Goal: Task Accomplishment & Management: Complete application form

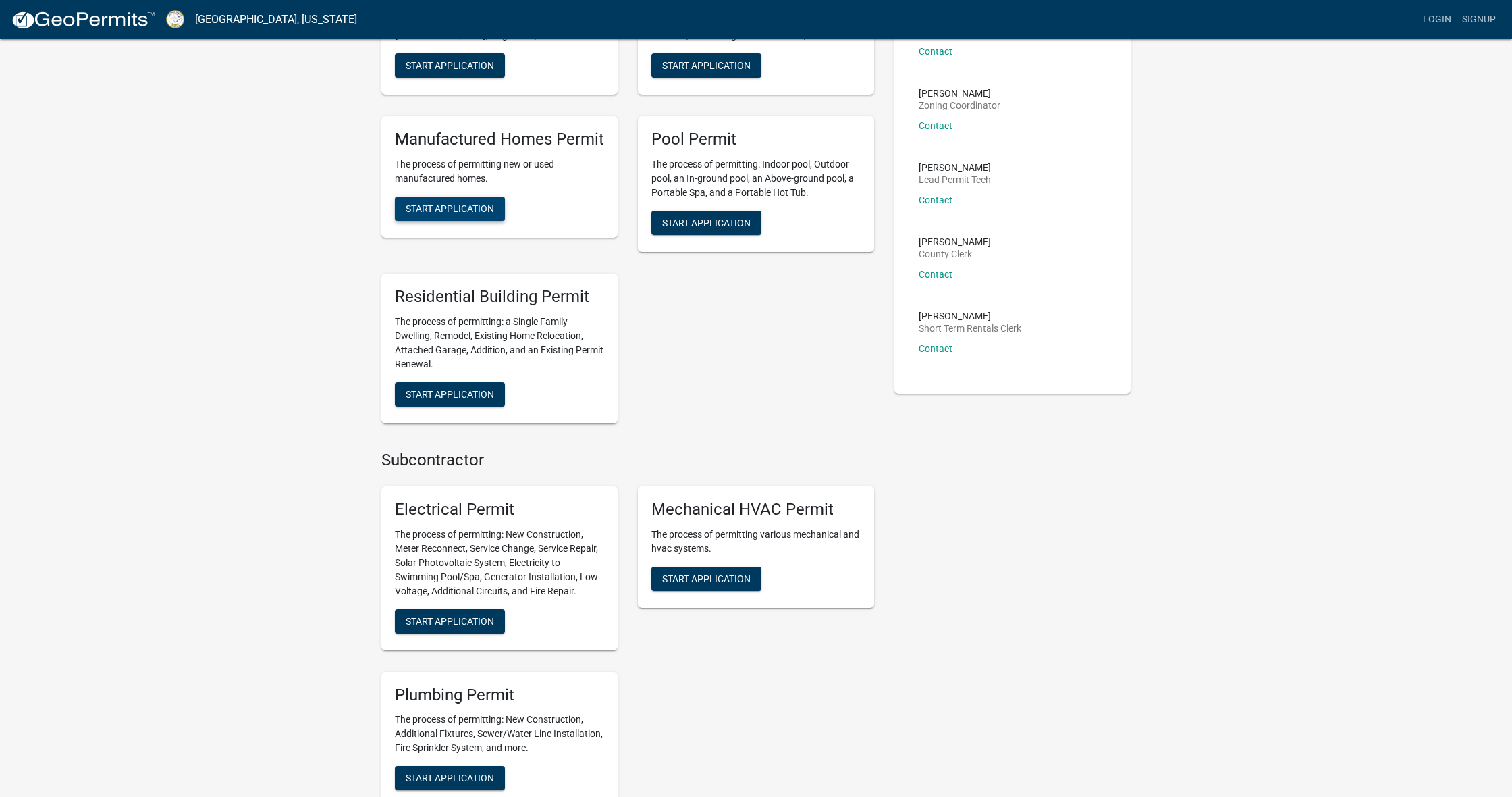
scroll to position [295, 0]
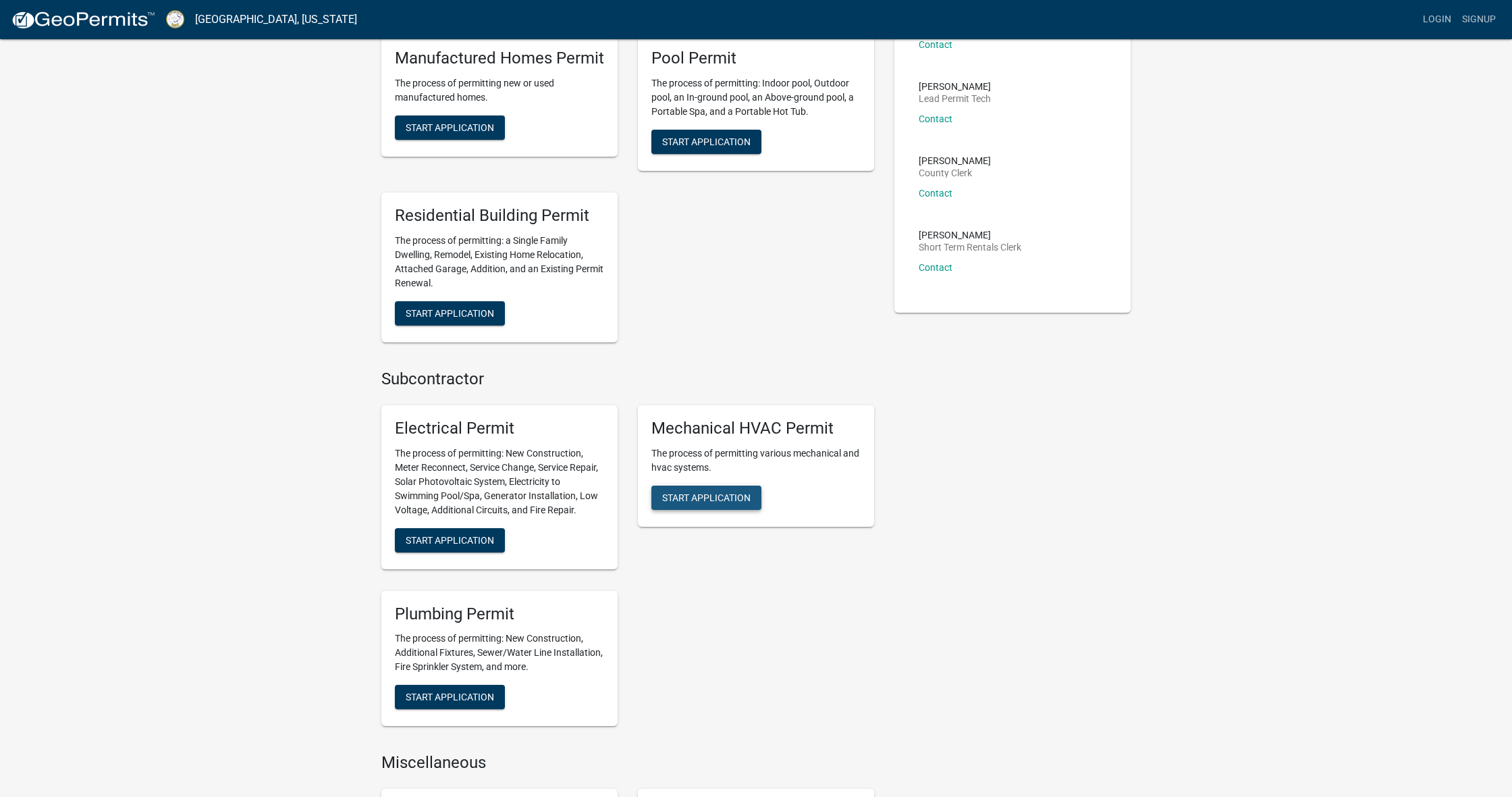
click at [728, 492] on span "Start Application" at bounding box center [706, 497] width 89 height 11
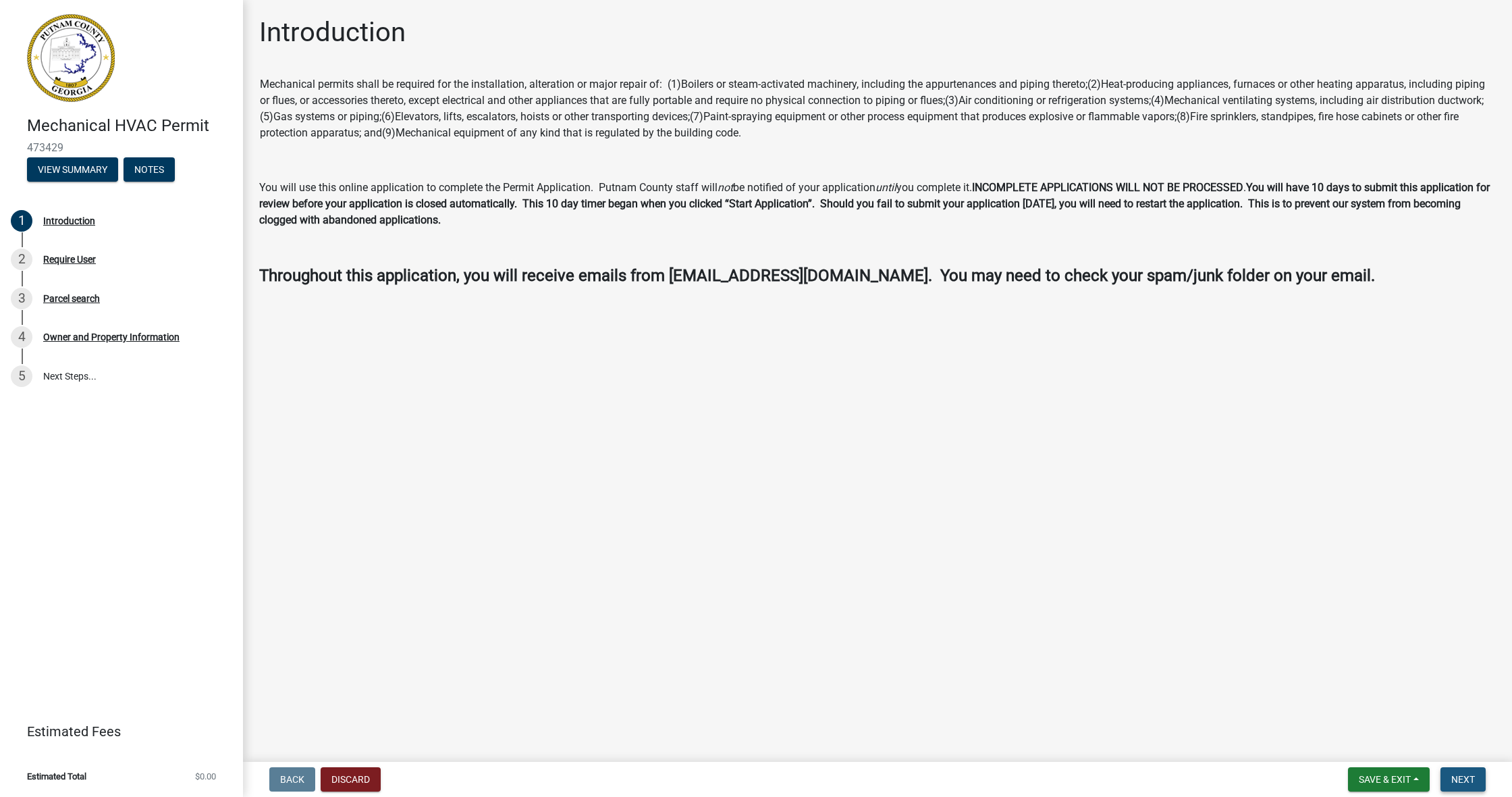
click at [1451, 774] on span "Next" at bounding box center [1463, 779] width 24 height 11
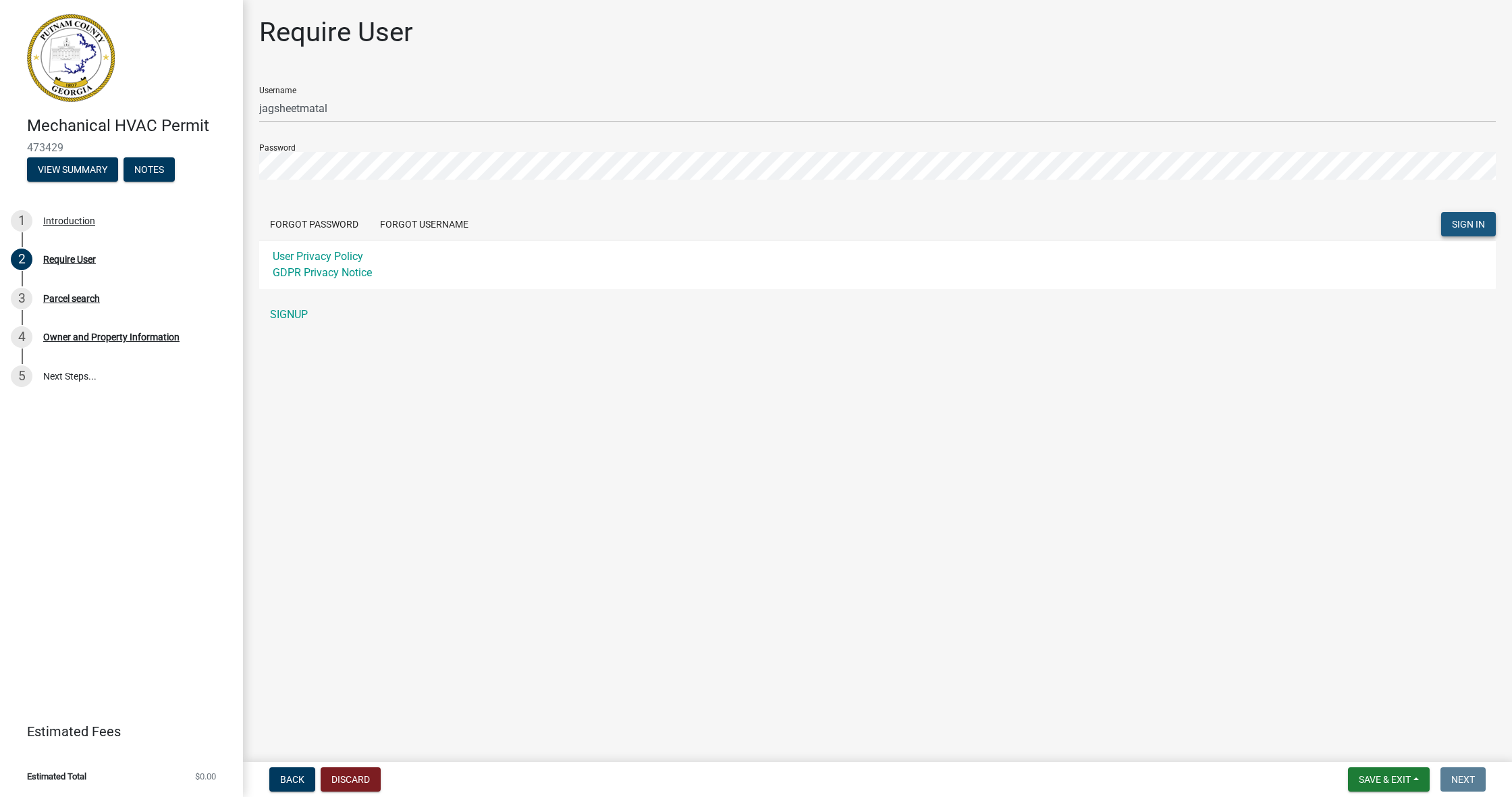
click at [1461, 224] on span "SIGN IN" at bounding box center [1468, 224] width 33 height 11
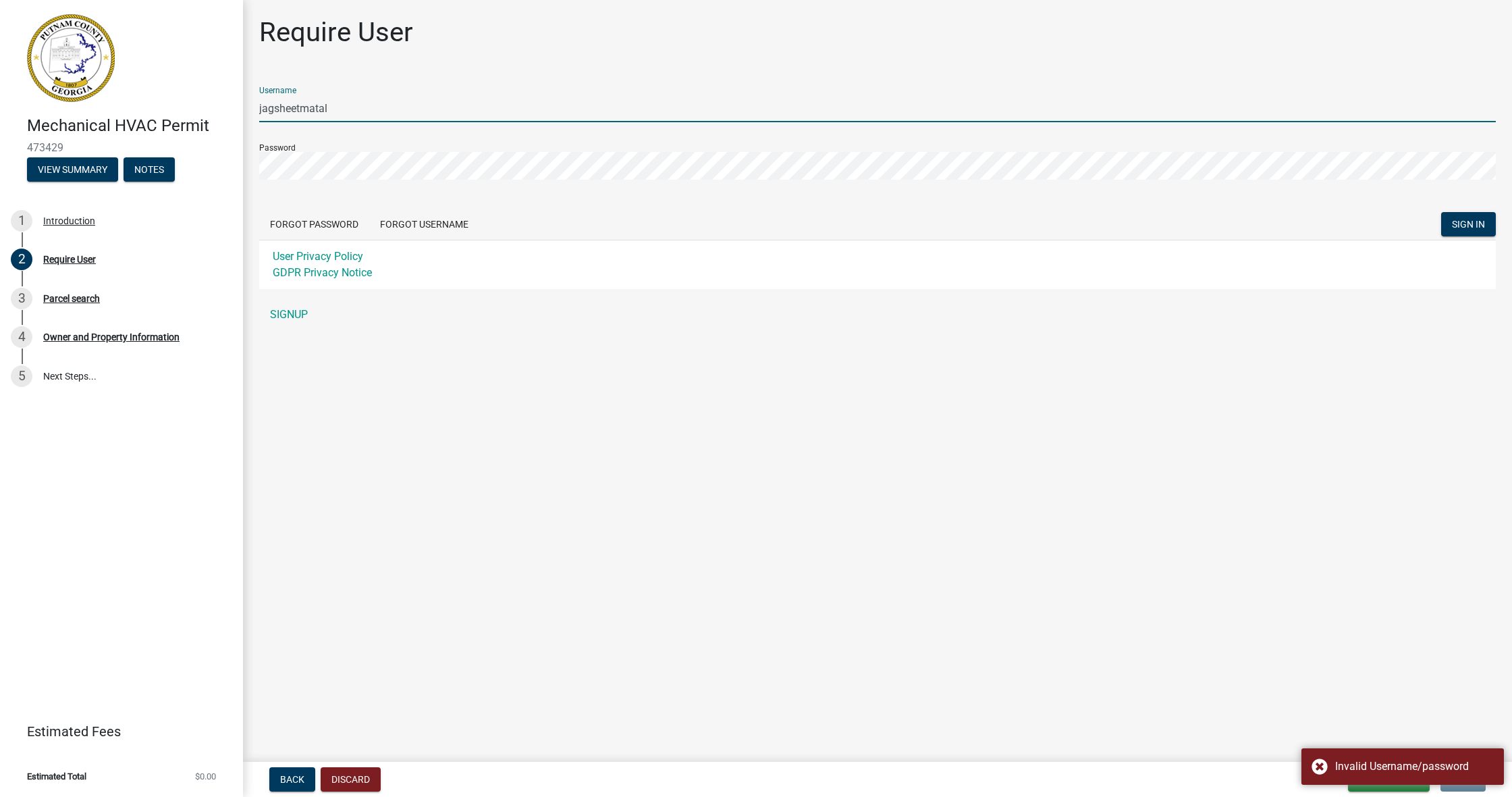
click at [339, 104] on input "jagsheetmatal" at bounding box center [877, 108] width 1236 height 27
type input "j"
type input "[EMAIL_ADDRESS][DOMAIN_NAME]"
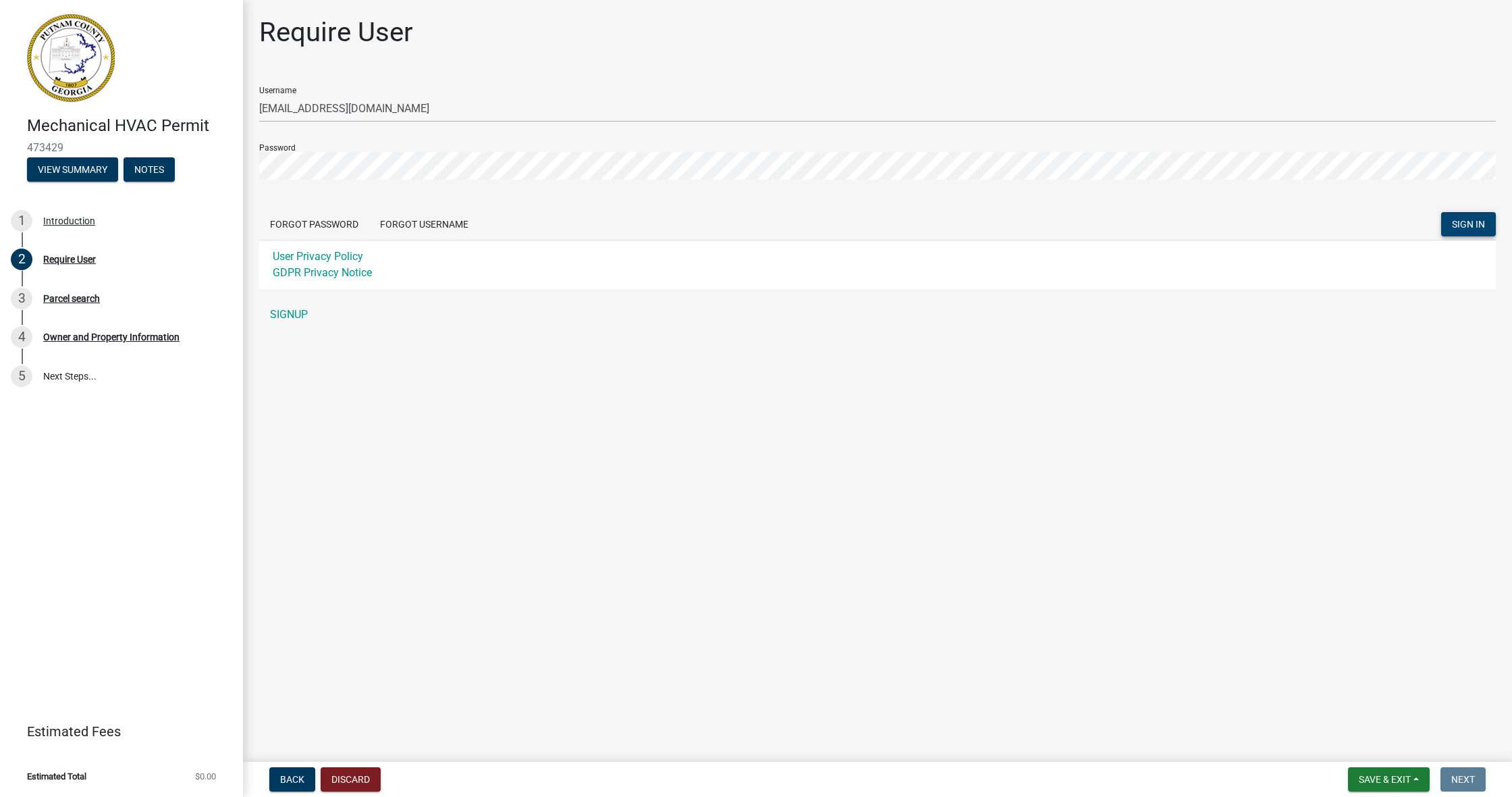
click at [1472, 222] on span "SIGN IN" at bounding box center [1468, 224] width 33 height 11
click at [1001, 567] on main "Require User Username gilbert_stephen@att.net Password Forgot Password Forgot U…" at bounding box center [877, 378] width 1269 height 756
click at [1465, 227] on span "SIGN IN" at bounding box center [1468, 224] width 33 height 11
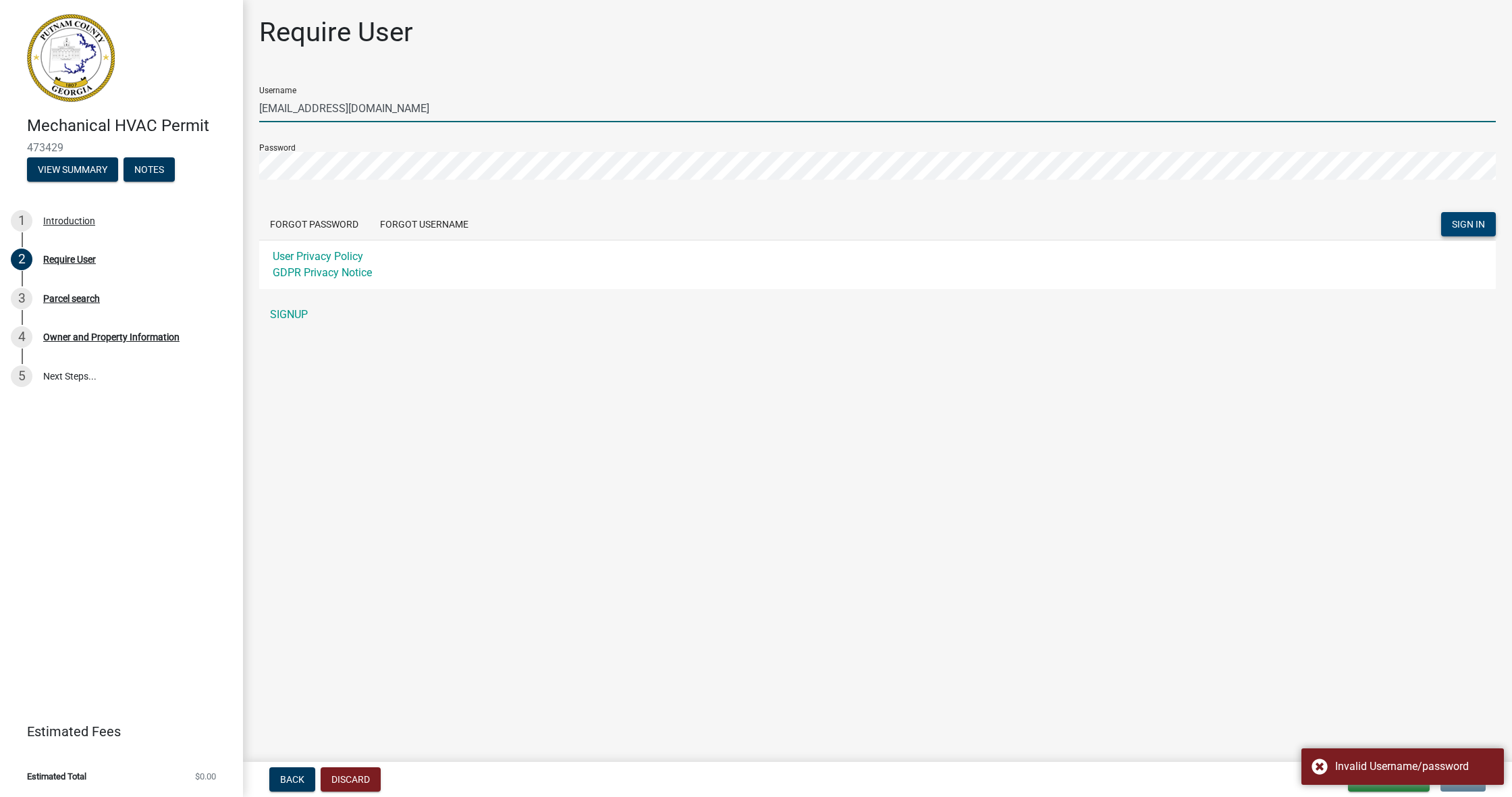
click at [588, 107] on input "[EMAIL_ADDRESS][DOMAIN_NAME]" at bounding box center [877, 108] width 1236 height 27
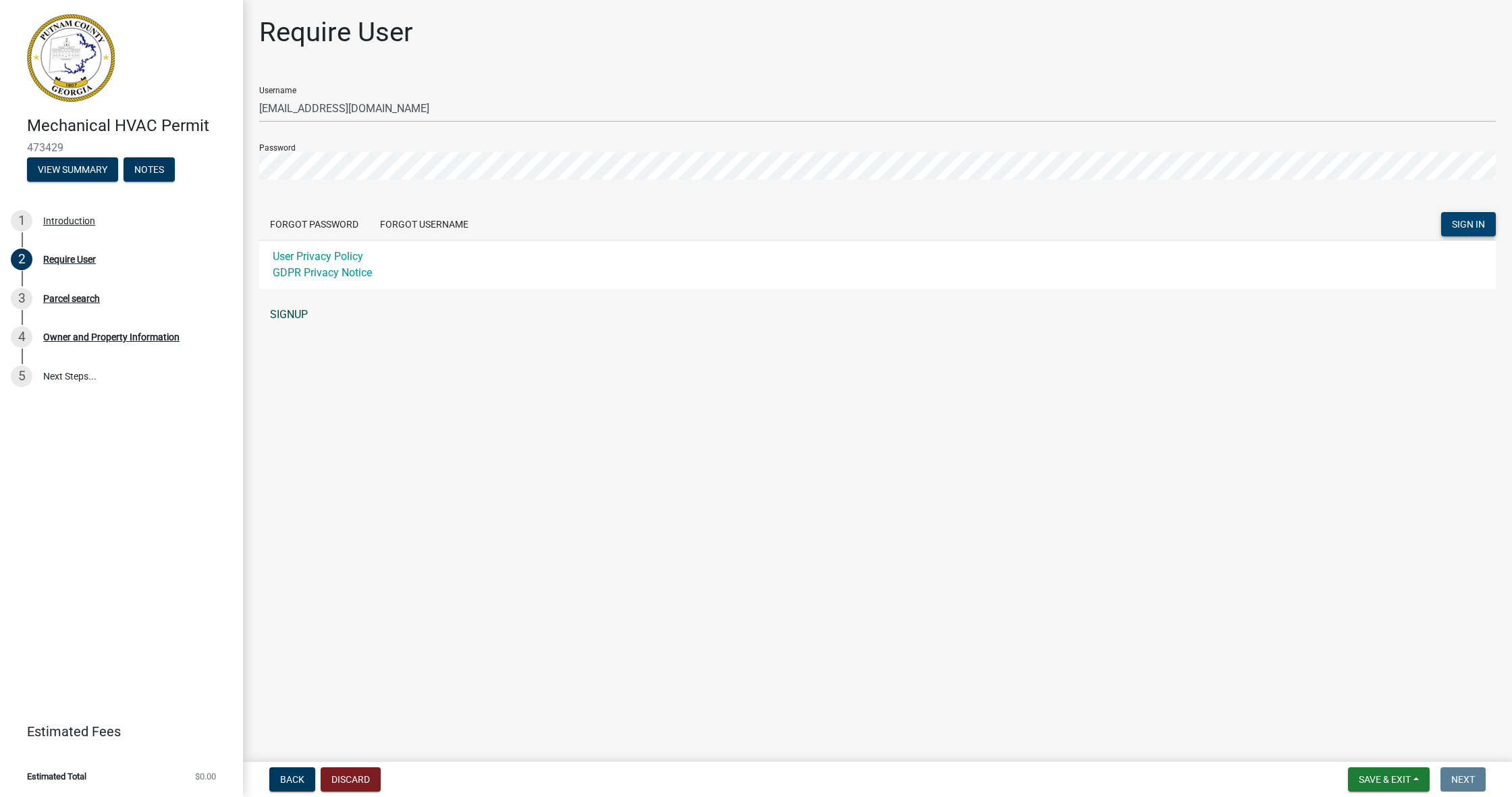
click at [300, 310] on link "SIGNUP" at bounding box center [877, 314] width 1236 height 27
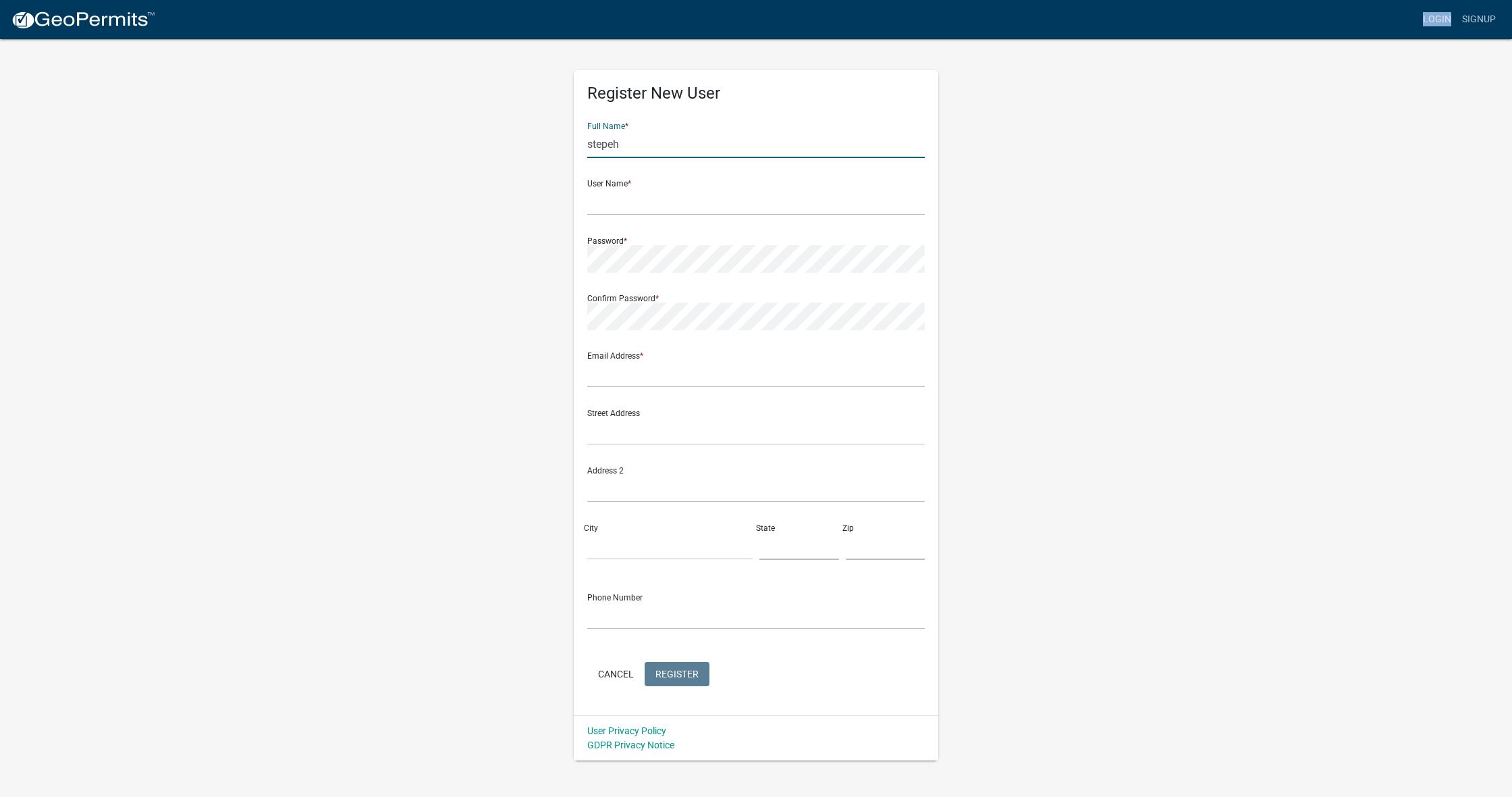
click at [1230, 27] on nav "more_horiz Login Signup" at bounding box center [756, 20] width 1512 height 39
click at [690, 139] on input "stepeh" at bounding box center [756, 143] width 338 height 27
type input "[PERSON_NAME]"
type input "[EMAIL_ADDRESS][DOMAIN_NAME]"
click at [705, 236] on div "Password *" at bounding box center [756, 249] width 338 height 46
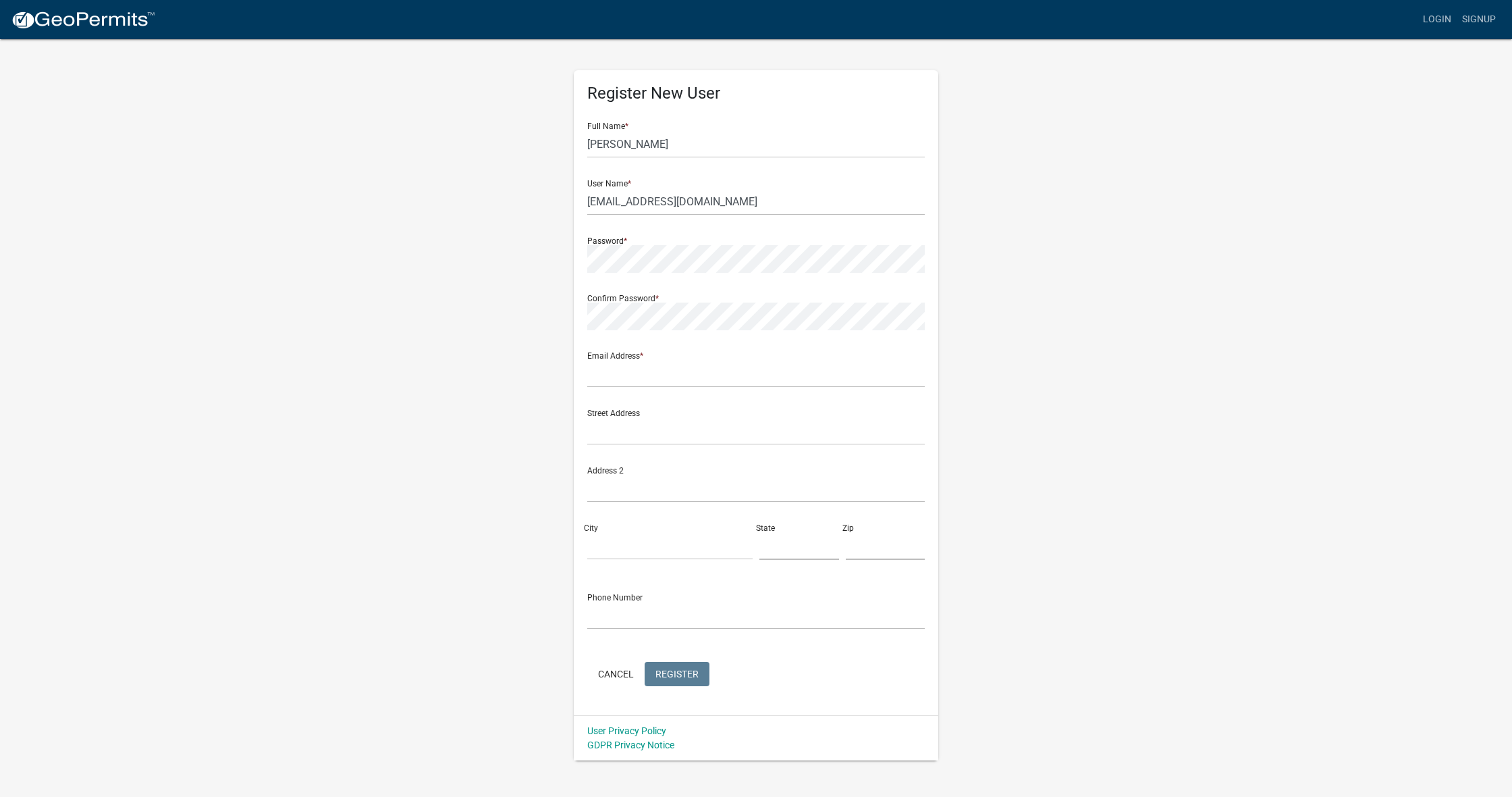
scroll to position [0, 1]
click at [675, 242] on div "Password *" at bounding box center [756, 249] width 338 height 46
drag, startPoint x: 646, startPoint y: 284, endPoint x: 651, endPoint y: 292, distance: 9.4
click at [648, 292] on form "Full Name * stephen User Name * gilbert_stephen@att.net Password * Confirm Pass…" at bounding box center [756, 400] width 338 height 578
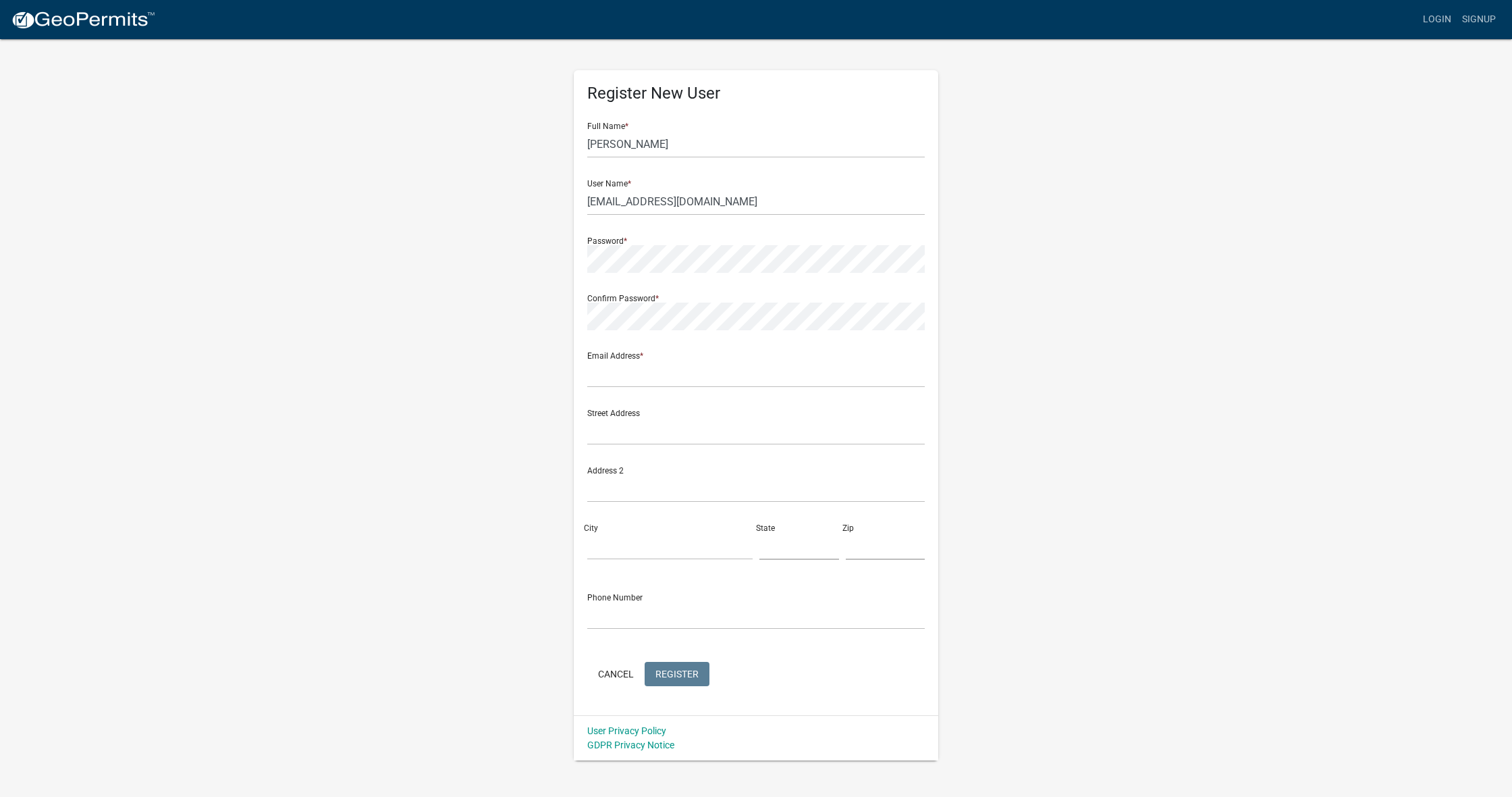
scroll to position [0, 1]
click at [721, 295] on div "Confirm Password *" at bounding box center [756, 306] width 338 height 46
click at [704, 299] on div "Confirm Password *" at bounding box center [756, 306] width 338 height 46
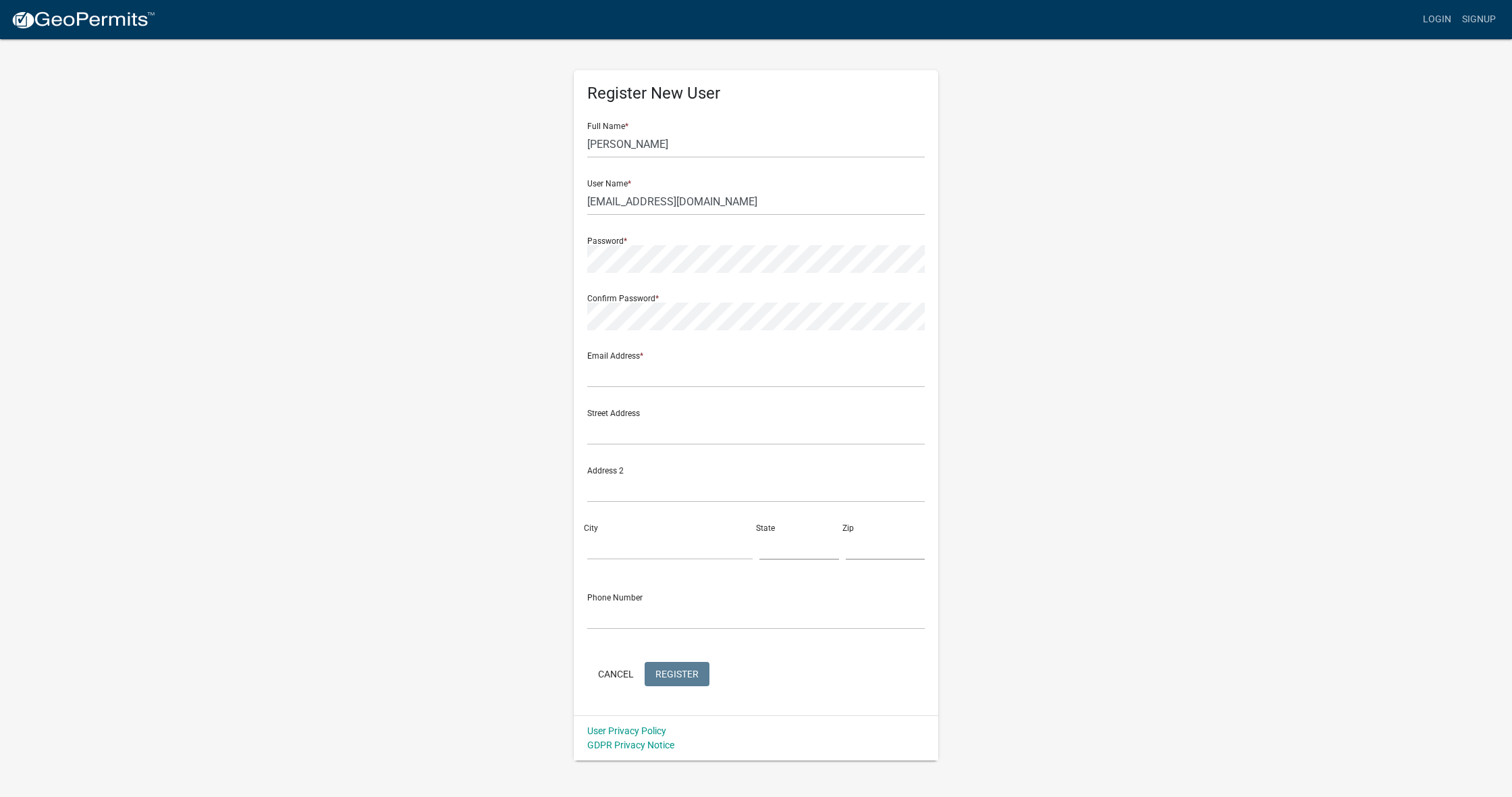
click at [704, 299] on div "Confirm Password *" at bounding box center [756, 306] width 338 height 46
click at [1025, 344] on div "Register New User Full Name * stephen User Name * gilbert_stephen@att.net Passw…" at bounding box center [756, 399] width 769 height 723
type input "[EMAIL_ADDRESS][DOMAIN_NAME]"
type input "585 Horsley mill rd"
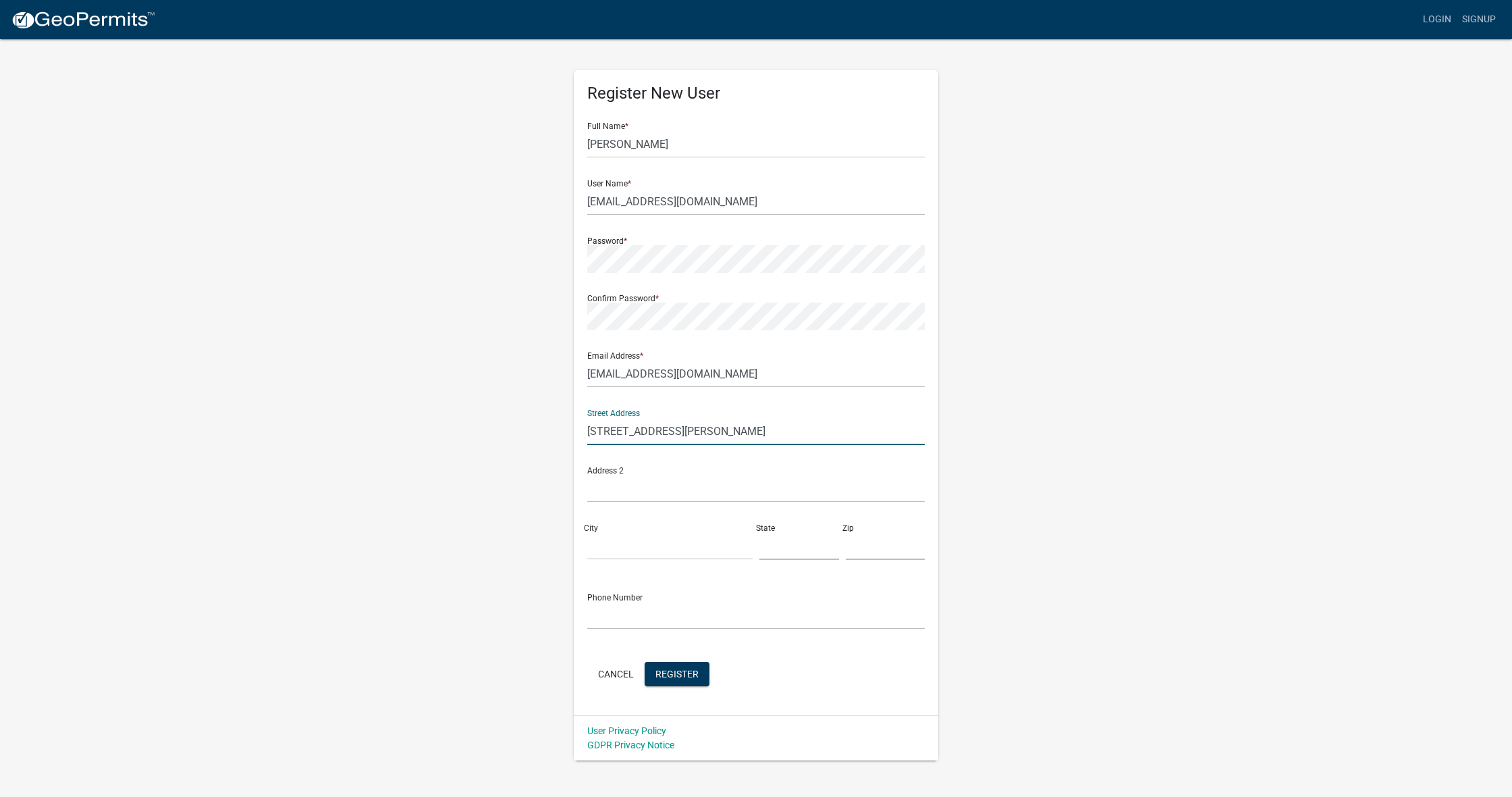
click at [682, 530] on div "City" at bounding box center [670, 536] width 172 height 46
click at [641, 528] on div "City" at bounding box center [670, 536] width 172 height 46
click at [653, 516] on div "City" at bounding box center [670, 536] width 172 height 46
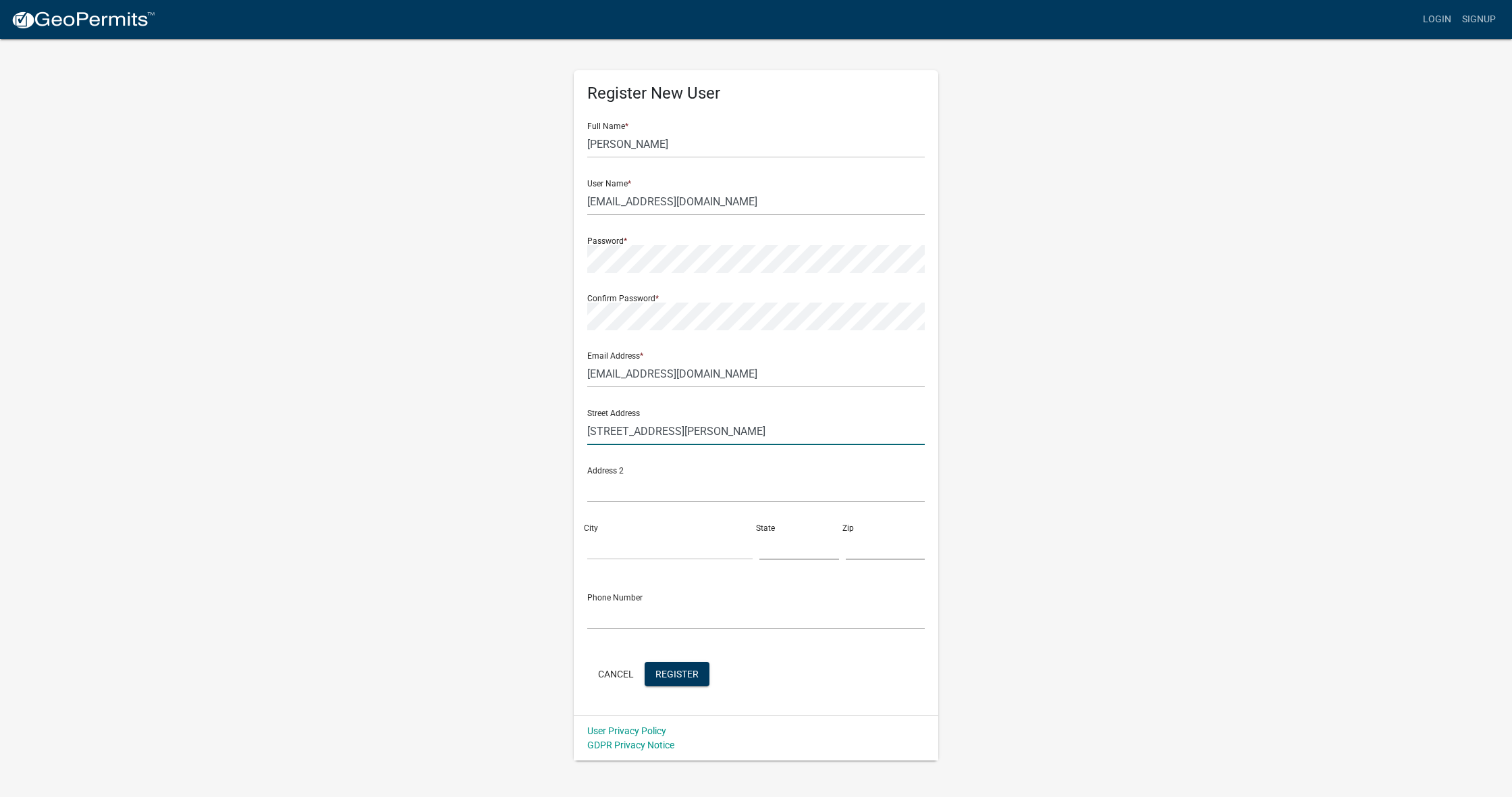
click at [703, 433] on input "585 Horsley mill rd" at bounding box center [756, 430] width 338 height 27
click at [921, 432] on input "585 Horsley mill rd" at bounding box center [756, 430] width 338 height 27
type input "585 Horsley Mill Rd"
type input "Carrollton"
type input "GA"
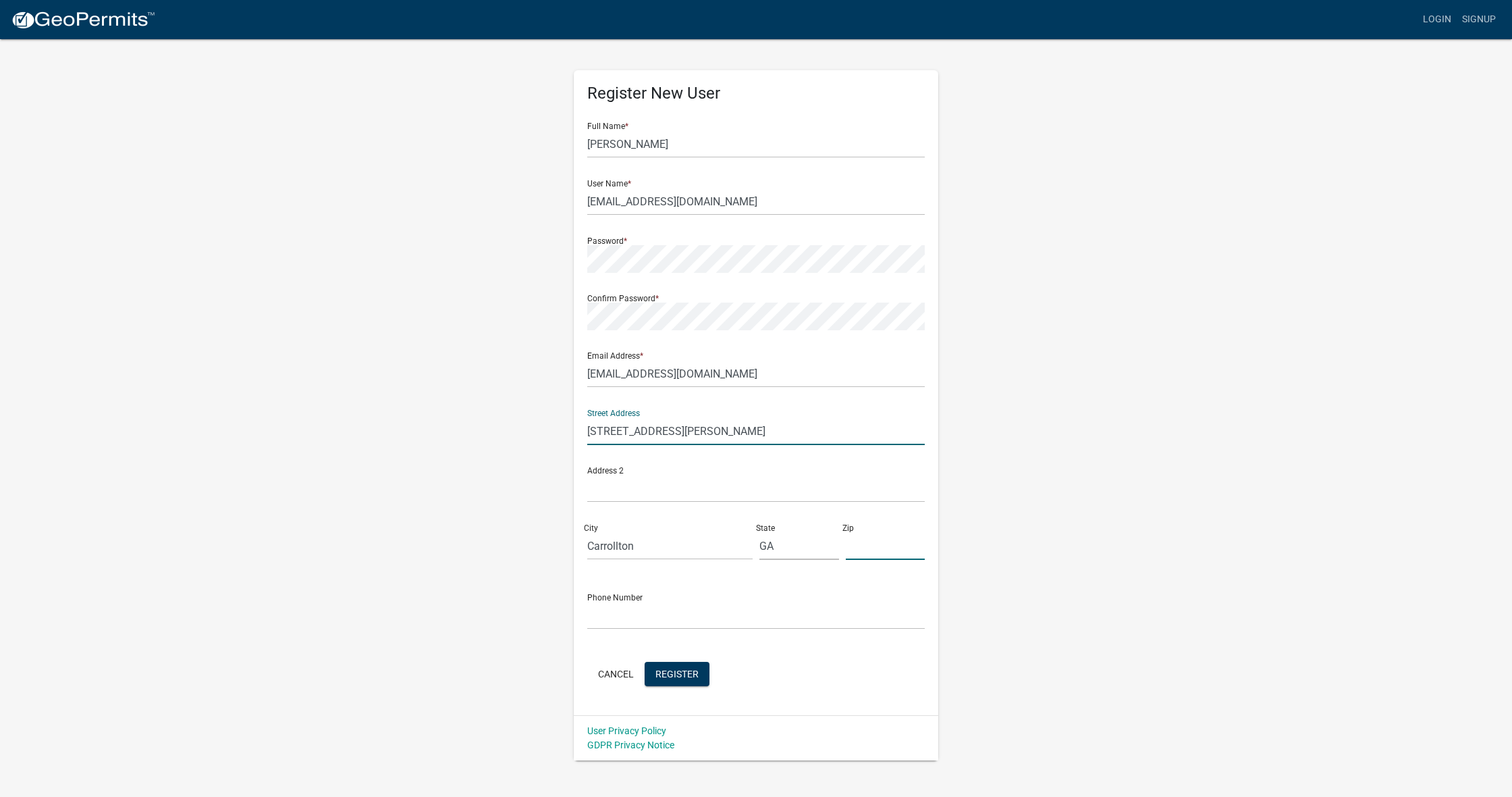
type input "30116"
type input "4045560718"
click at [779, 659] on form "Full Name * stephen User Name * gilbert_stephen@att.net Password * Confirm Pass…" at bounding box center [756, 400] width 338 height 578
click at [695, 676] on span "Register" at bounding box center [677, 673] width 43 height 11
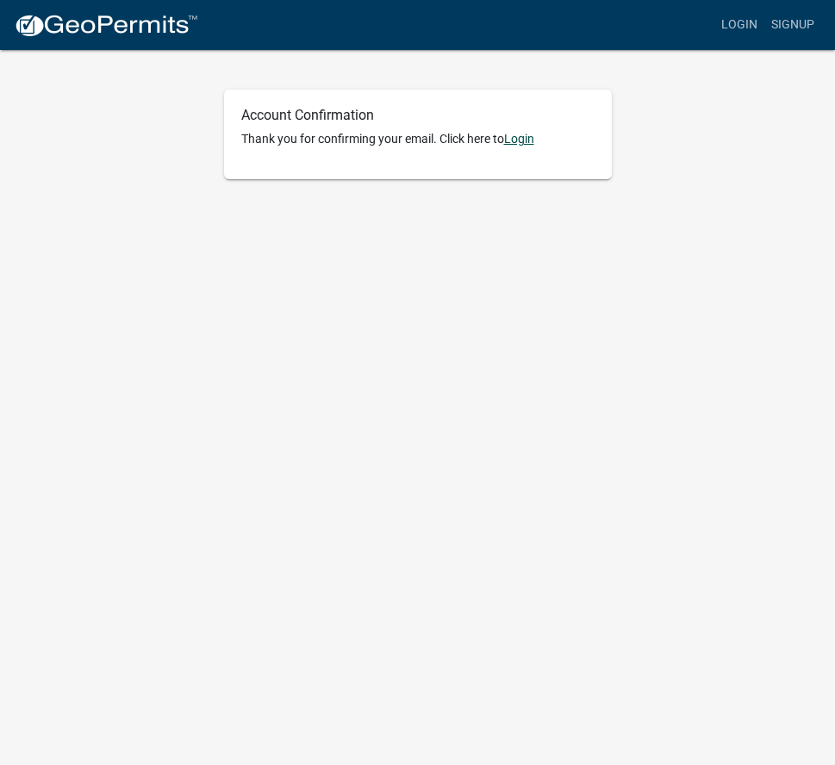
click at [530, 137] on link "Login" at bounding box center [519, 139] width 30 height 14
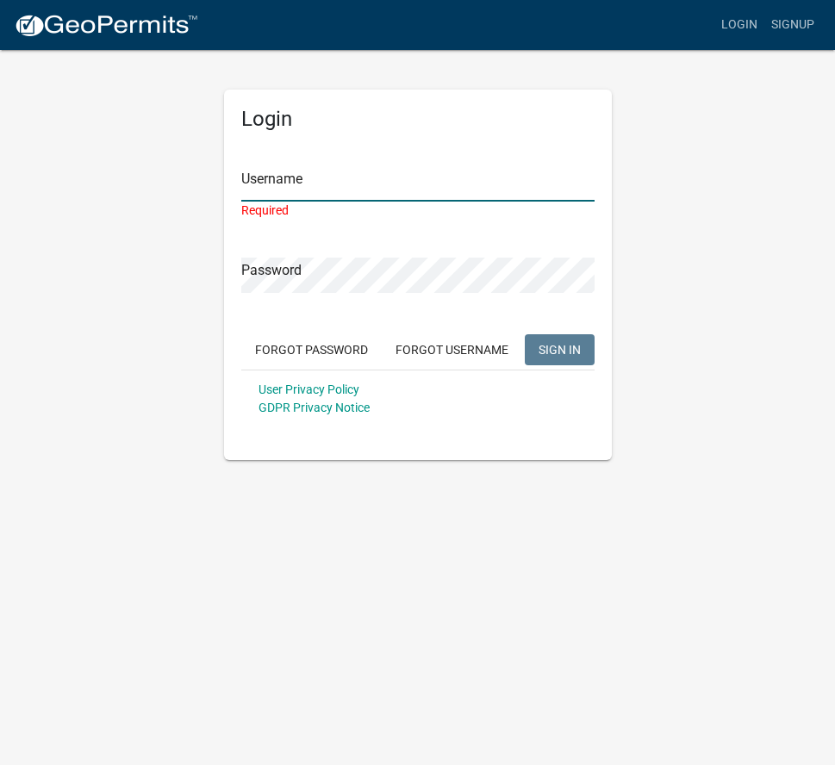
type input "[EMAIL_ADDRESS][DOMAIN_NAME]"
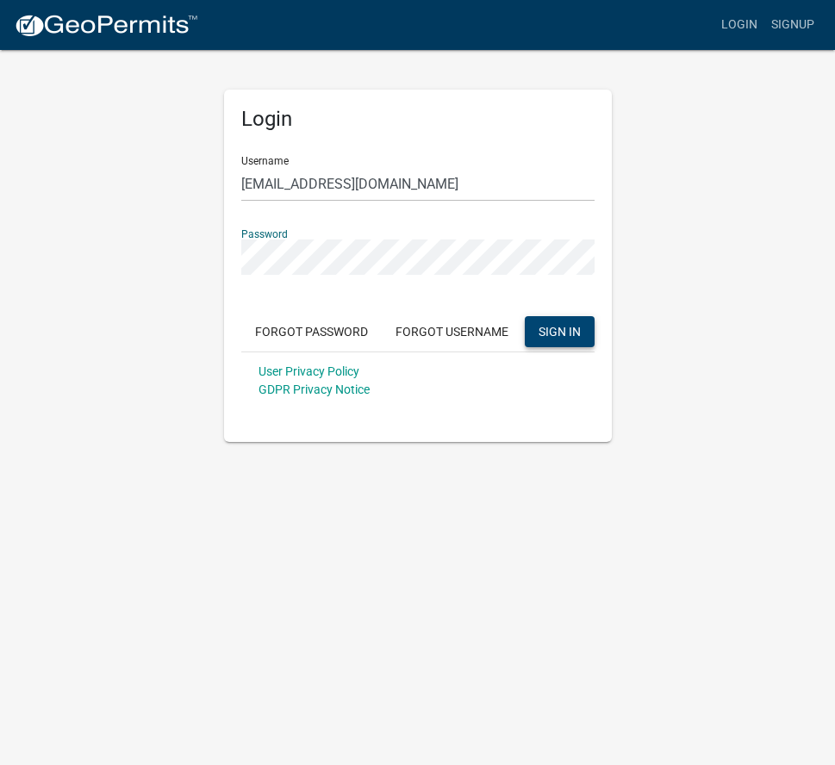
click at [556, 320] on button "SIGN IN" at bounding box center [560, 331] width 70 height 31
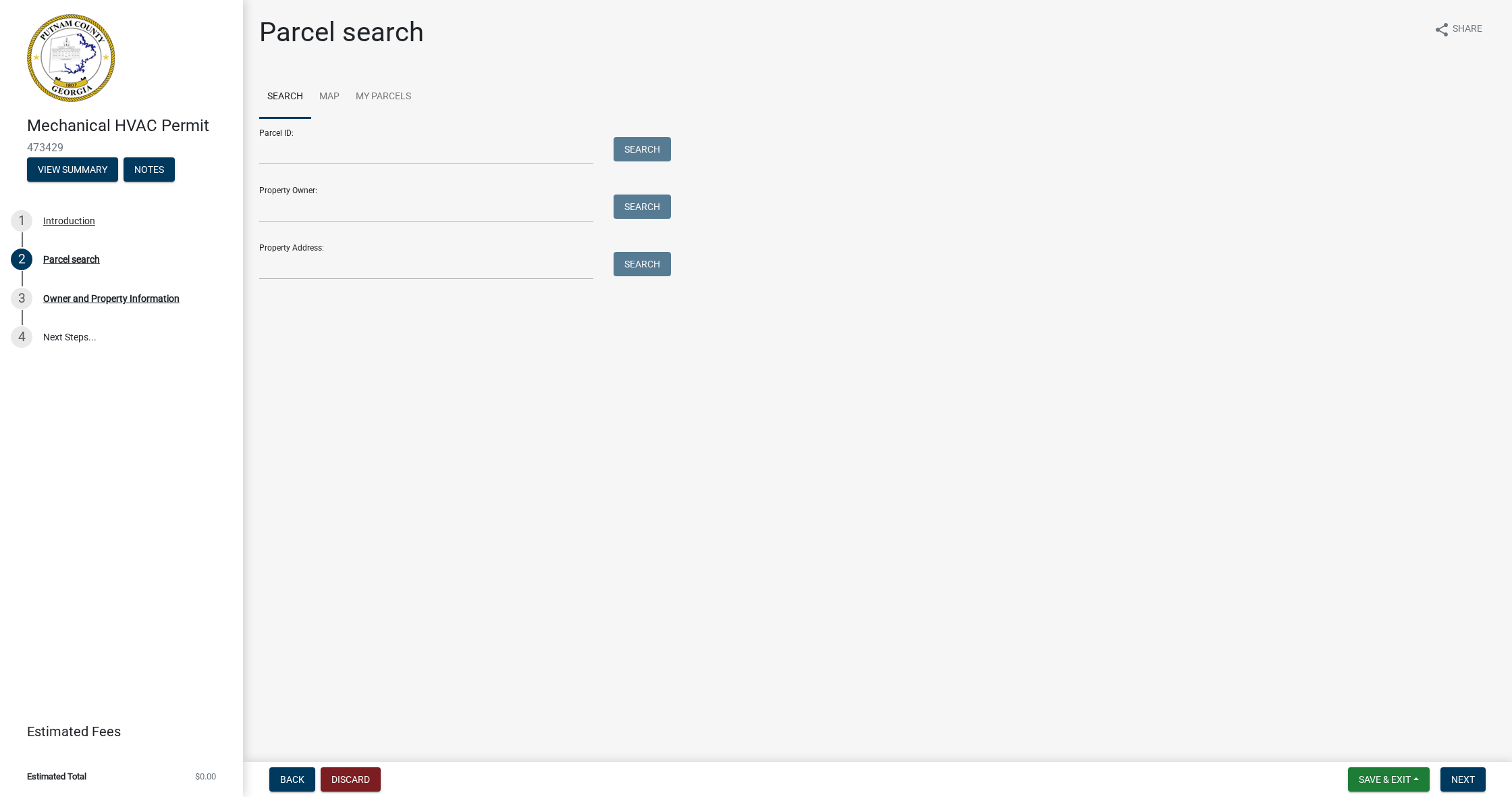
click at [320, 183] on div "Property Owner: Search" at bounding box center [461, 198] width 405 height 46
click at [524, 149] on input "Parcel ID:" at bounding box center [426, 150] width 334 height 27
type input "103A088"
click at [496, 199] on input "Property Owner:" at bounding box center [426, 208] width 334 height 27
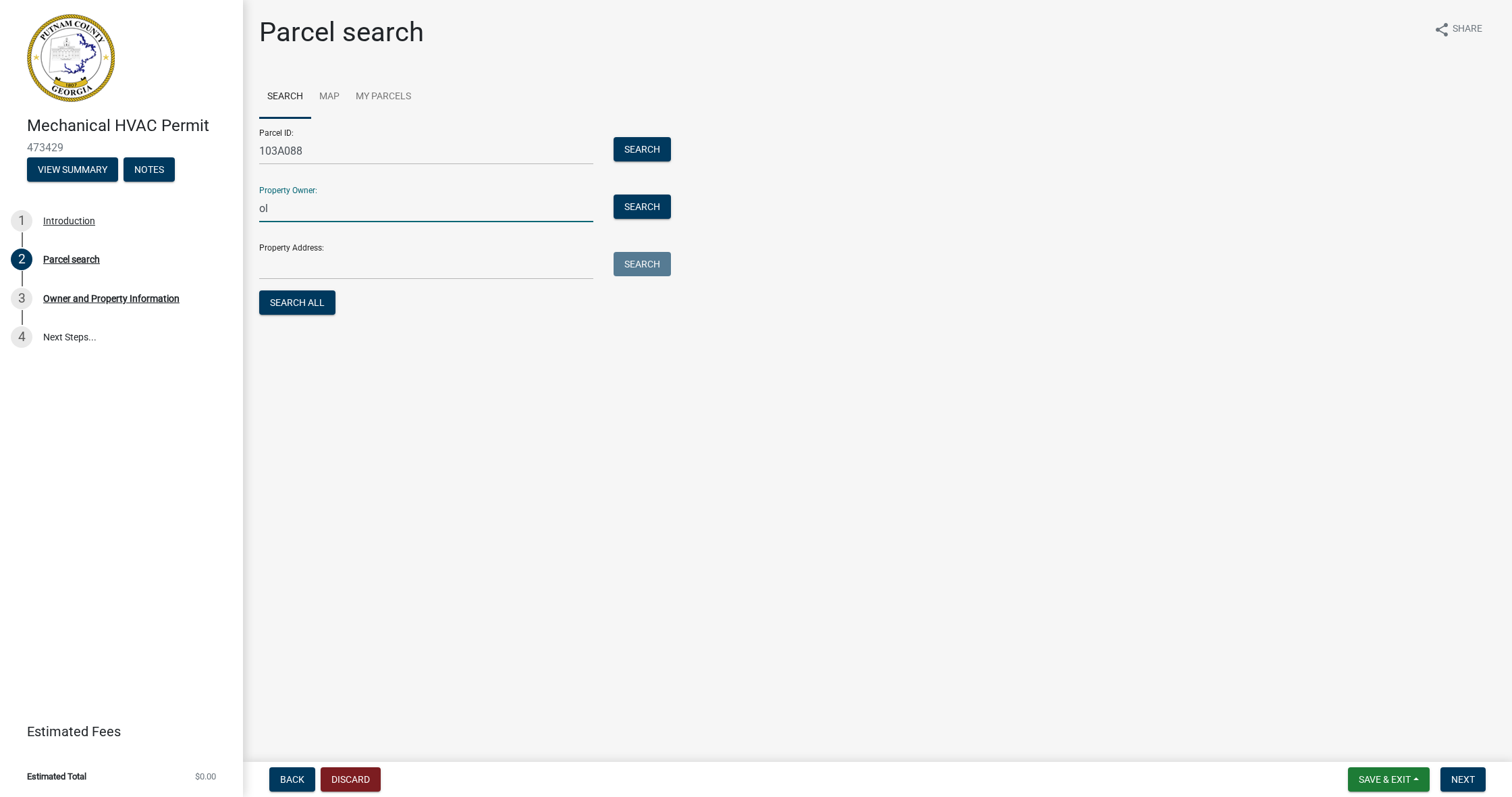
type input "o"
type input "OLD PHOENIX MARKET LLC"
click at [461, 245] on div "Property Address: Search" at bounding box center [461, 255] width 405 height 46
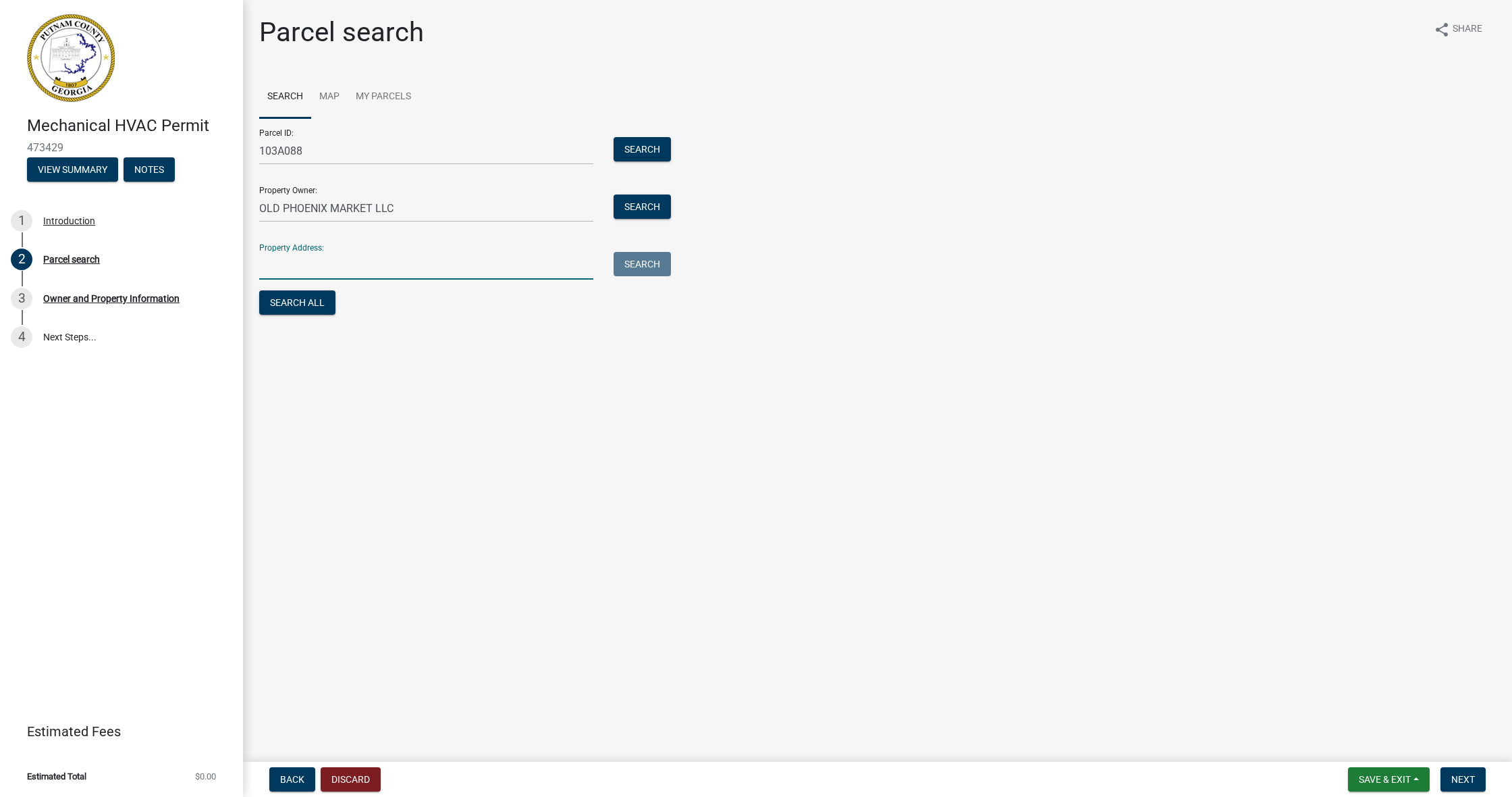
click at [460, 253] on input "Property Address:" at bounding box center [426, 265] width 334 height 27
type input "[STREET_ADDRESS]"
click at [286, 302] on button "Search All" at bounding box center [297, 302] width 76 height 24
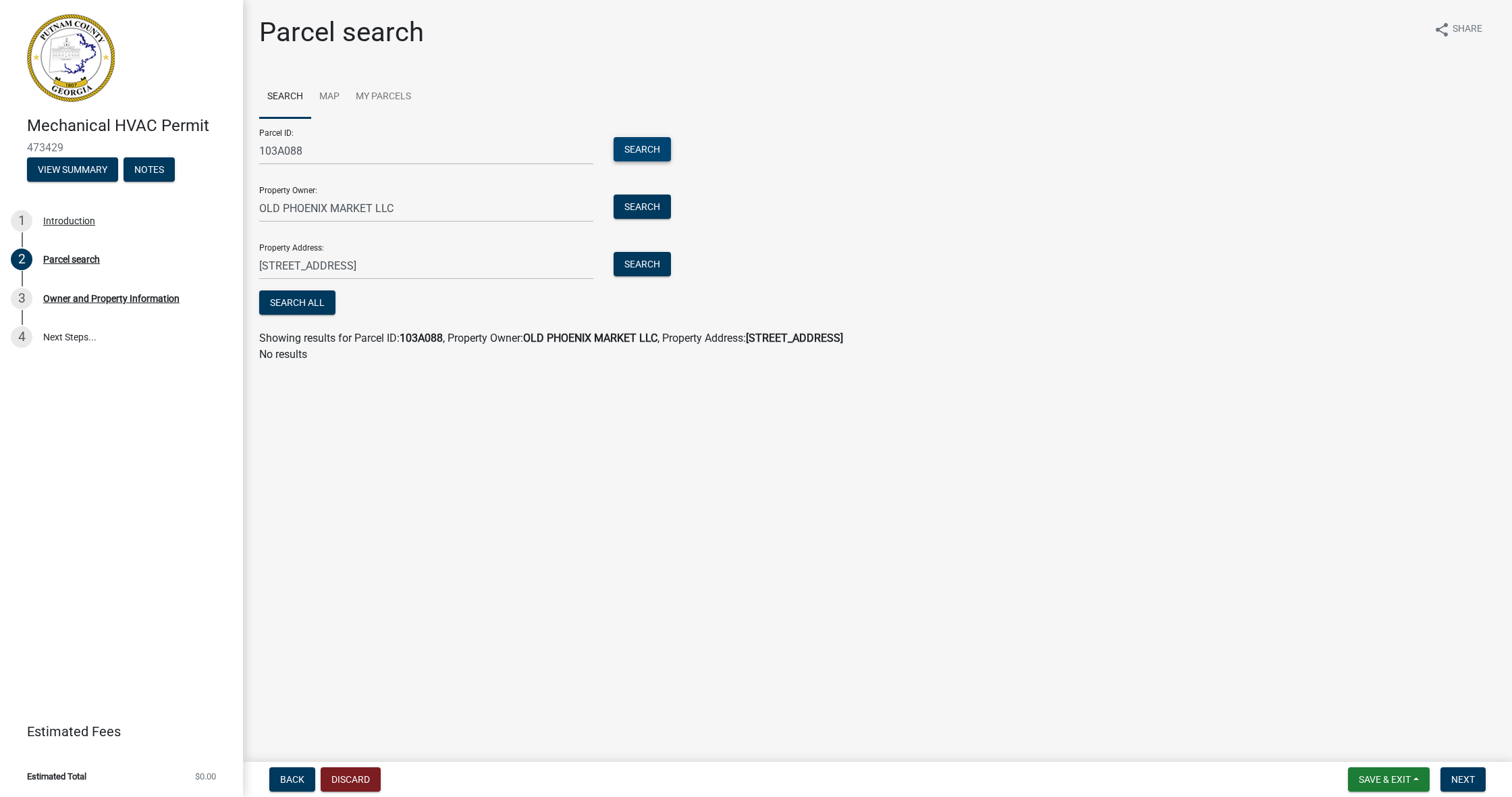
click at [637, 145] on button "Search" at bounding box center [642, 149] width 57 height 24
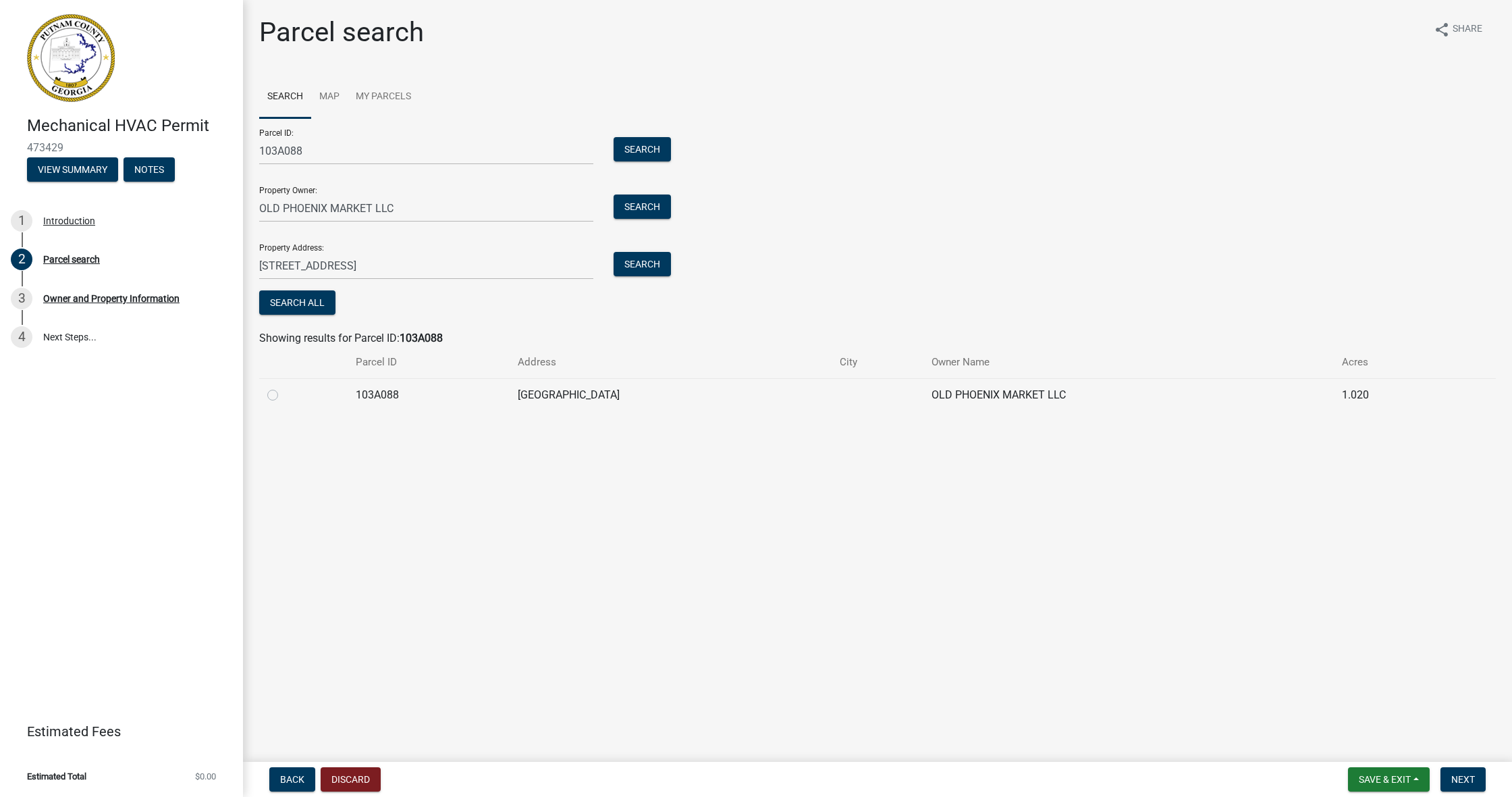
click at [284, 387] on label at bounding box center [284, 387] width 0 height 0
click at [284, 394] on input "radio" at bounding box center [288, 391] width 9 height 9
radio input "true"
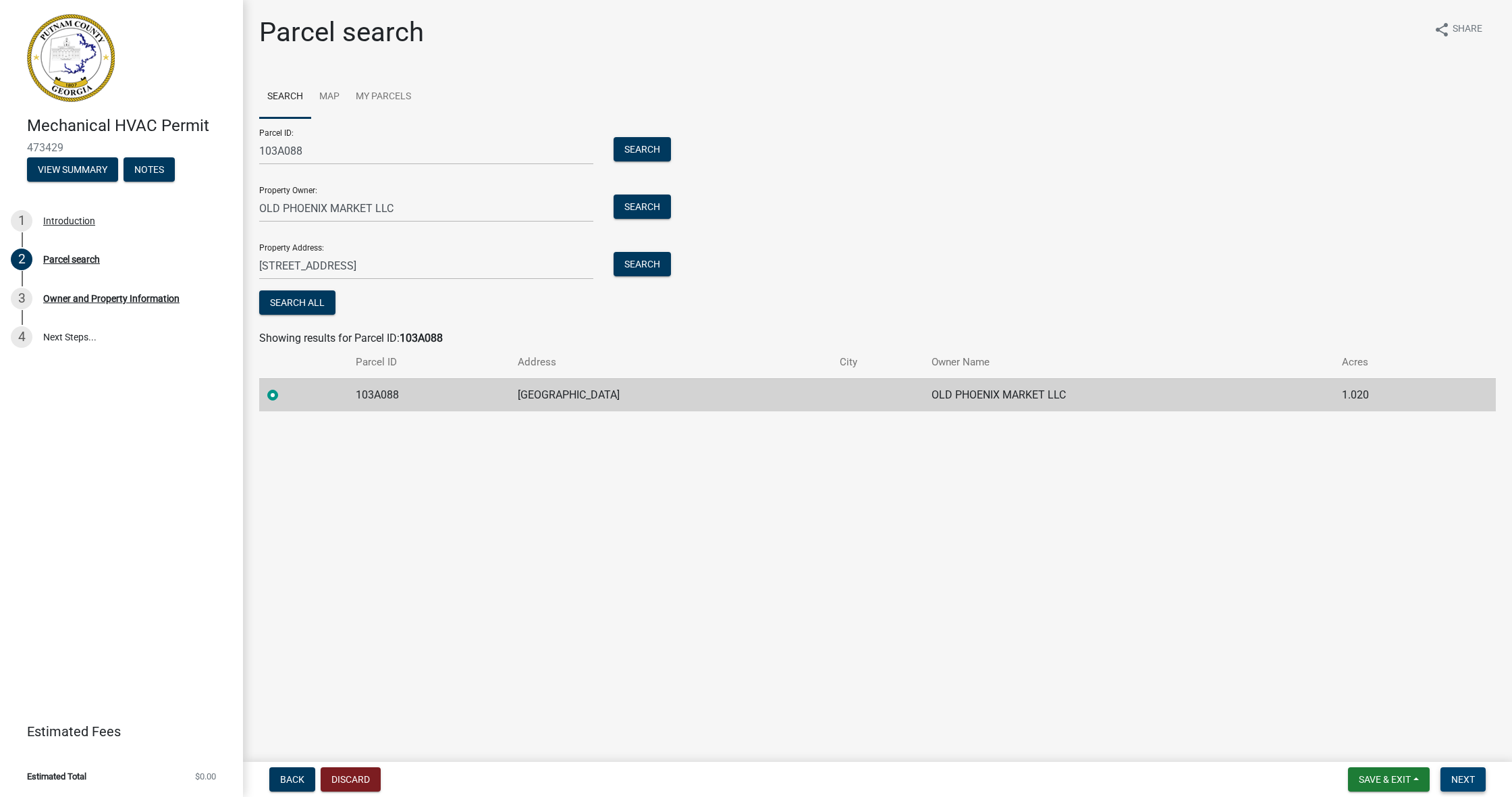
click at [653, 599] on span "Next" at bounding box center [1463, 779] width 24 height 11
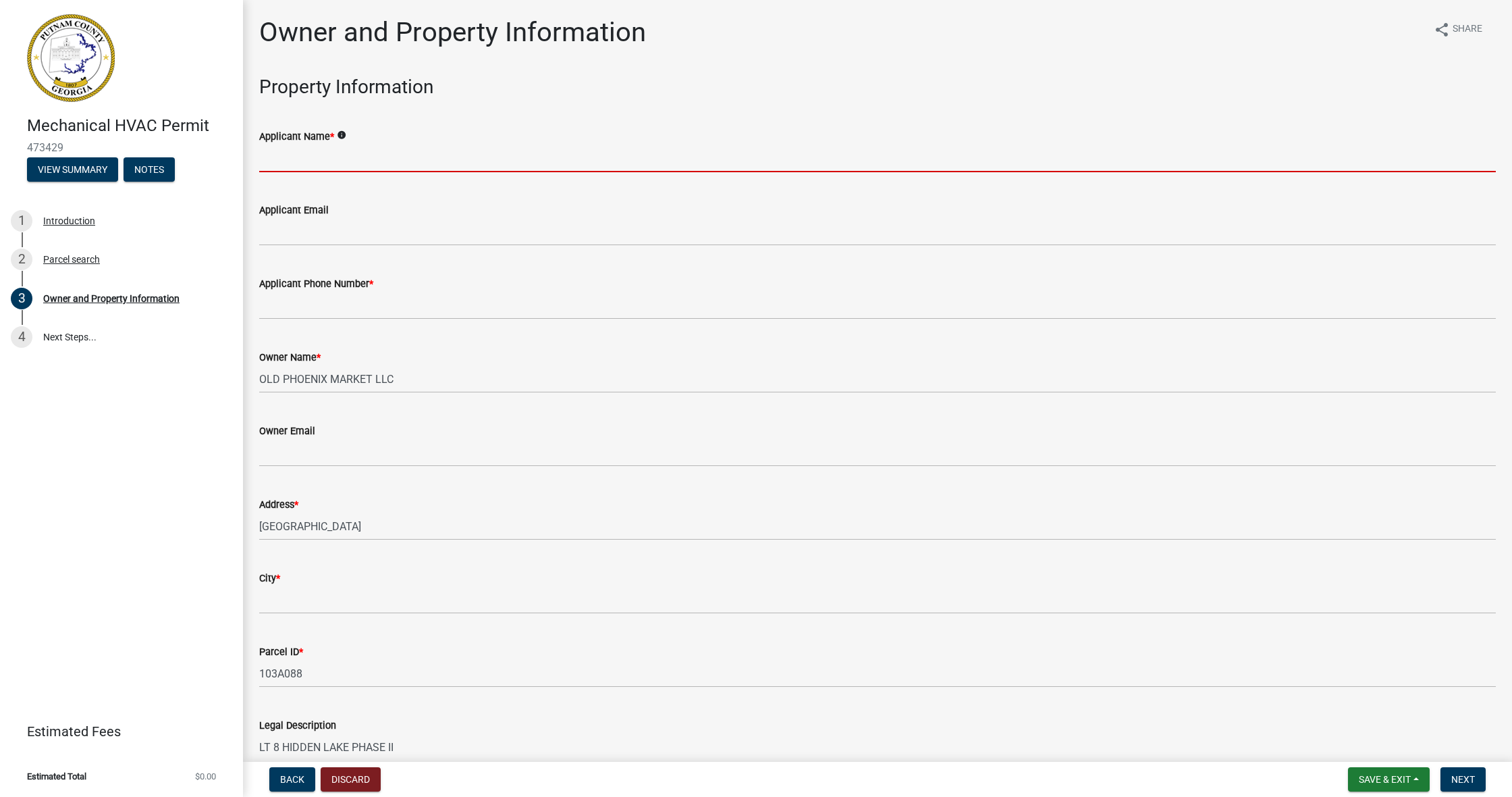
click at [401, 155] on input "Applicant Name *" at bounding box center [877, 158] width 1236 height 27
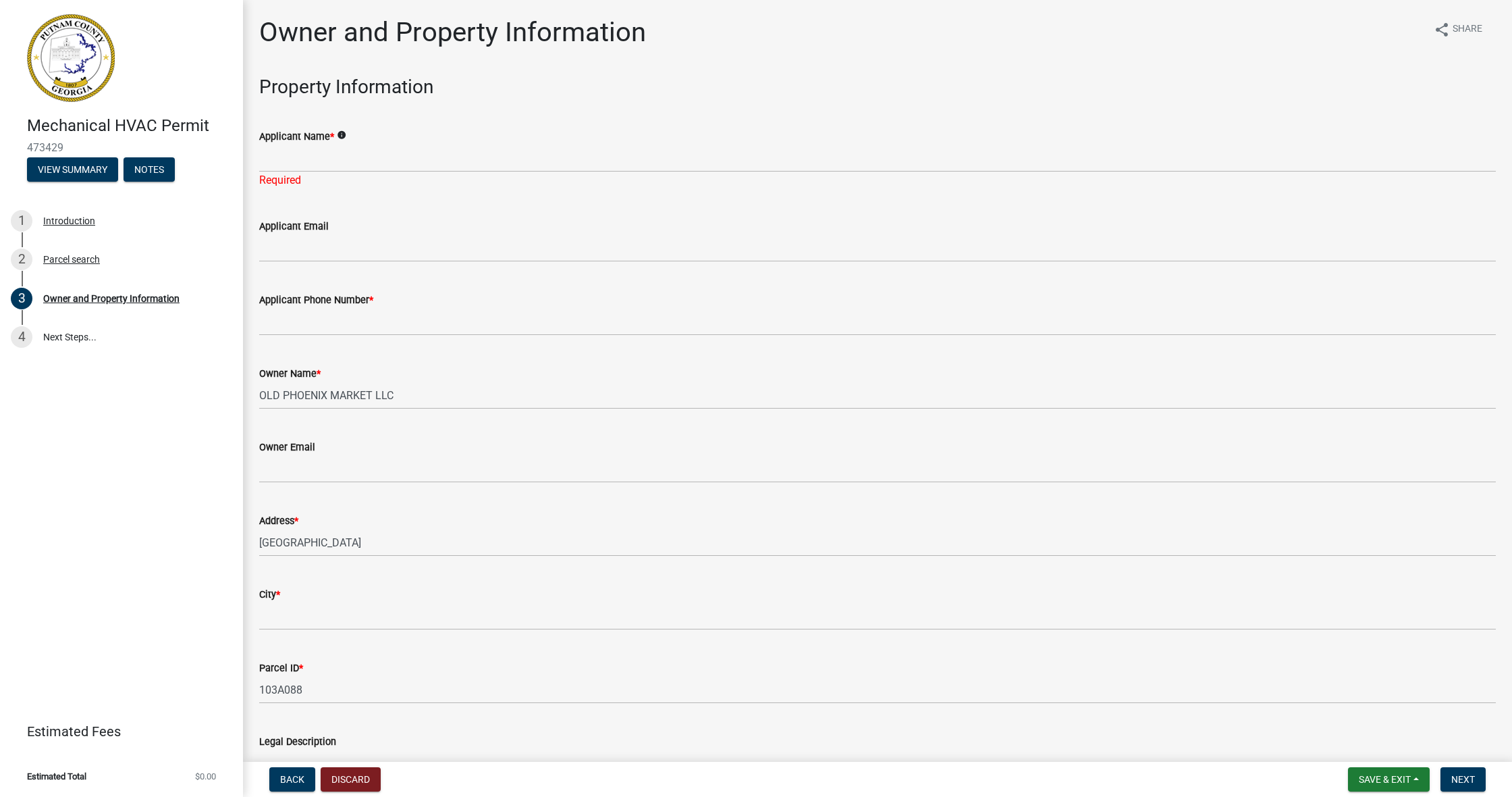
click at [432, 208] on div "Applicant Email" at bounding box center [877, 230] width 1236 height 63
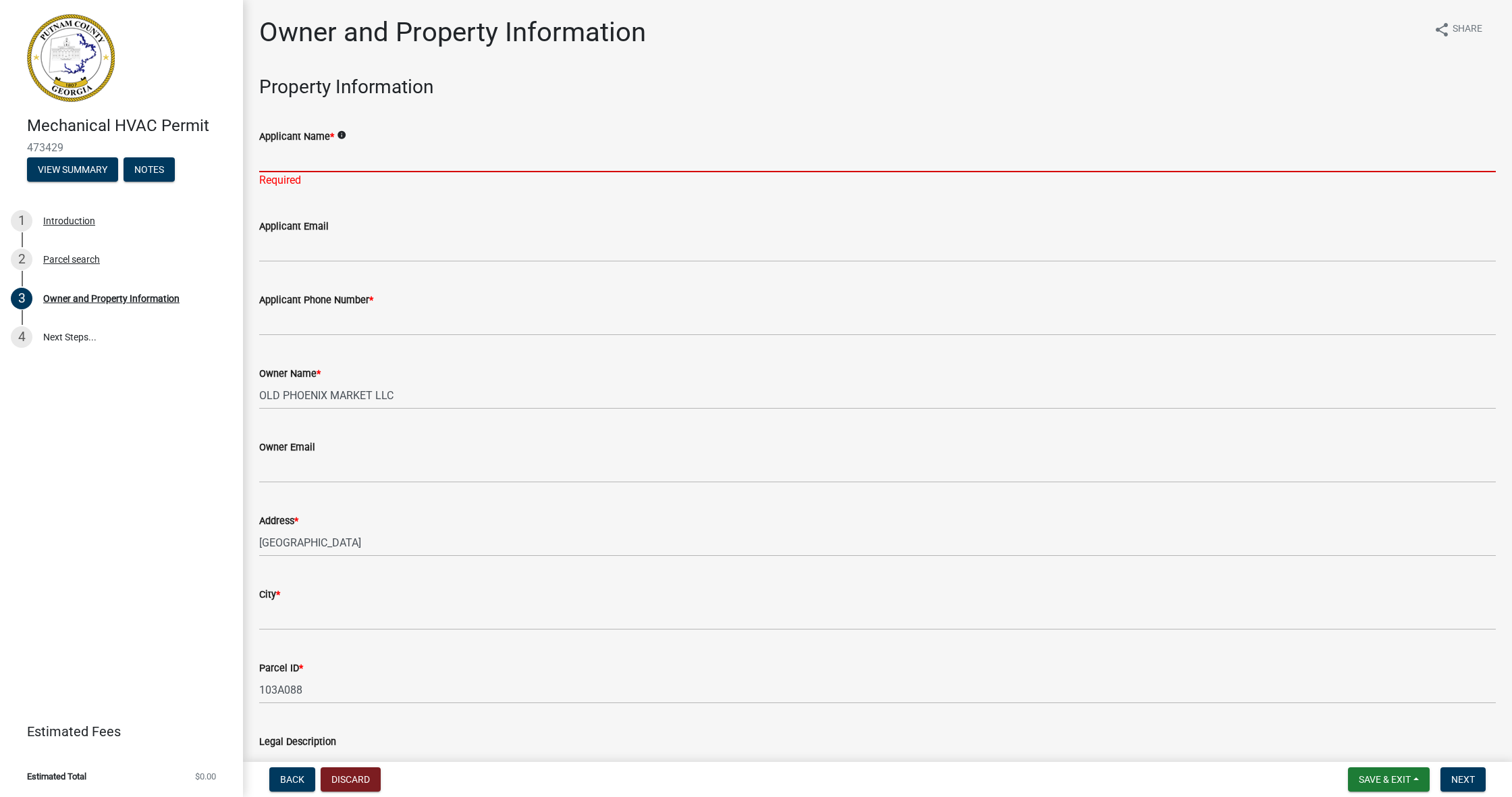
click at [418, 148] on input "Applicant Name *" at bounding box center [877, 158] width 1236 height 27
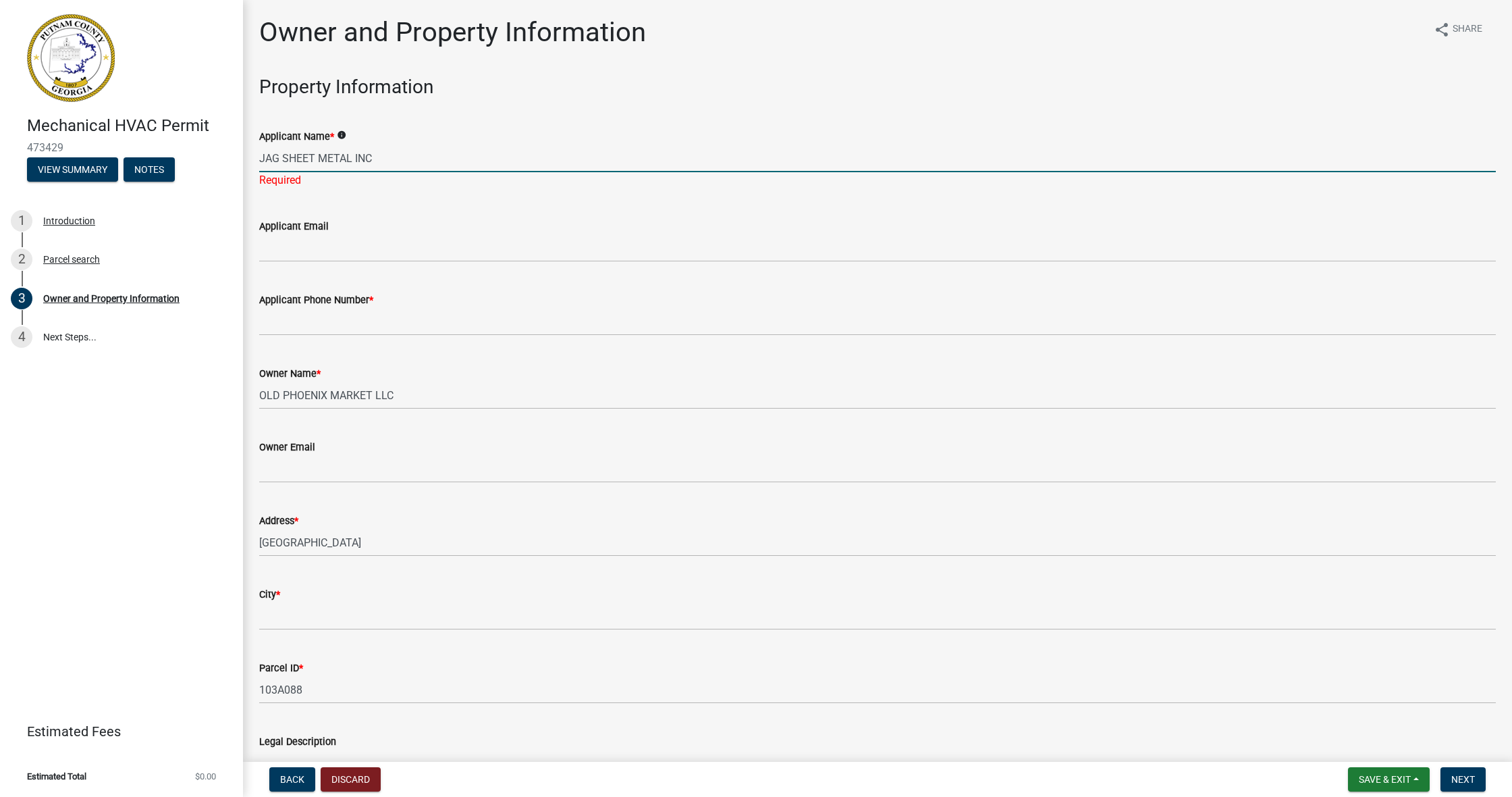
type input "JAG SHEET METAL INC"
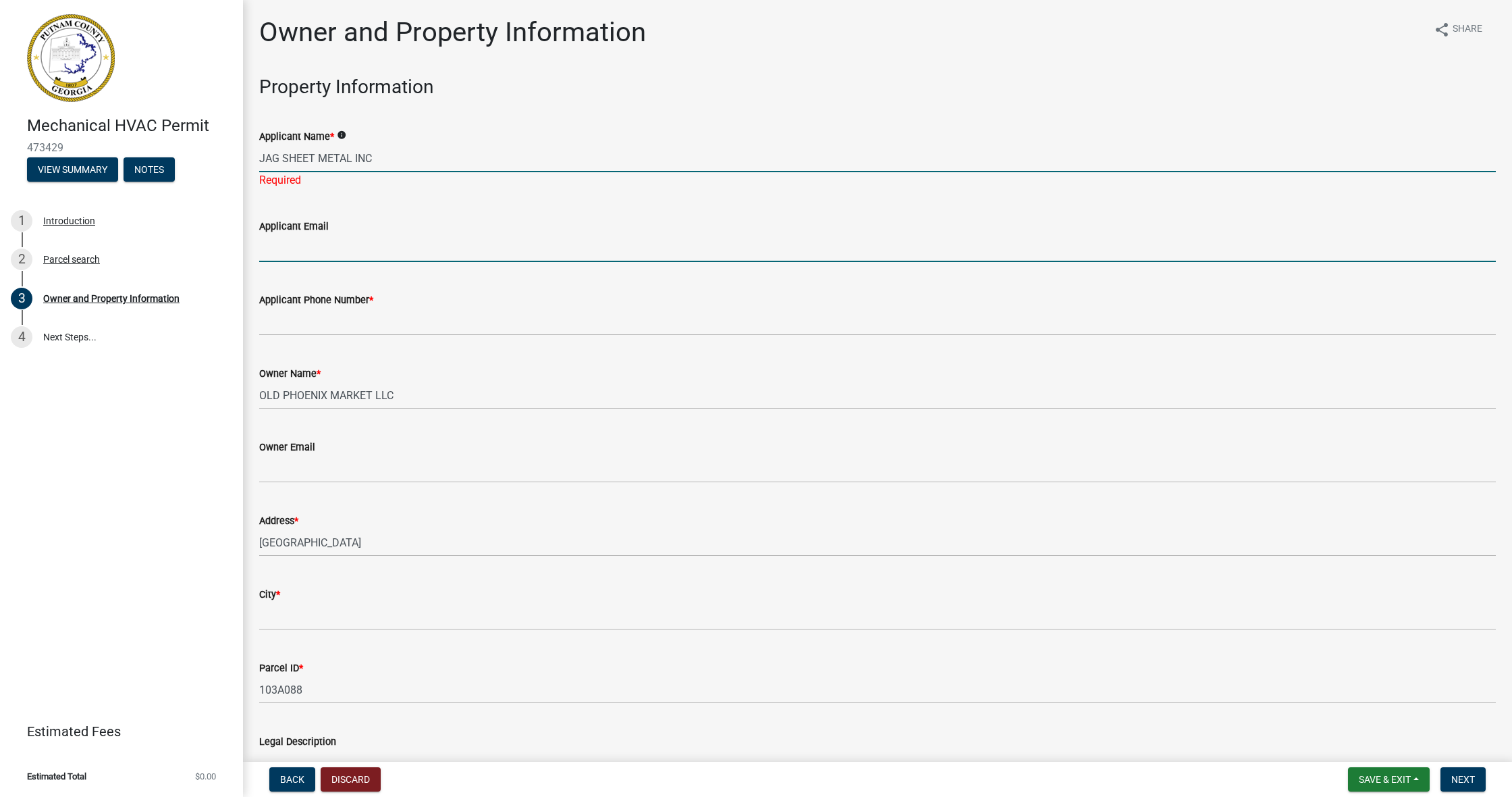
click at [380, 244] on input "Applicant Email" at bounding box center [877, 248] width 1236 height 27
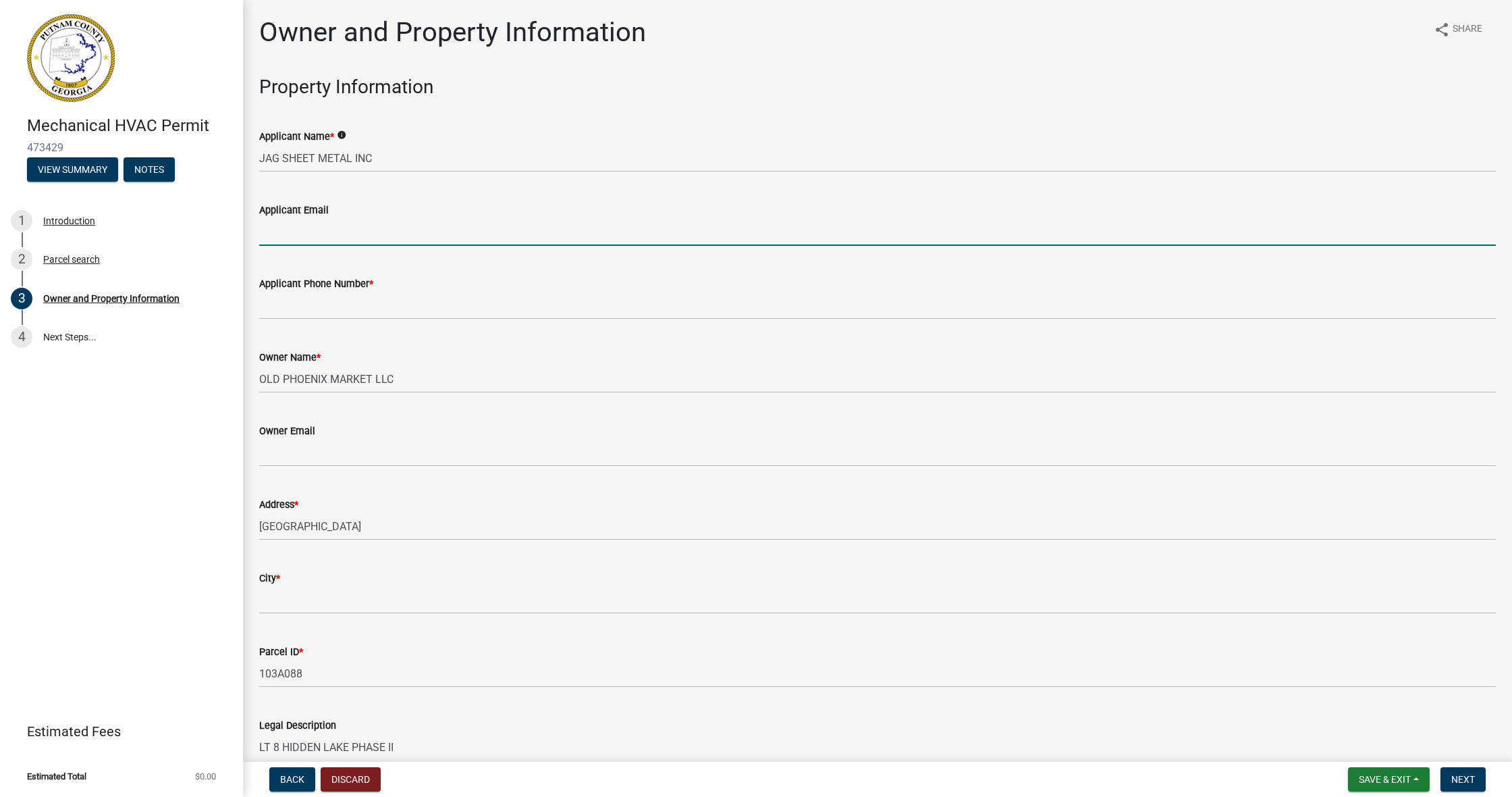
type input "[EMAIL_ADDRESS][DOMAIN_NAME]"
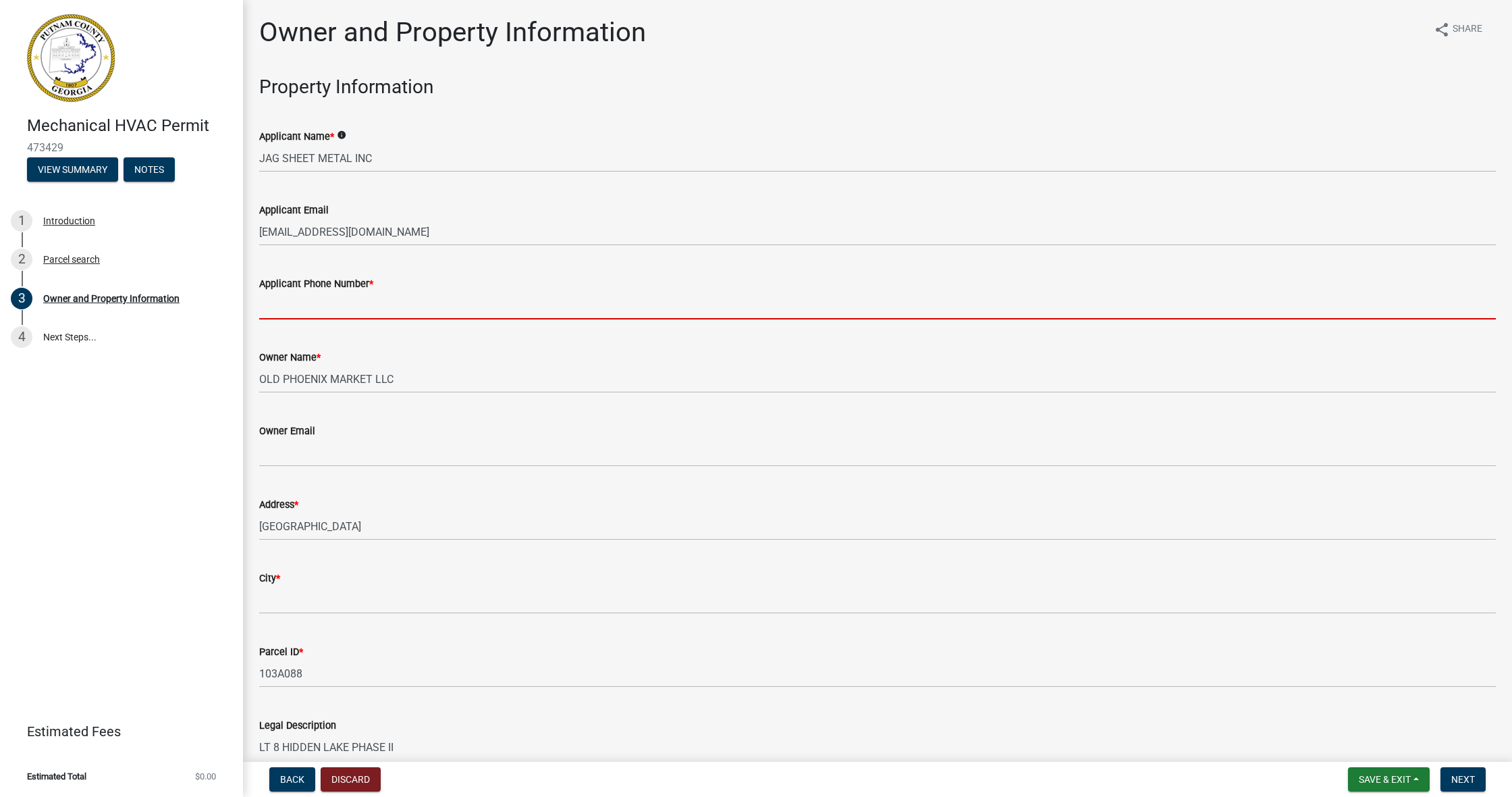
click at [400, 292] on input "Applicant Phone Number *" at bounding box center [877, 305] width 1236 height 27
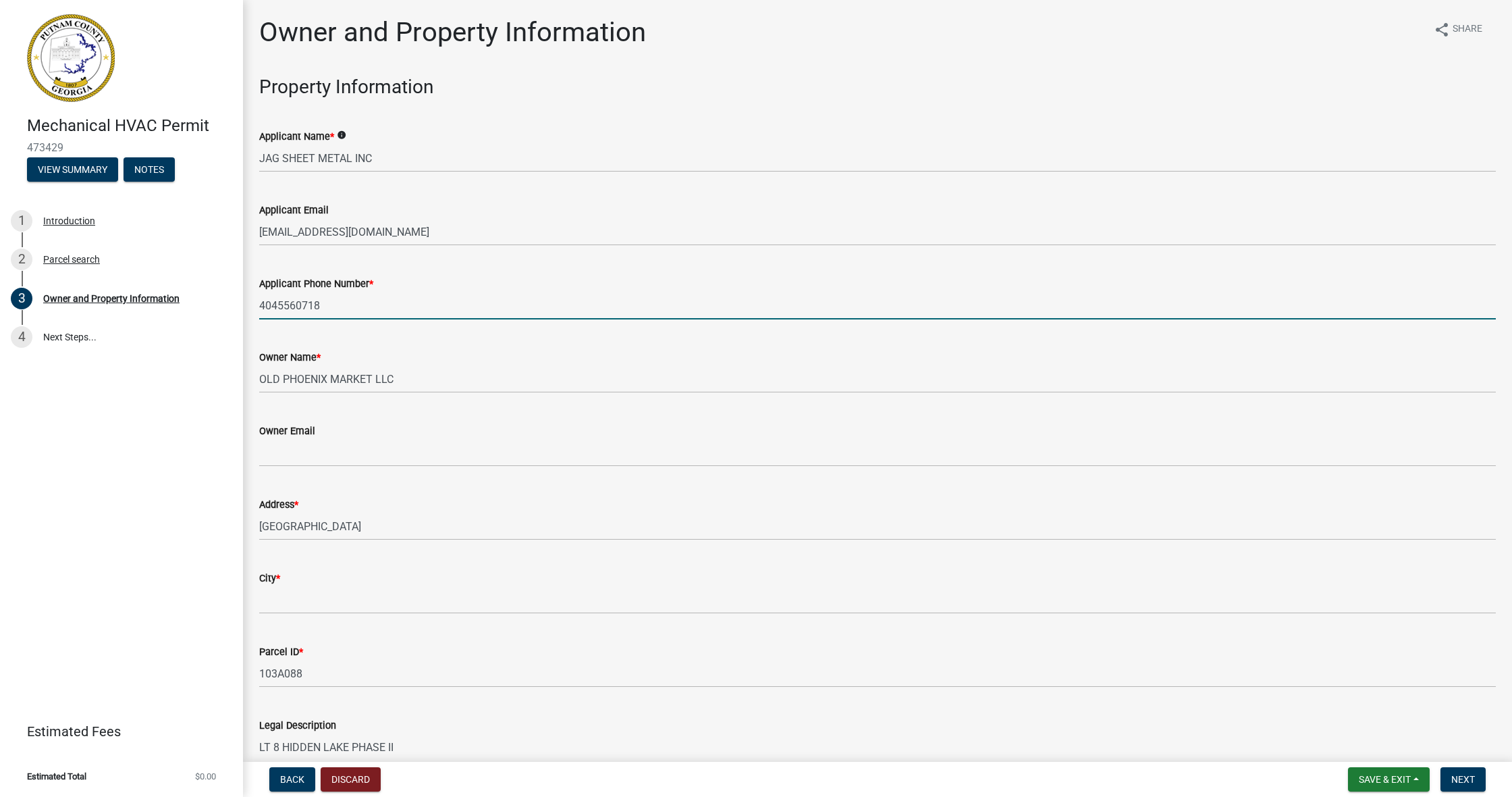
click at [336, 306] on input "4045560718" at bounding box center [877, 305] width 1236 height 27
click at [392, 312] on input "4045560718" at bounding box center [877, 305] width 1236 height 27
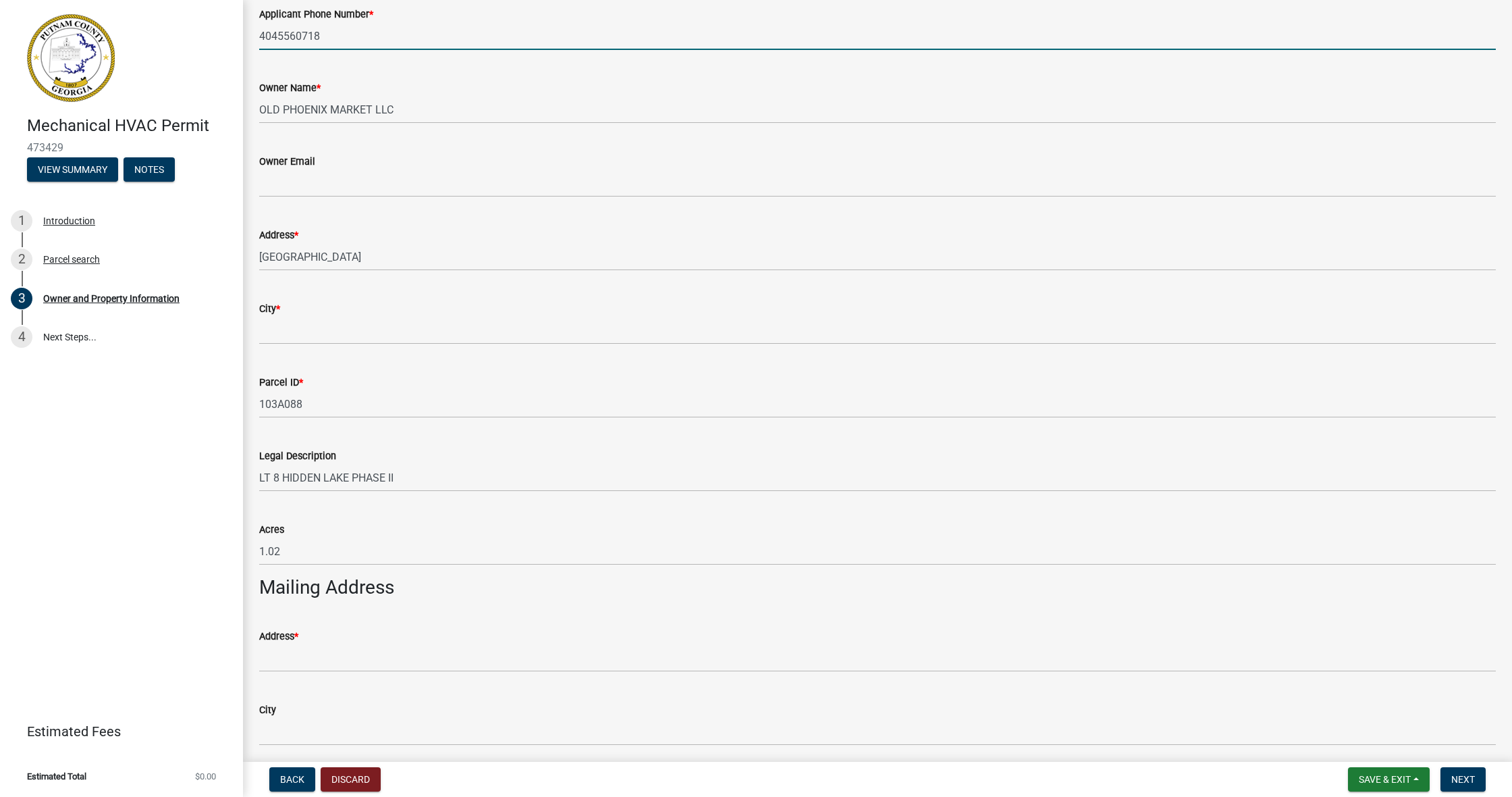
scroll to position [271, 0]
type input "4045560718"
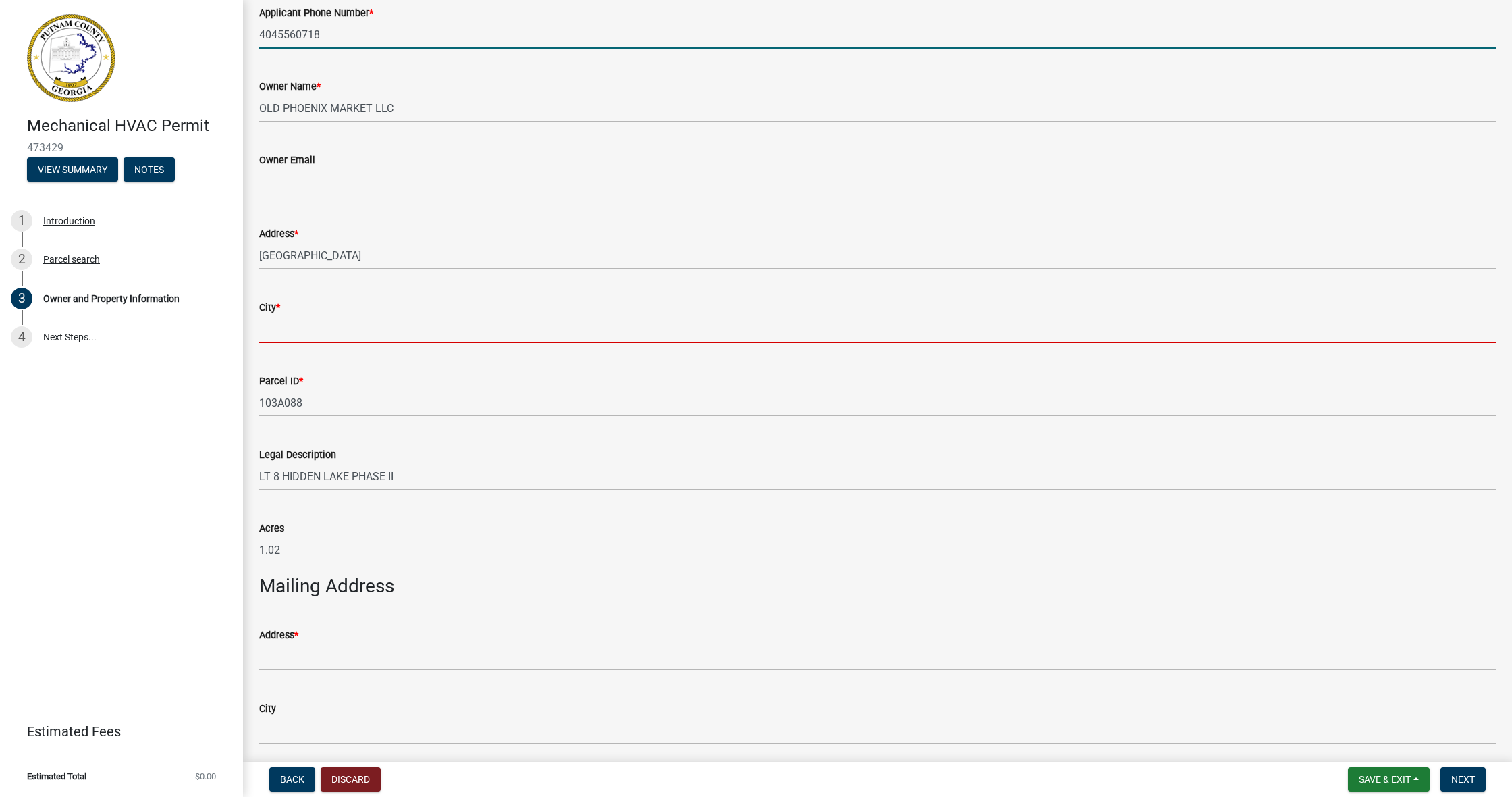
click at [377, 322] on input "City *" at bounding box center [877, 328] width 1236 height 27
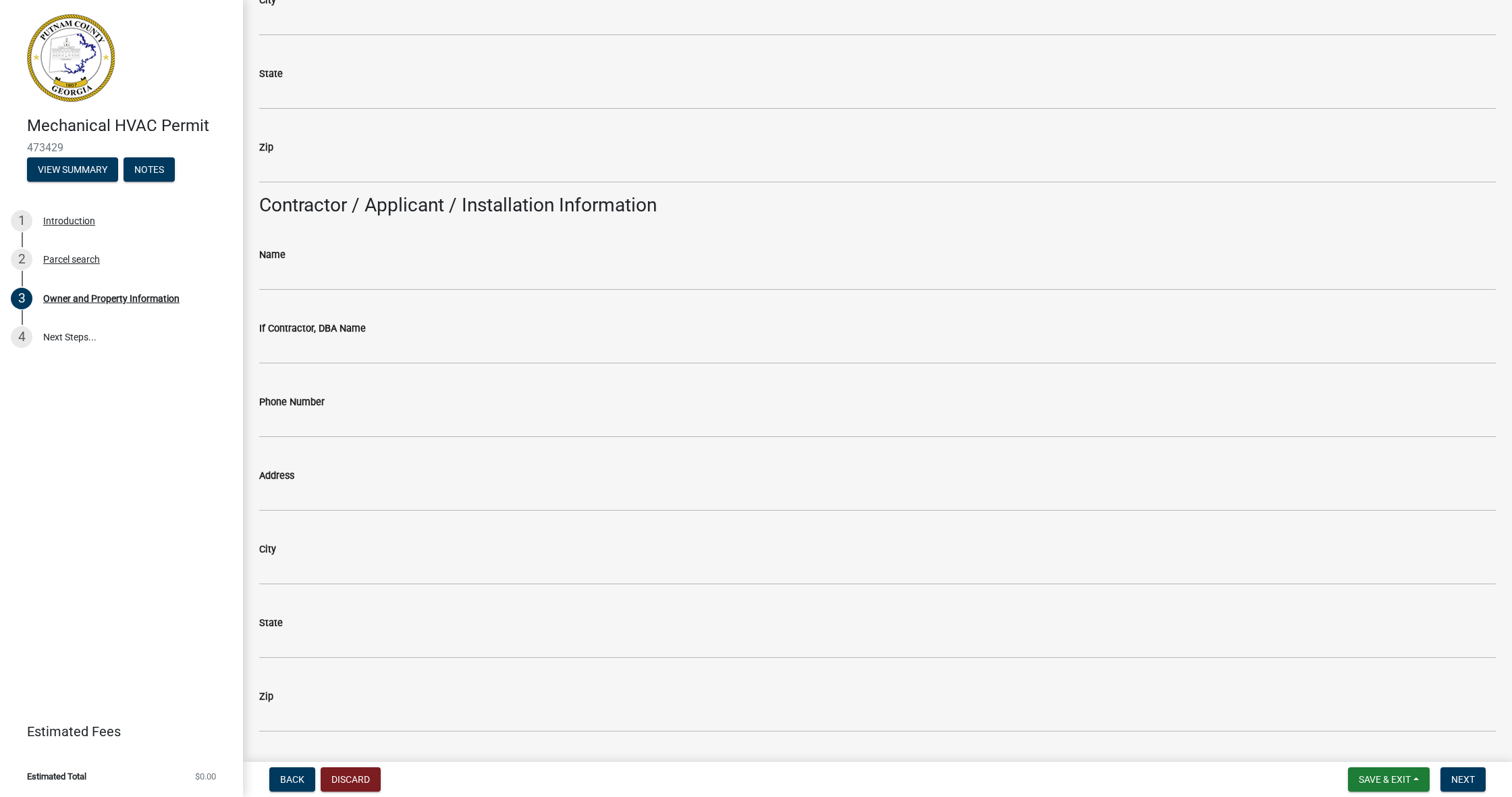
scroll to position [981, 0]
type input "EATONTON"
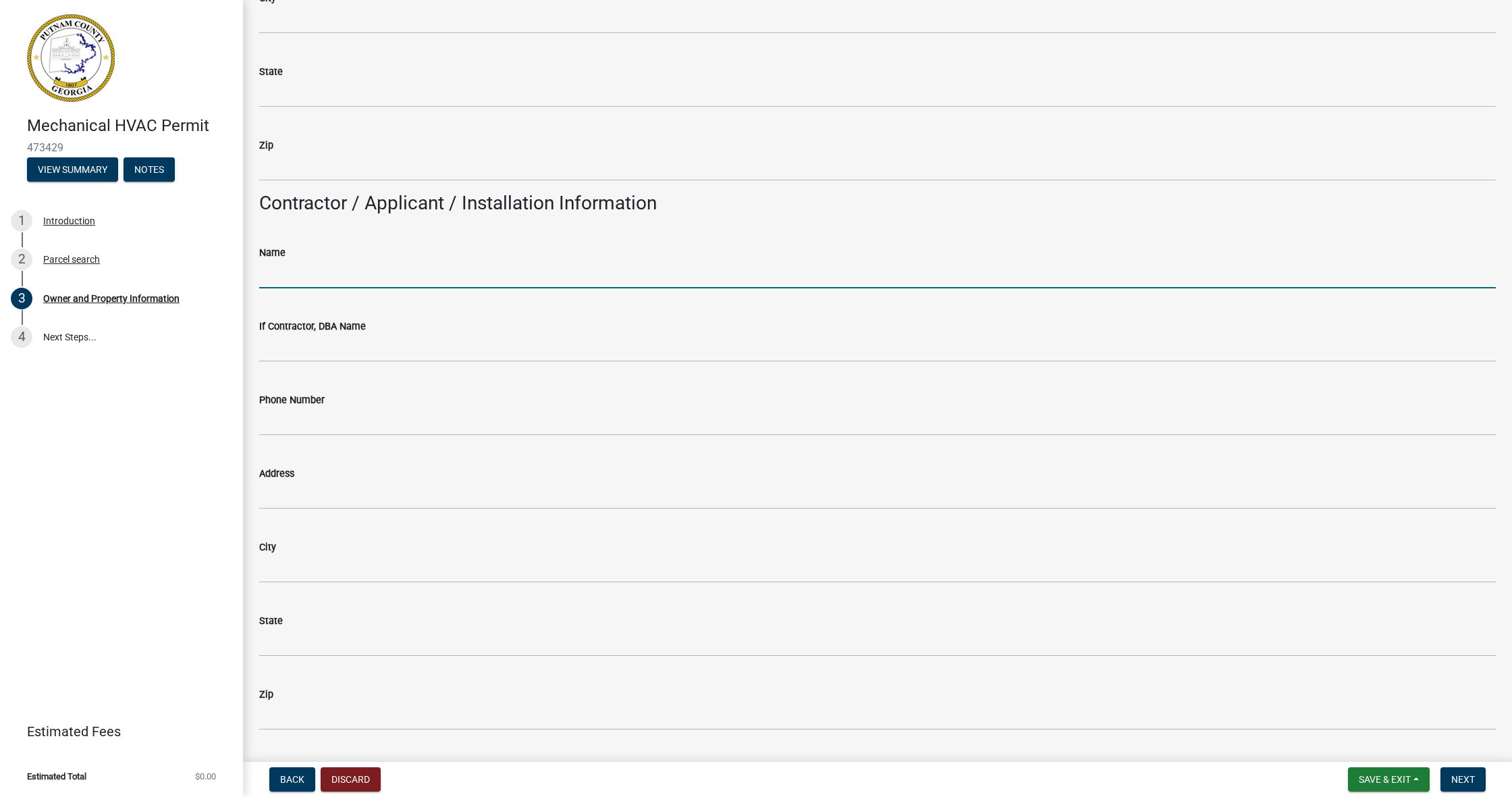
click at [419, 263] on input "Name" at bounding box center [877, 274] width 1236 height 27
type input "[PERSON_NAME]"
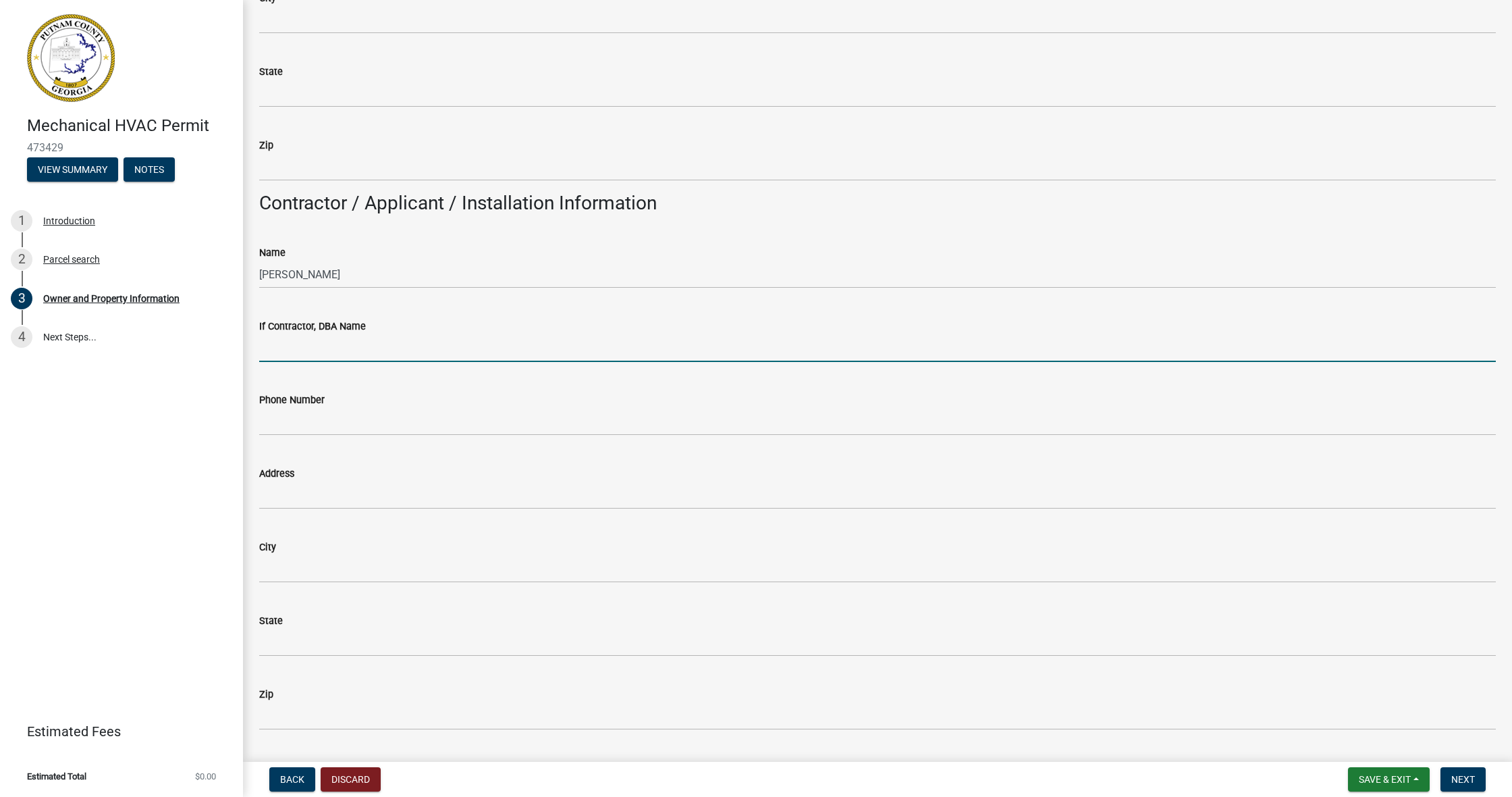
click at [416, 344] on input "If Contractor, DBA Name" at bounding box center [877, 347] width 1236 height 27
type input "JAG SHEET METAL INC"
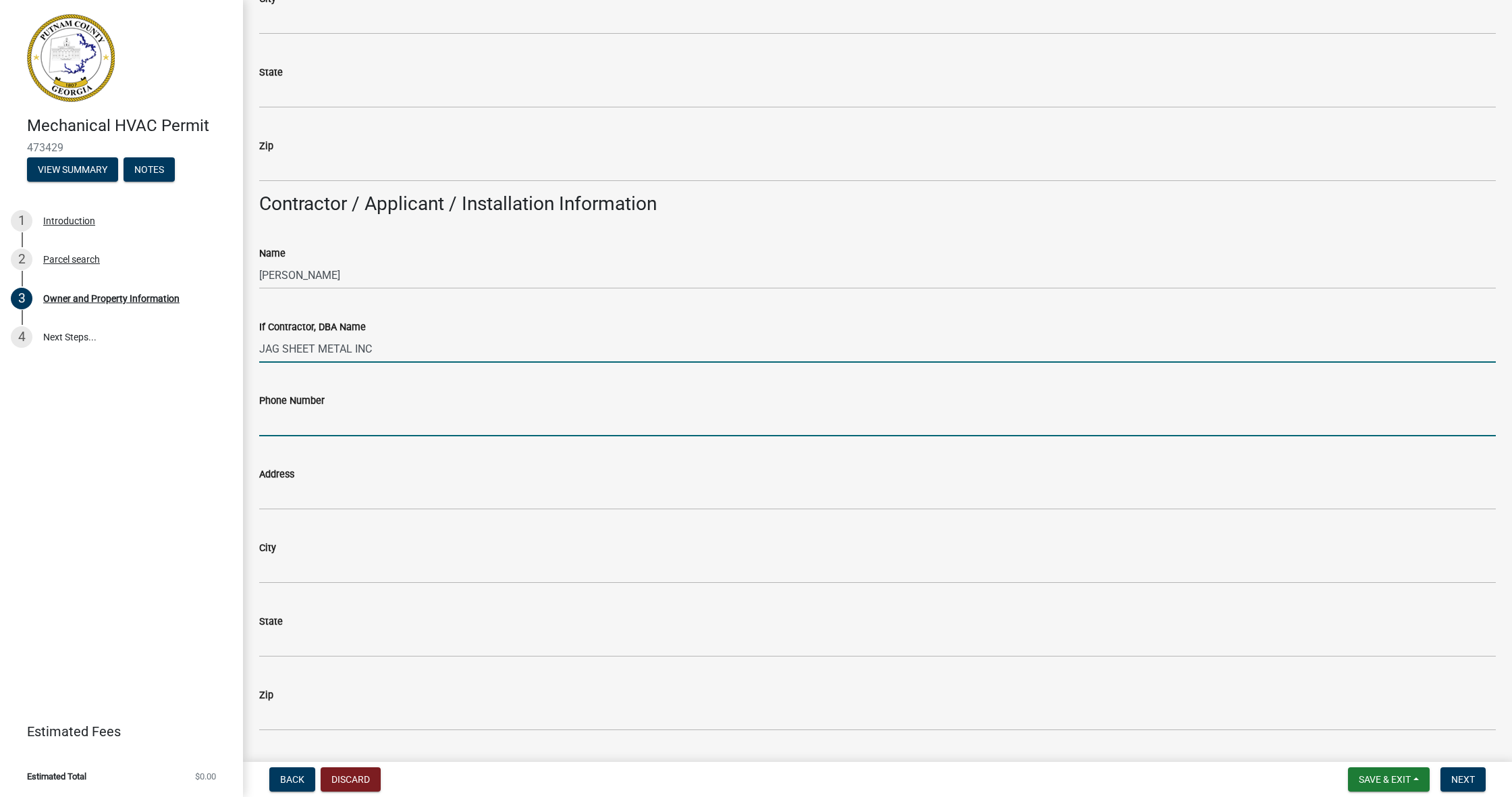
click at [374, 417] on input "Phone Number" at bounding box center [877, 422] width 1236 height 27
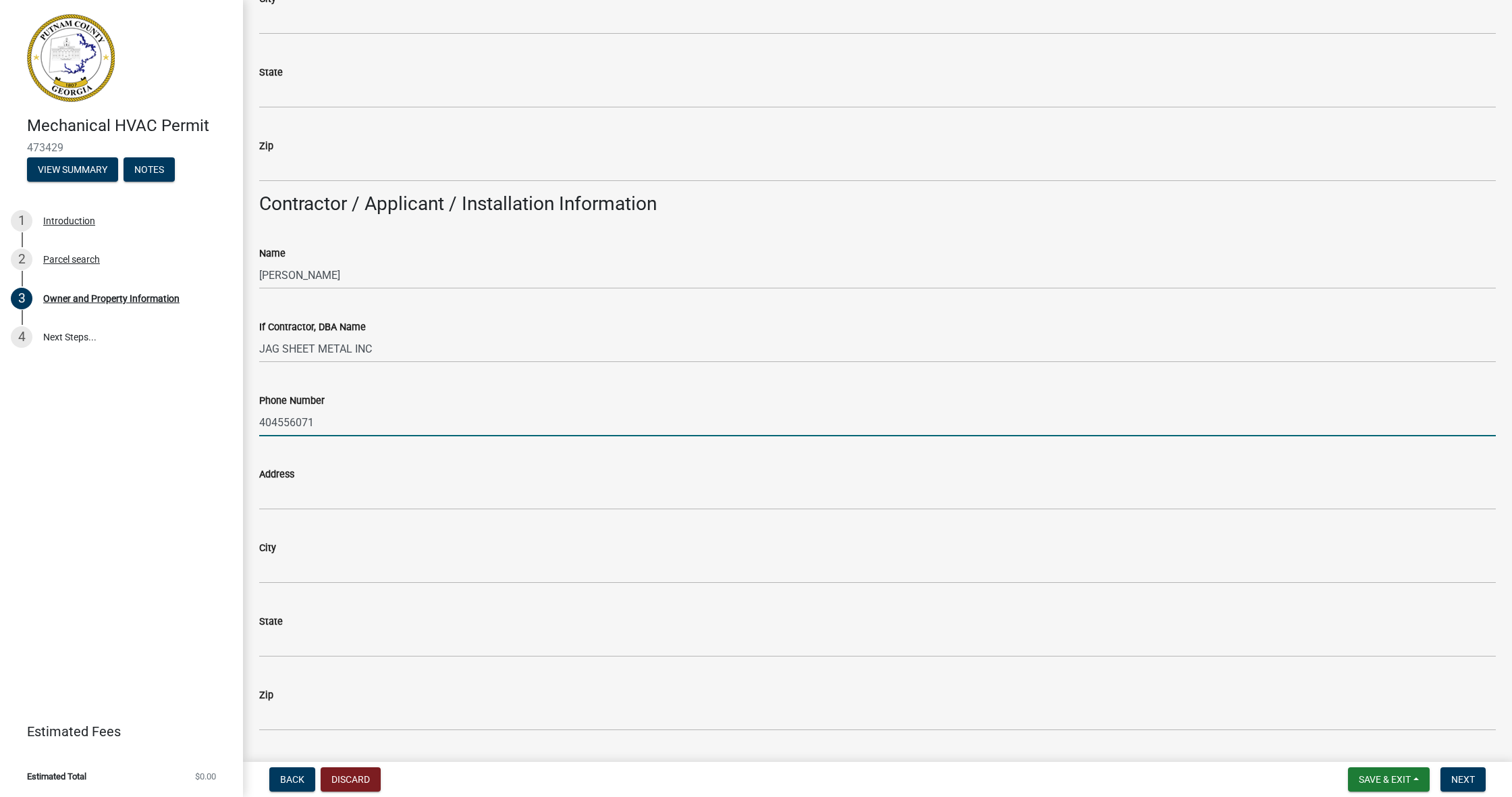
type input "4045560718"
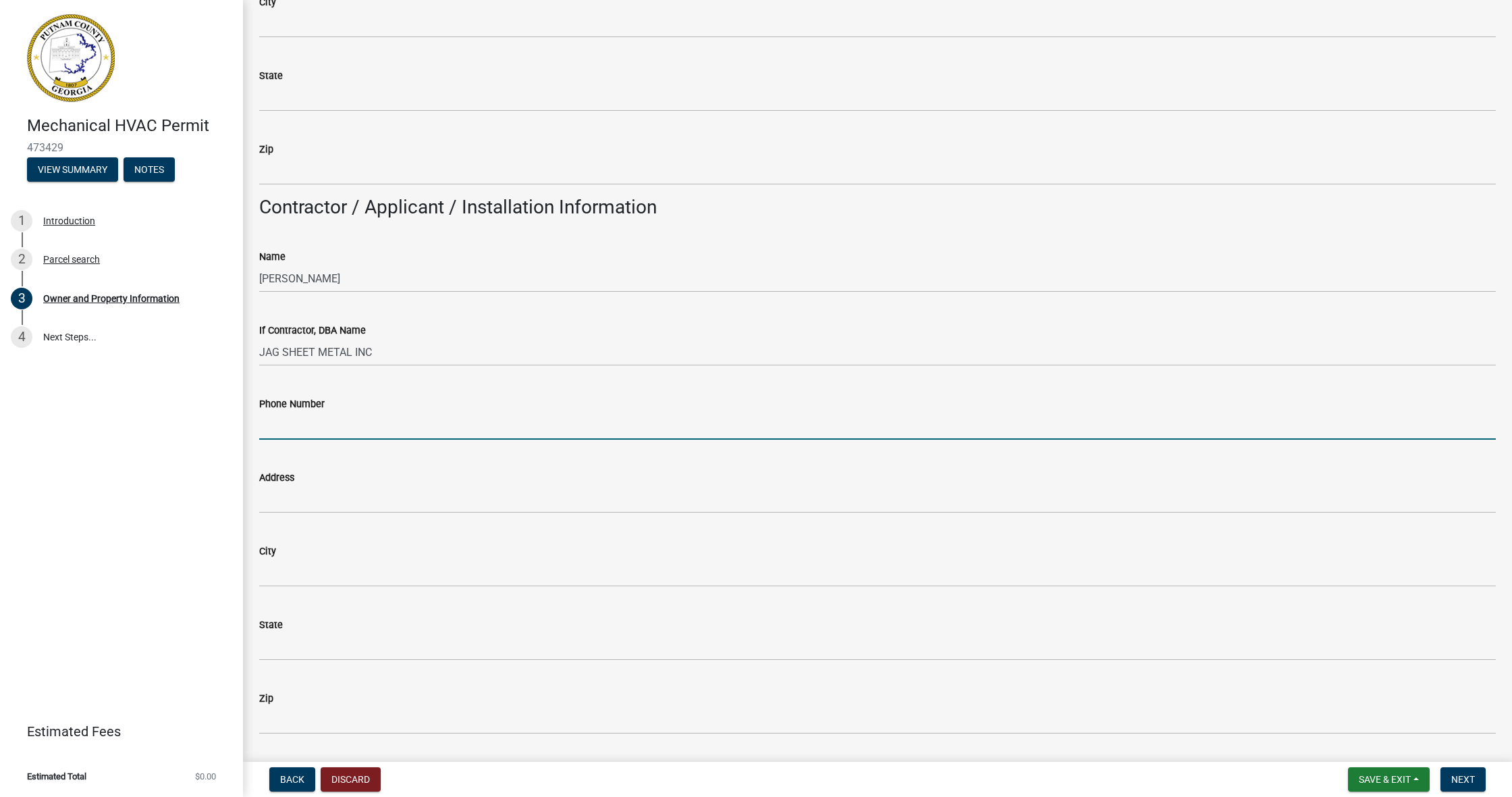
type input "4045560718"
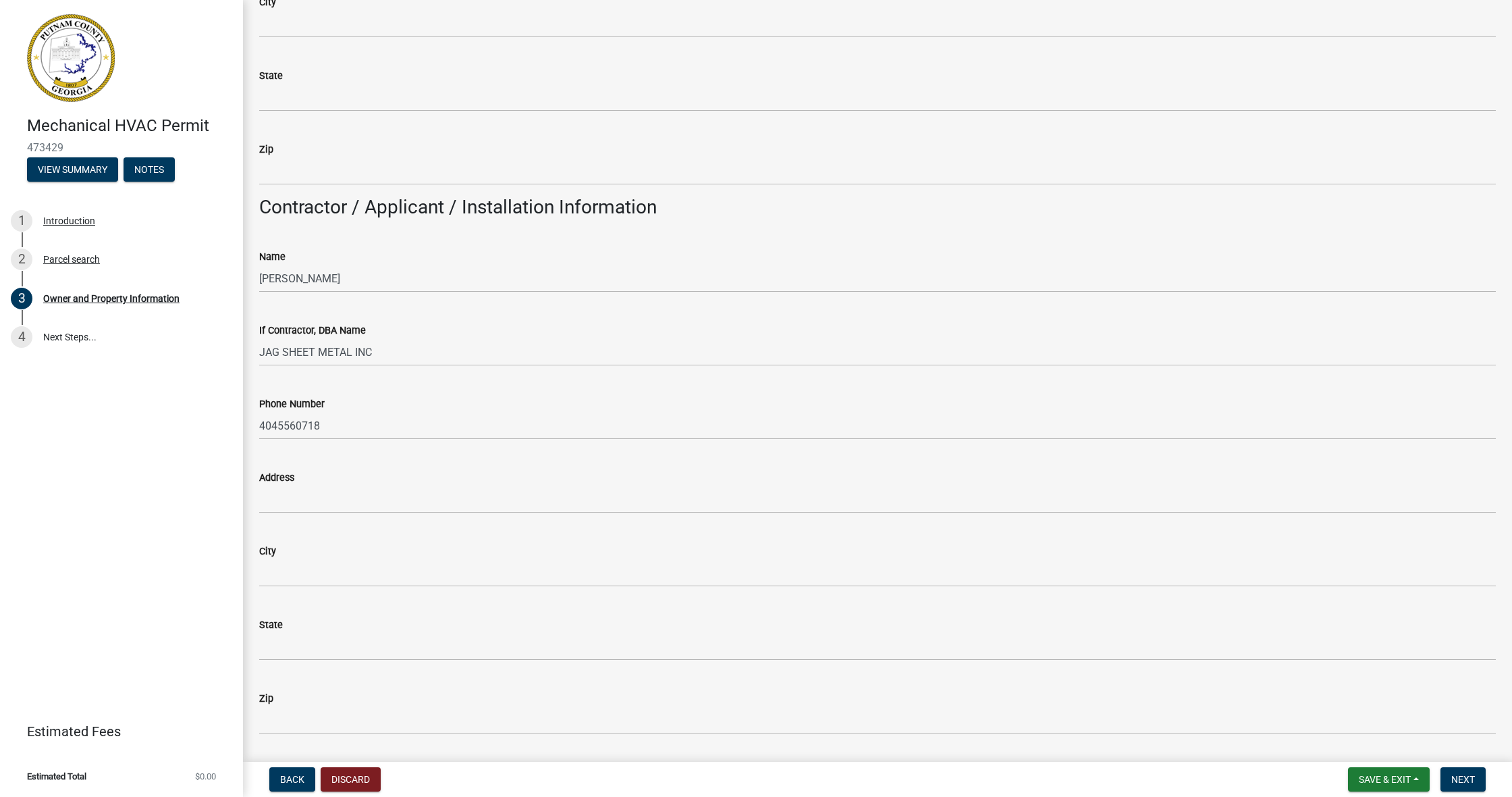
scroll to position [978, 0]
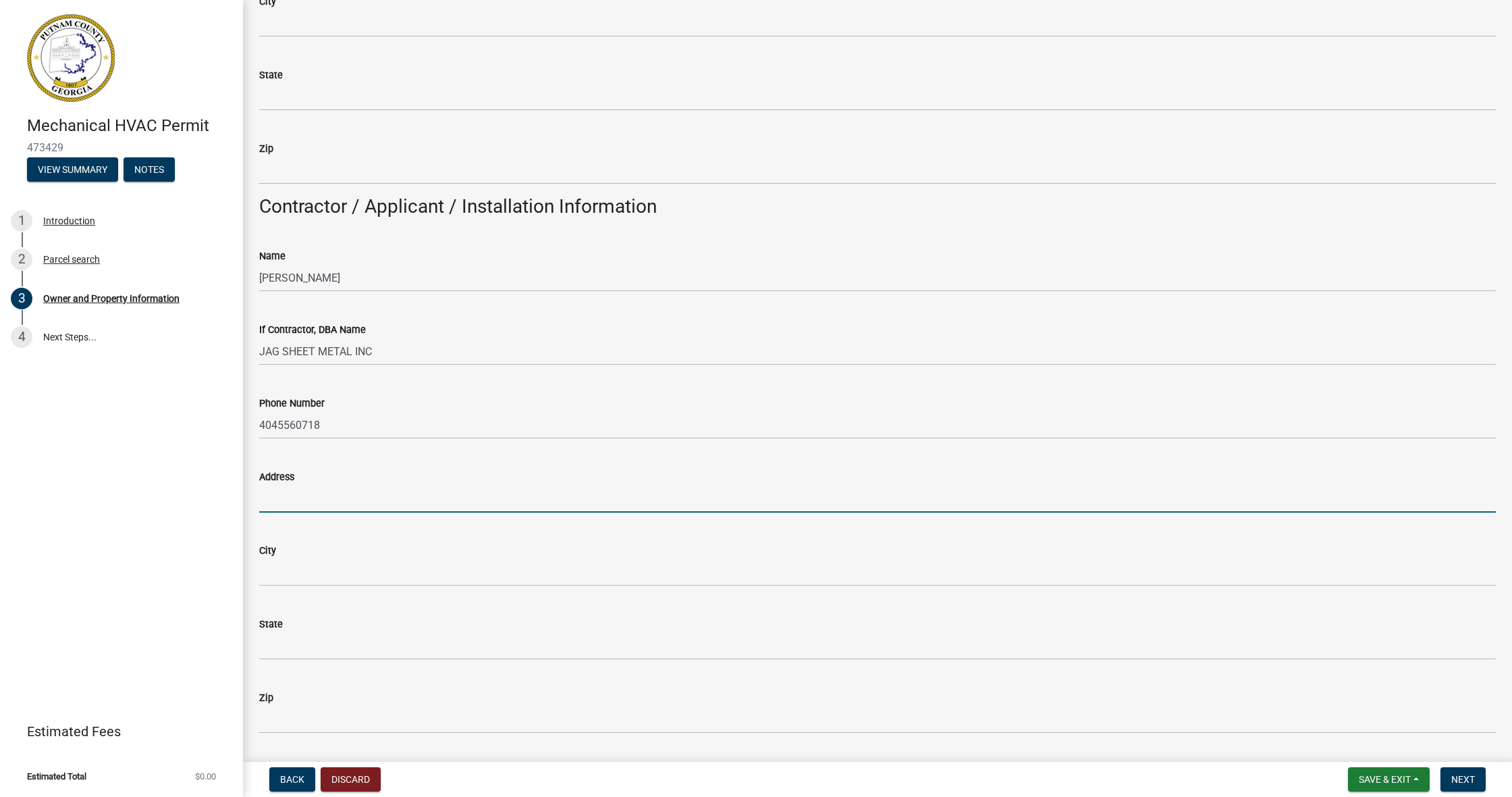
click at [340, 499] on input "Address" at bounding box center [877, 498] width 1236 height 27
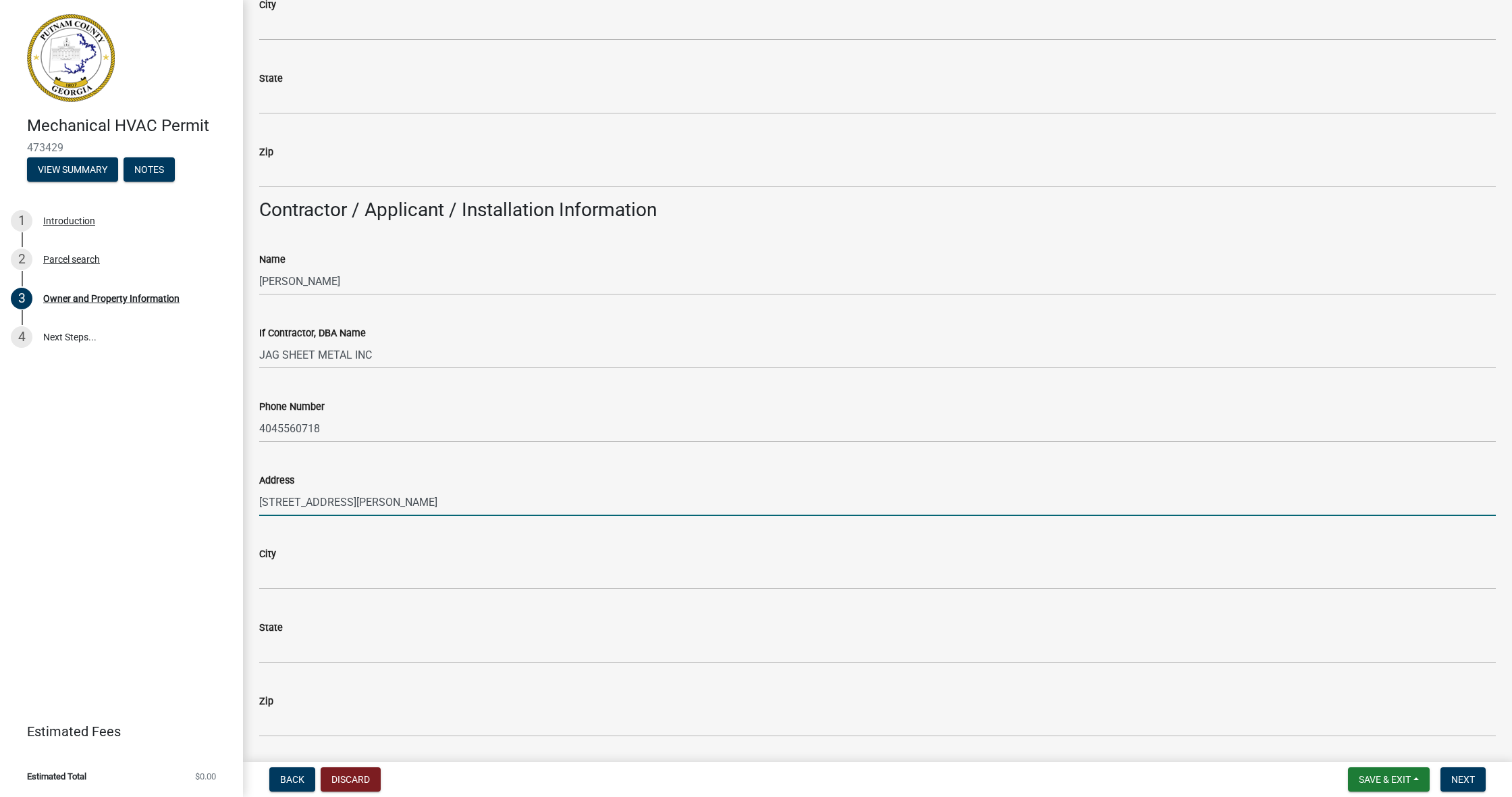
type input "[STREET_ADDRESS][PERSON_NAME]"
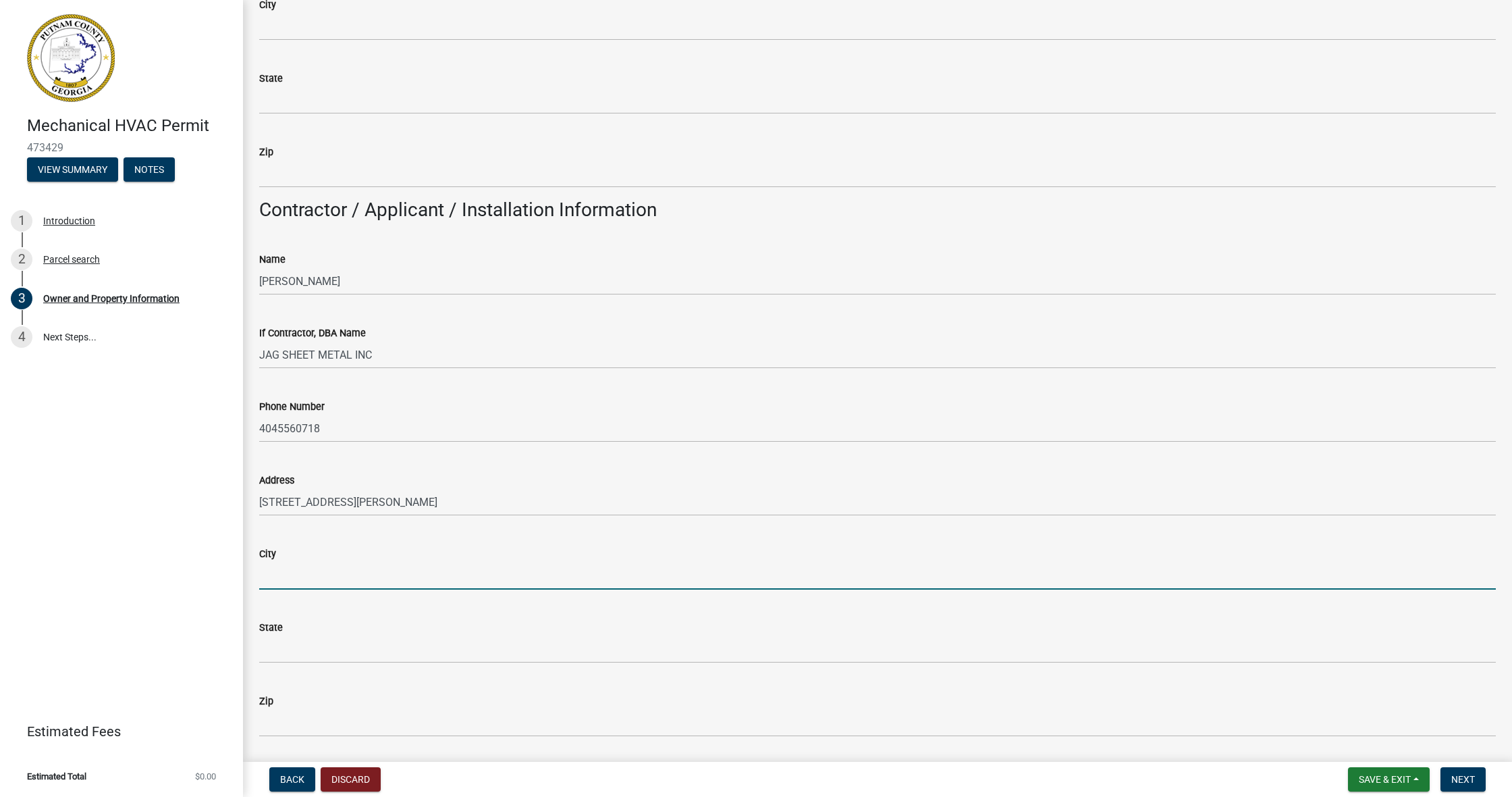
click at [313, 572] on input "City" at bounding box center [877, 575] width 1236 height 27
type input "CARROLLTON"
click at [287, 599] on form "State" at bounding box center [877, 639] width 1236 height 44
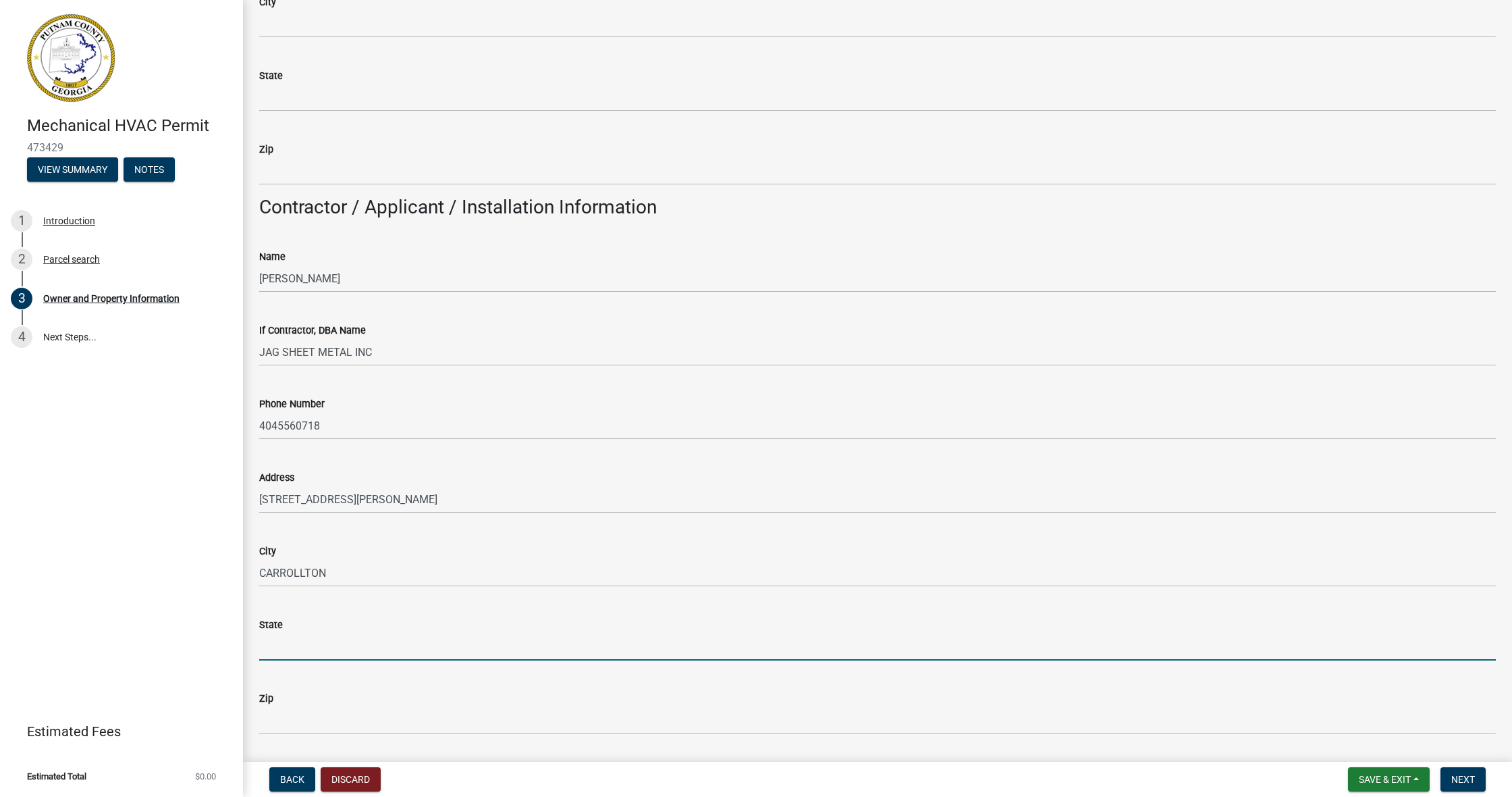
click at [296, 599] on input "State" at bounding box center [877, 646] width 1236 height 27
type input "[US_STATE]"
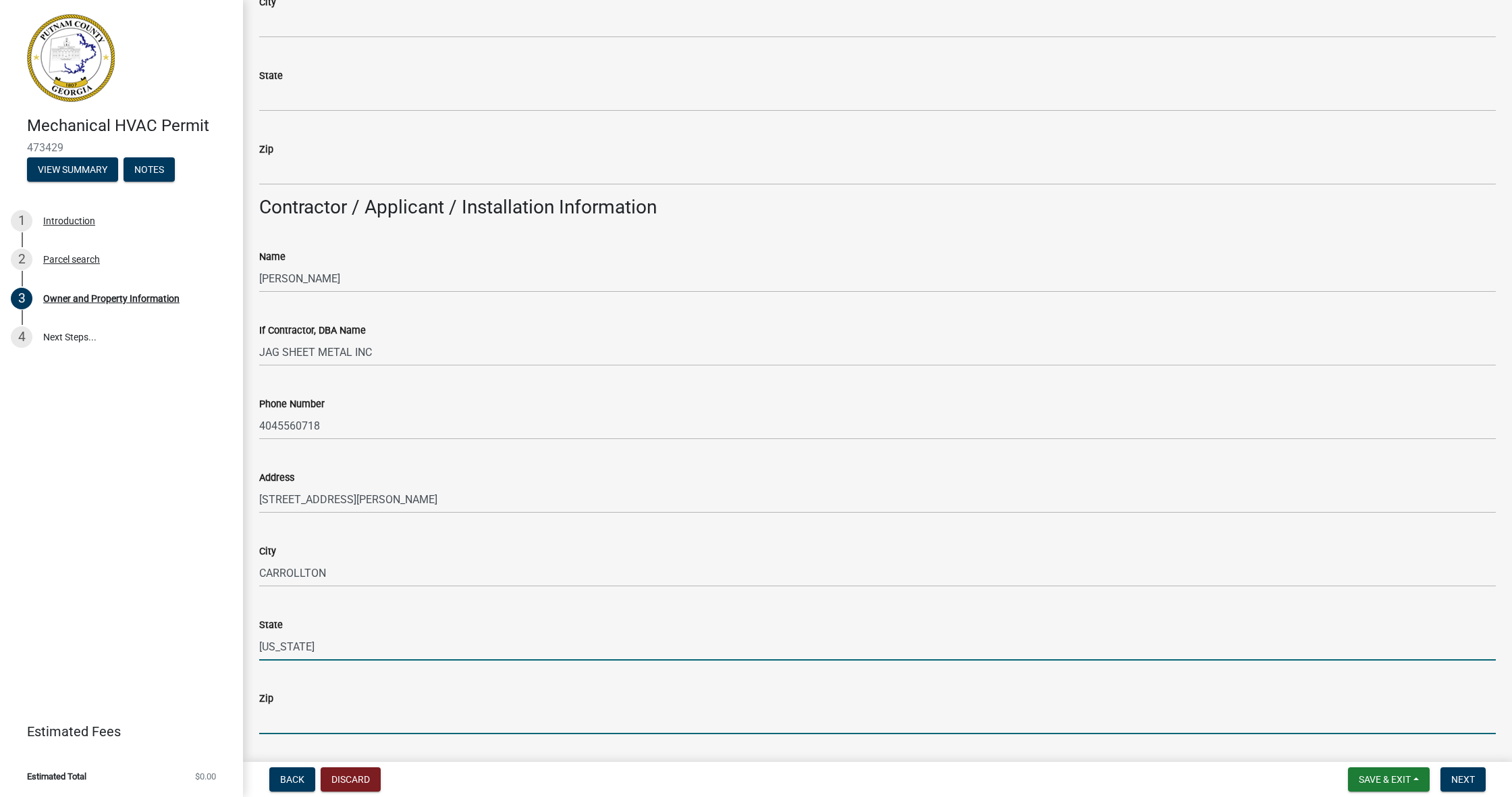
click at [315, 599] on input "Zip" at bounding box center [877, 719] width 1236 height 27
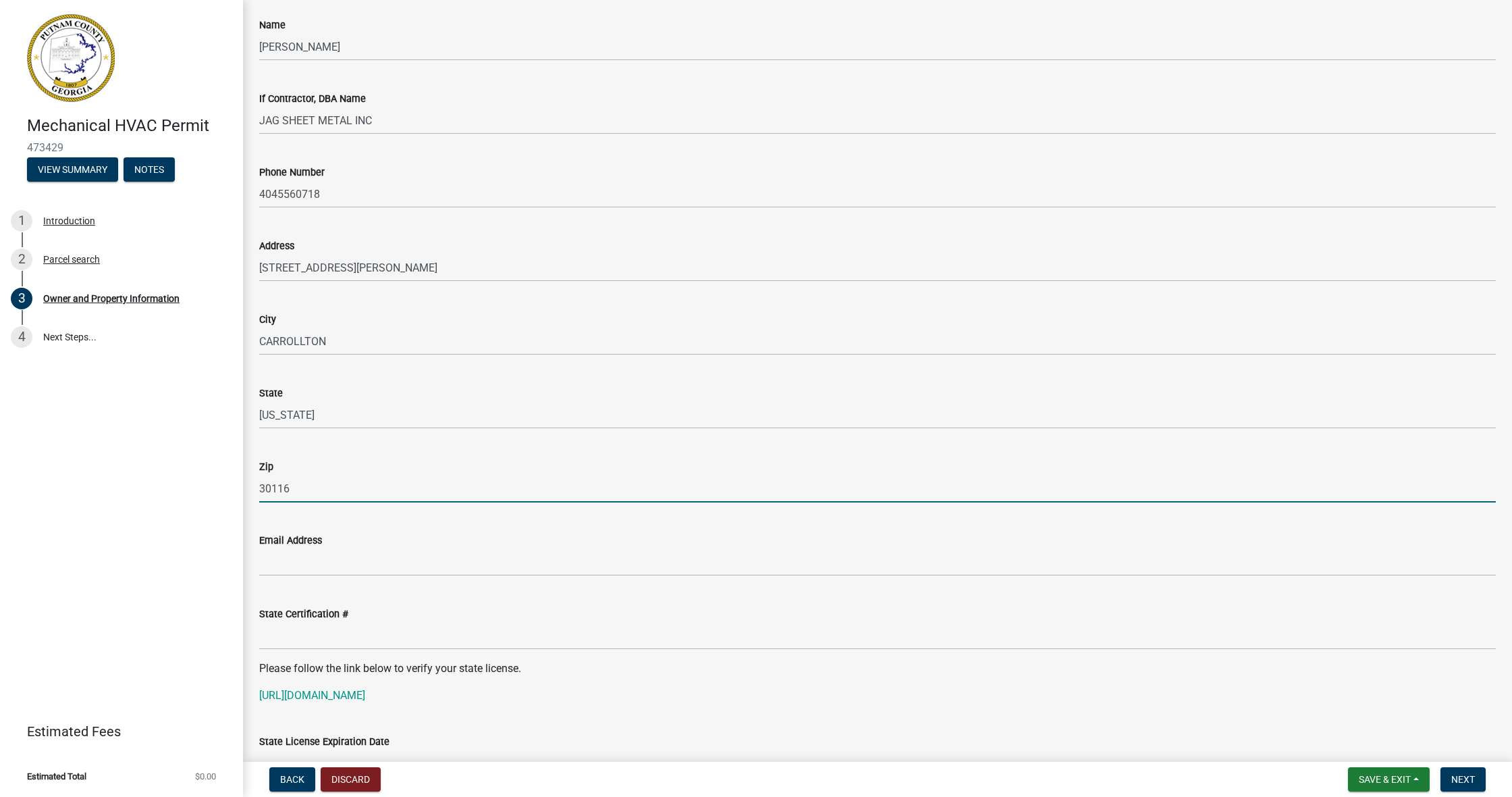
type input "30116"
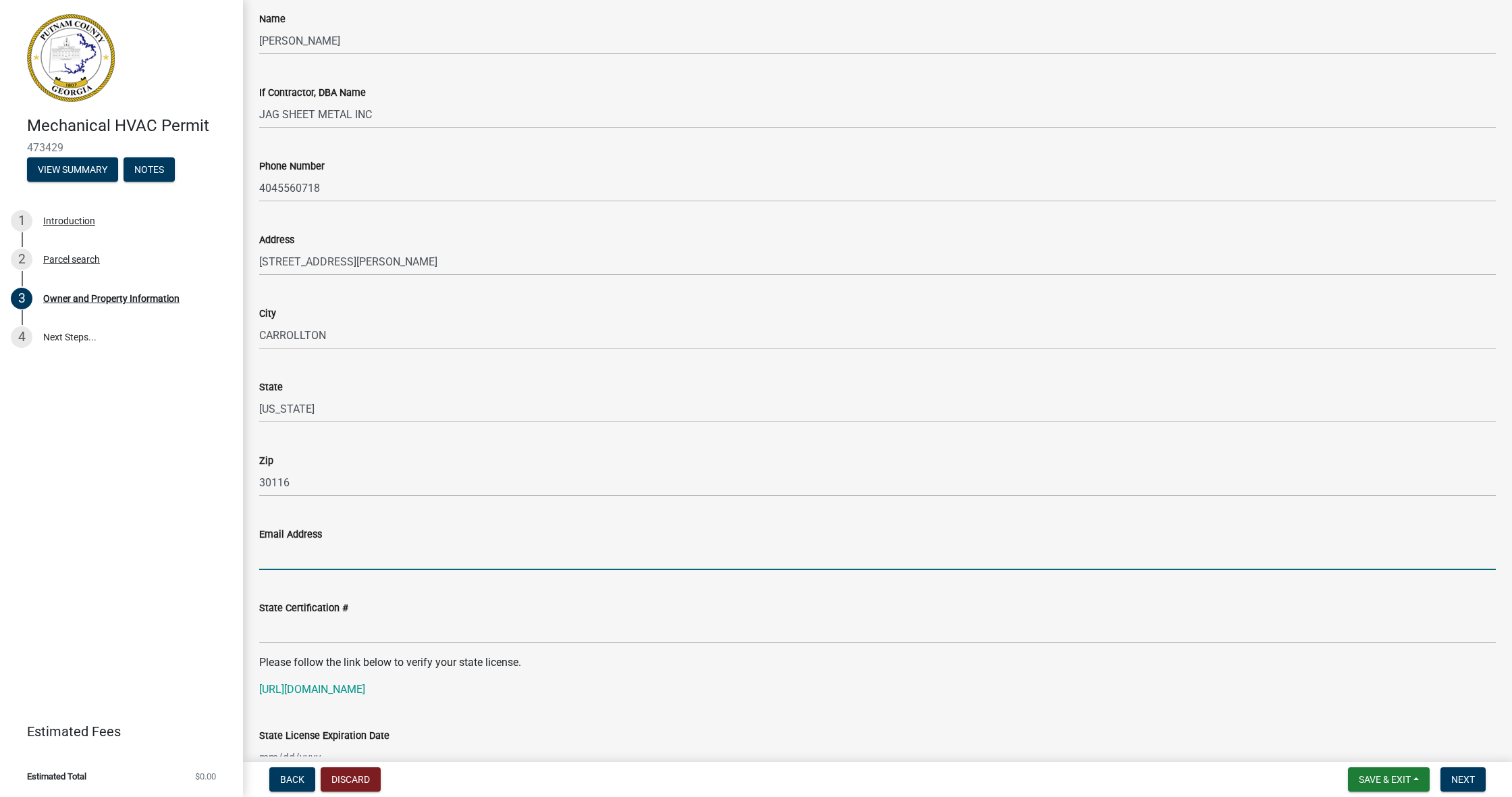
click at [373, 551] on input "Email Address" at bounding box center [877, 556] width 1236 height 27
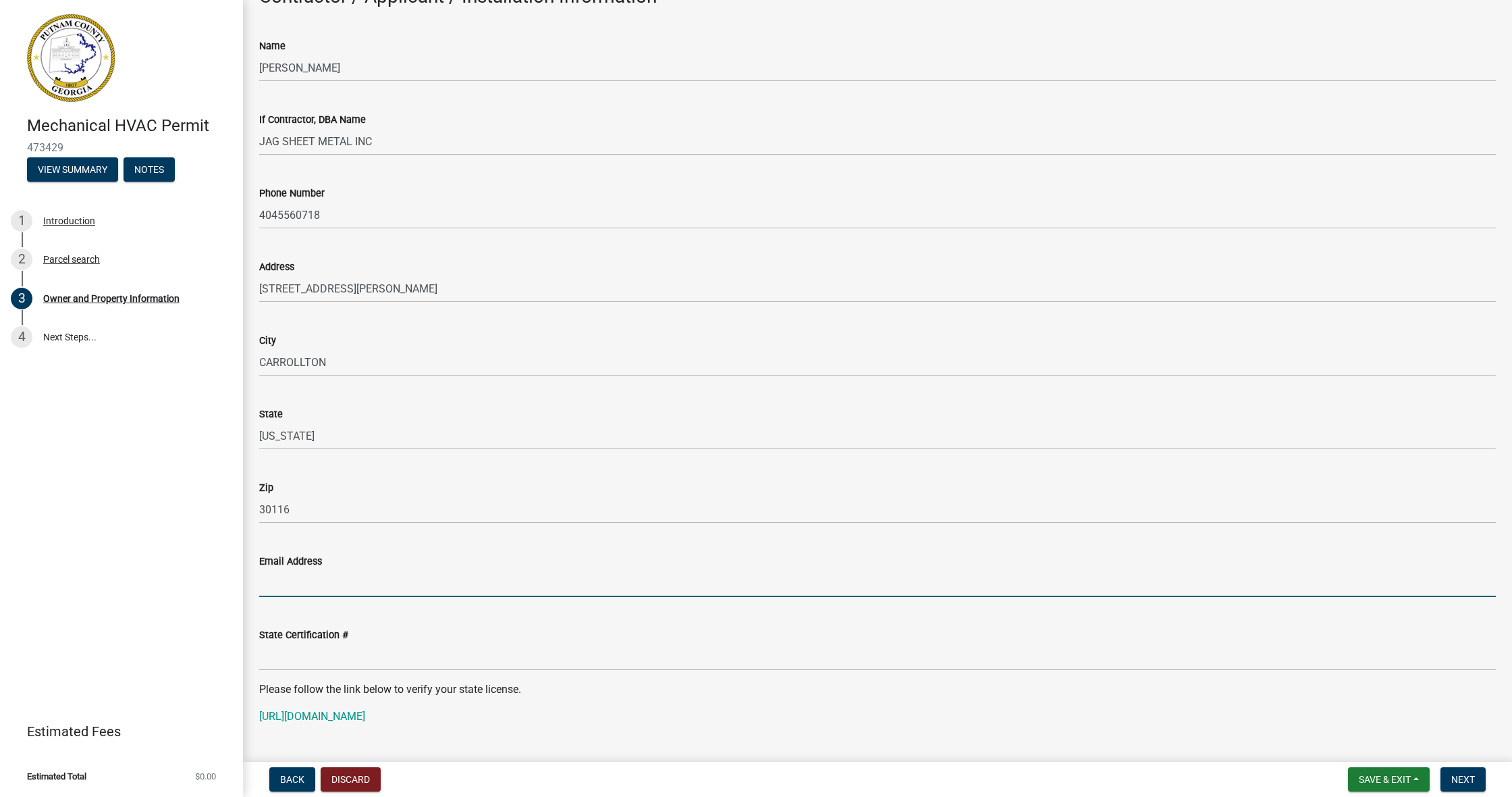
scroll to position [0, 0]
click at [342, 573] on input "Email Address" at bounding box center [877, 582] width 1236 height 27
click at [375, 578] on input "Email Address" at bounding box center [877, 582] width 1236 height 27
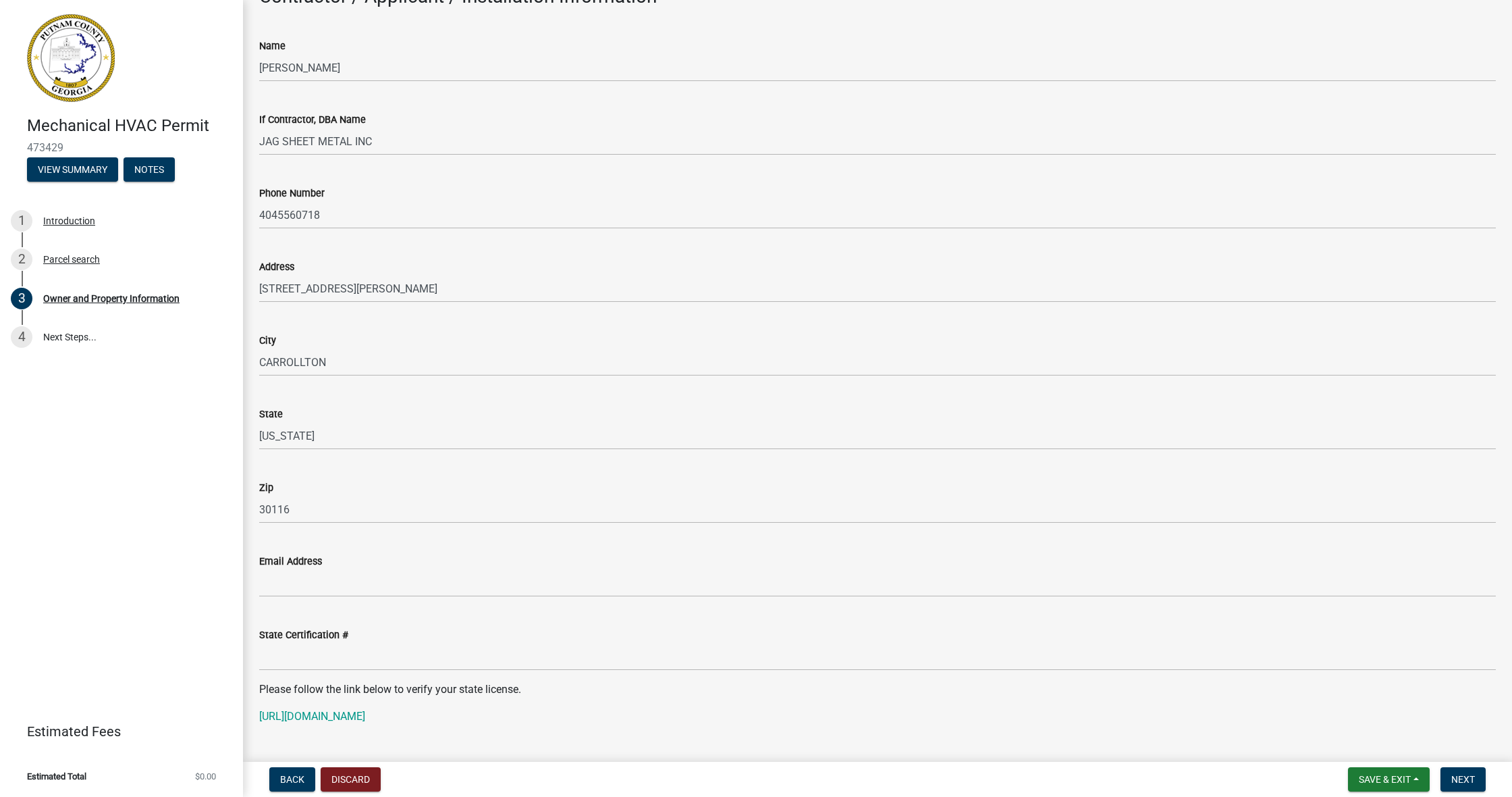
click at [389, 487] on div "Zip" at bounding box center [877, 487] width 1236 height 16
click at [383, 566] on div "Email Address" at bounding box center [877, 561] width 1236 height 16
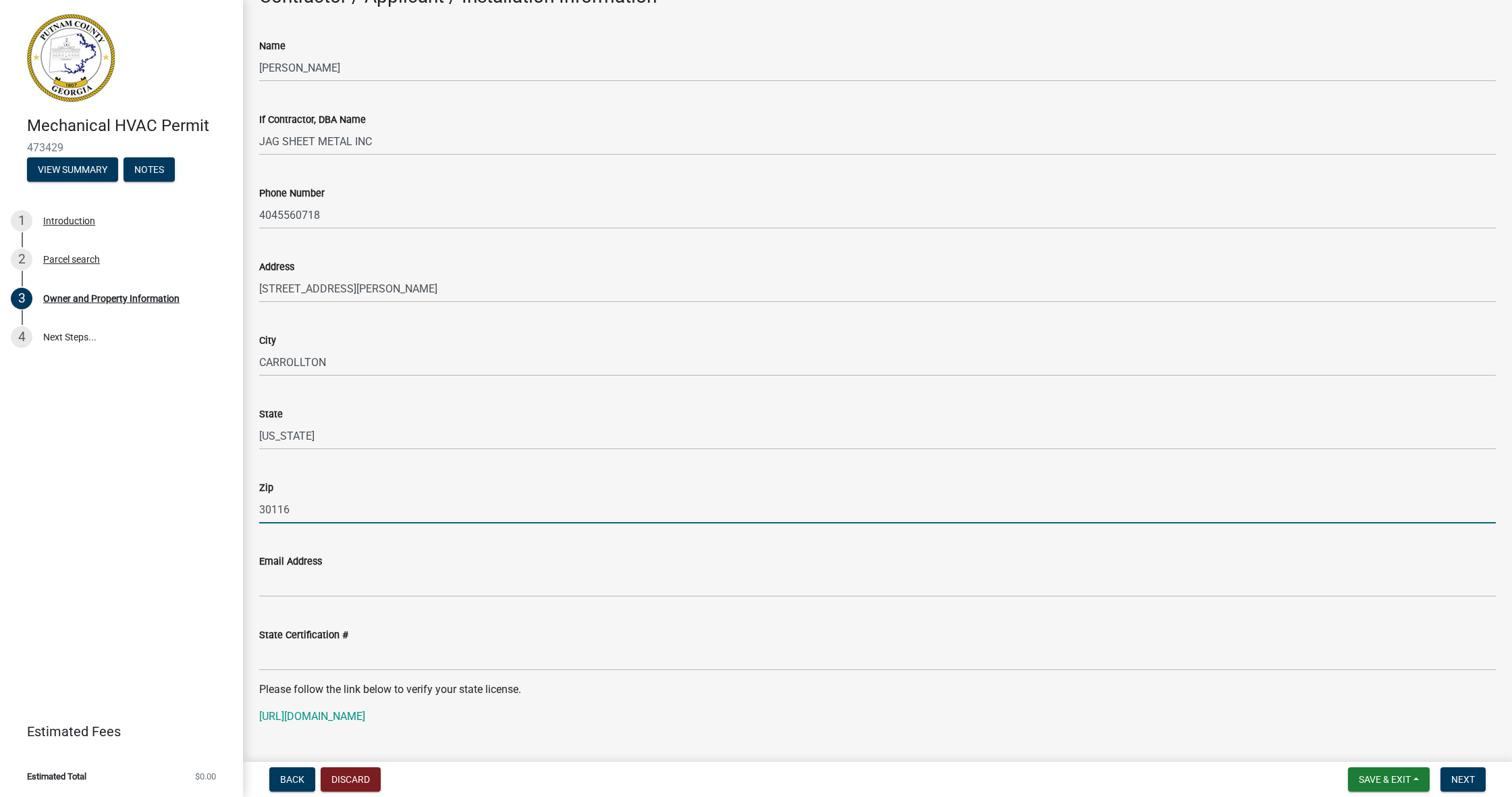
click at [401, 498] on input "30116" at bounding box center [877, 509] width 1236 height 27
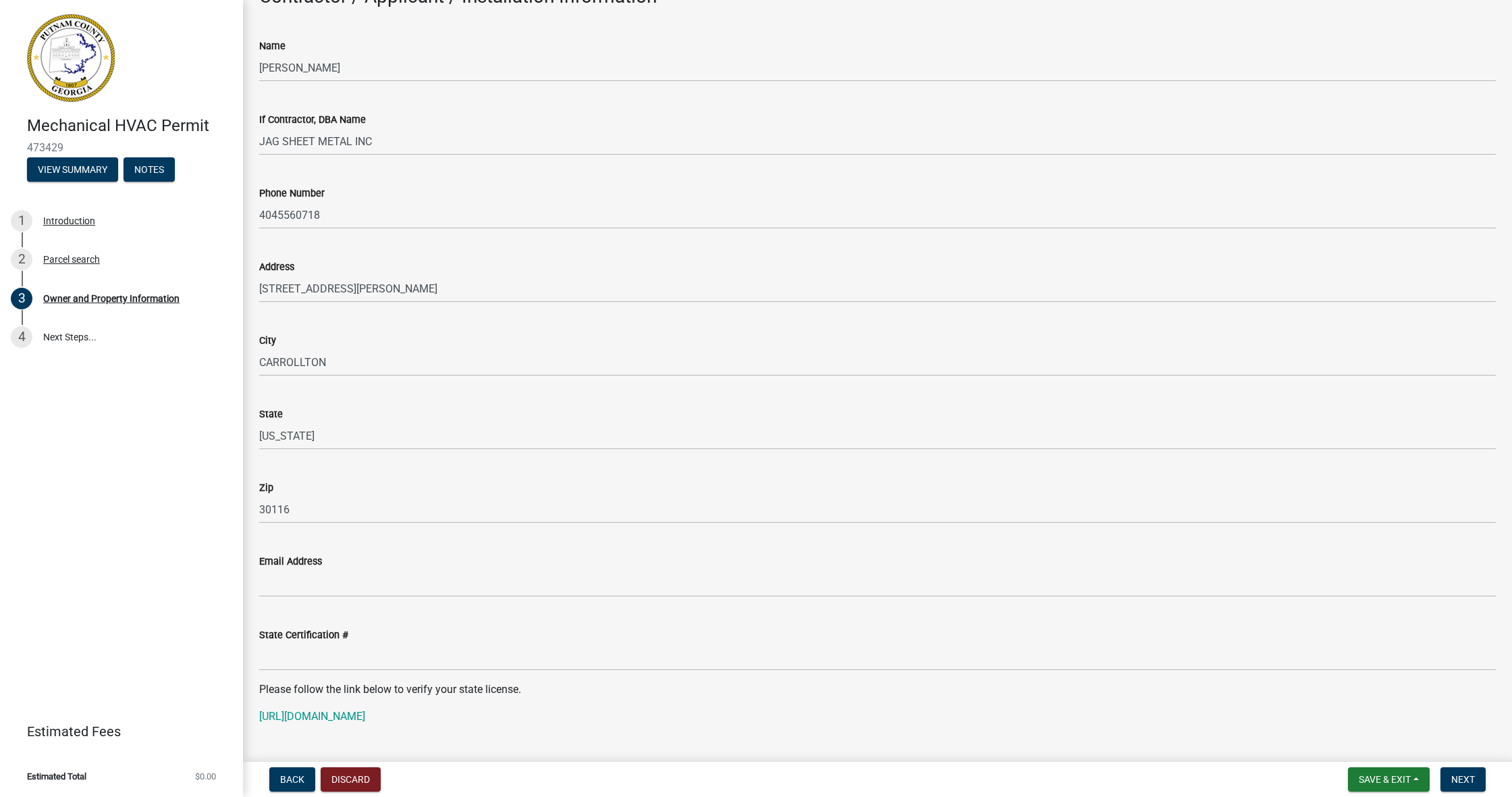
scroll to position [1186, 0]
click at [400, 565] on div "Email Address" at bounding box center [877, 562] width 1236 height 16
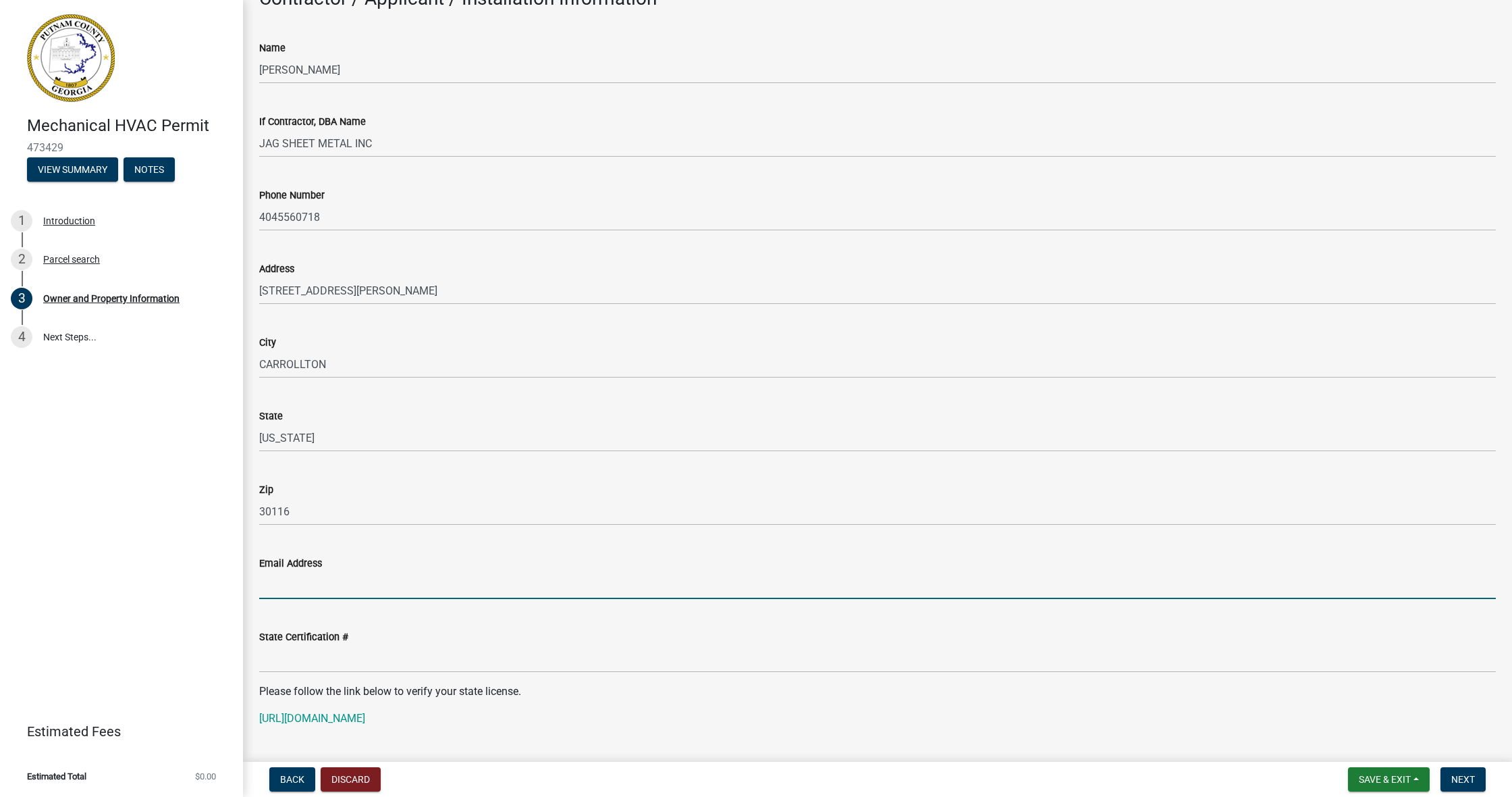
click at [404, 574] on input "Email Address" at bounding box center [877, 585] width 1236 height 27
type input "[EMAIL_ADDRESS][DOMAIN_NAME]"
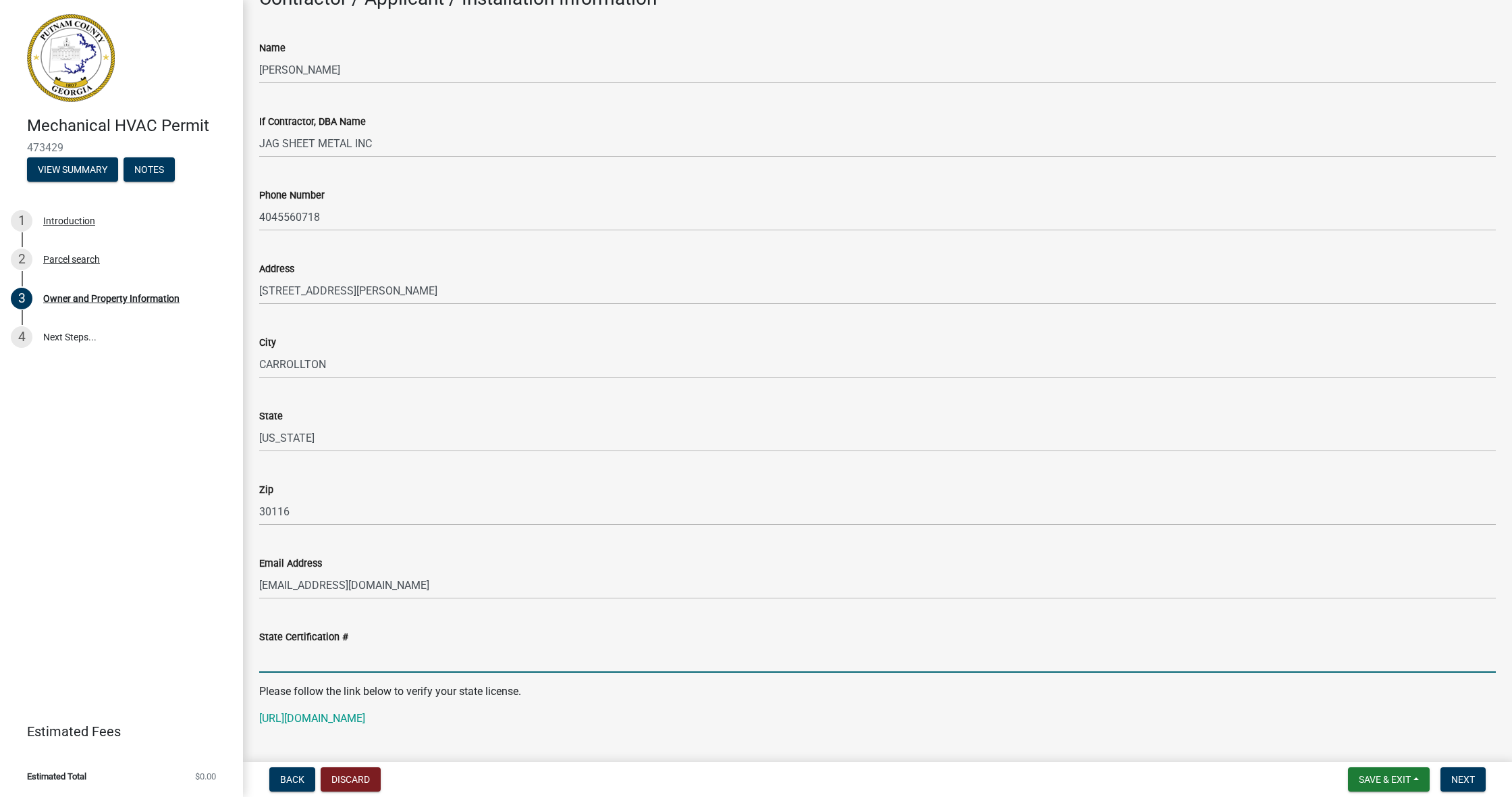
click at [387, 599] on input "State Certification #" at bounding box center [877, 658] width 1236 height 27
type input "c"
click at [270, 599] on input "Cn210673" at bounding box center [877, 658] width 1236 height 27
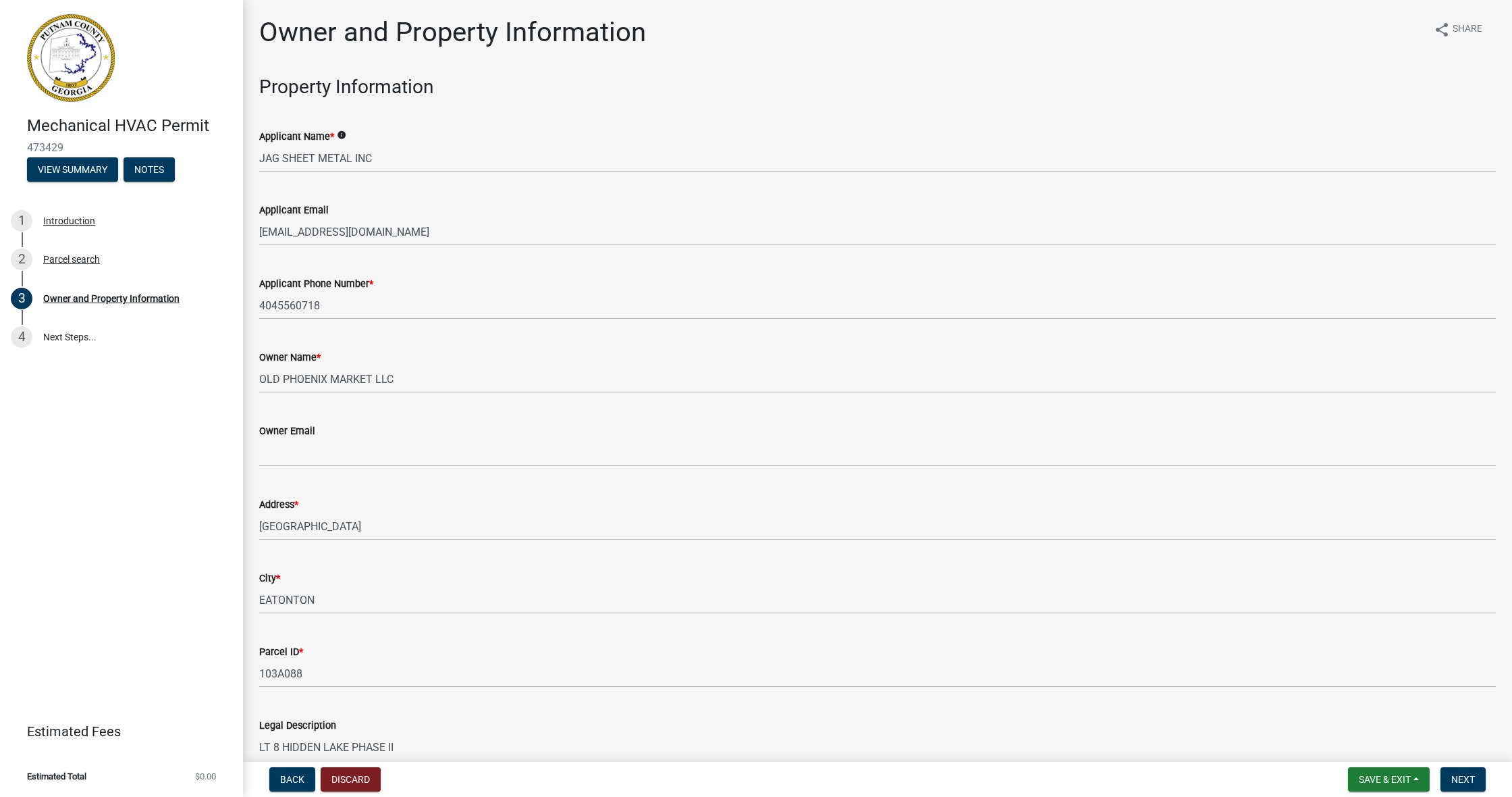
scroll to position [2, 0]
type input "CN210673"
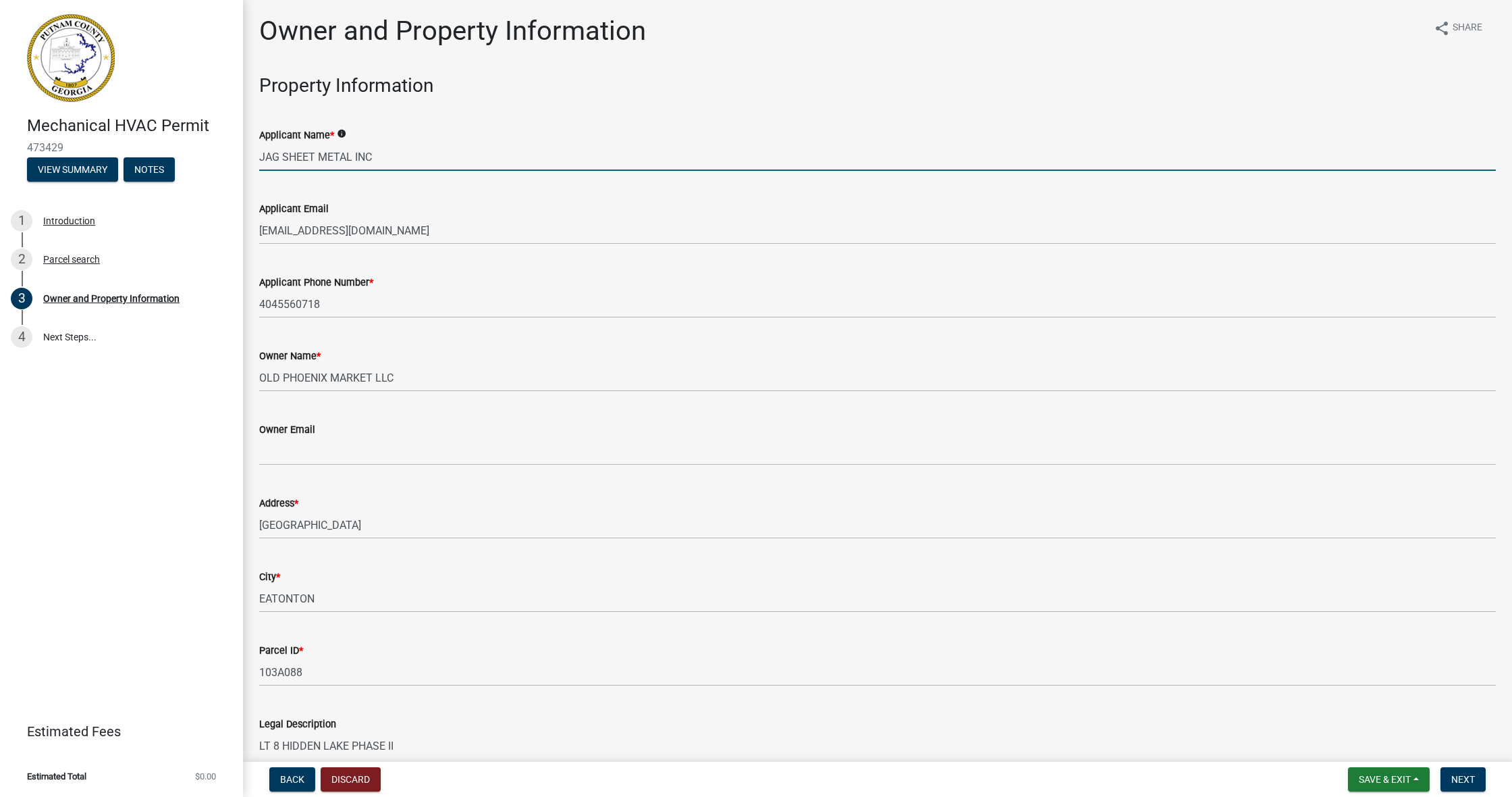
click at [390, 156] on input "JAG SHEET METAL INC" at bounding box center [877, 157] width 1236 height 27
type input "J"
type input "OLD PHOENIX MARKET LLC"
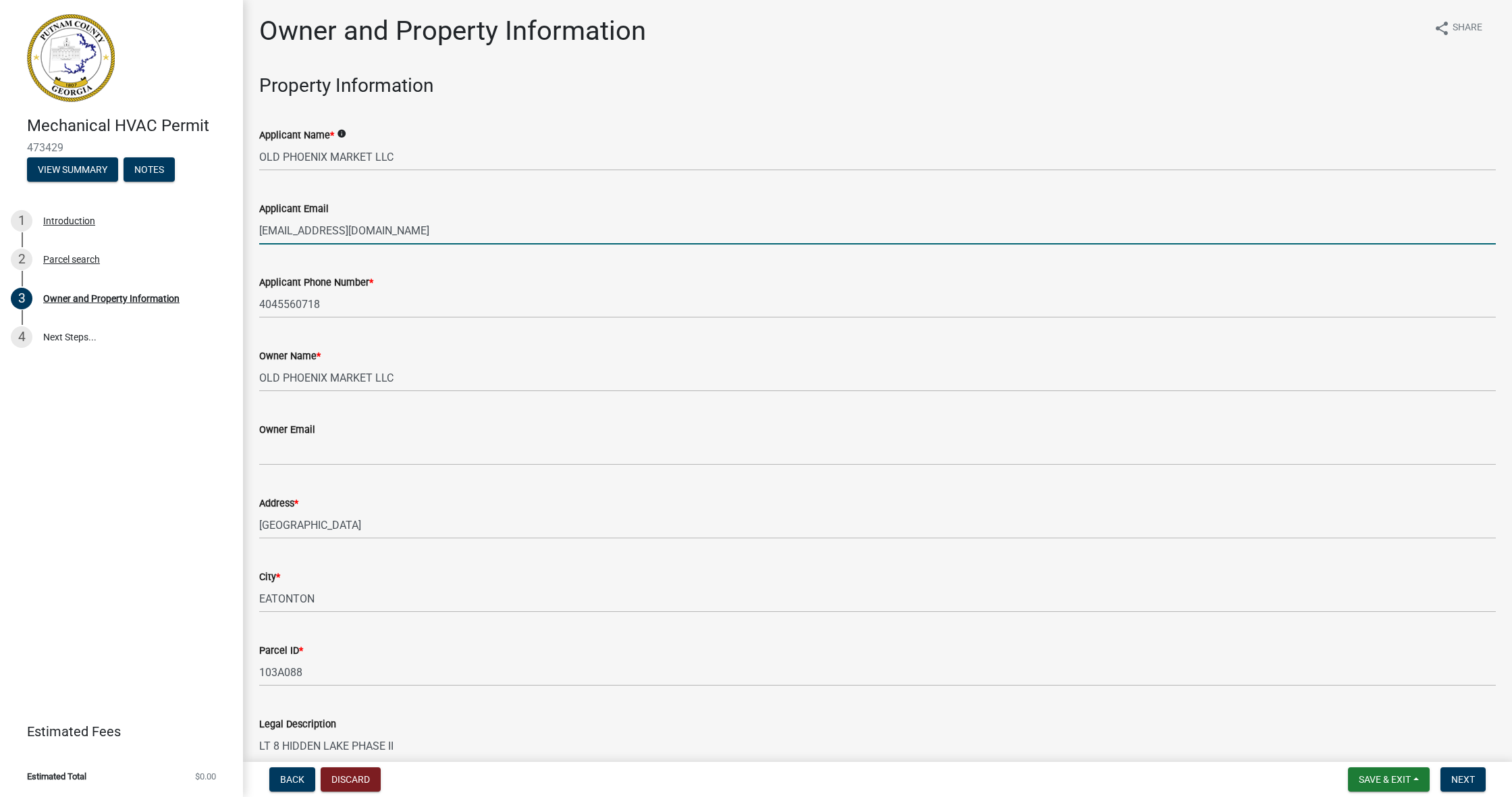
drag, startPoint x: 388, startPoint y: 233, endPoint x: 393, endPoint y: 230, distance: 5.8
click at [392, 230] on input "[EMAIL_ADDRESS][DOMAIN_NAME]" at bounding box center [877, 230] width 1236 height 27
type input "g"
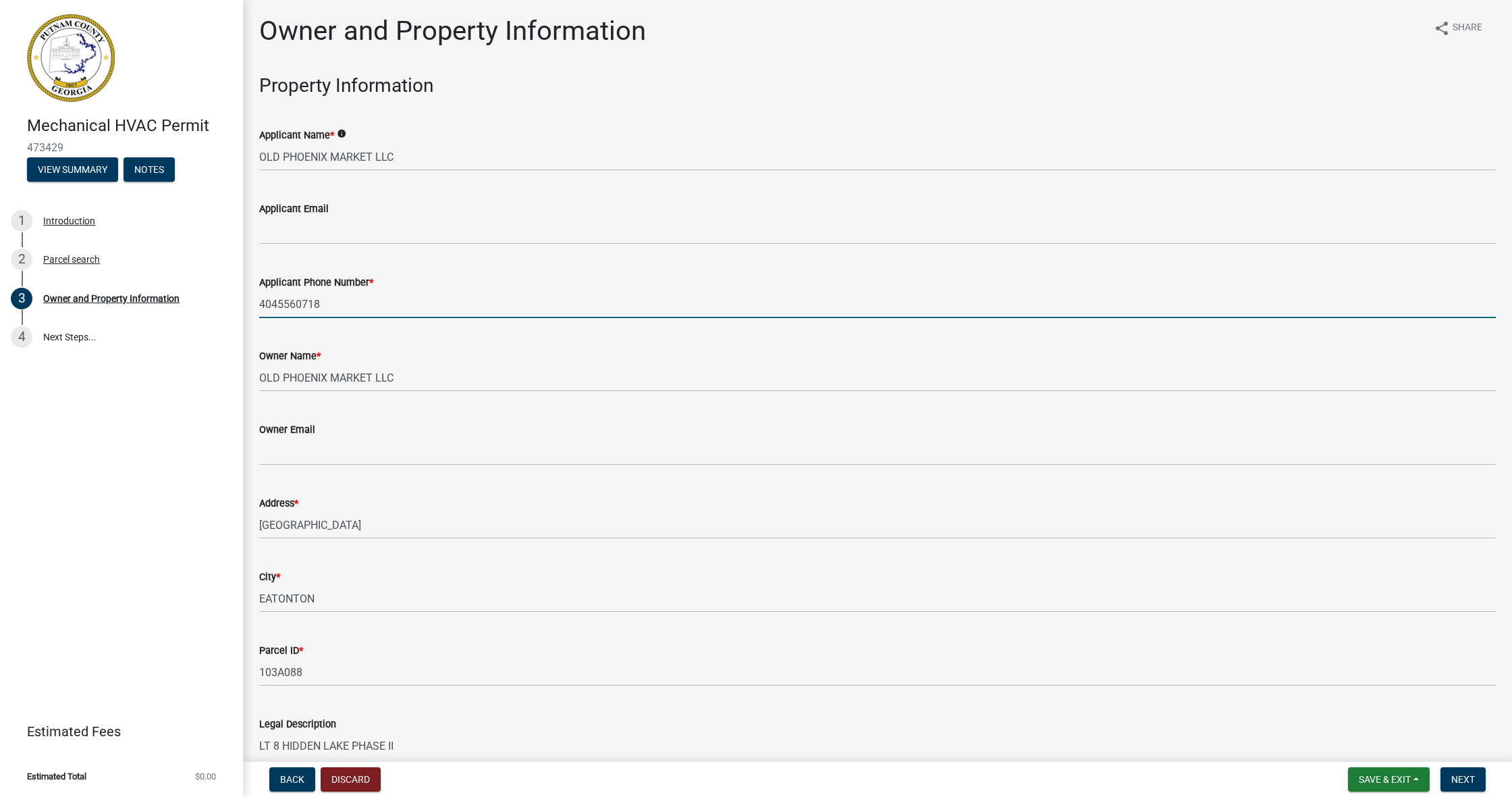
click at [334, 302] on input "4045560718" at bounding box center [877, 303] width 1236 height 27
type input "4"
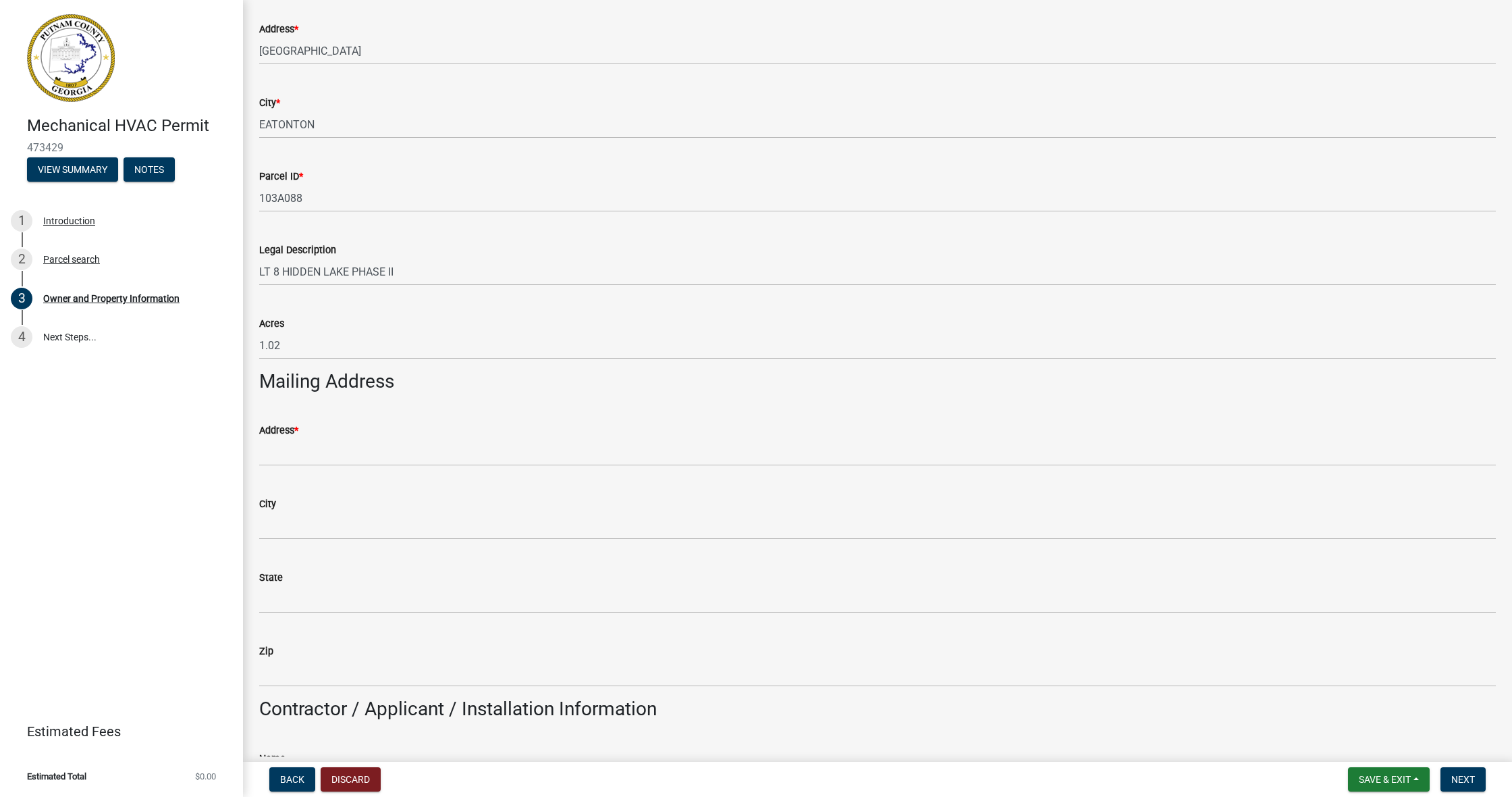
scroll to position [476, 0]
type input "7704809006"
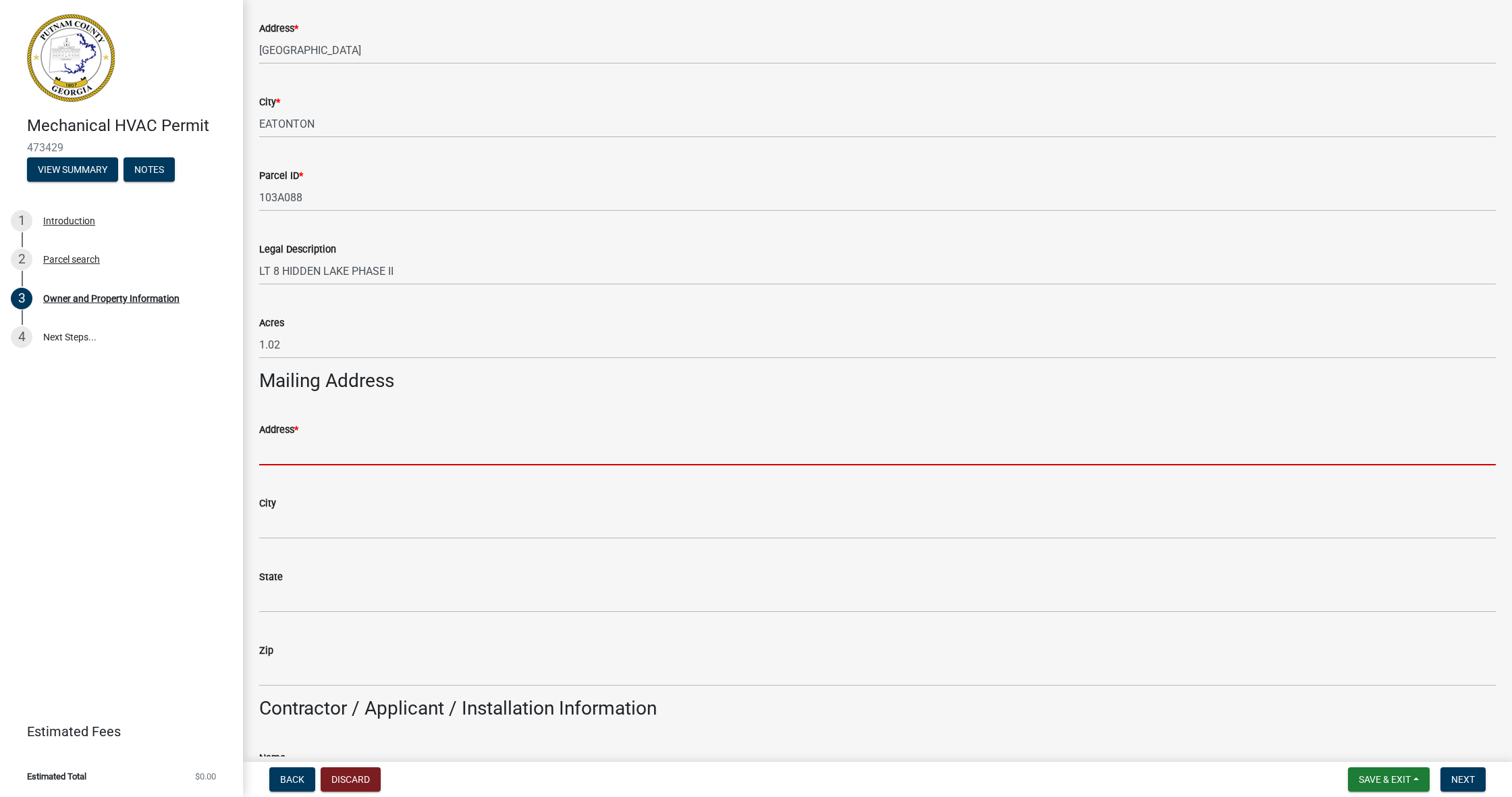
scroll to position [0, 1]
click at [407, 446] on input "Address *" at bounding box center [877, 451] width 1236 height 27
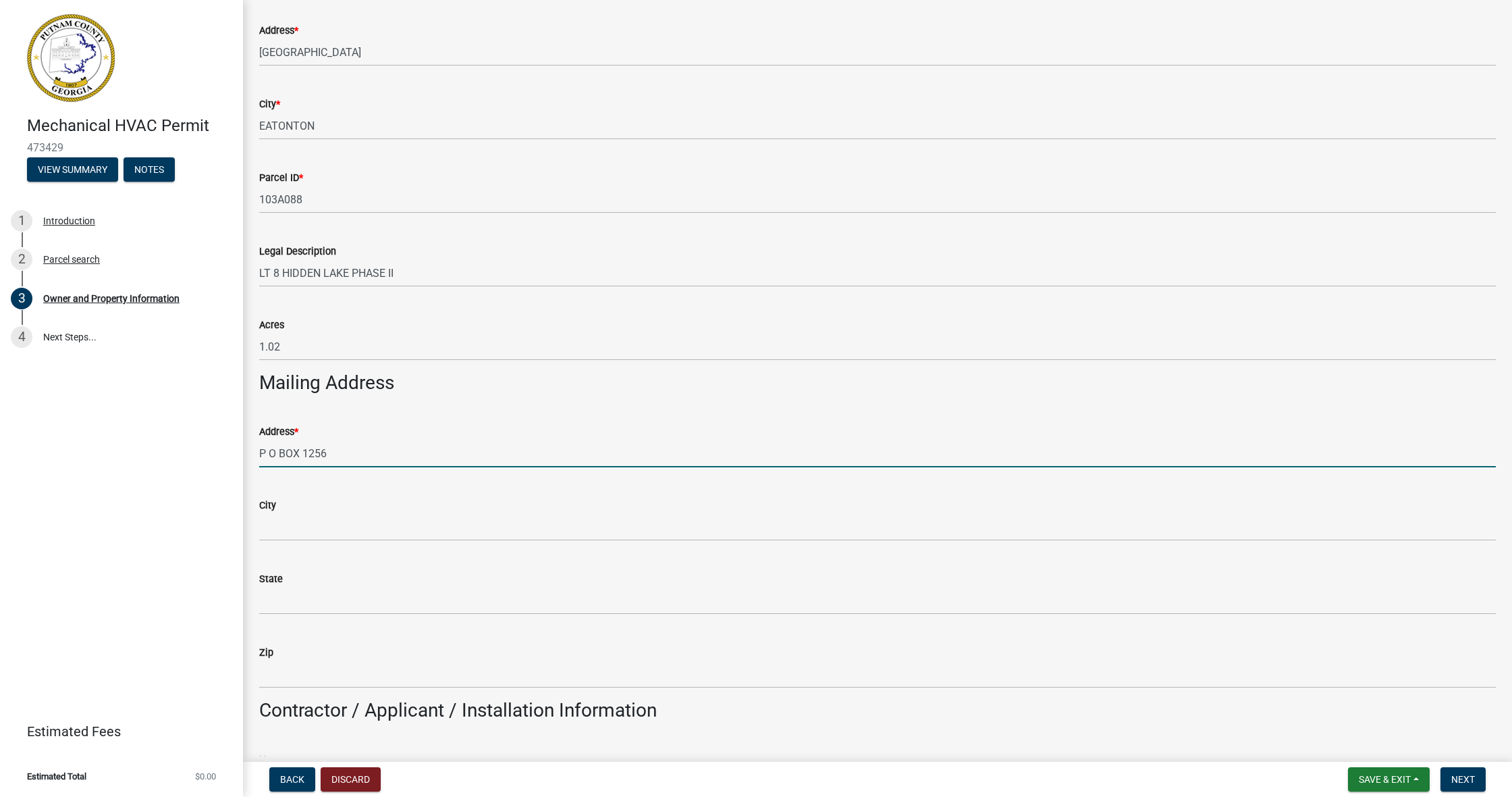
type input "P O BOX 1256"
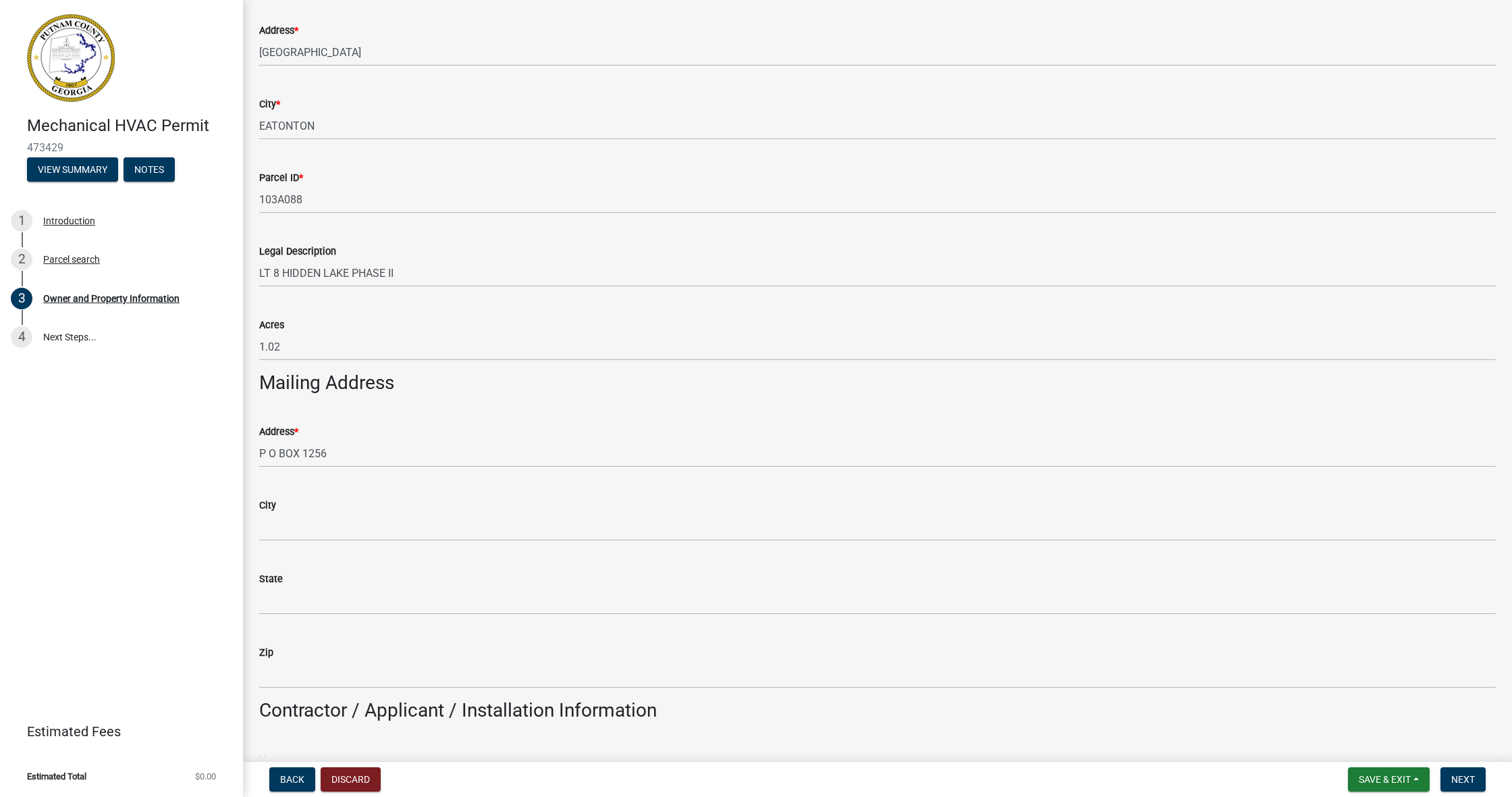
click at [414, 505] on div "City" at bounding box center [877, 505] width 1236 height 16
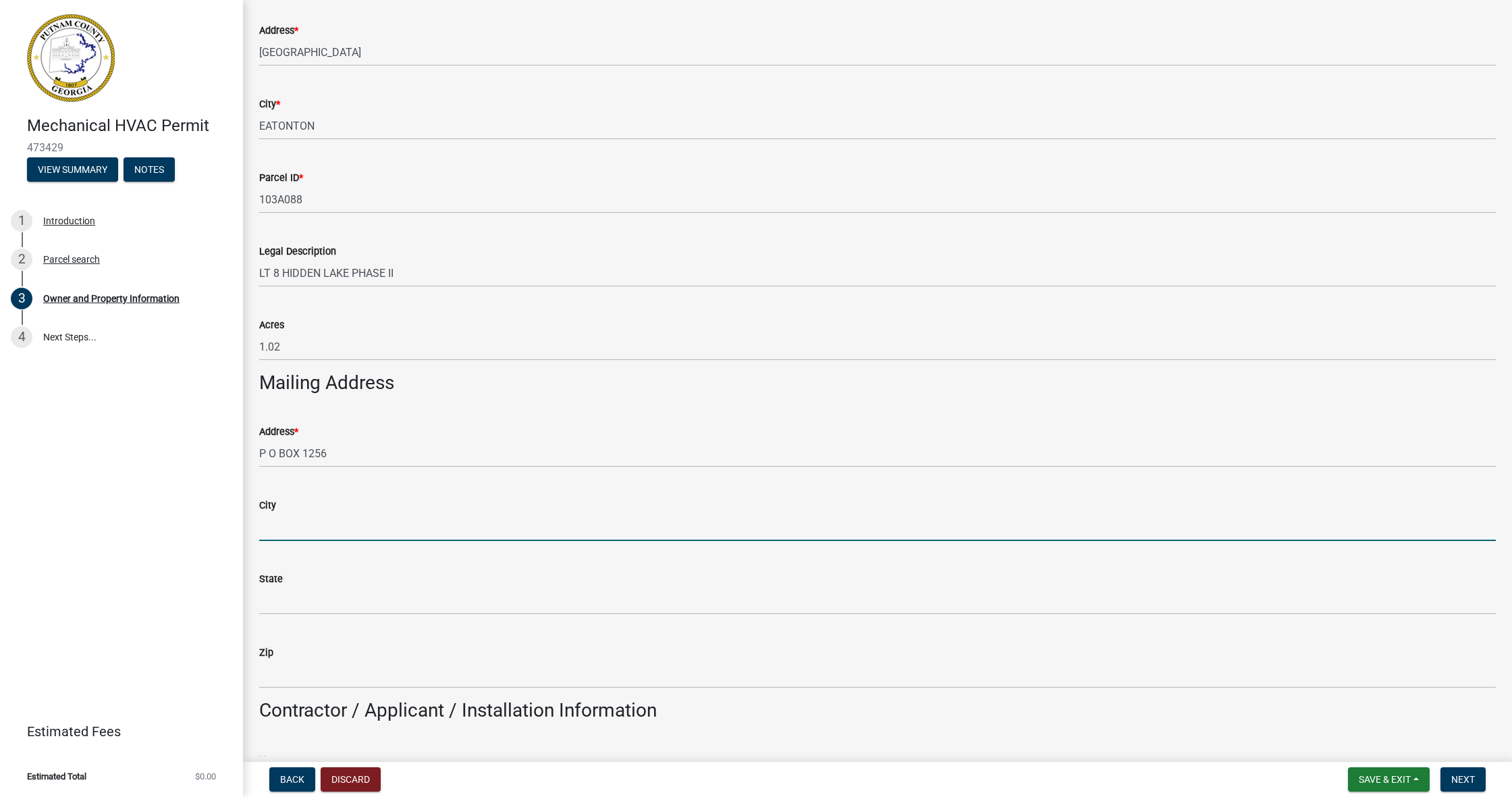
click at [355, 514] on input "City" at bounding box center [877, 527] width 1236 height 27
type input "[PERSON_NAME]"
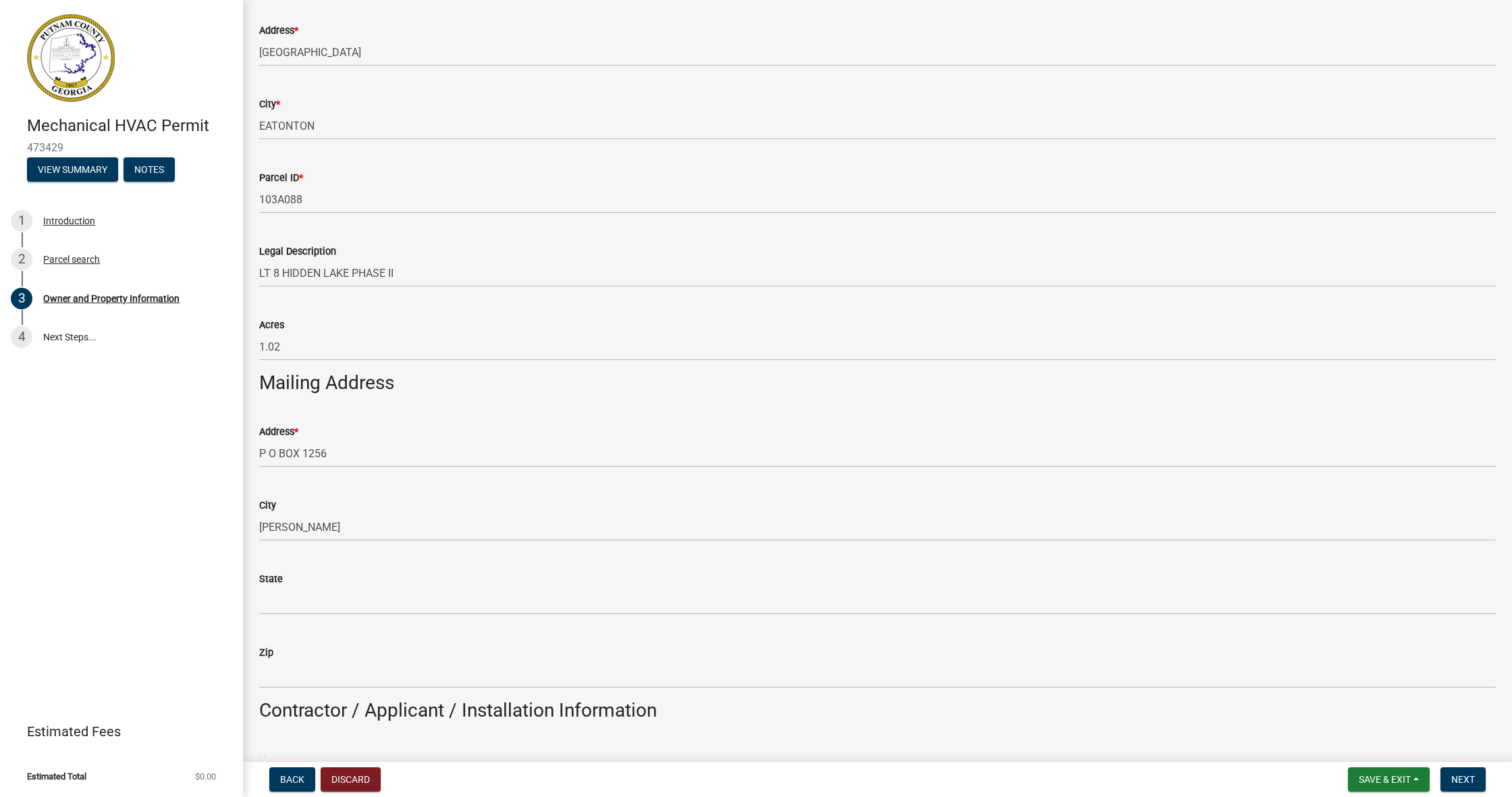
click at [328, 581] on div "State" at bounding box center [877, 578] width 1236 height 16
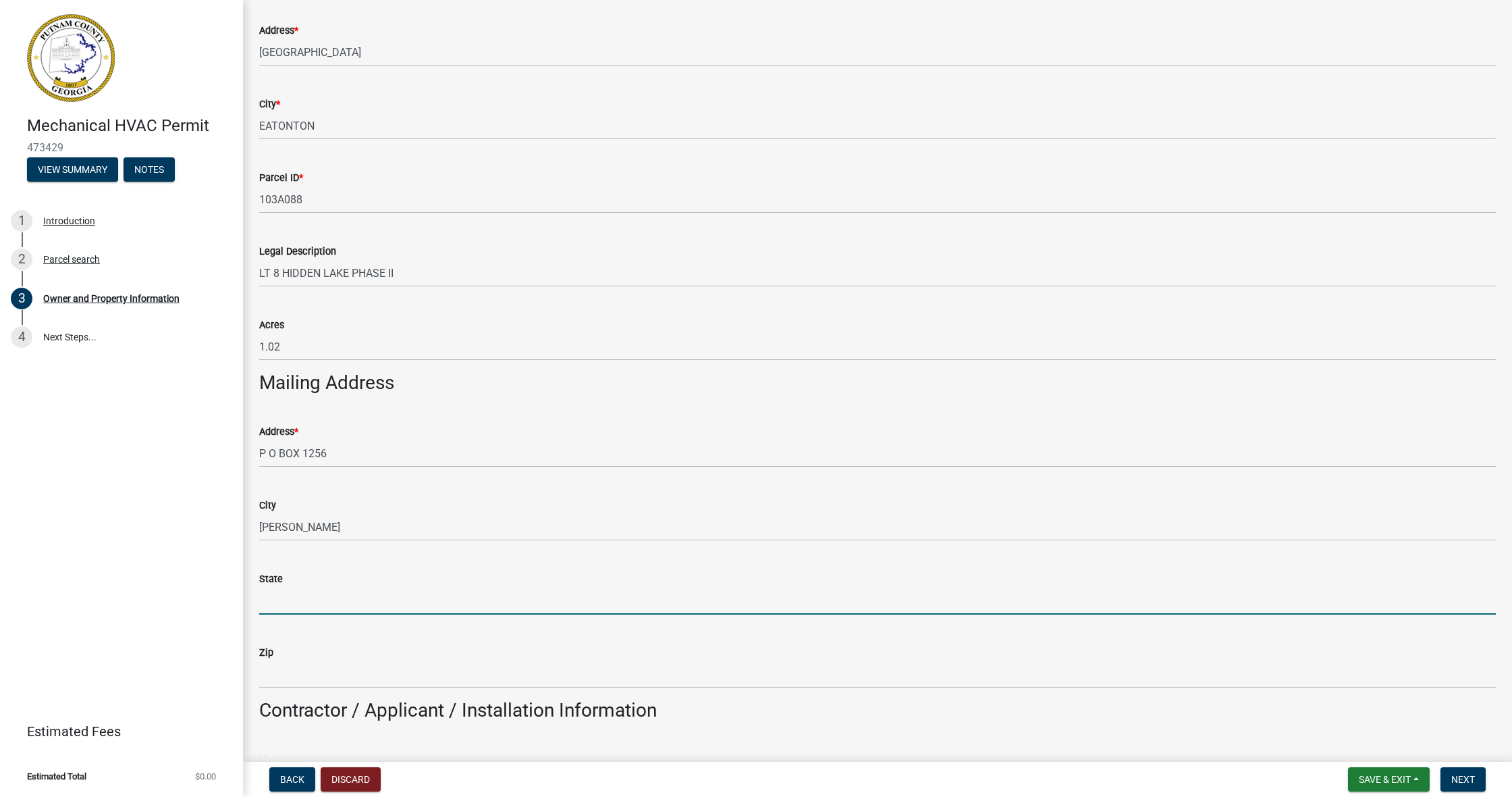
click at [366, 588] on input "State" at bounding box center [877, 600] width 1236 height 27
type input "[US_STATE]"
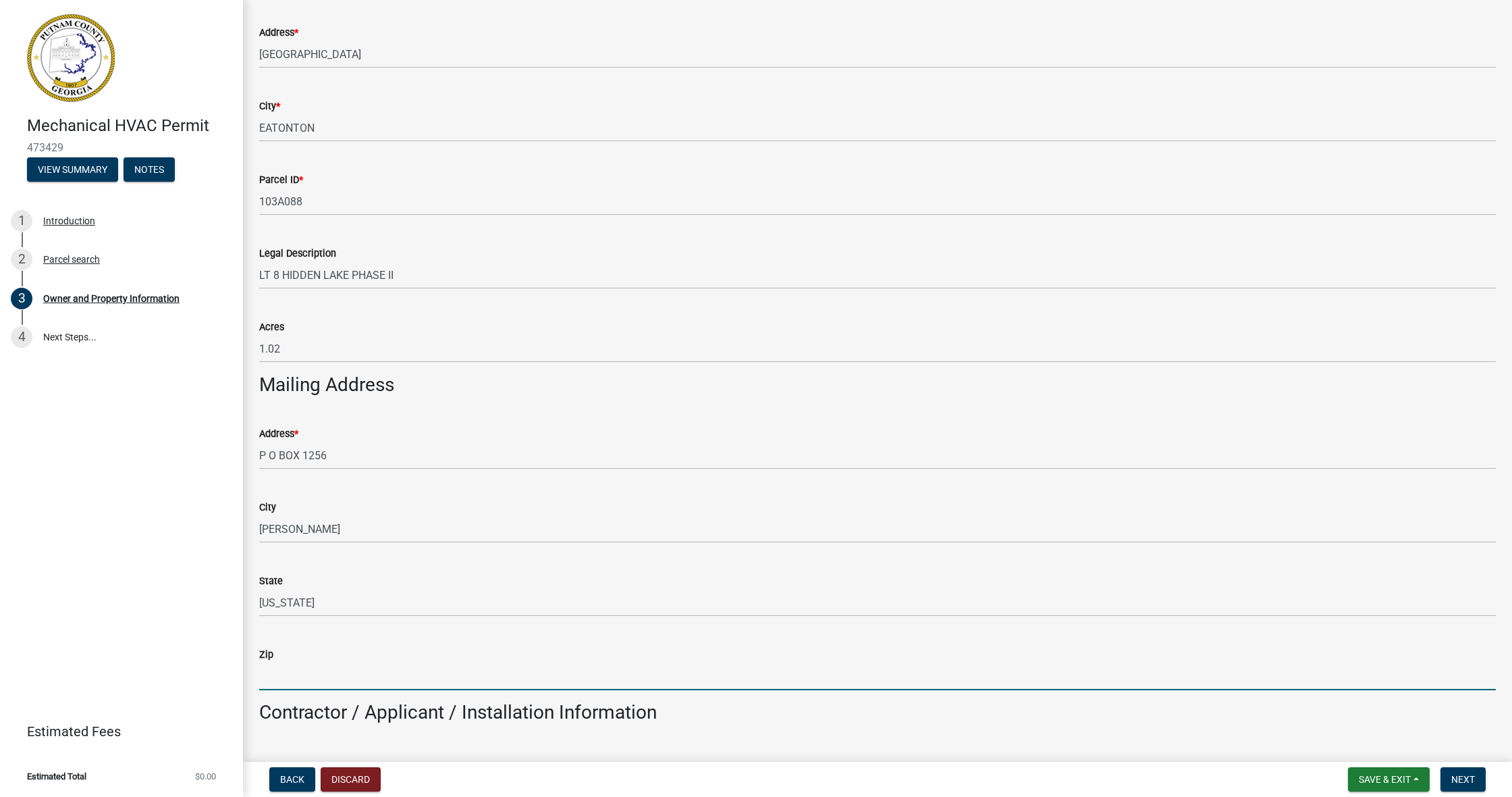
click at [352, 599] on input "Zip" at bounding box center [877, 676] width 1236 height 27
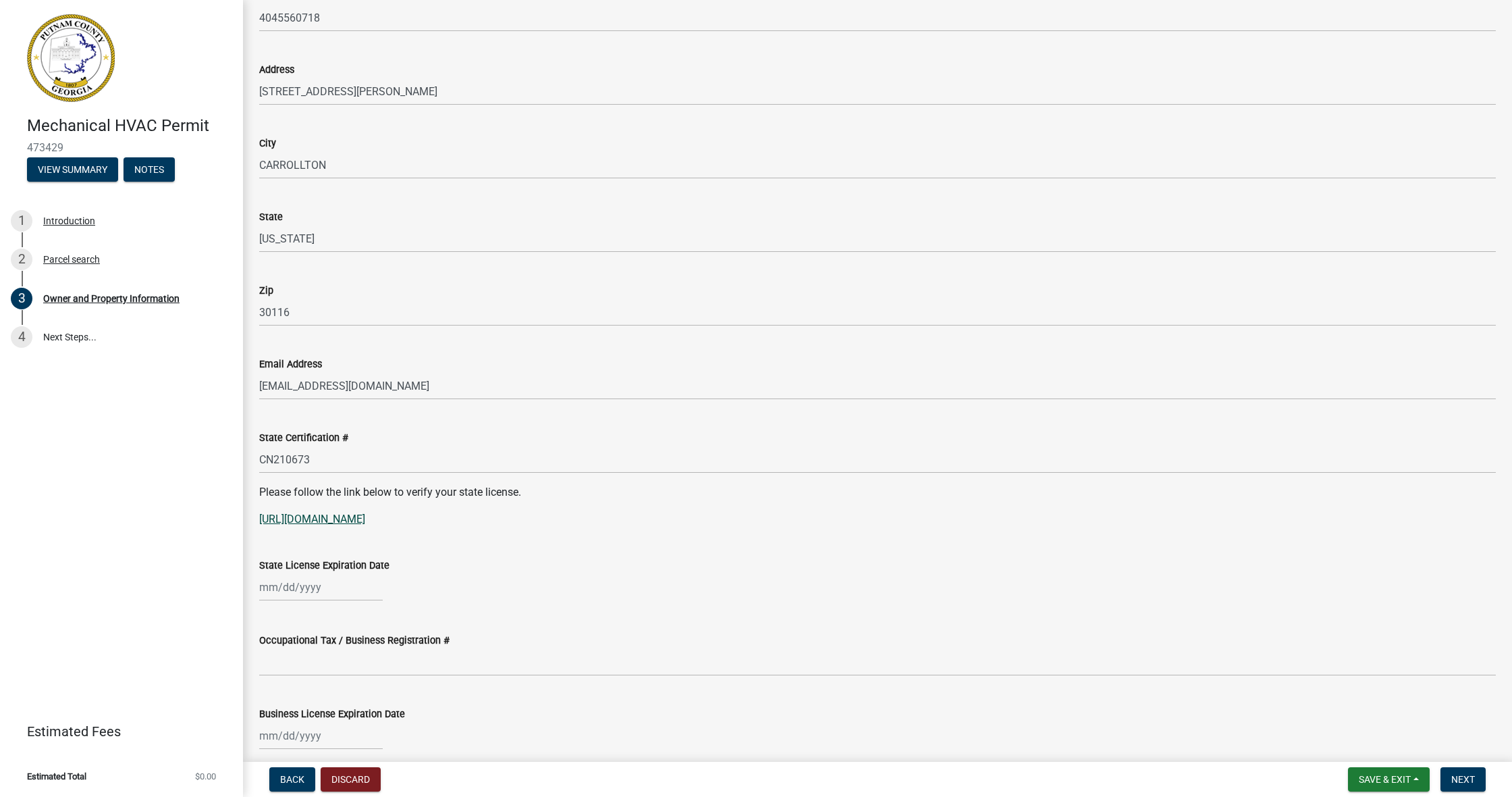
scroll to position [1386, 0]
type input "30017"
click at [365, 515] on link "[URL][DOMAIN_NAME]" at bounding box center [312, 517] width 106 height 13
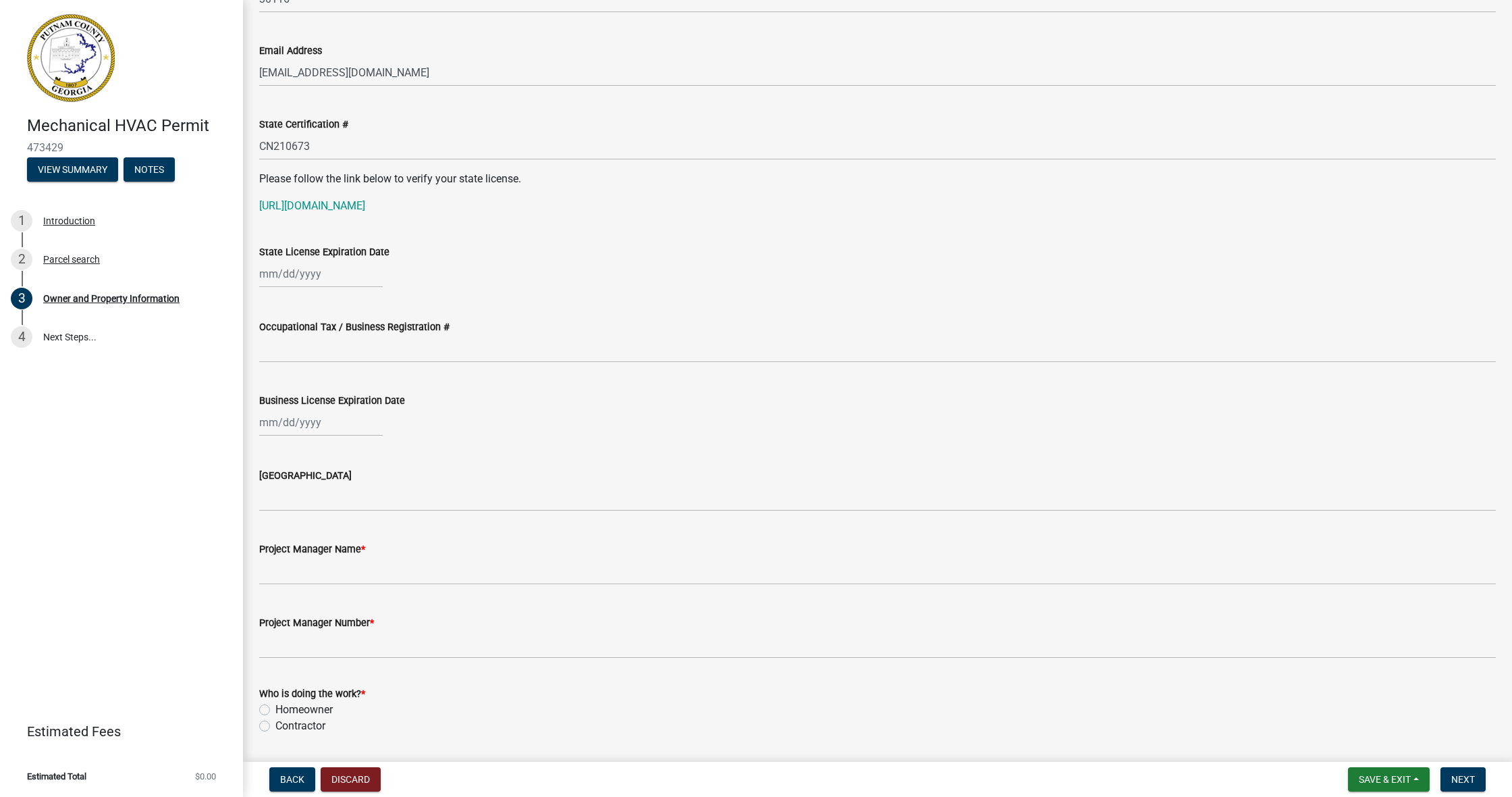
scroll to position [1701, 0]
click at [343, 270] on div at bounding box center [321, 270] width 124 height 27
select select "9"
select select "2025"
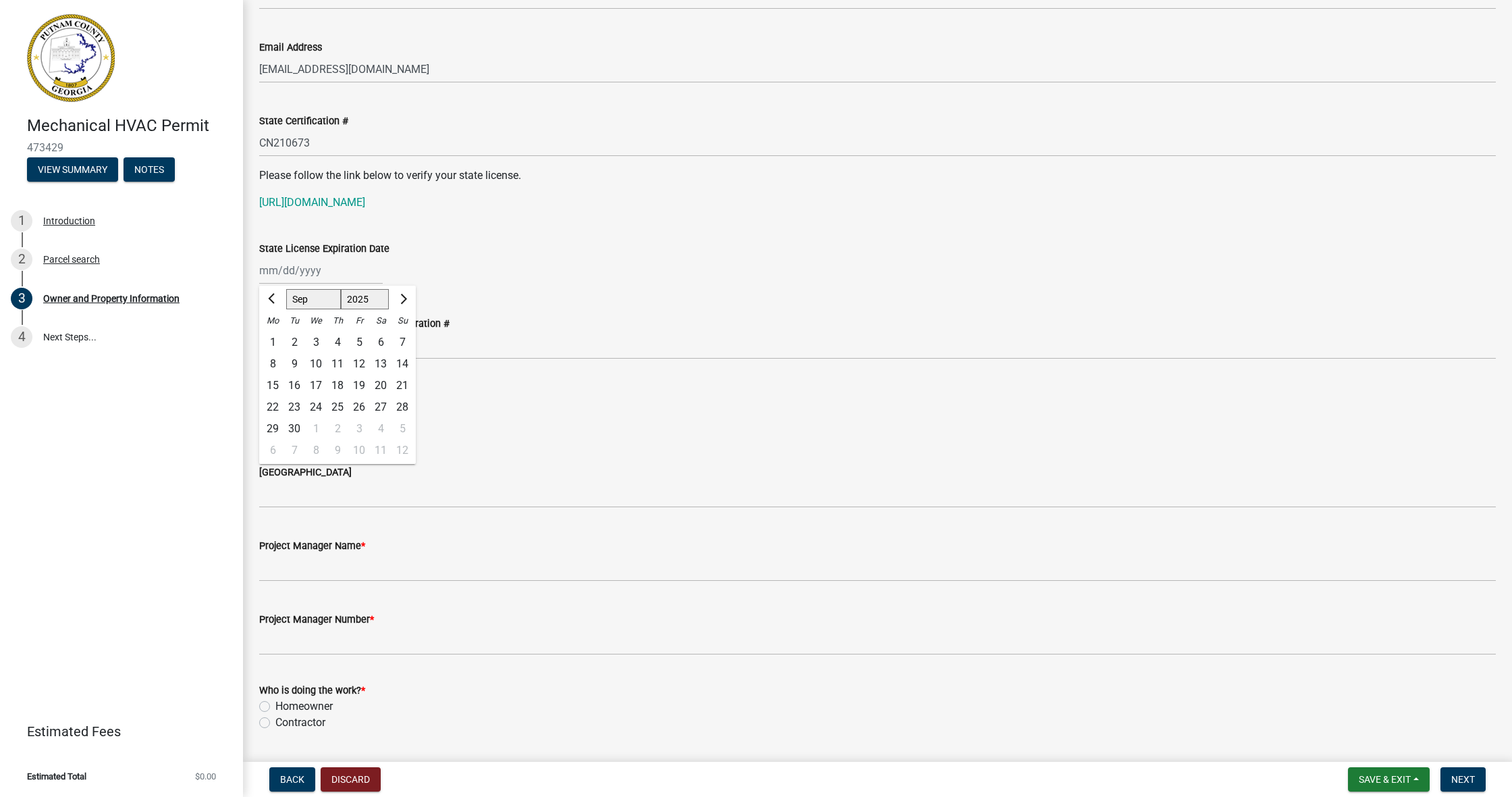
click at [405, 296] on span "Next month" at bounding box center [402, 299] width 10 height 10
select select "11"
click at [291, 385] on div "11" at bounding box center [295, 387] width 22 height 22
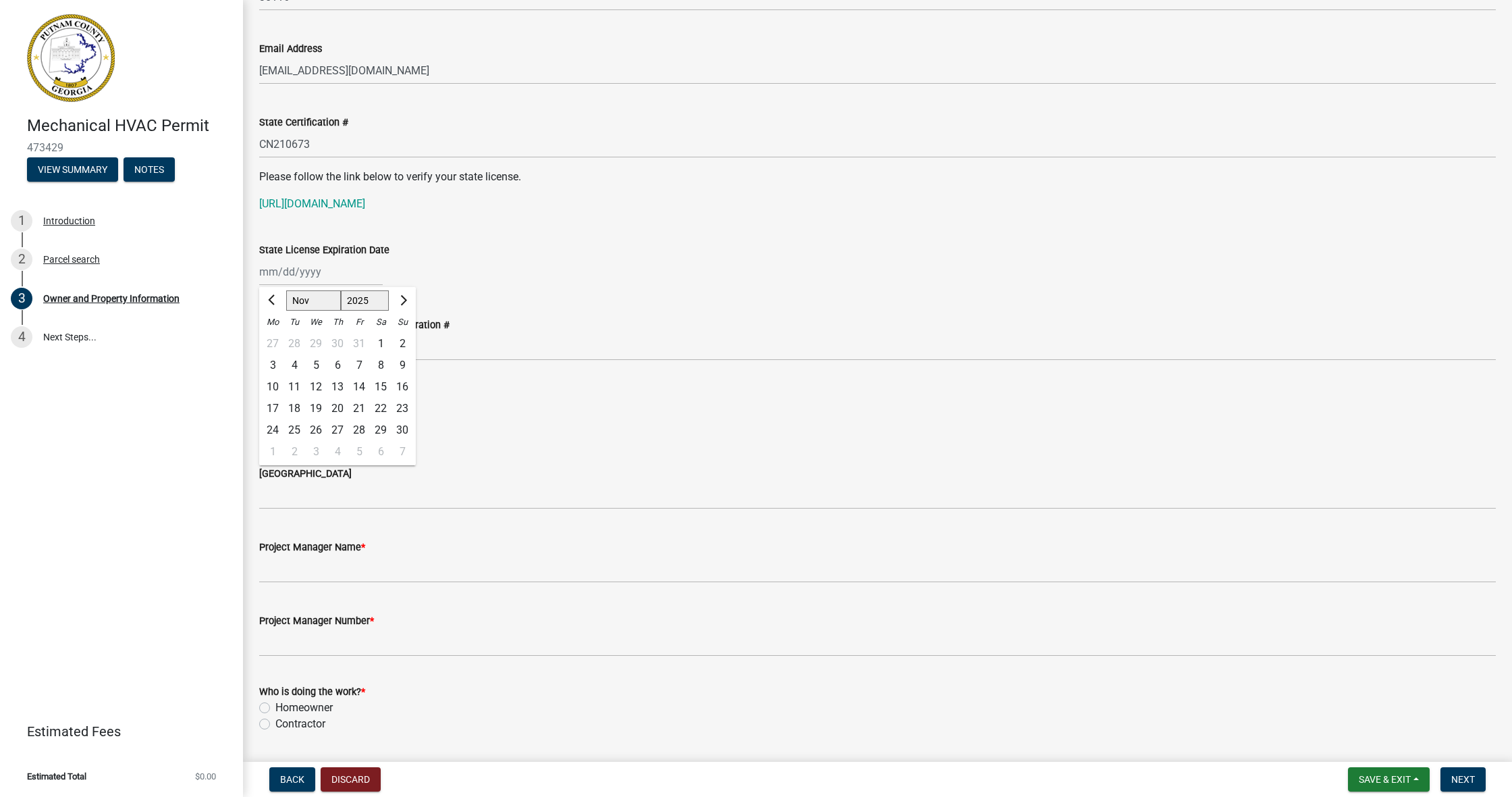
type input "[DATE]"
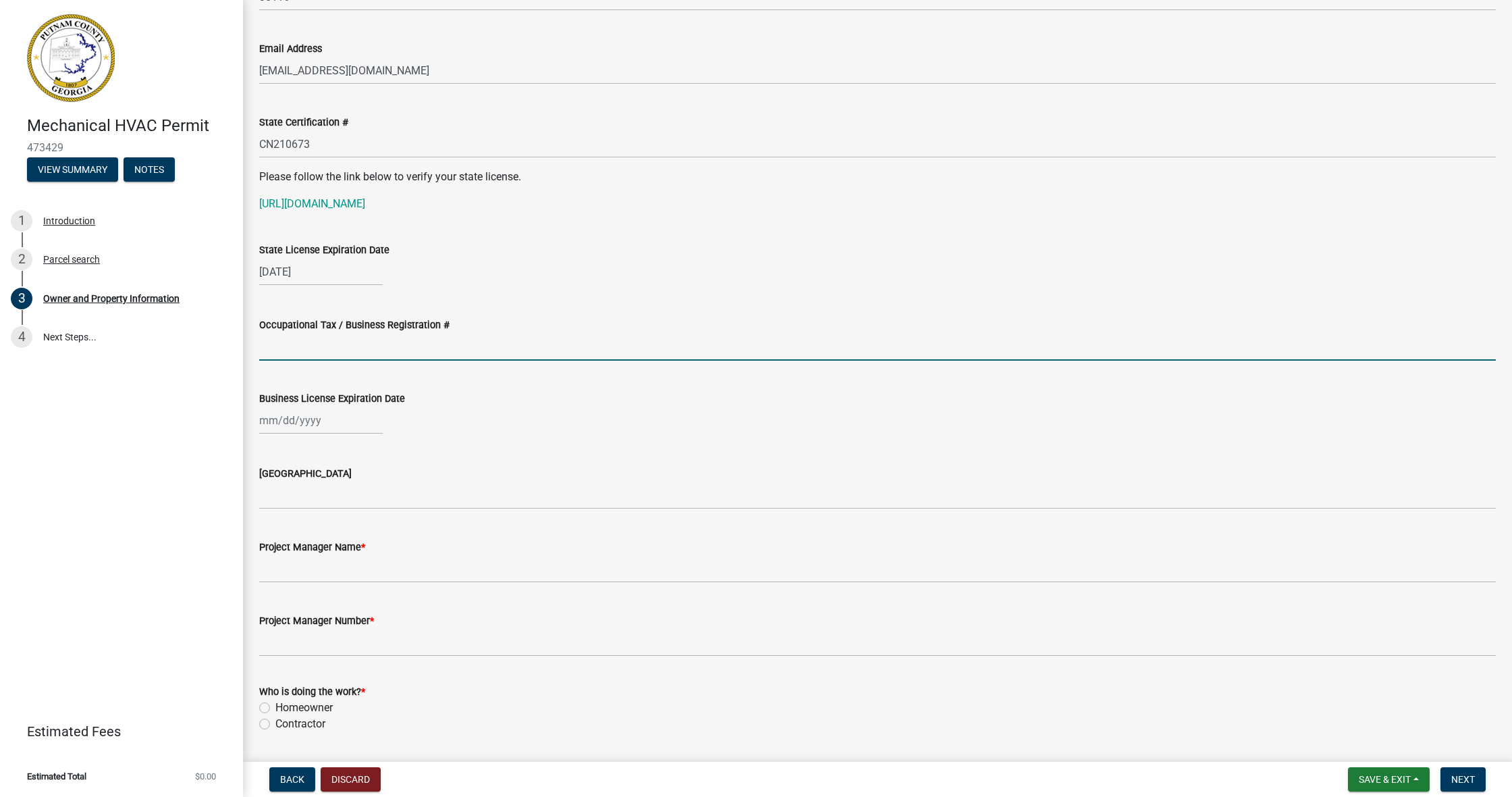
click at [342, 345] on input "Occupational Tax / Business Registration #" at bounding box center [877, 346] width 1236 height 27
type input "2025-6105"
select select "9"
select select "2025"
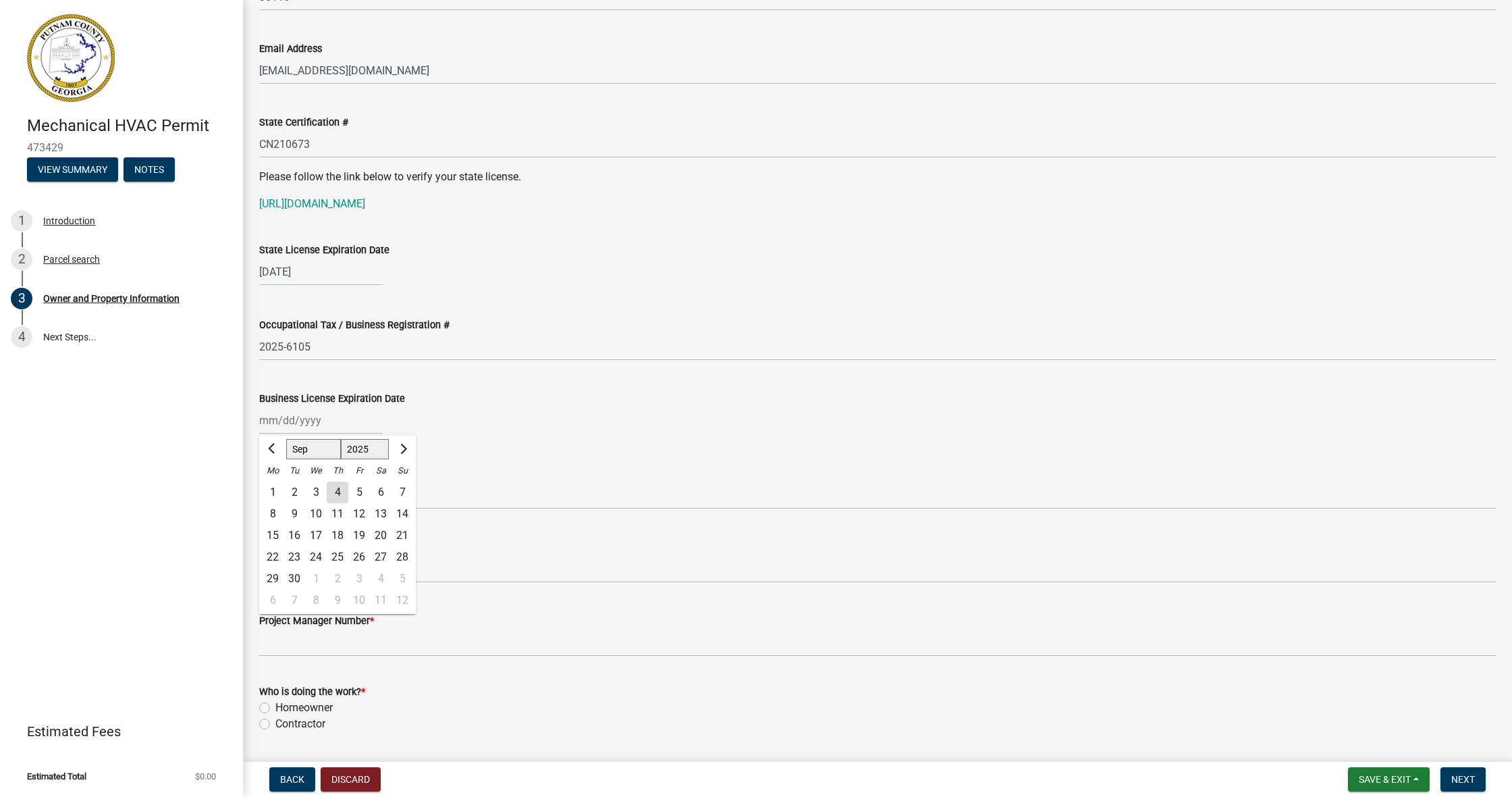
click at [336, 424] on div "[PERSON_NAME] Feb Mar Apr [PERSON_NAME][DATE] Oct Nov [DATE] 1526 1527 1528 152…" at bounding box center [321, 420] width 124 height 27
click at [399, 446] on span "Next month" at bounding box center [402, 448] width 10 height 10
select select "12"
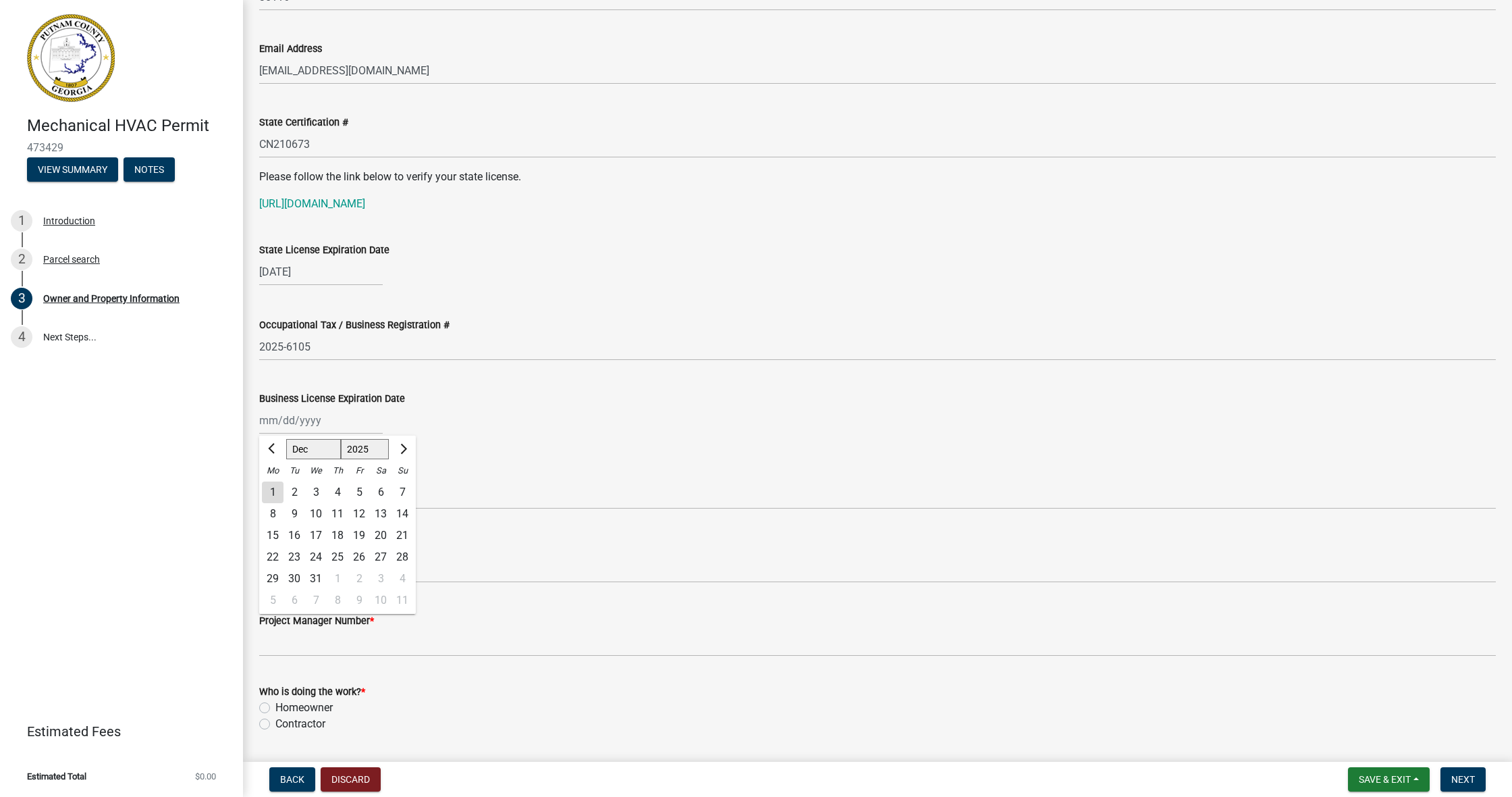
click at [317, 578] on div "31" at bounding box center [316, 579] width 22 height 22
type input "[DATE]"
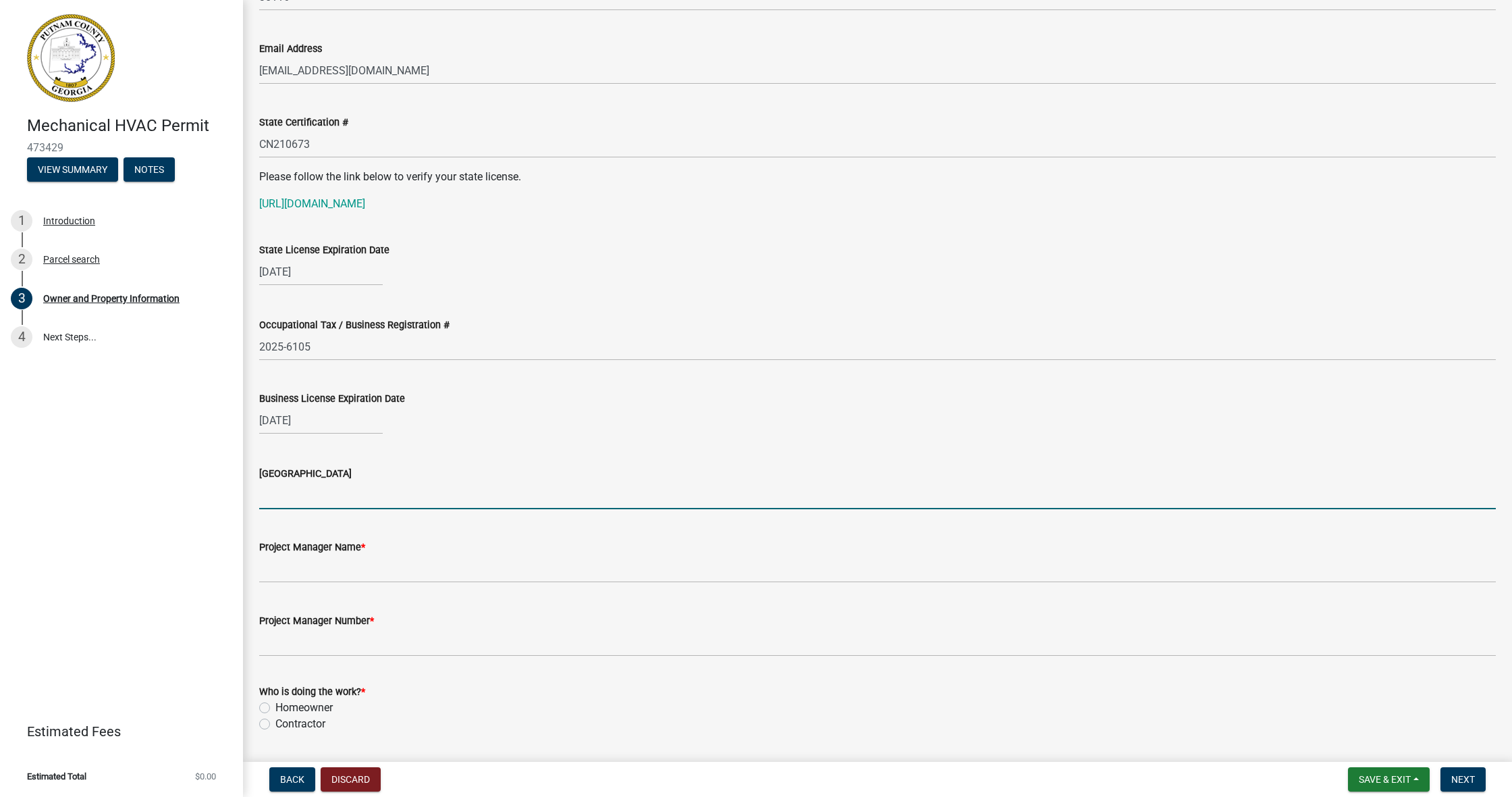
click at [331, 493] on input "[GEOGRAPHIC_DATA]" at bounding box center [877, 495] width 1236 height 27
type input "[PERSON_NAME]"
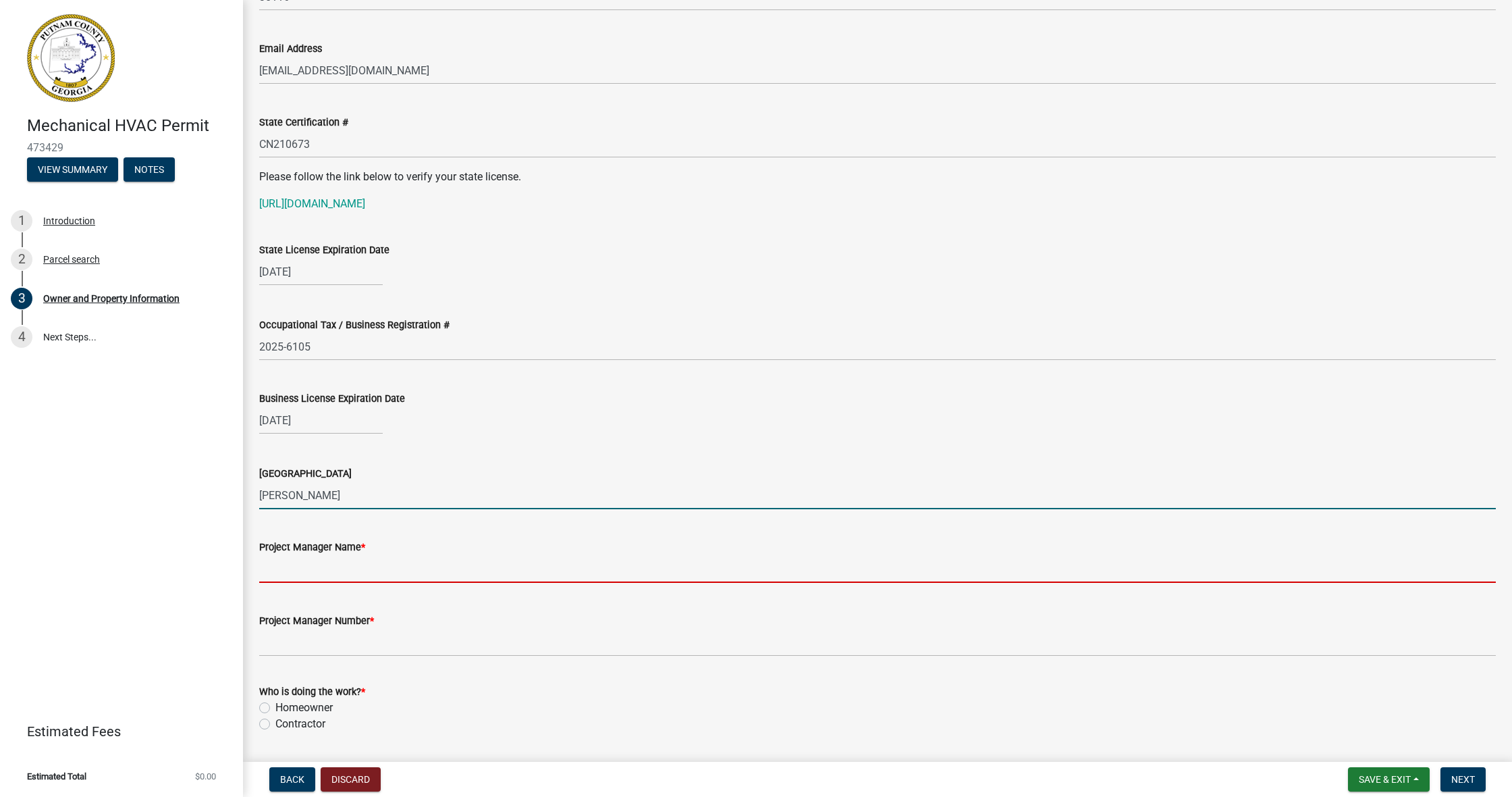
click at [410, 560] on input "Project Manager Name *" at bounding box center [877, 568] width 1236 height 27
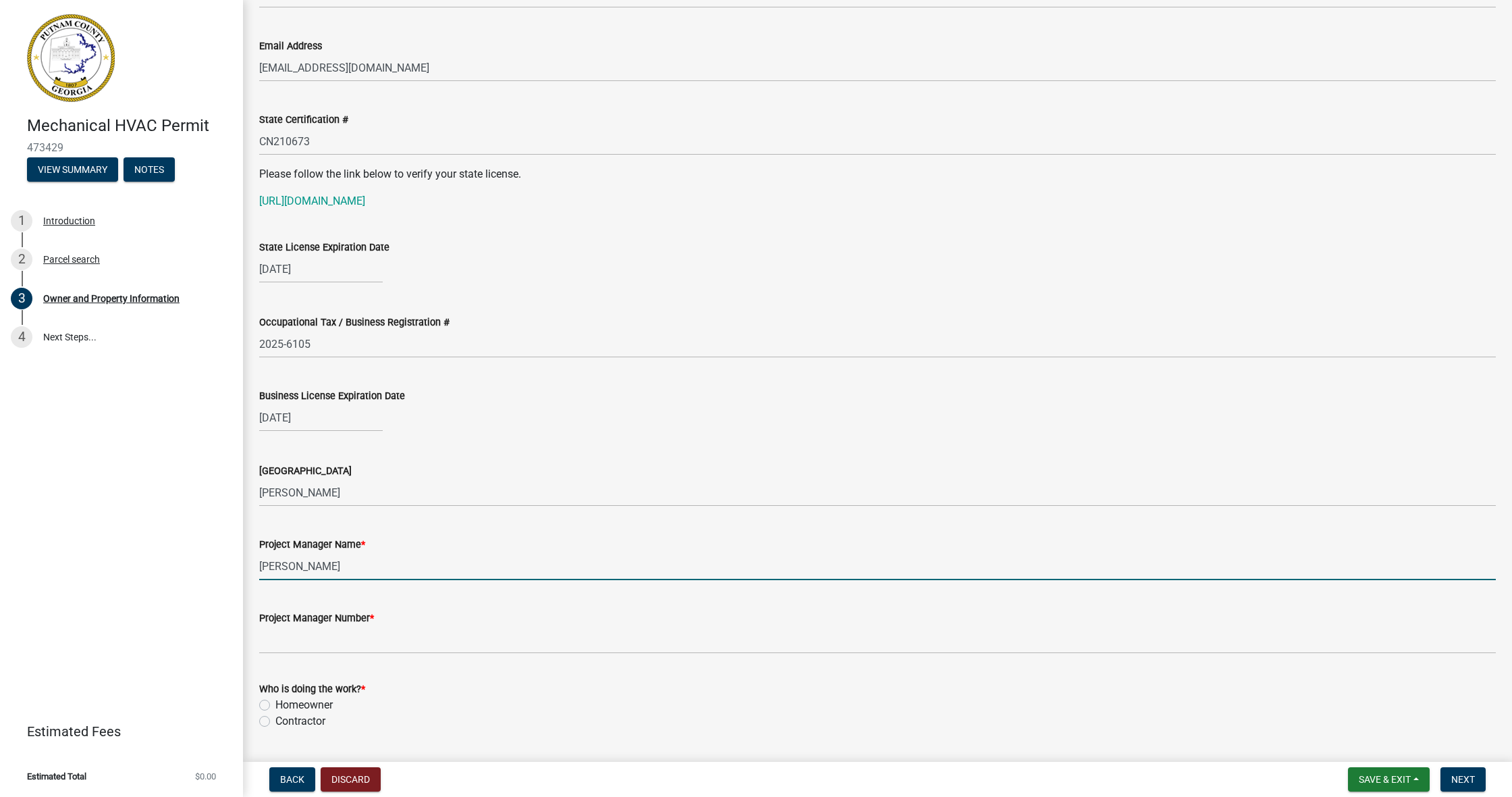
type input "[PERSON_NAME]"
click at [403, 599] on div "Project Manager Number *" at bounding box center [877, 616] width 1236 height 16
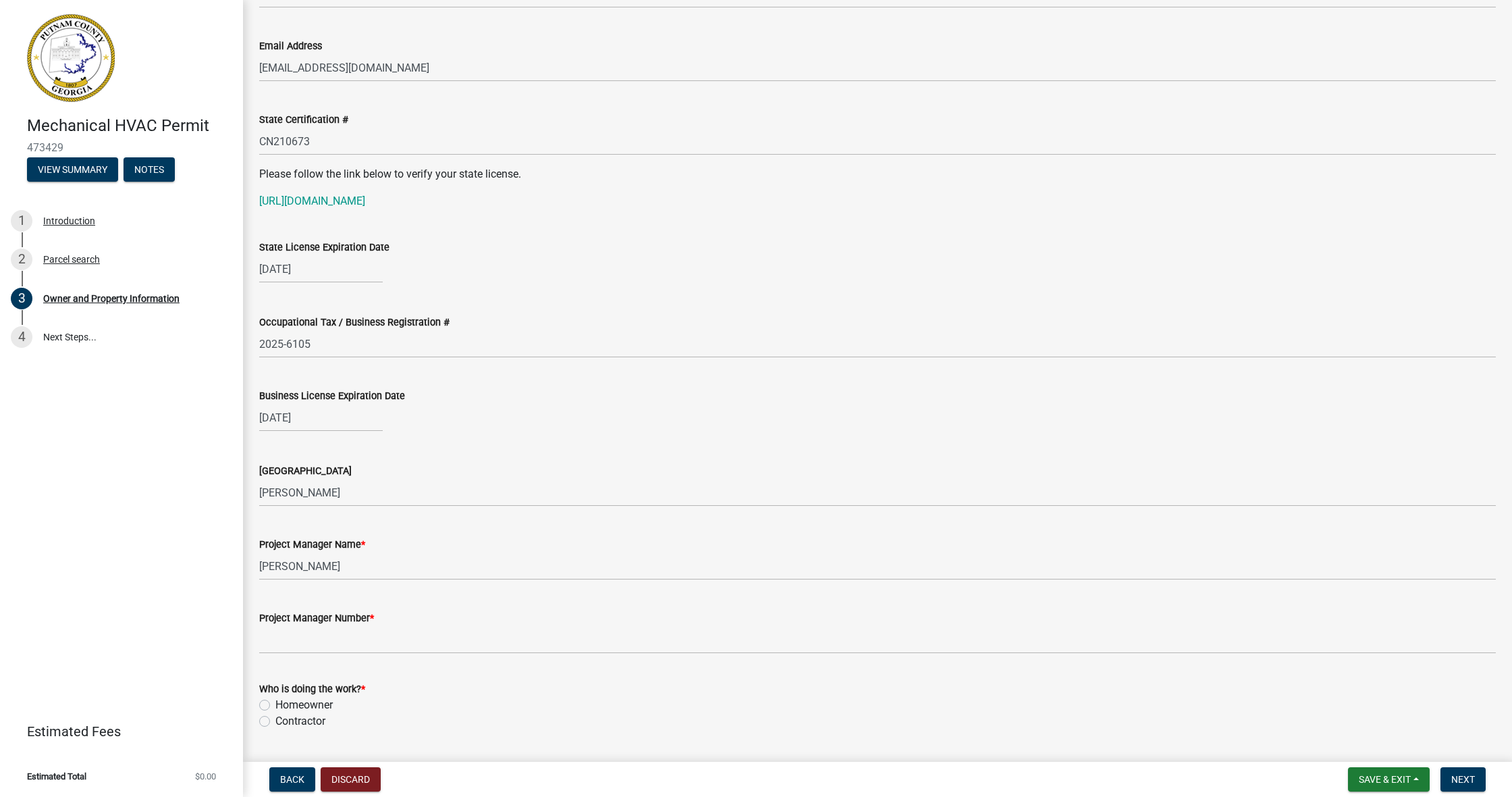
scroll to position [1701, 0]
click at [404, 599] on div "Project Manager Number *" at bounding box center [877, 619] width 1236 height 16
drag, startPoint x: 406, startPoint y: 620, endPoint x: 447, endPoint y: 612, distance: 41.8
click at [440, 599] on div "Project Manager Number *" at bounding box center [877, 620] width 1236 height 16
click at [447, 599] on div "Project Manager Number *" at bounding box center [877, 620] width 1236 height 16
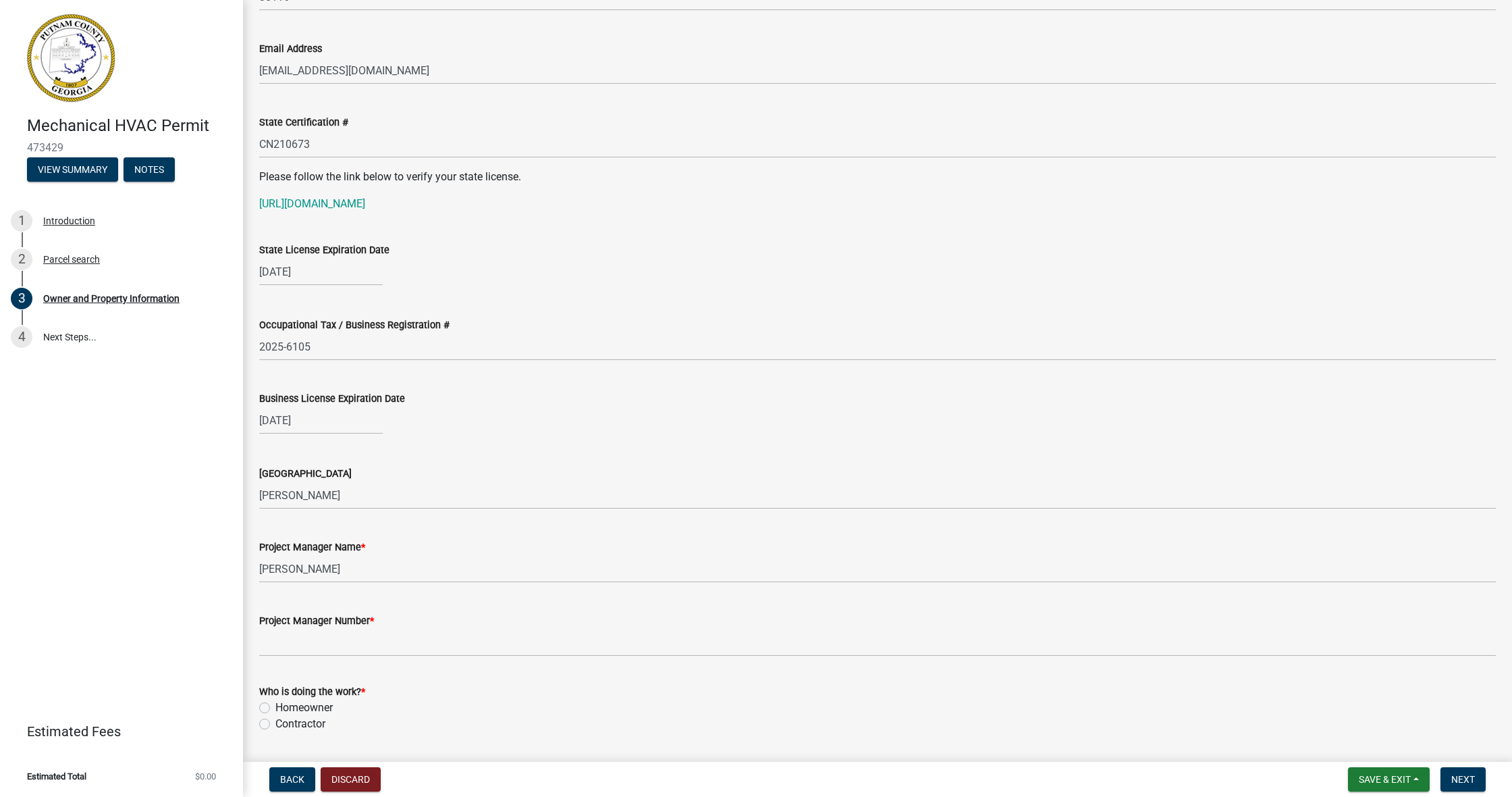
click at [438, 599] on div "Project Manager Number *" at bounding box center [877, 620] width 1236 height 16
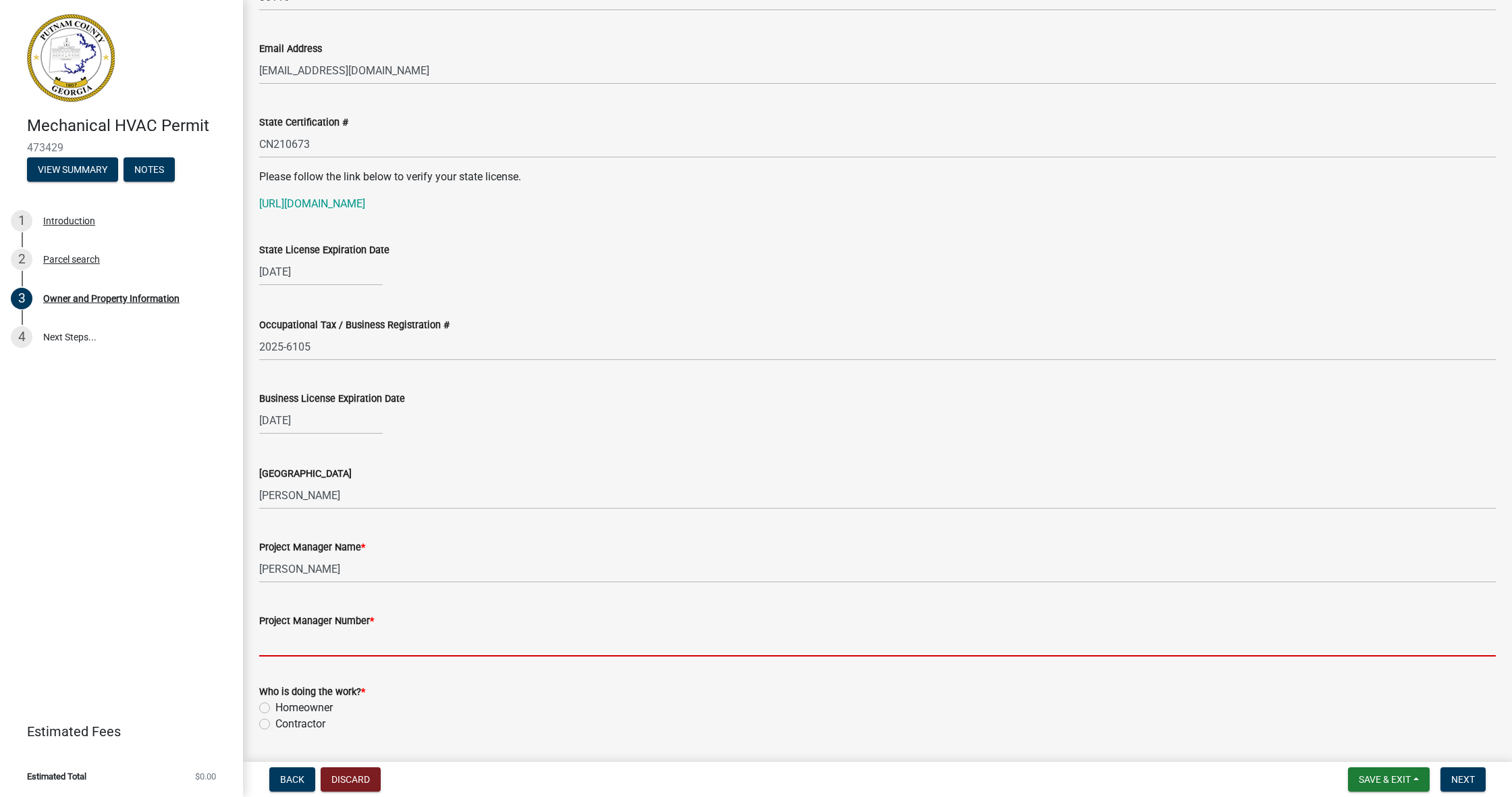
click at [324, 599] on input "Project Manager Number *" at bounding box center [877, 642] width 1236 height 27
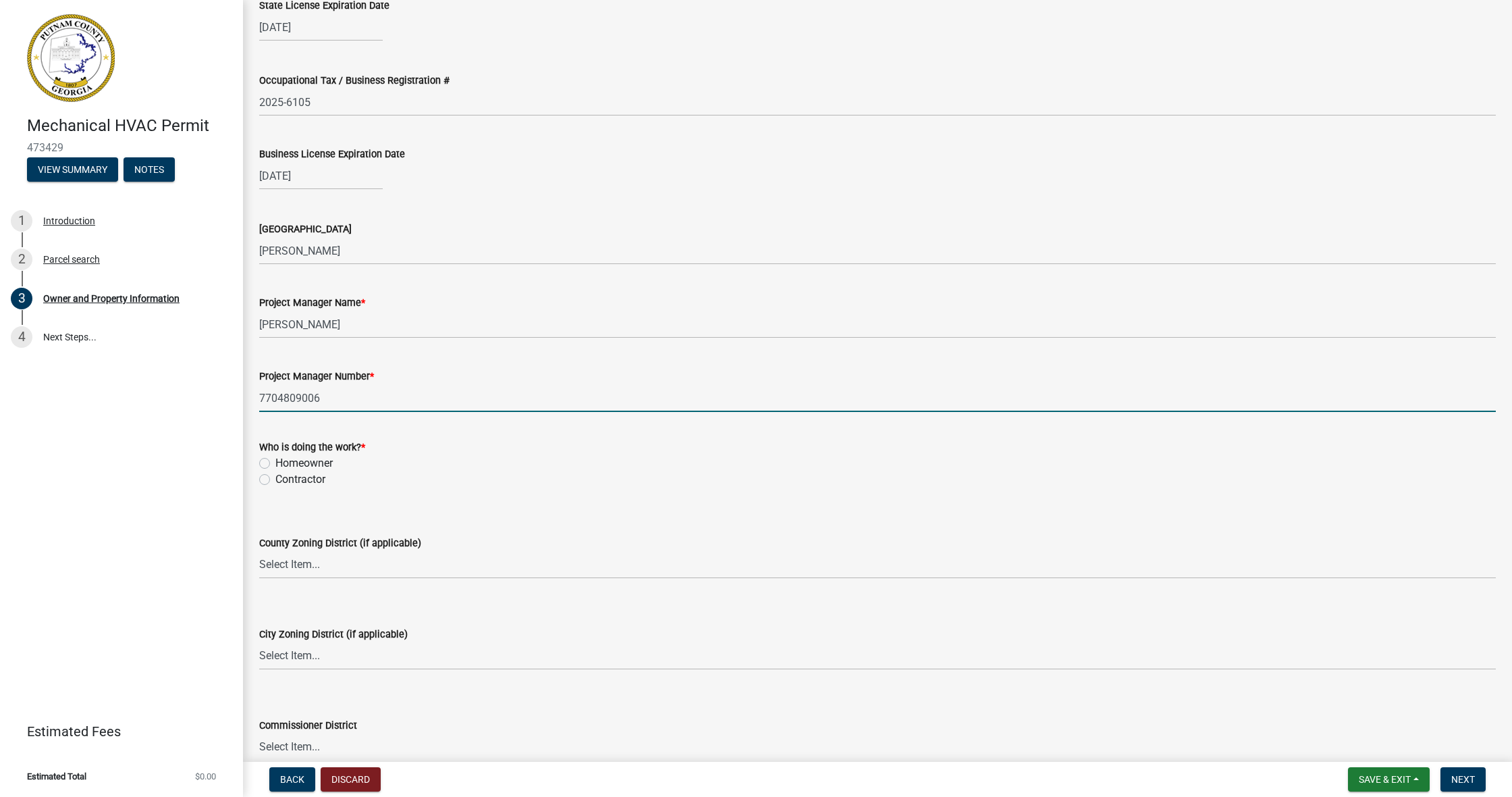
scroll to position [1949, 0]
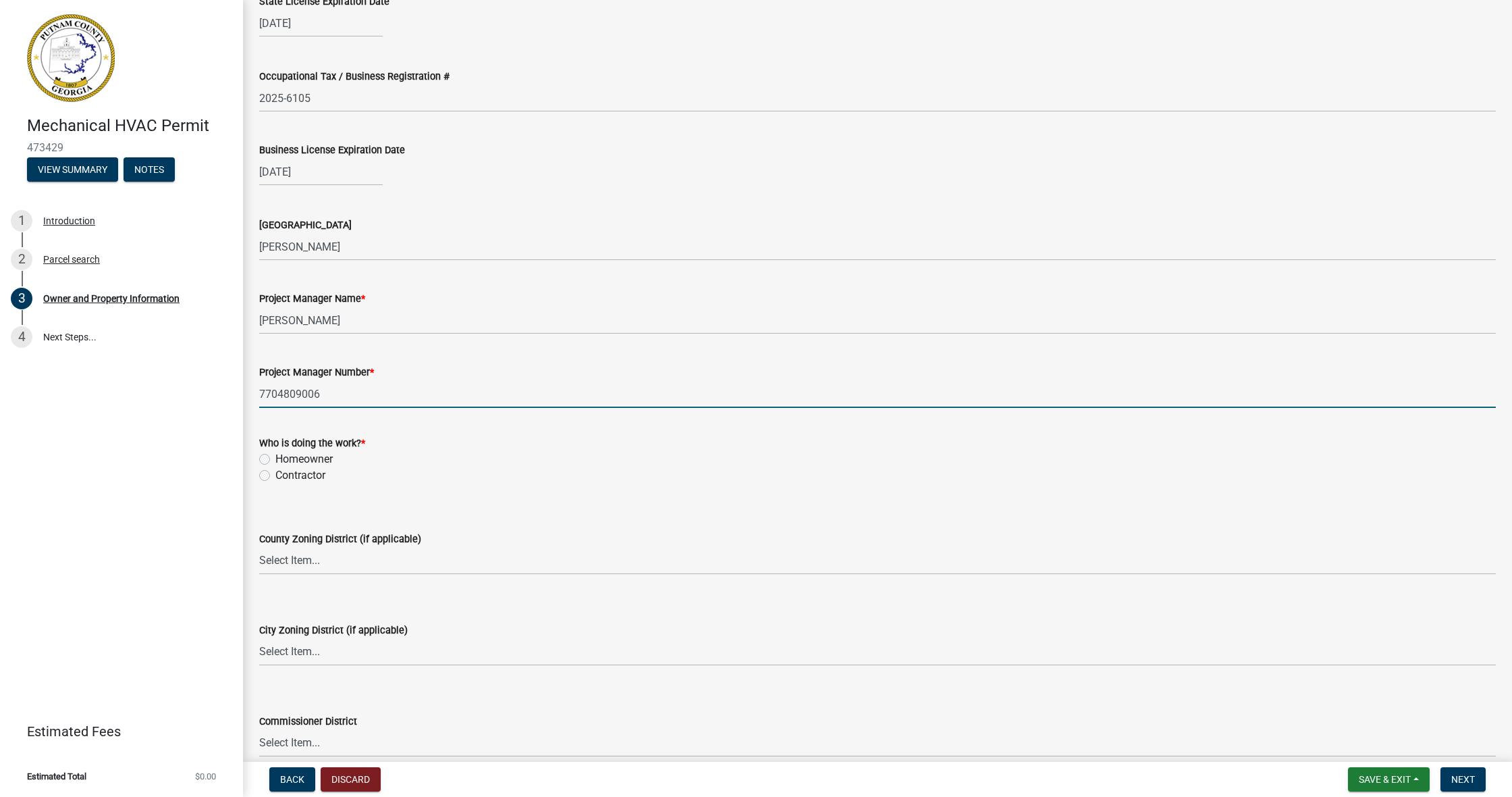
type input "7704809006"
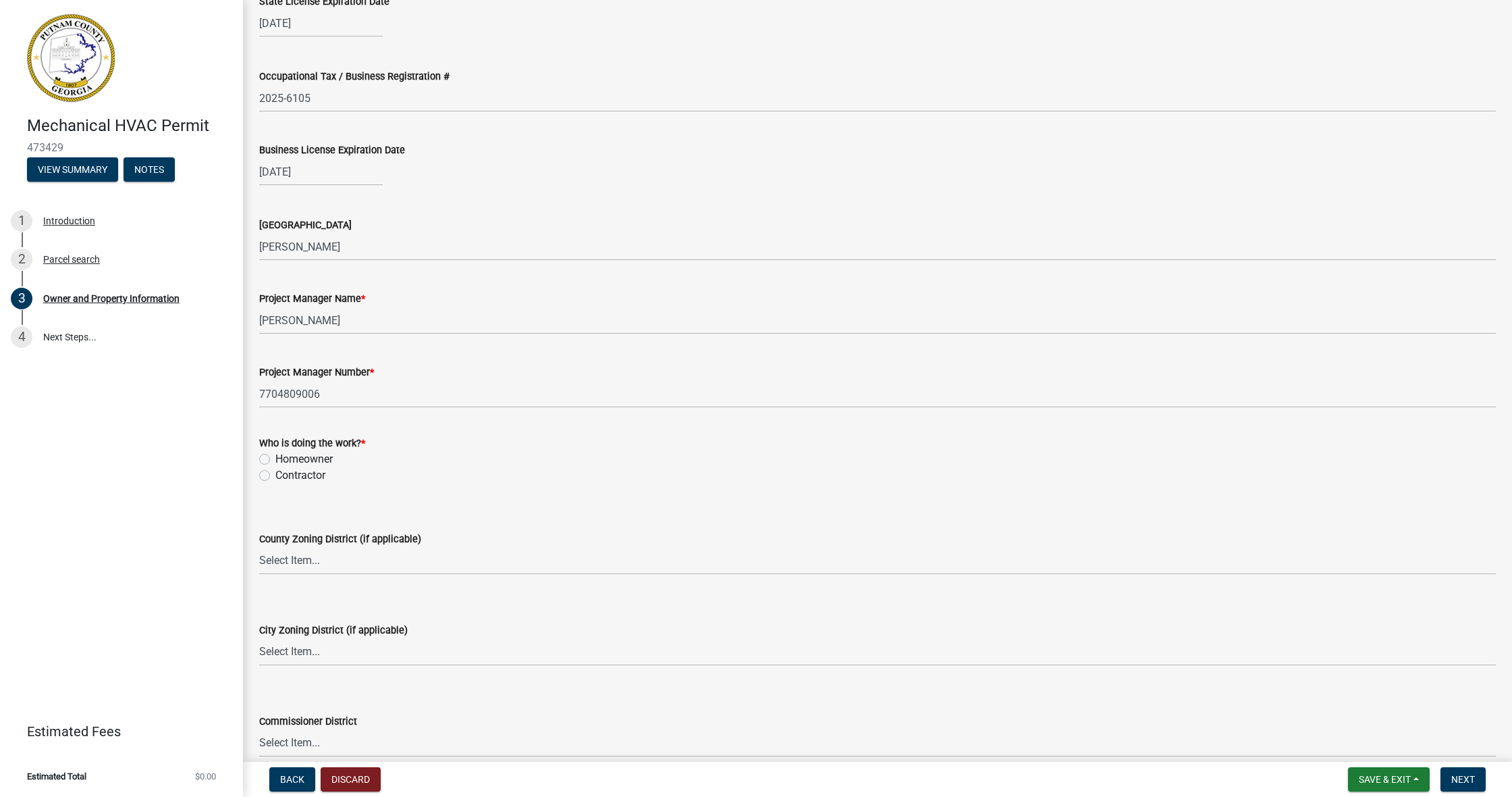
click at [276, 474] on label "Contractor" at bounding box center [301, 475] width 50 height 16
click at [276, 474] on input "Contractor" at bounding box center [280, 471] width 9 height 9
radio input "true"
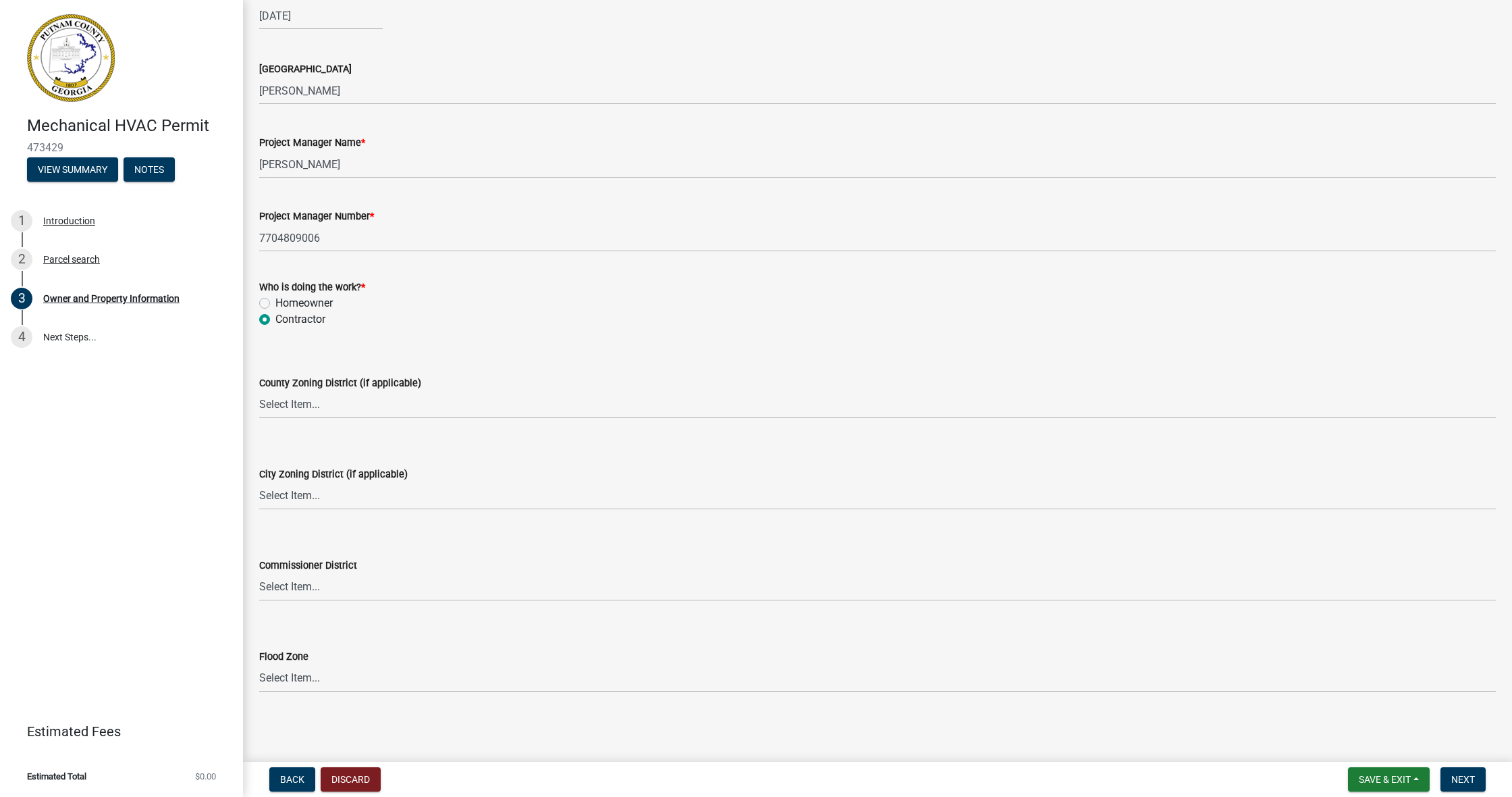
scroll to position [2104, 0]
click at [653, 599] on span "Next" at bounding box center [1463, 779] width 24 height 11
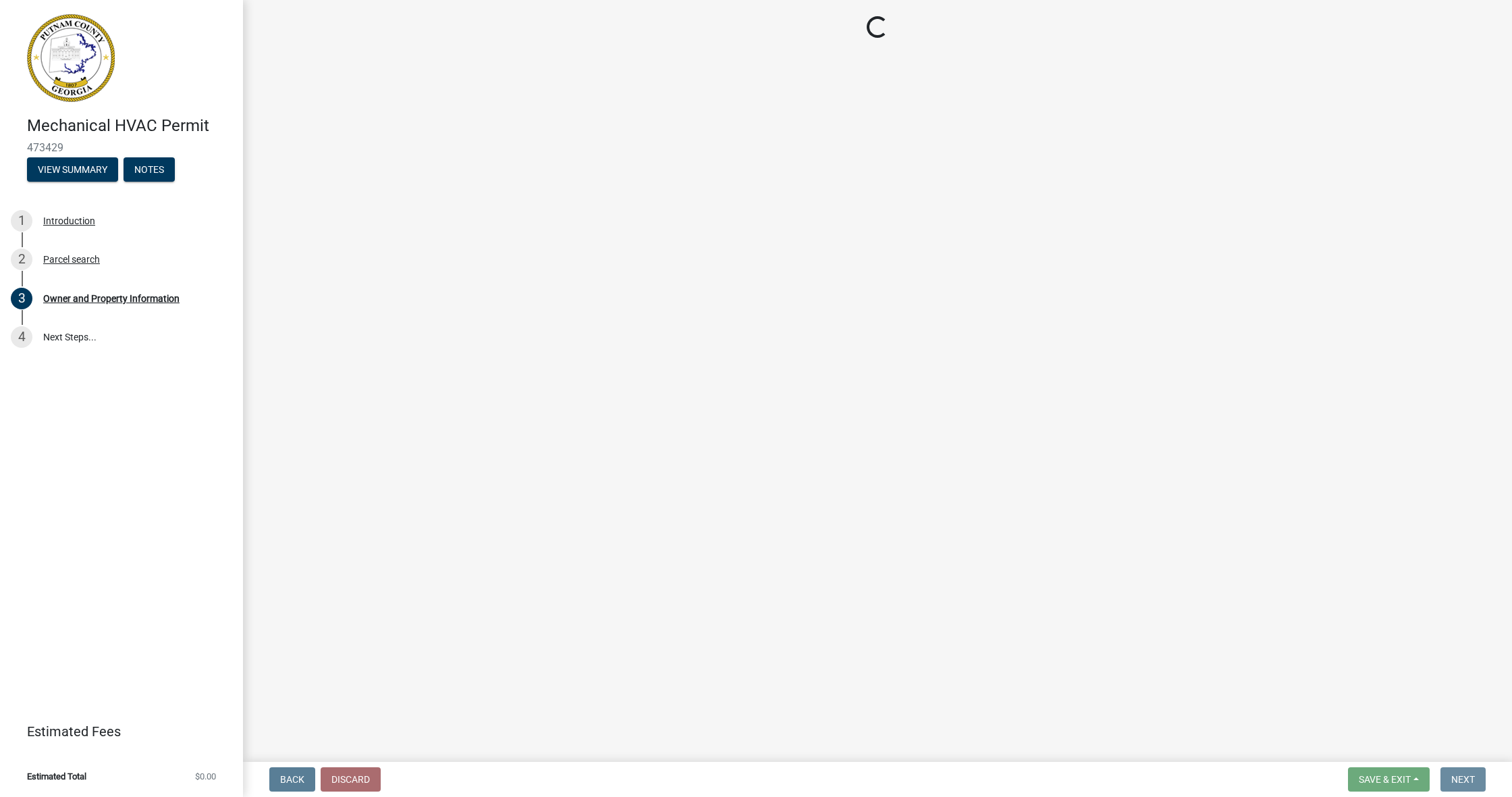
scroll to position [0, 0]
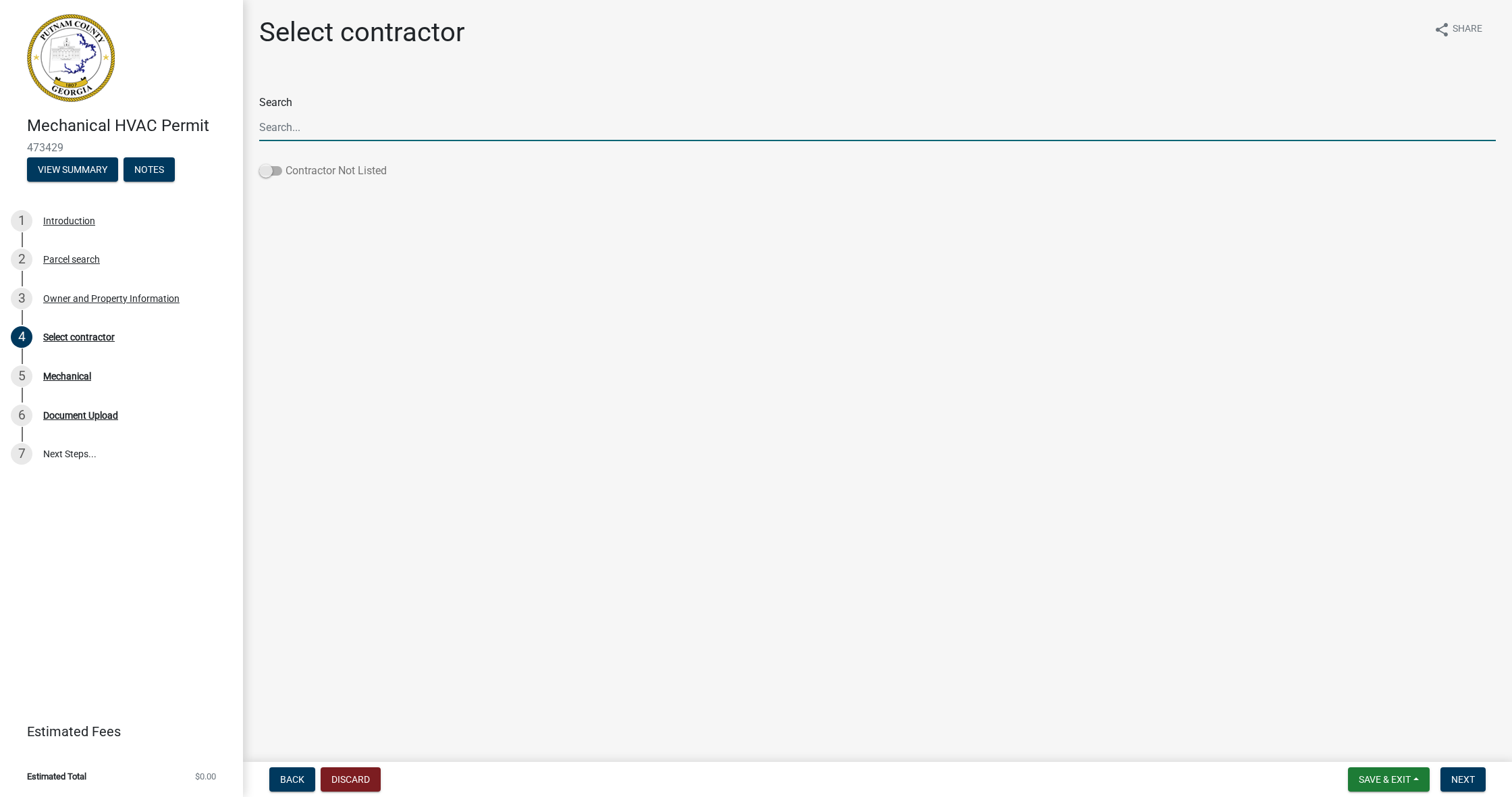
click at [270, 169] on span at bounding box center [270, 171] width 23 height 9
click at [285, 163] on input "Contractor Not Listed" at bounding box center [285, 163] width 0 height 0
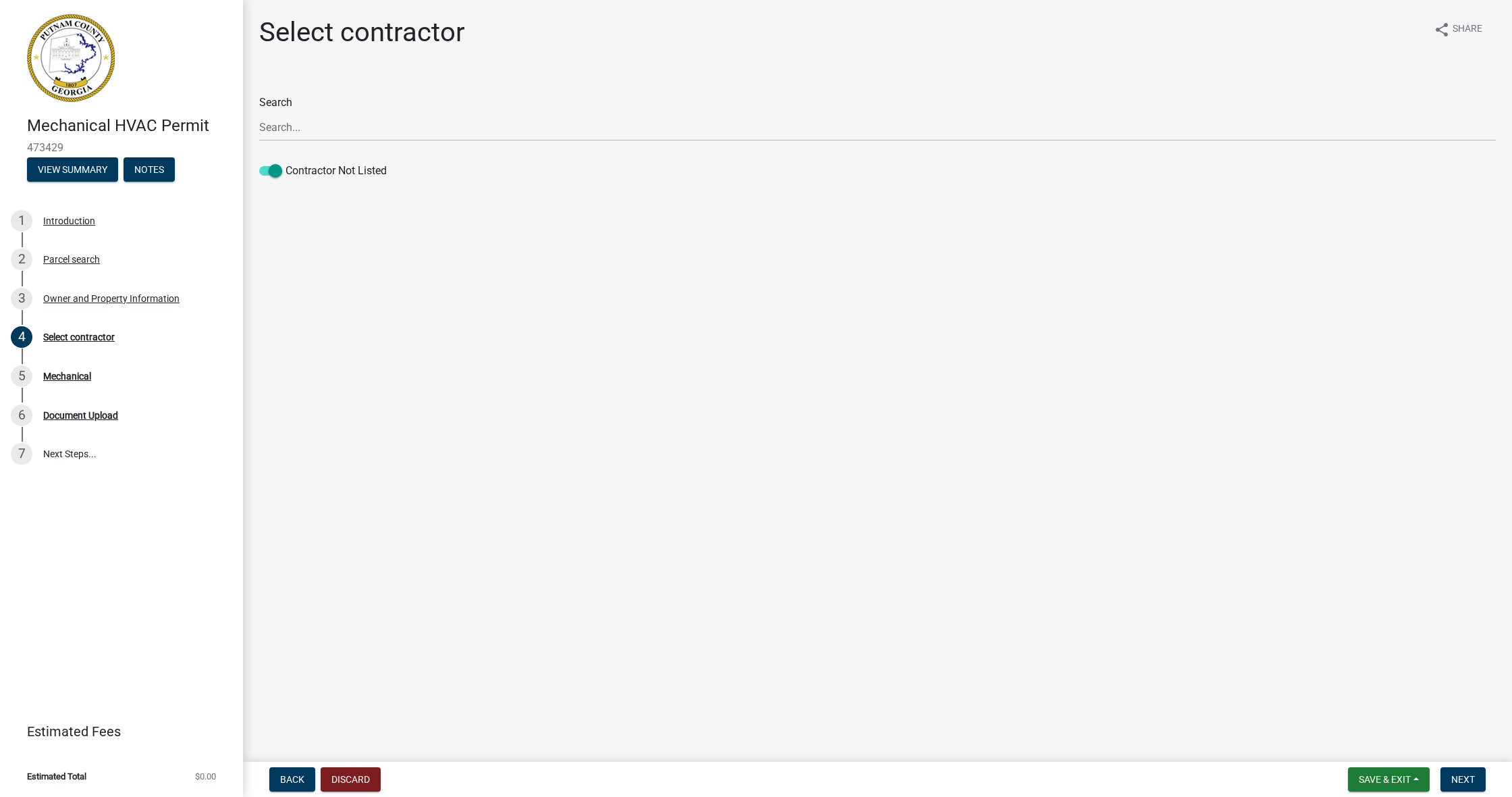
click at [266, 100] on label "Search" at bounding box center [276, 103] width 33 height 11
click at [266, 114] on input "Search" at bounding box center [877, 127] width 1236 height 27
click at [45, 375] on div "Mechanical" at bounding box center [67, 376] width 48 height 9
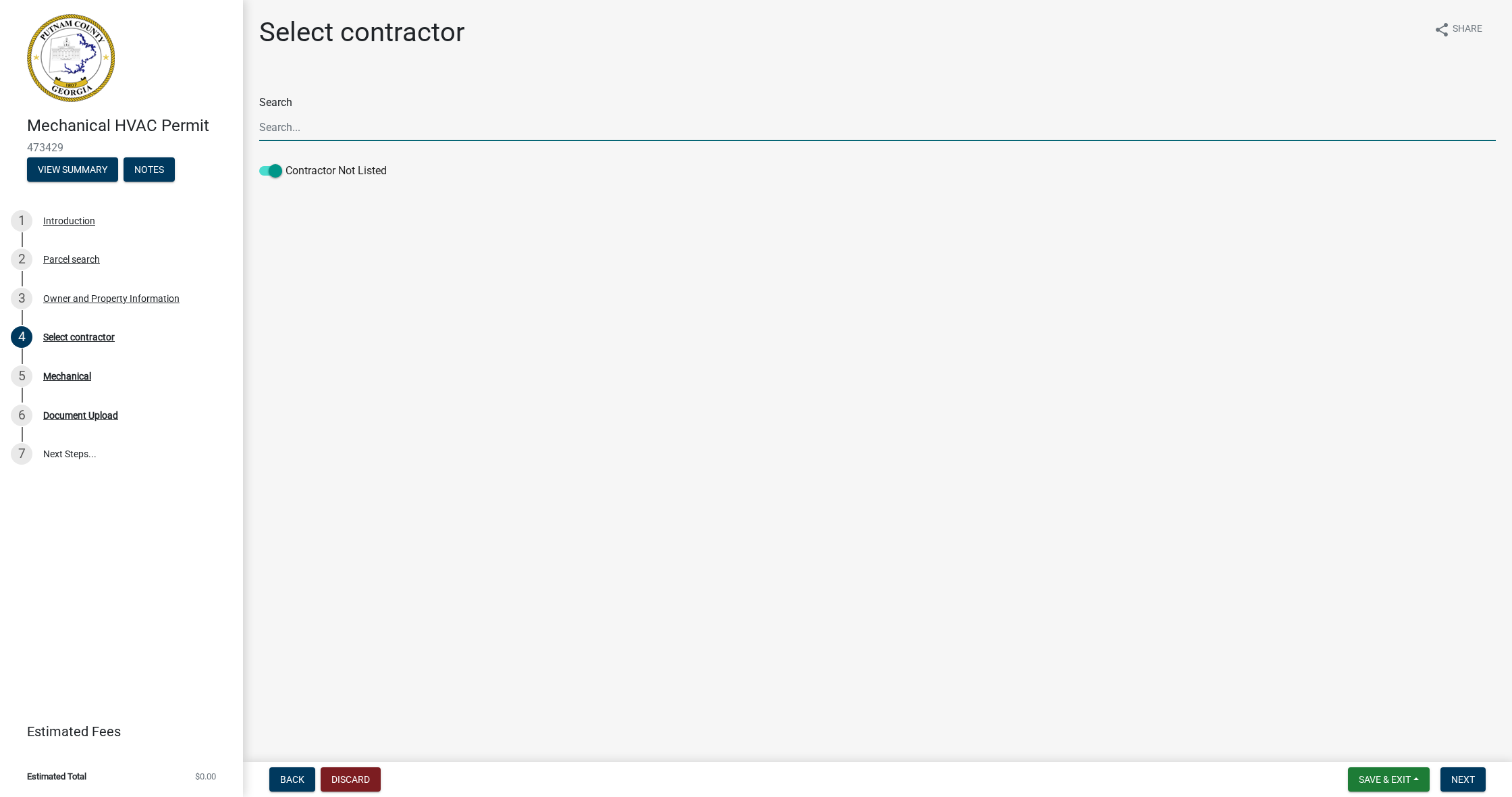
click at [305, 134] on input "Search" at bounding box center [877, 127] width 1236 height 27
type input "j"
type input "Jag Sheet Metal Inc"
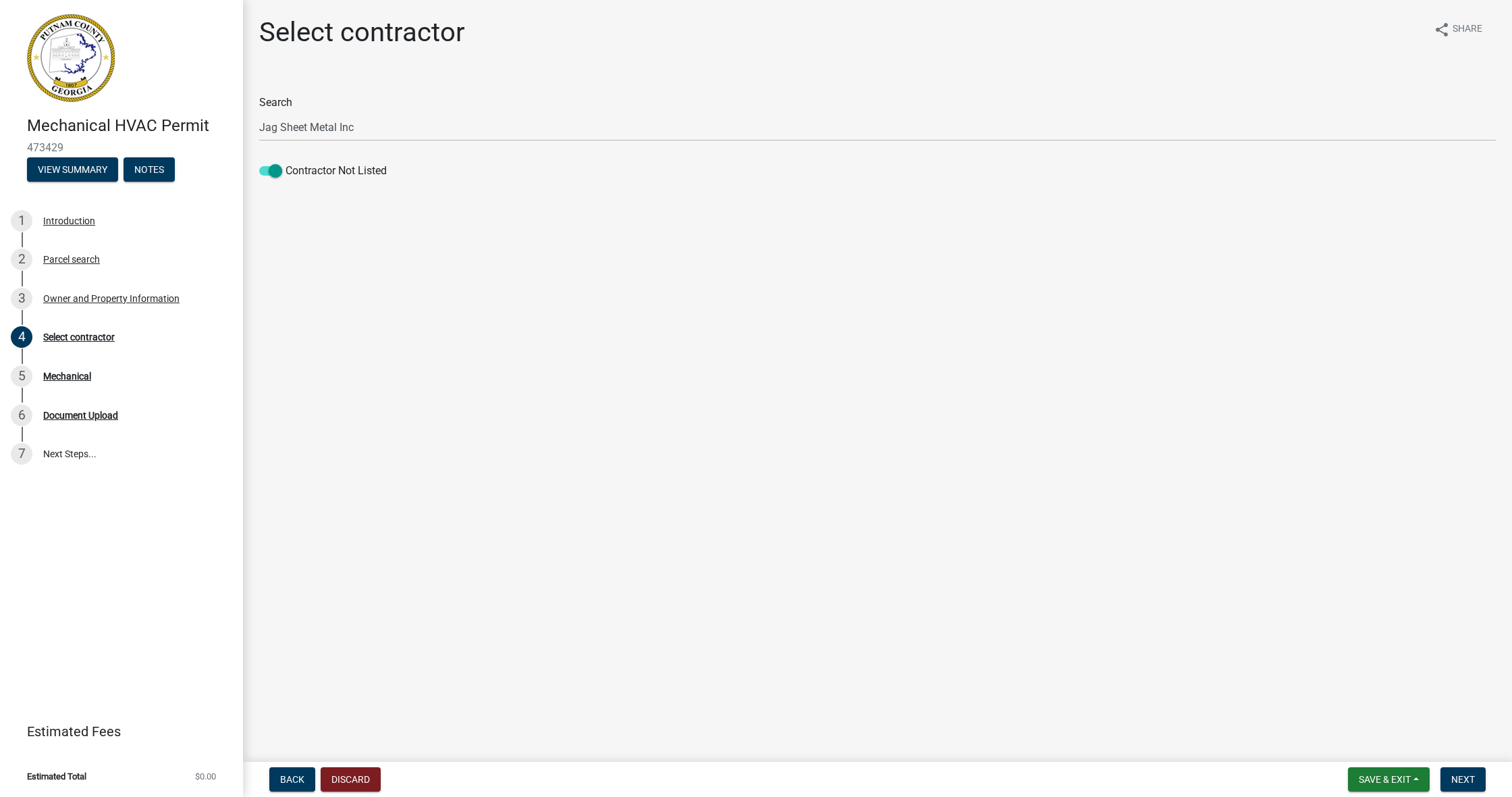
click at [280, 100] on label "Search" at bounding box center [276, 103] width 33 height 11
click at [280, 114] on input "Jag Sheet Metal Inc" at bounding box center [877, 127] width 1236 height 27
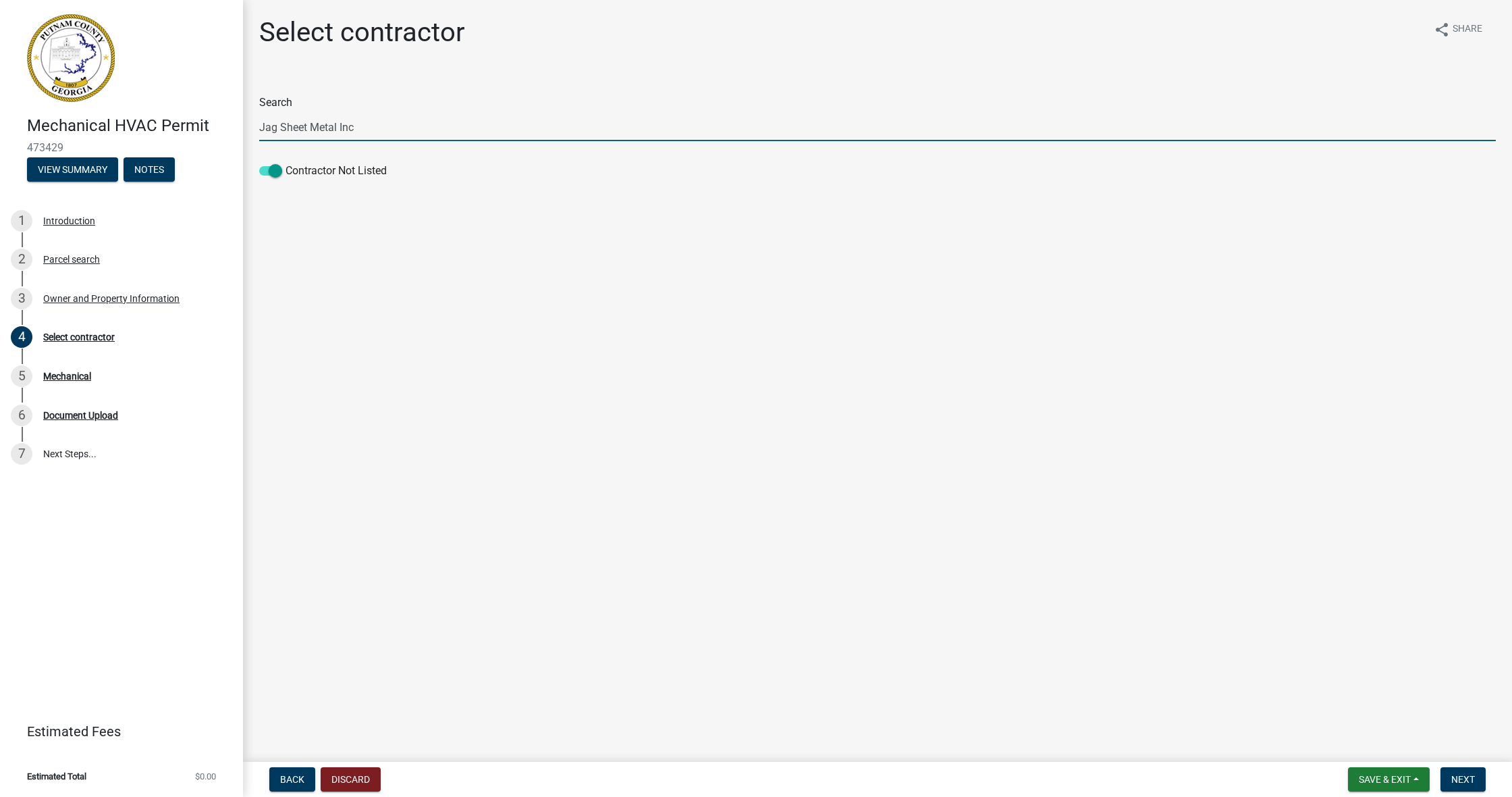
click at [280, 100] on label "Search" at bounding box center [276, 103] width 33 height 11
click at [280, 114] on input "Jag Sheet Metal Inc" at bounding box center [877, 127] width 1236 height 27
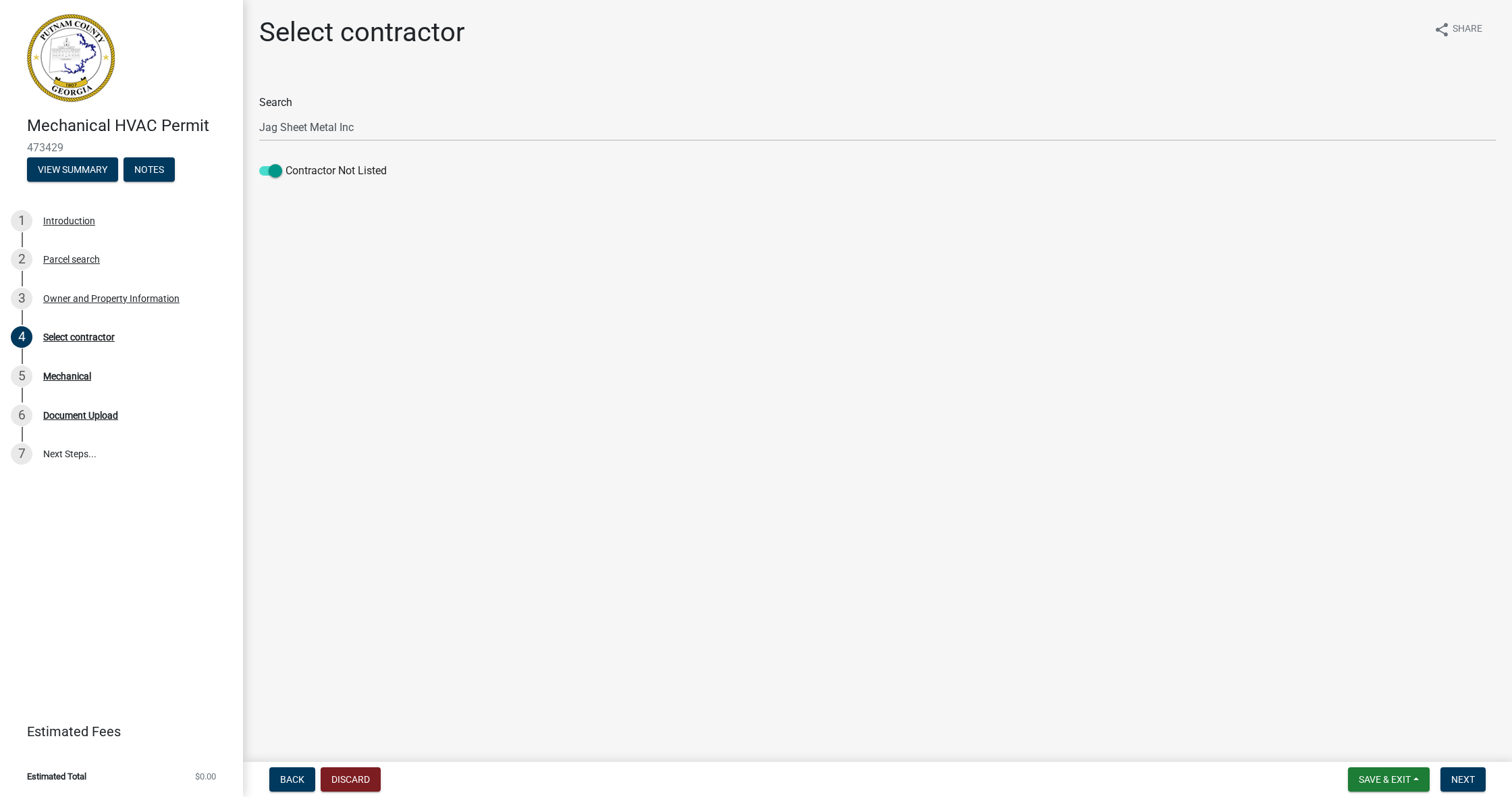
click at [280, 100] on label "Search" at bounding box center [276, 103] width 33 height 11
click at [280, 114] on input "Jag Sheet Metal Inc" at bounding box center [877, 127] width 1236 height 27
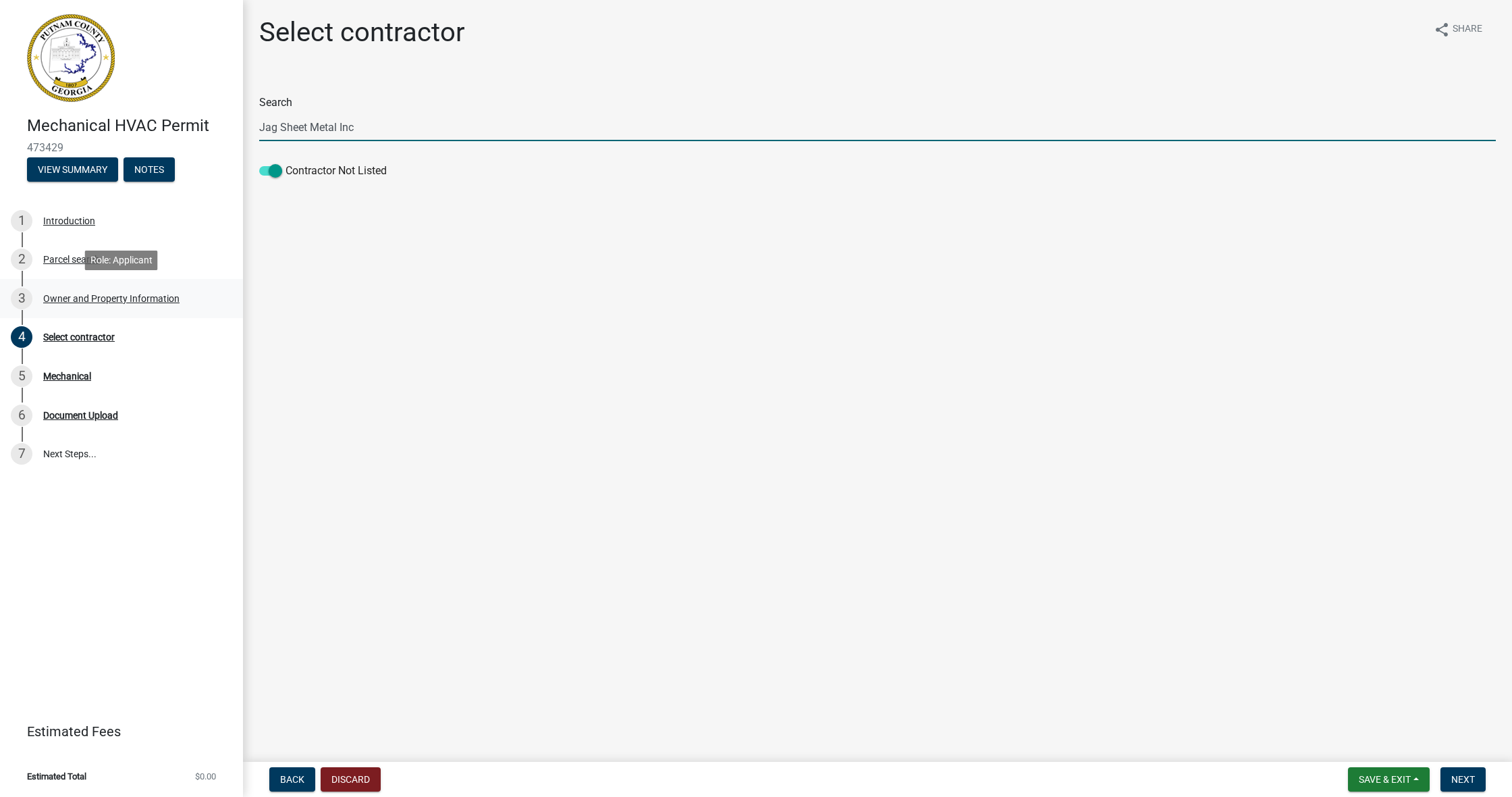
click at [92, 301] on div "Owner and Property Information" at bounding box center [111, 299] width 136 height 9
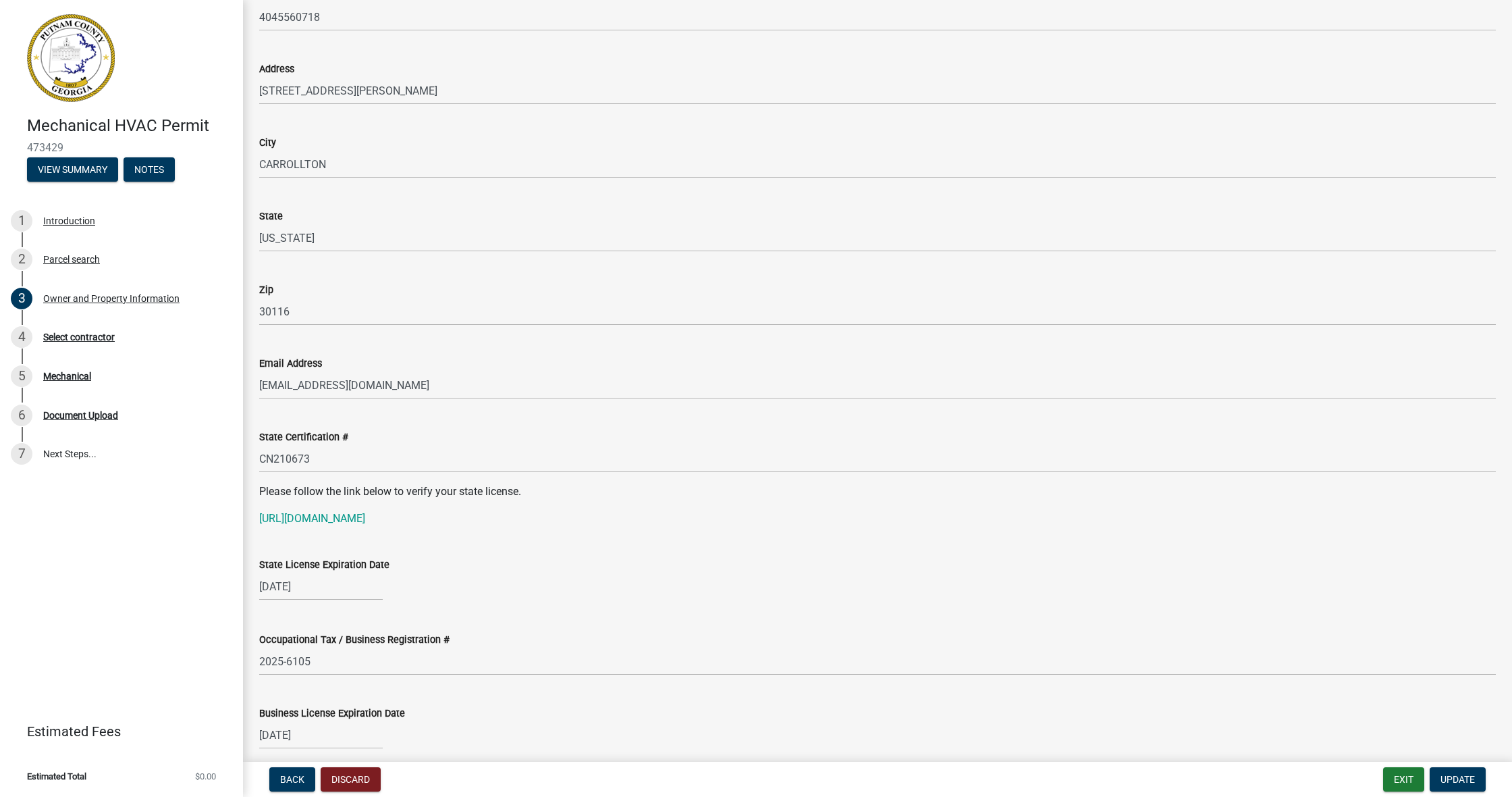
scroll to position [1388, 0]
click at [365, 516] on link "[URL][DOMAIN_NAME]" at bounding box center [312, 516] width 106 height 13
click at [365, 516] on link "[URL][DOMAIN_NAME]" at bounding box center [312, 516] width 106 height 13
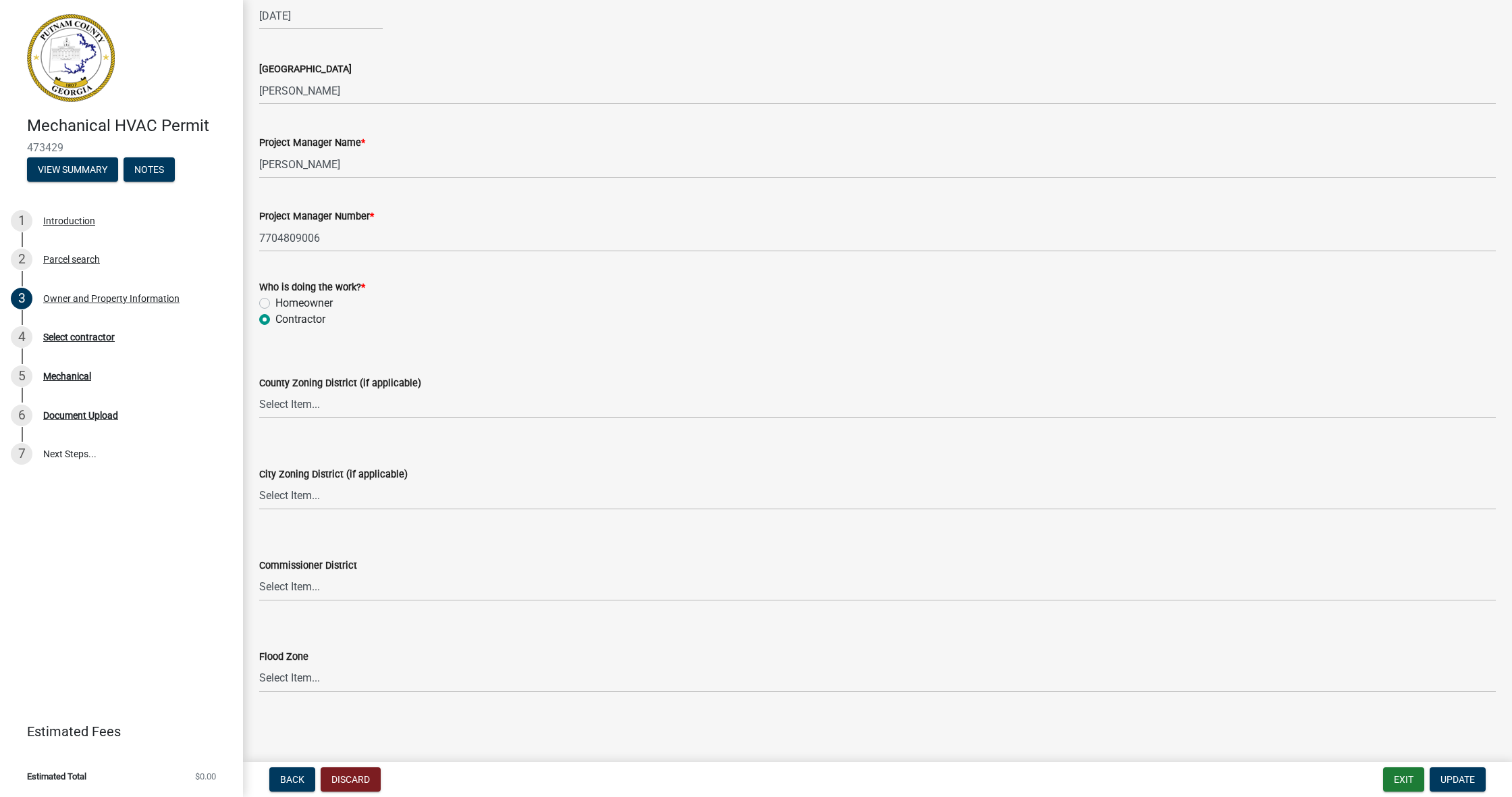
scroll to position [2104, 0]
click at [653, 599] on span "Update" at bounding box center [1458, 779] width 34 height 11
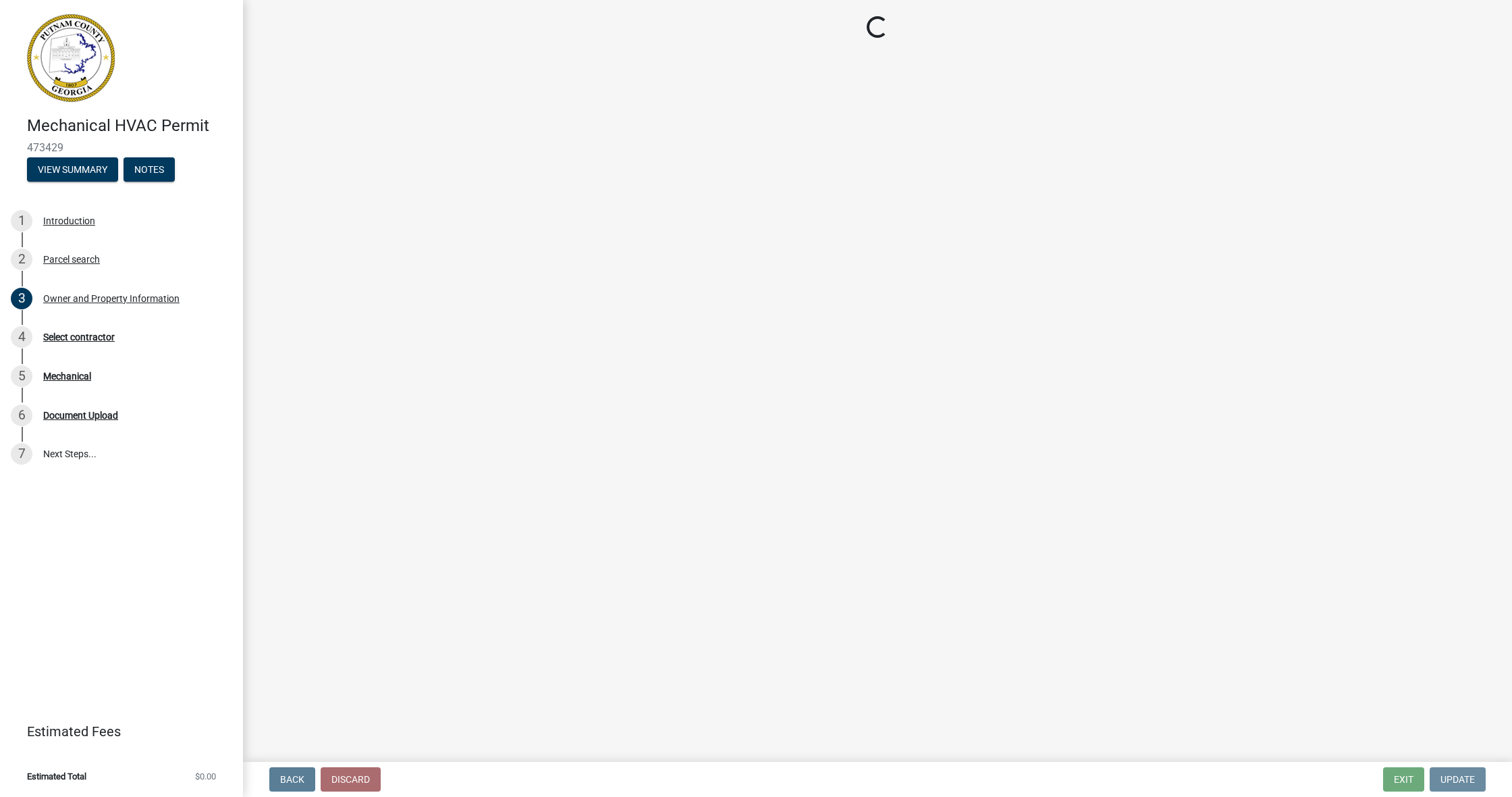
scroll to position [0, 0]
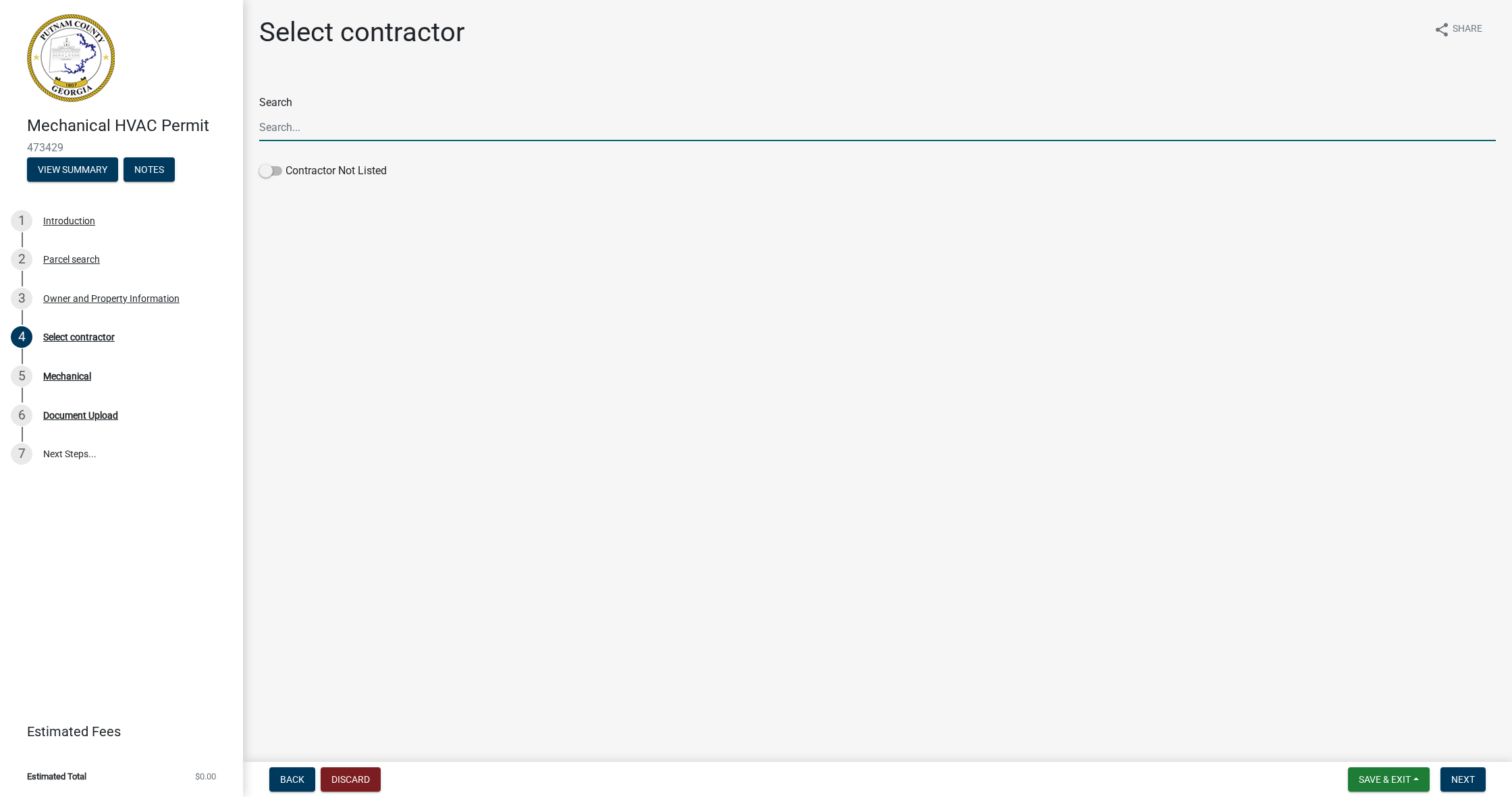
click at [309, 125] on input "Search" at bounding box center [877, 127] width 1236 height 27
type input "[PERSON_NAME]"
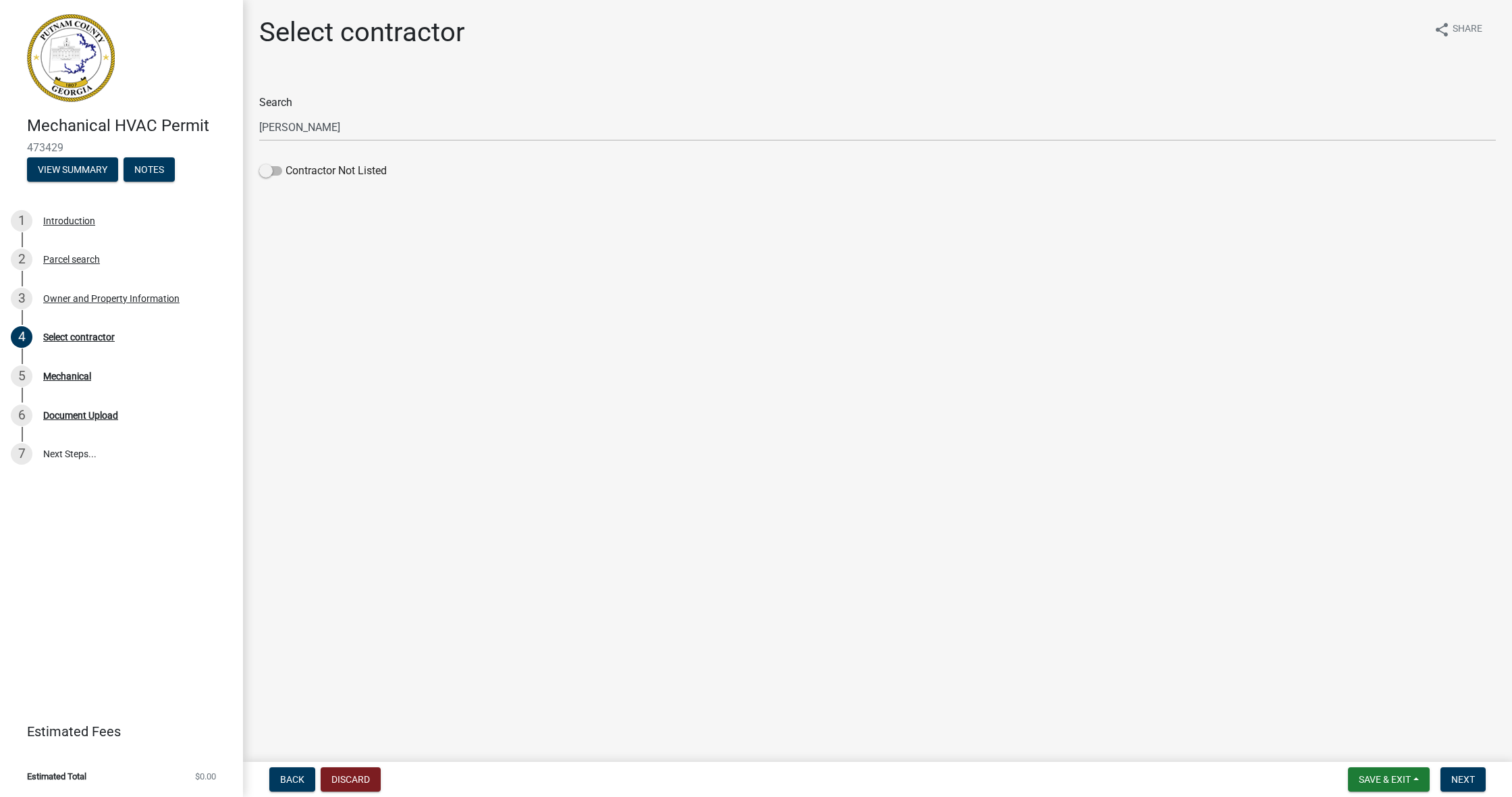
click at [277, 101] on label "Search" at bounding box center [276, 103] width 33 height 11
click at [277, 114] on input "[PERSON_NAME]" at bounding box center [877, 127] width 1236 height 27
click at [277, 101] on label "Search" at bounding box center [276, 103] width 33 height 11
click at [277, 114] on input "[PERSON_NAME]" at bounding box center [877, 127] width 1236 height 27
click at [277, 101] on label "Search" at bounding box center [276, 103] width 33 height 11
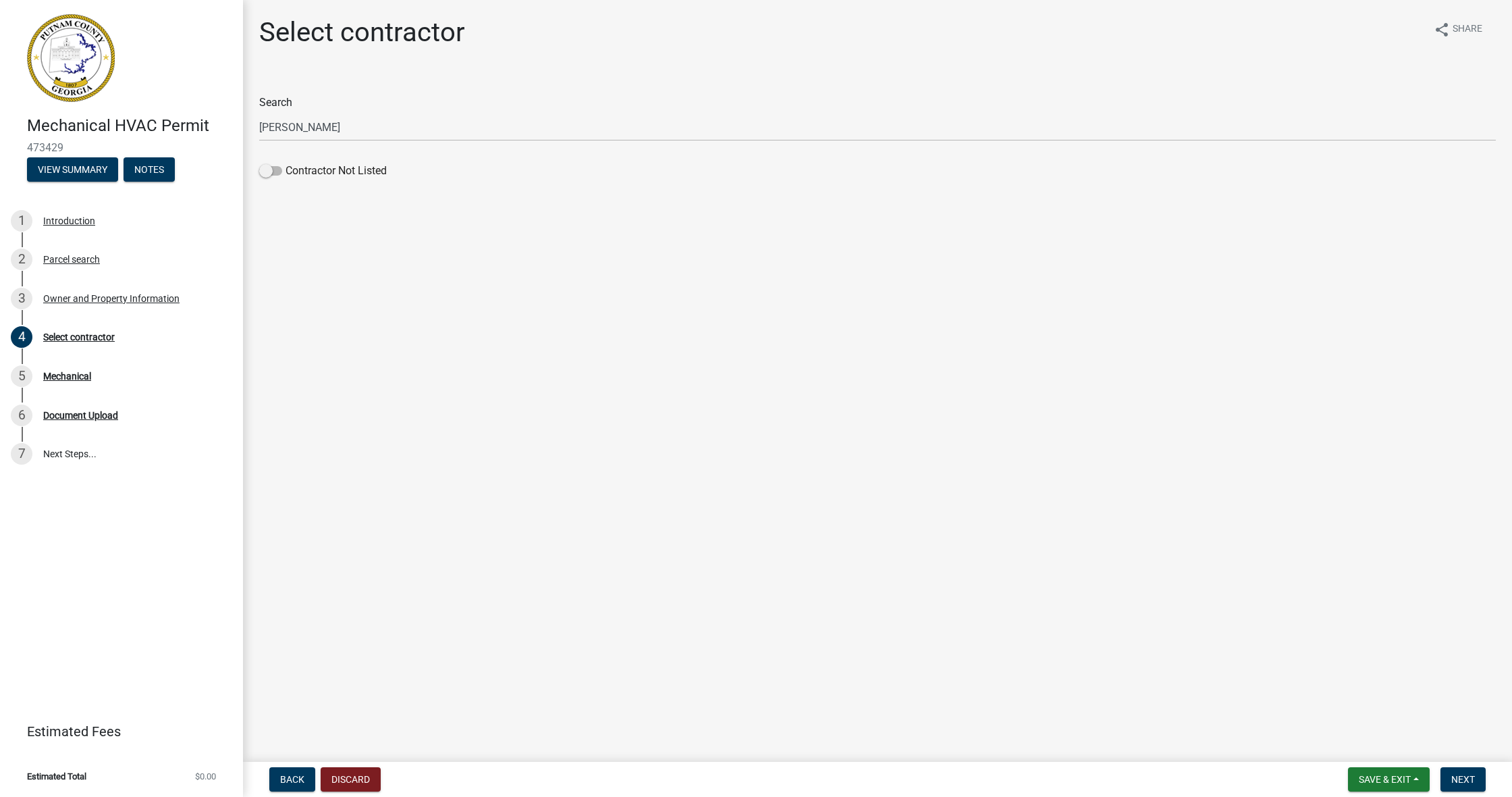
click at [277, 114] on input "[PERSON_NAME]" at bounding box center [877, 127] width 1236 height 27
click at [277, 101] on label "Search" at bounding box center [276, 103] width 33 height 11
click at [277, 114] on input "[PERSON_NAME]" at bounding box center [877, 127] width 1236 height 27
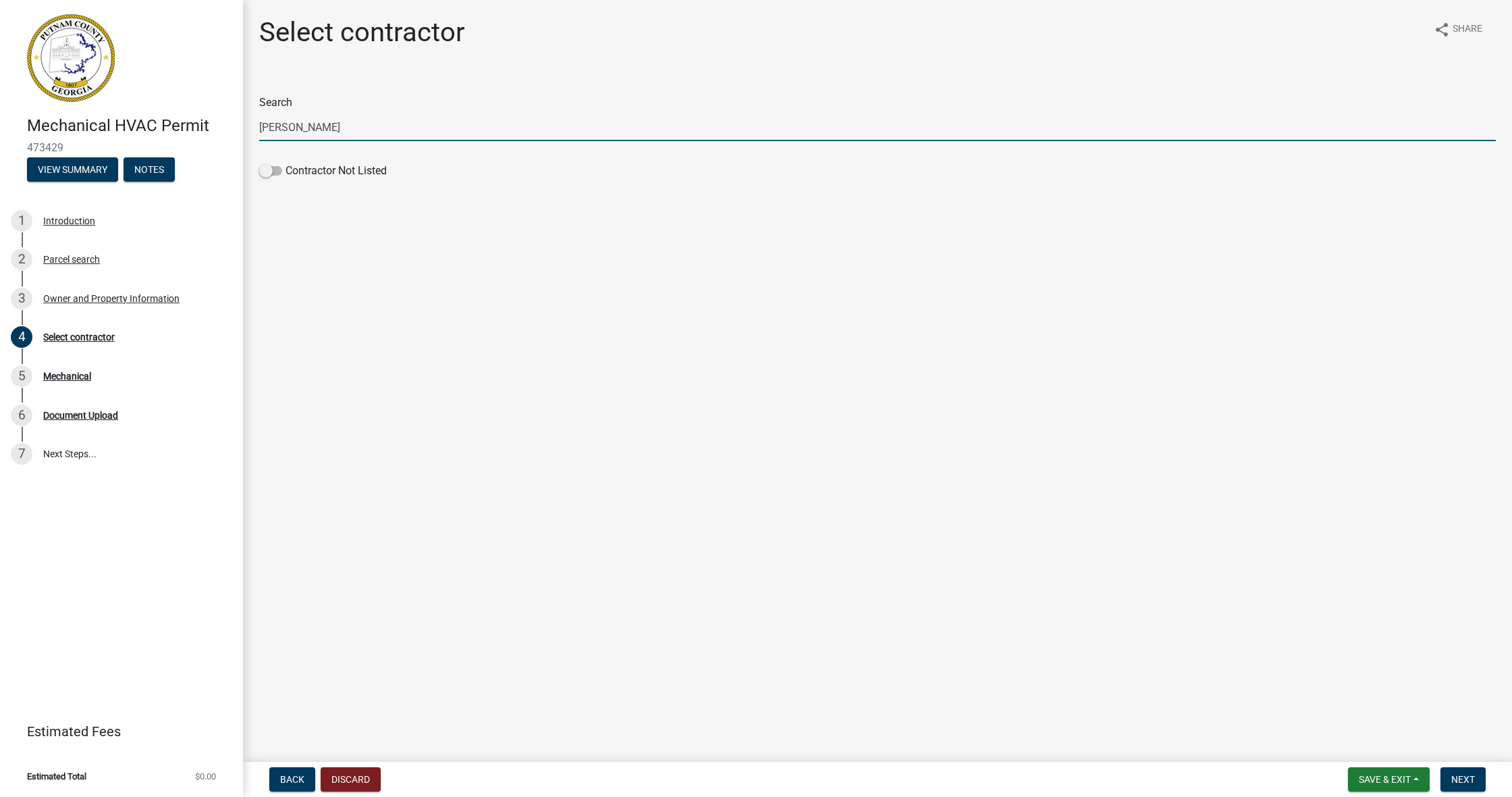
click at [277, 101] on label "Search" at bounding box center [276, 103] width 33 height 11
click at [277, 114] on input "[PERSON_NAME]" at bounding box center [877, 127] width 1236 height 27
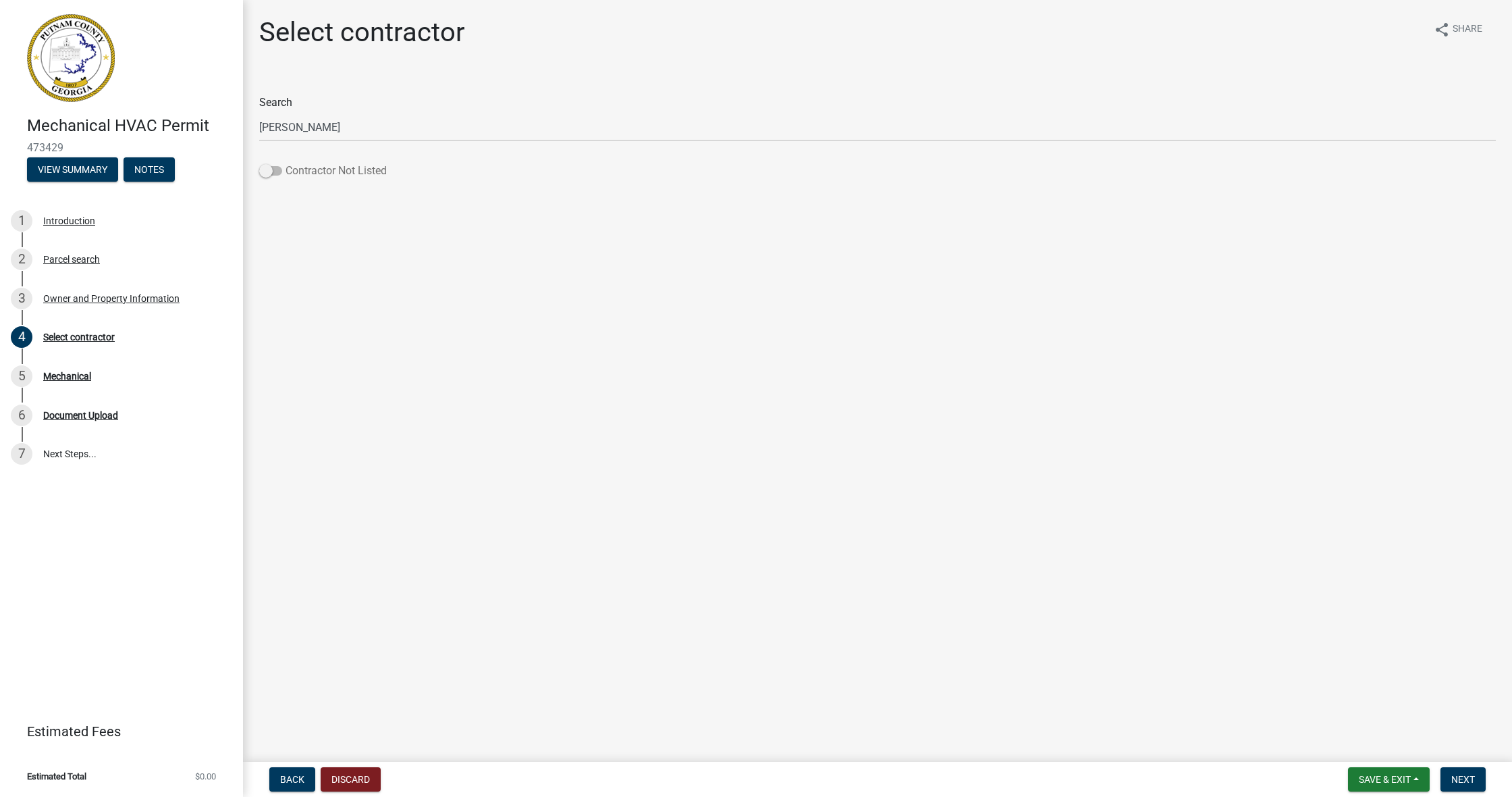
drag, startPoint x: 269, startPoint y: 169, endPoint x: 317, endPoint y: 169, distance: 48.0
click at [317, 169] on label "Contractor Not Listed" at bounding box center [323, 171] width 128 height 16
click at [285, 163] on input "Contractor Not Listed" at bounding box center [285, 163] width 0 height 0
click at [290, 100] on label "Search" at bounding box center [276, 103] width 33 height 11
click at [290, 114] on input "[PERSON_NAME]" at bounding box center [877, 127] width 1236 height 27
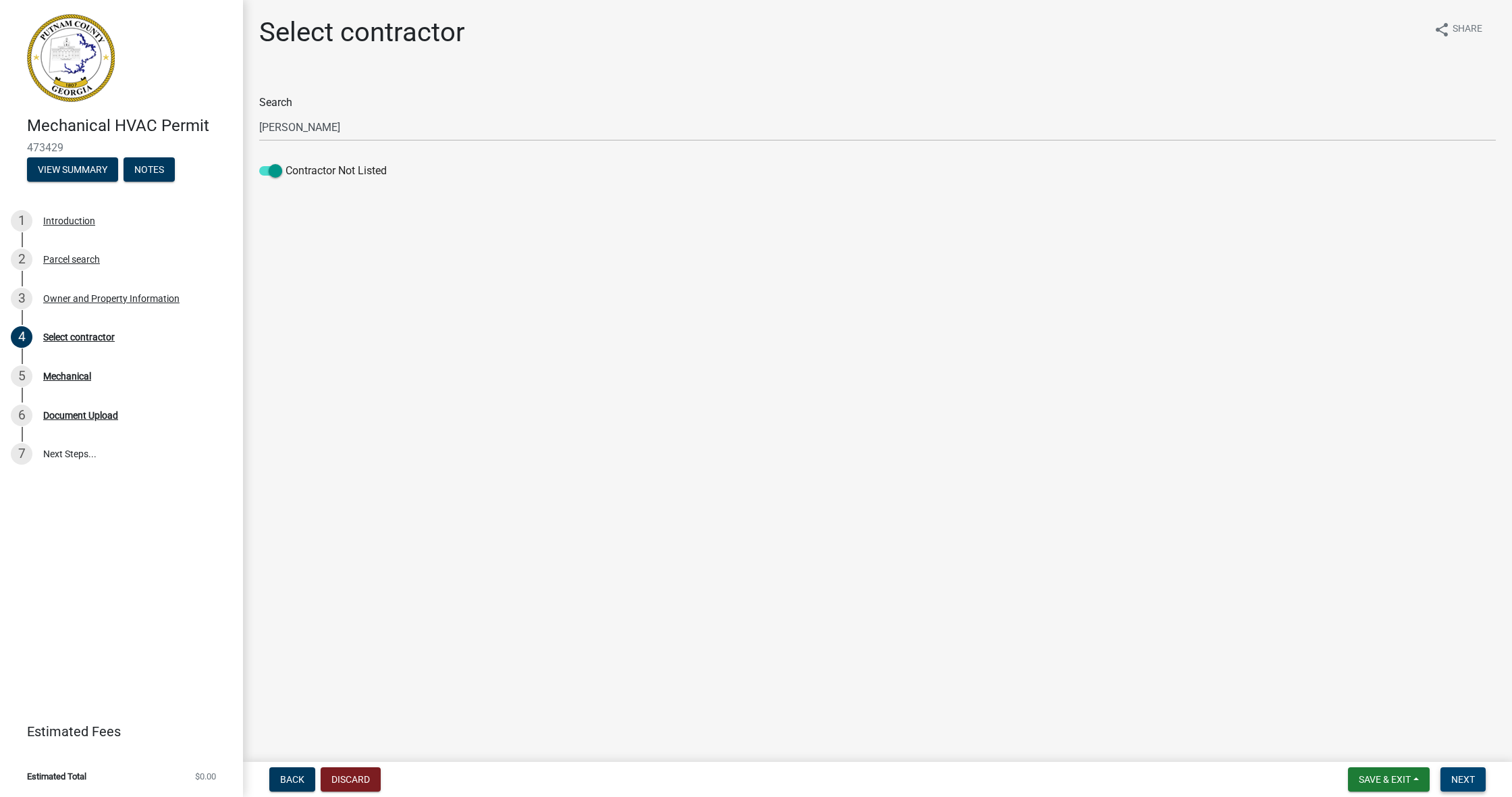
click at [653, 599] on span "Next" at bounding box center [1463, 779] width 24 height 11
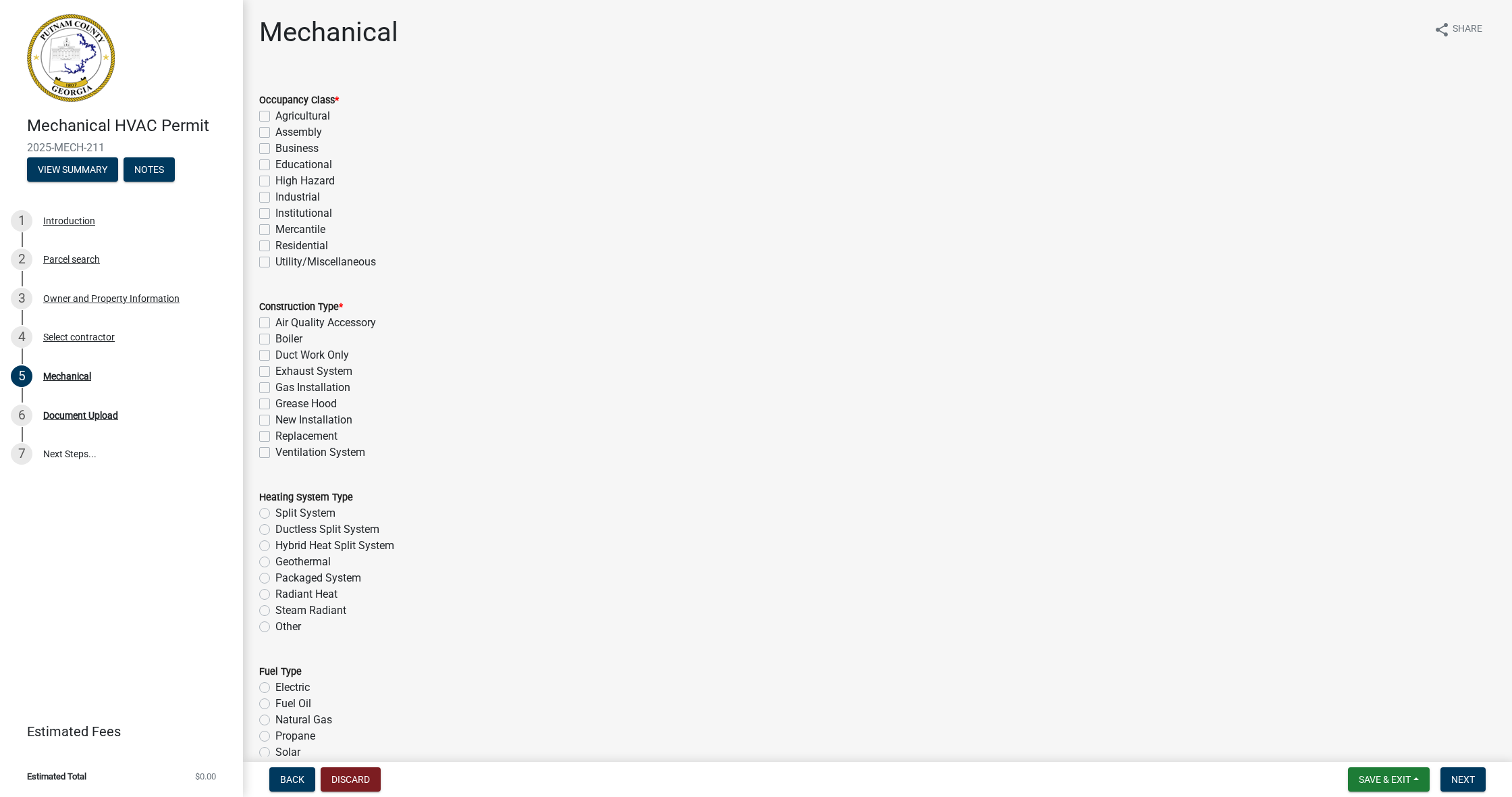
click at [276, 416] on label "New Installation" at bounding box center [314, 420] width 77 height 16
click at [276, 416] on input "New Installation" at bounding box center [280, 416] width 9 height 9
checkbox input "true"
checkbox input "false"
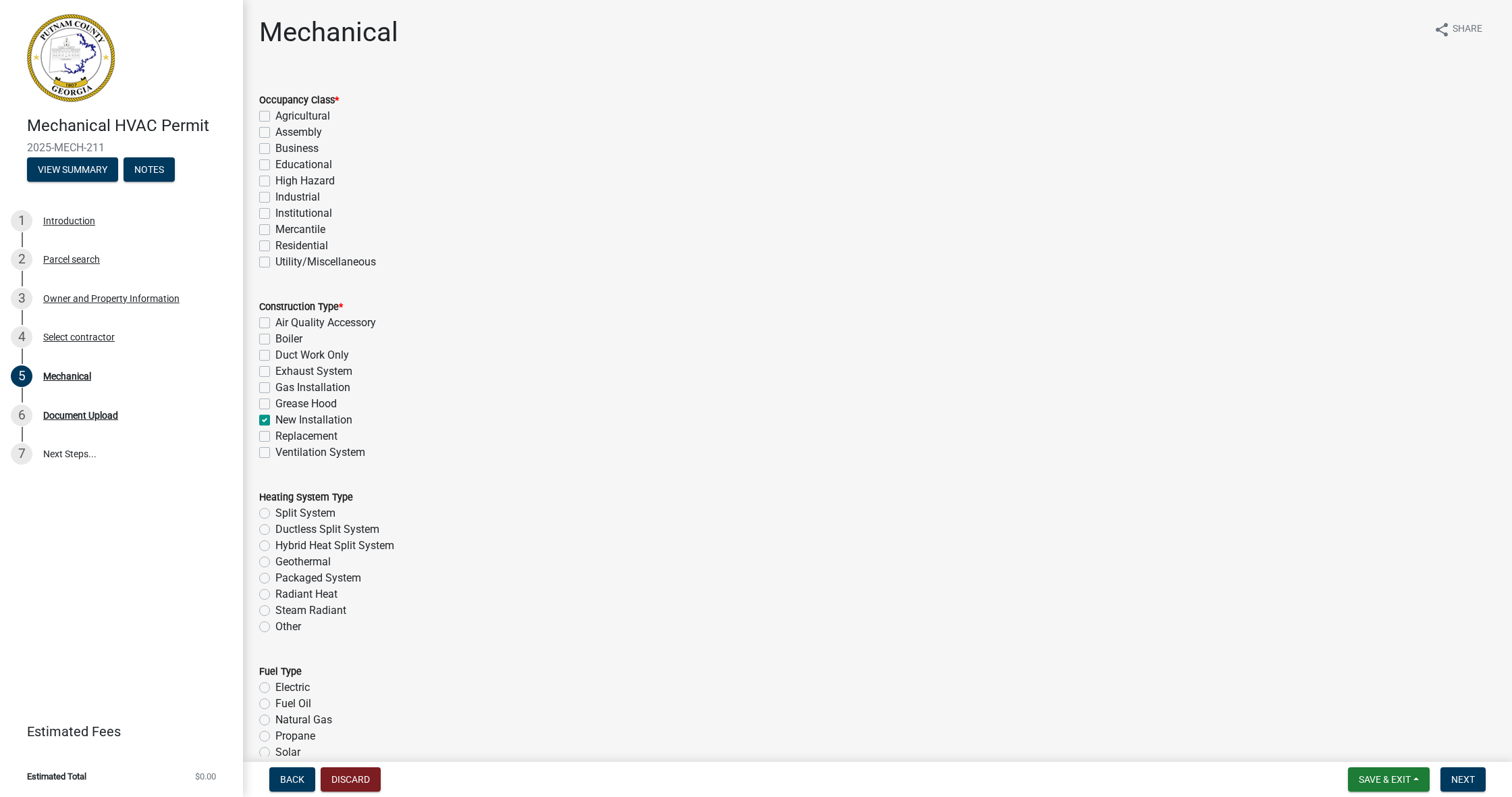
checkbox input "false"
checkbox input "true"
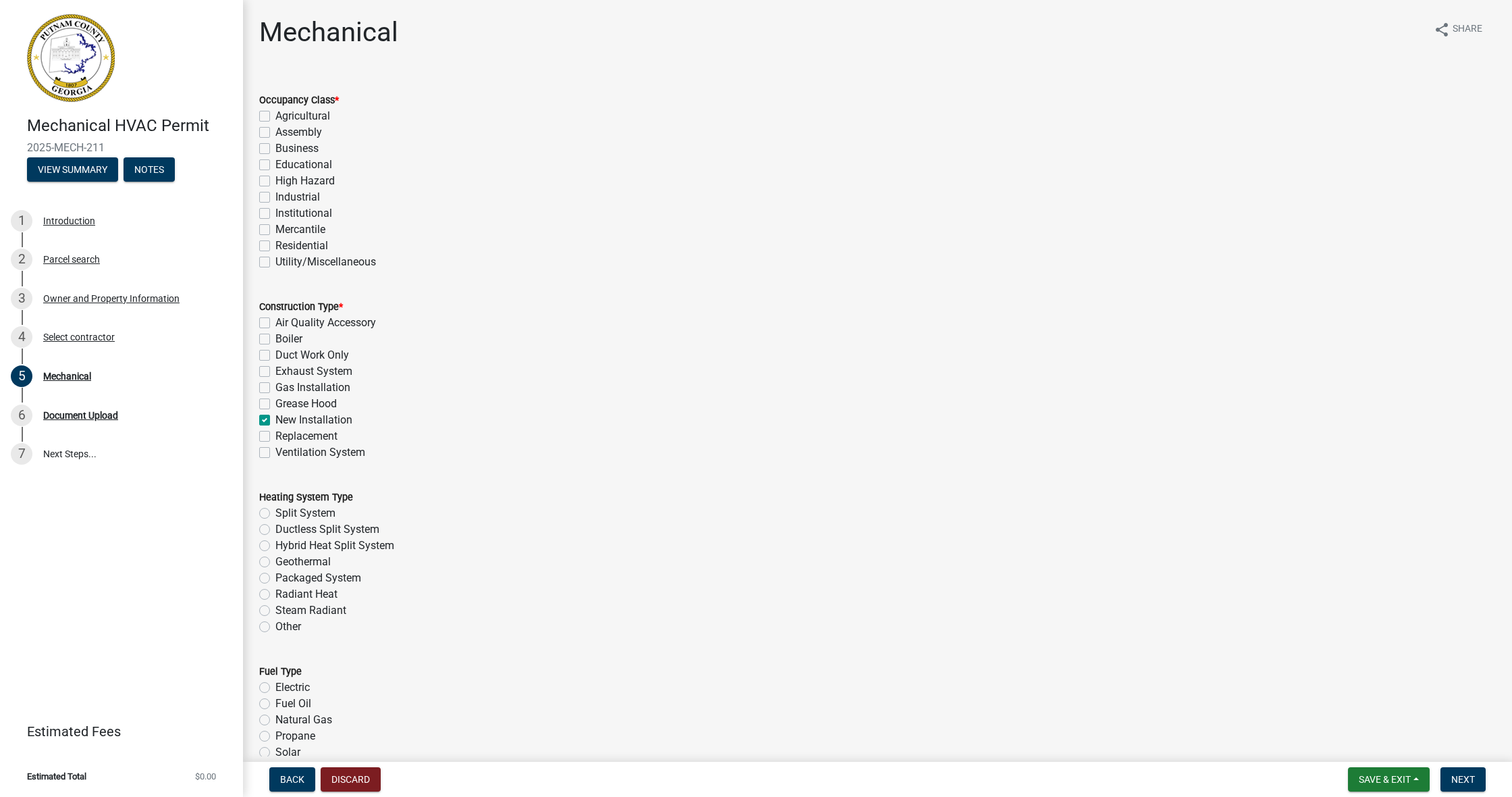
checkbox input "false"
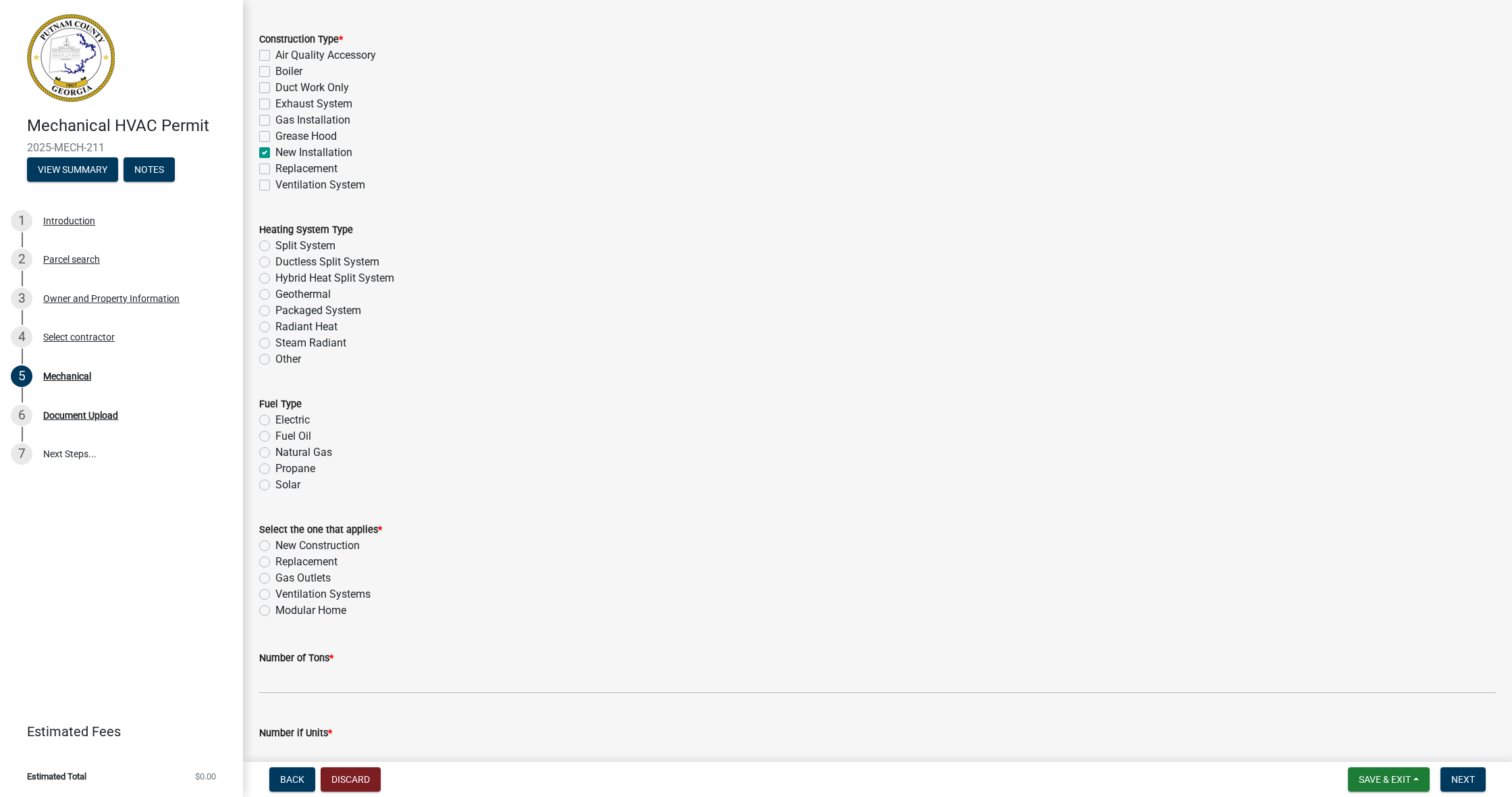
scroll to position [269, 0]
click at [276, 592] on label "Ventilation Systems" at bounding box center [323, 592] width 95 height 16
click at [276, 592] on input "Ventilation Systems" at bounding box center [280, 589] width 9 height 9
radio input "true"
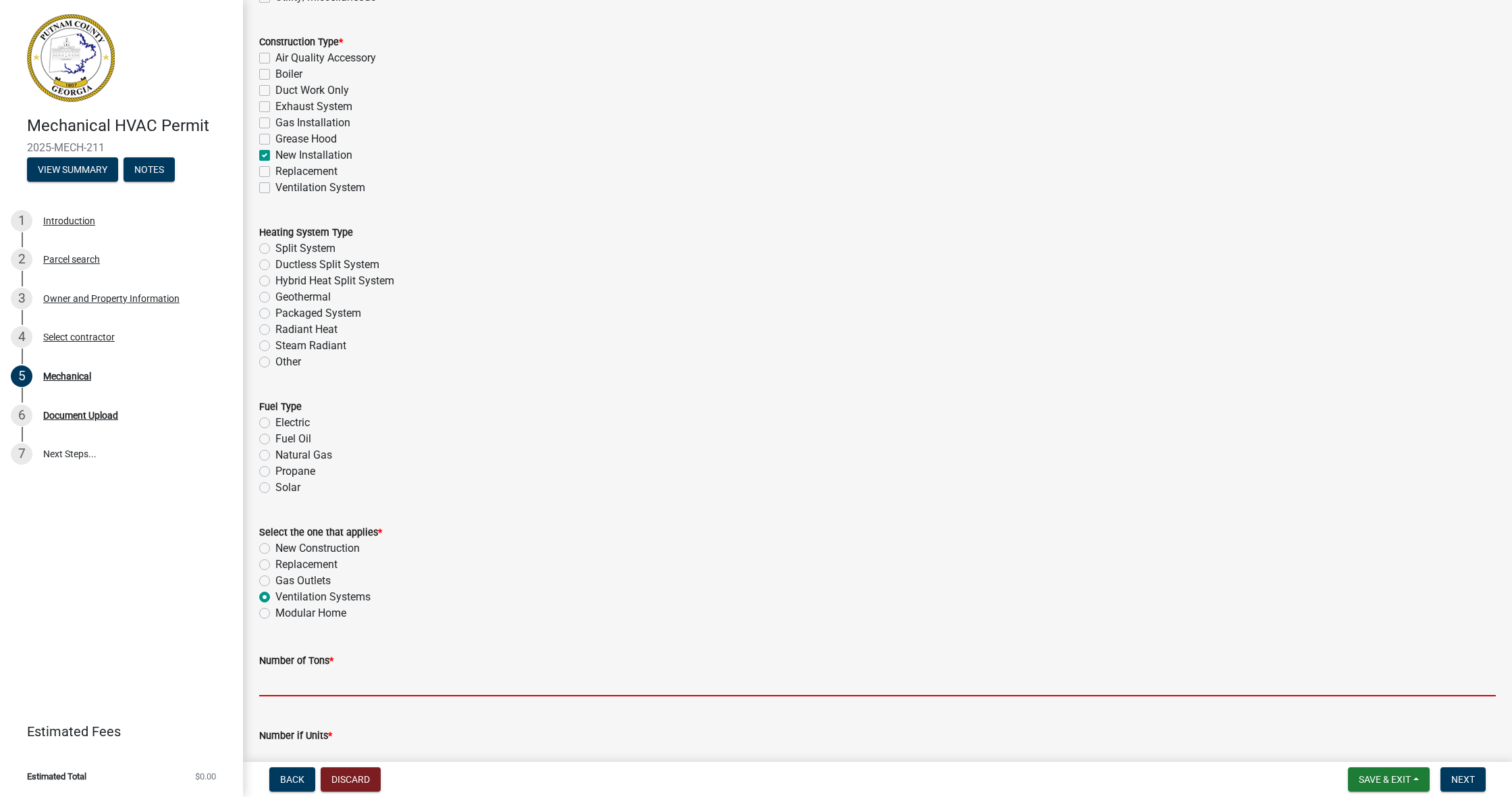
click at [383, 599] on input "text" at bounding box center [877, 682] width 1236 height 27
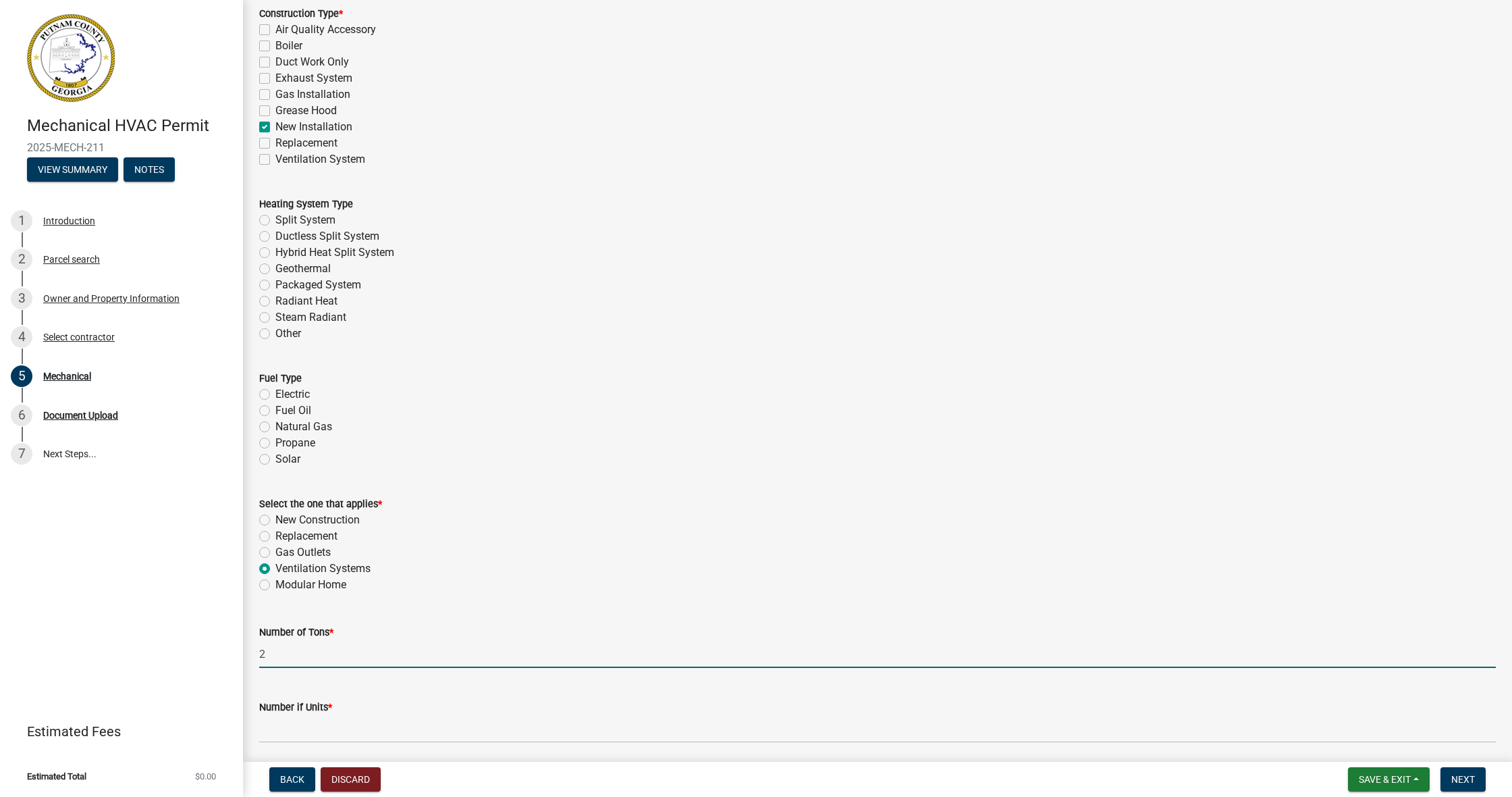
scroll to position [295, 0]
type input "20"
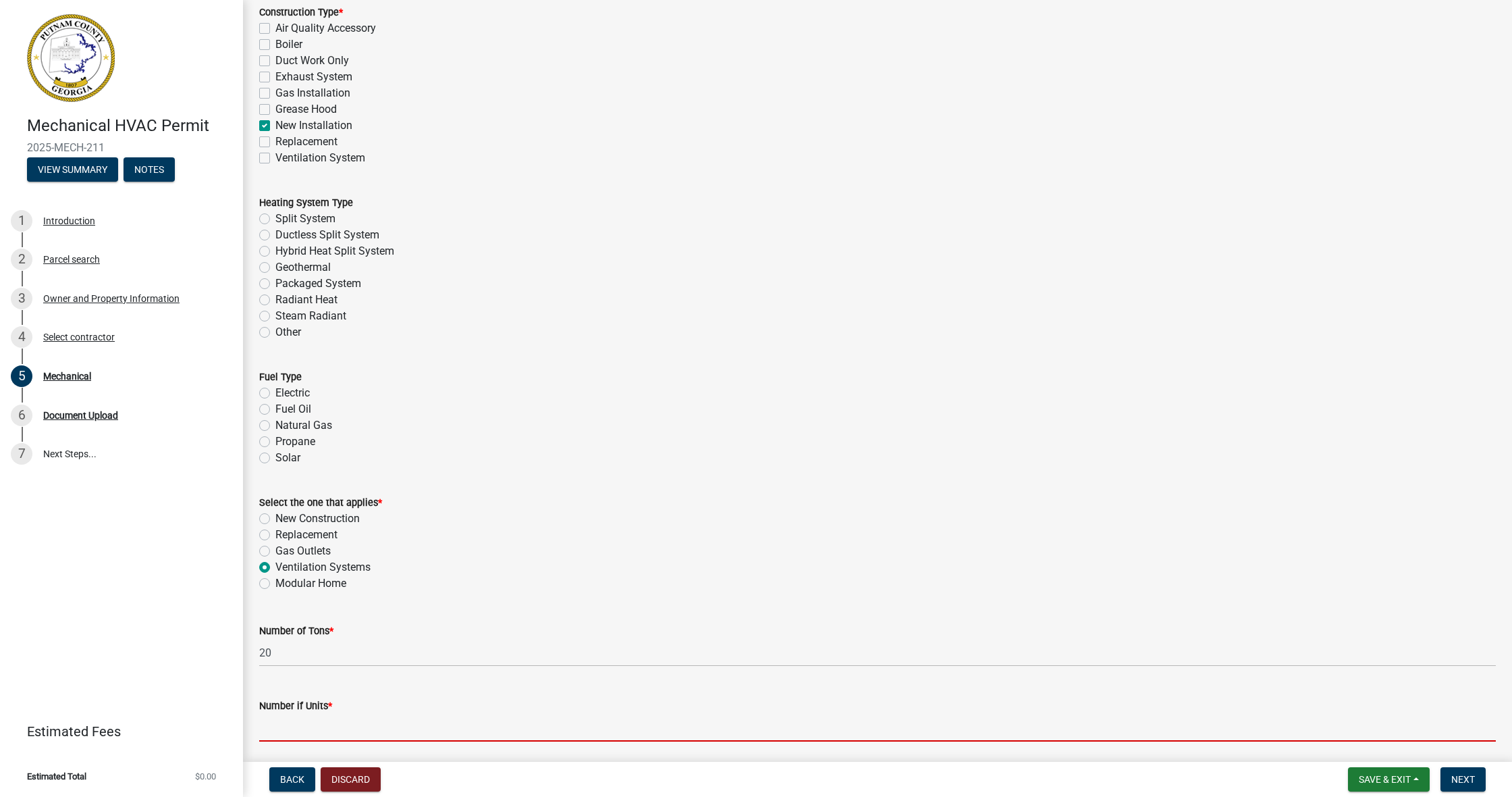
drag, startPoint x: 432, startPoint y: 721, endPoint x: 433, endPoint y: 705, distance: 16.0
click at [433, 599] on input "text" at bounding box center [877, 727] width 1236 height 27
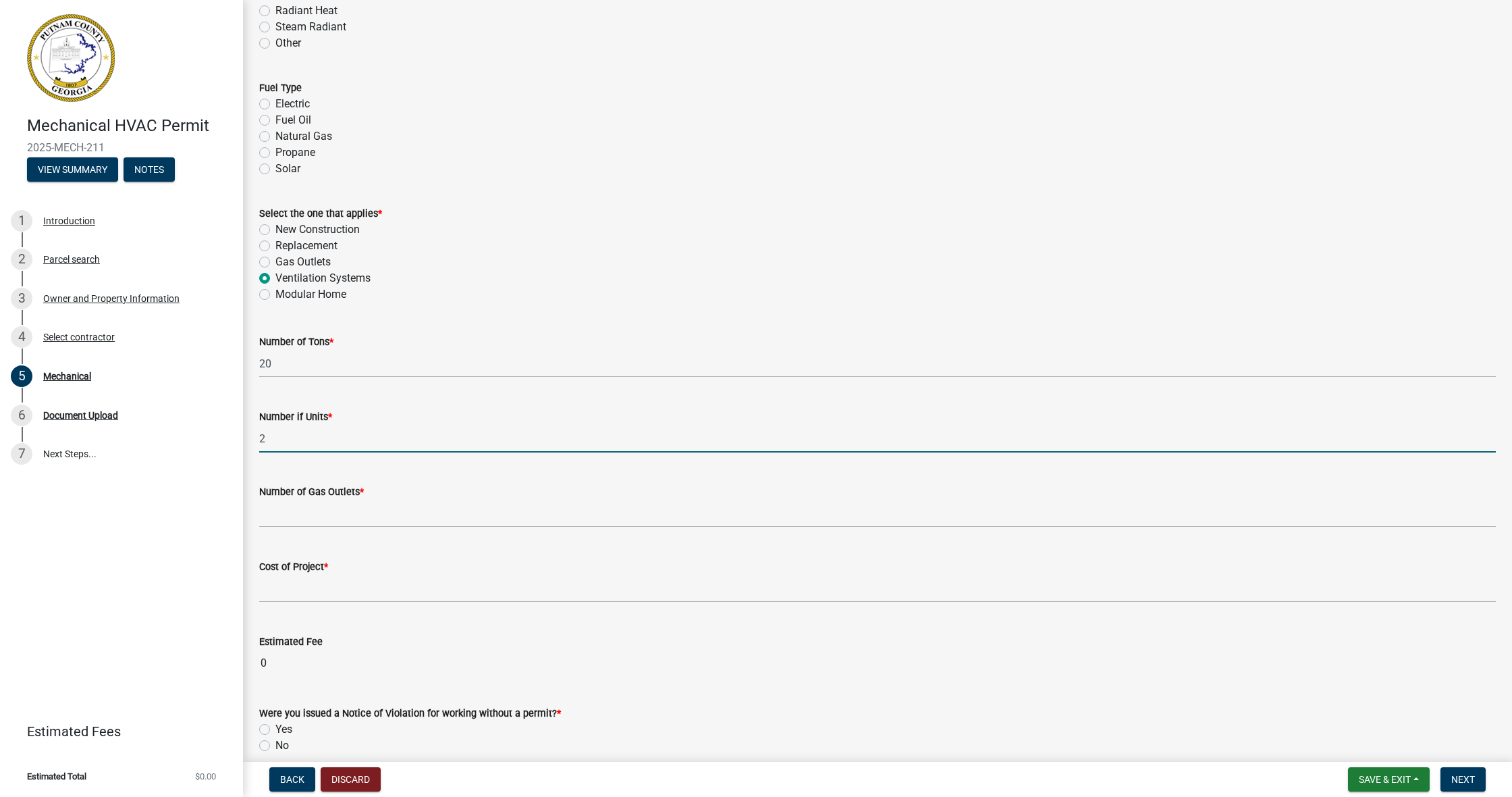
scroll to position [589, 0]
type input "2"
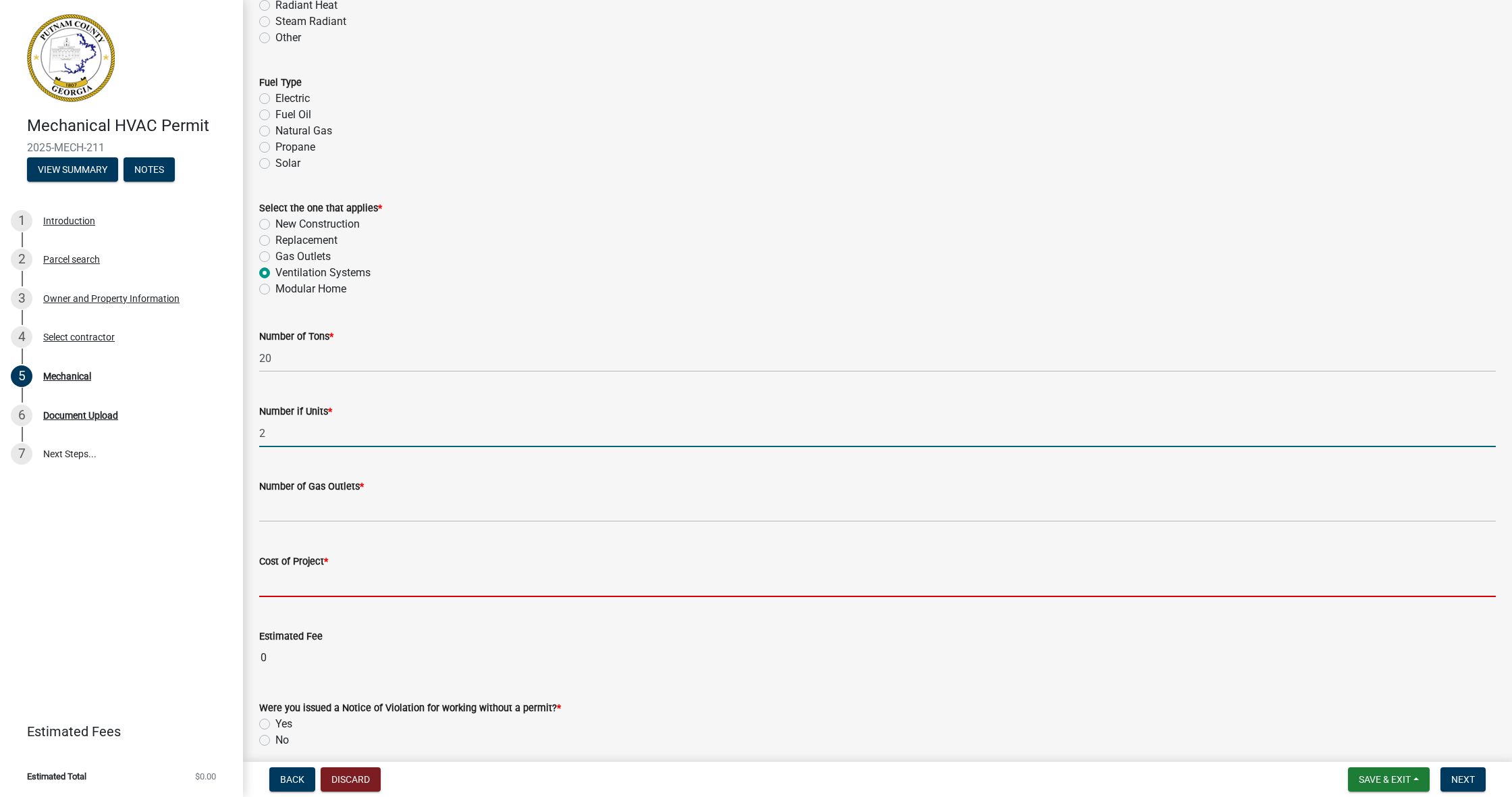
click at [454, 571] on input "text" at bounding box center [877, 582] width 1236 height 27
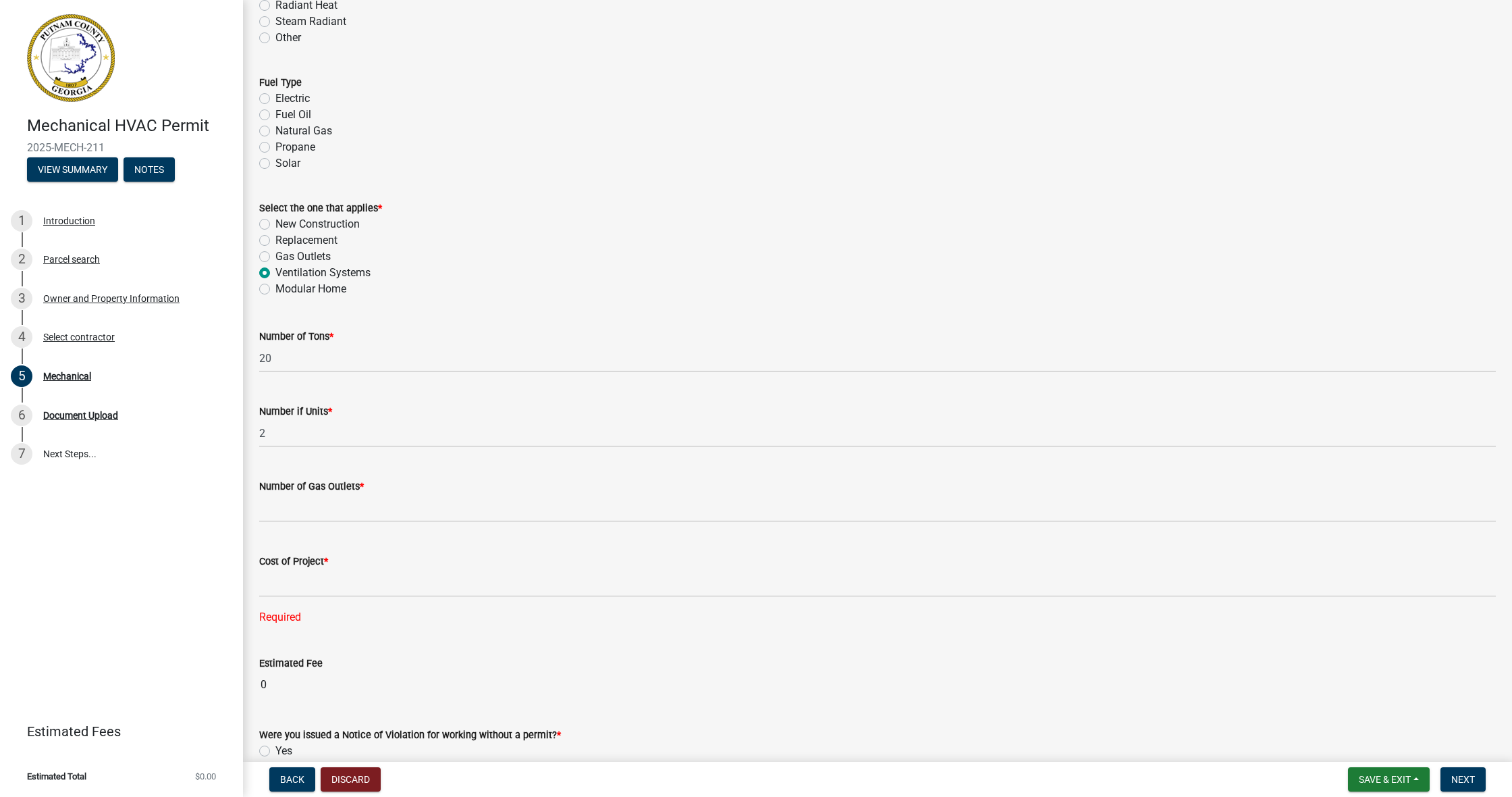
click at [260, 599] on div "Were you issued a Notice of Violation for working without a permit? * Yes No" at bounding box center [877, 751] width 1236 height 49
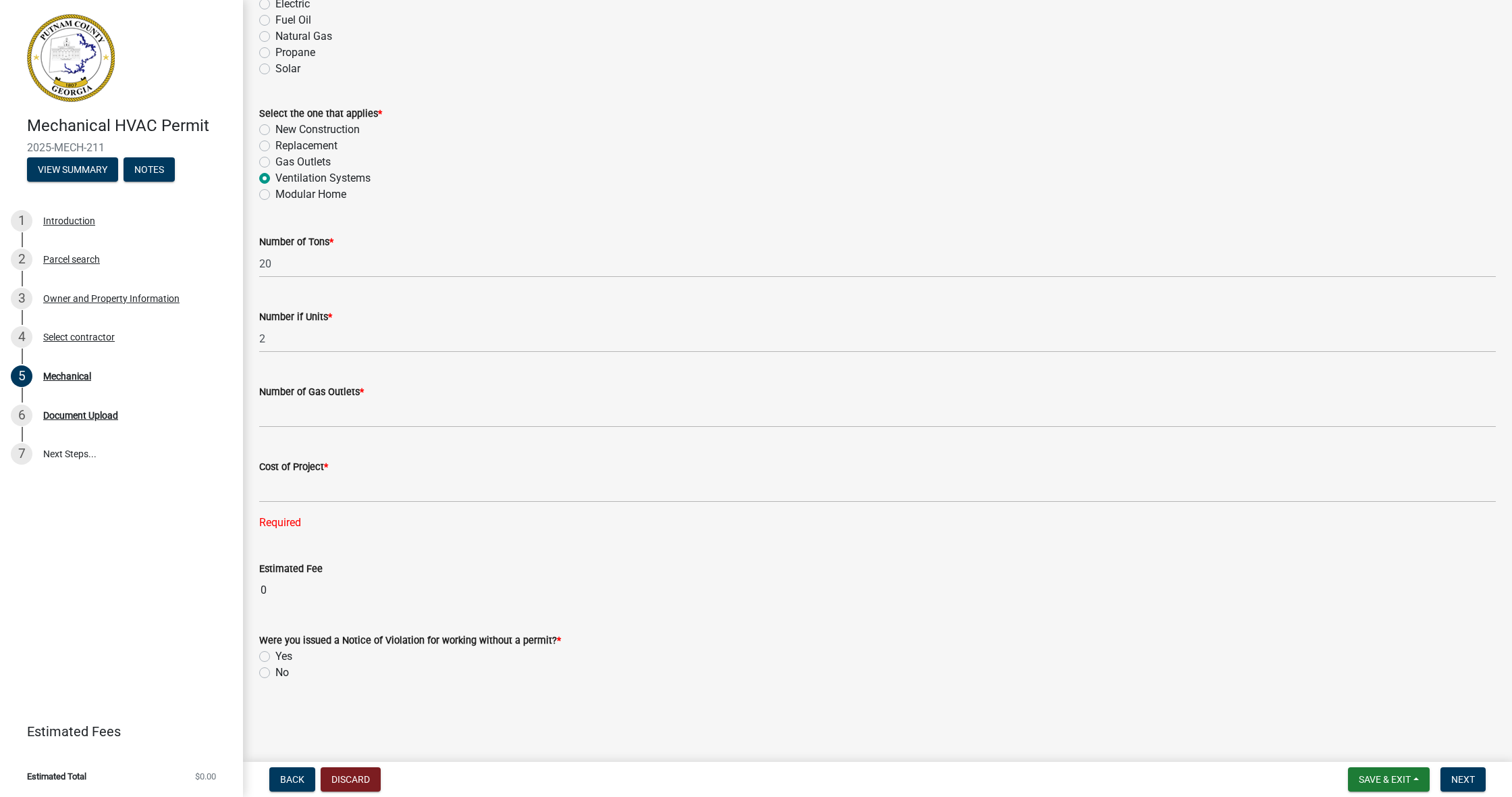
scroll to position [683, 0]
click at [276, 599] on label "No" at bounding box center [282, 672] width 13 height 16
click at [276, 599] on input "No" at bounding box center [280, 668] width 9 height 9
radio input "true"
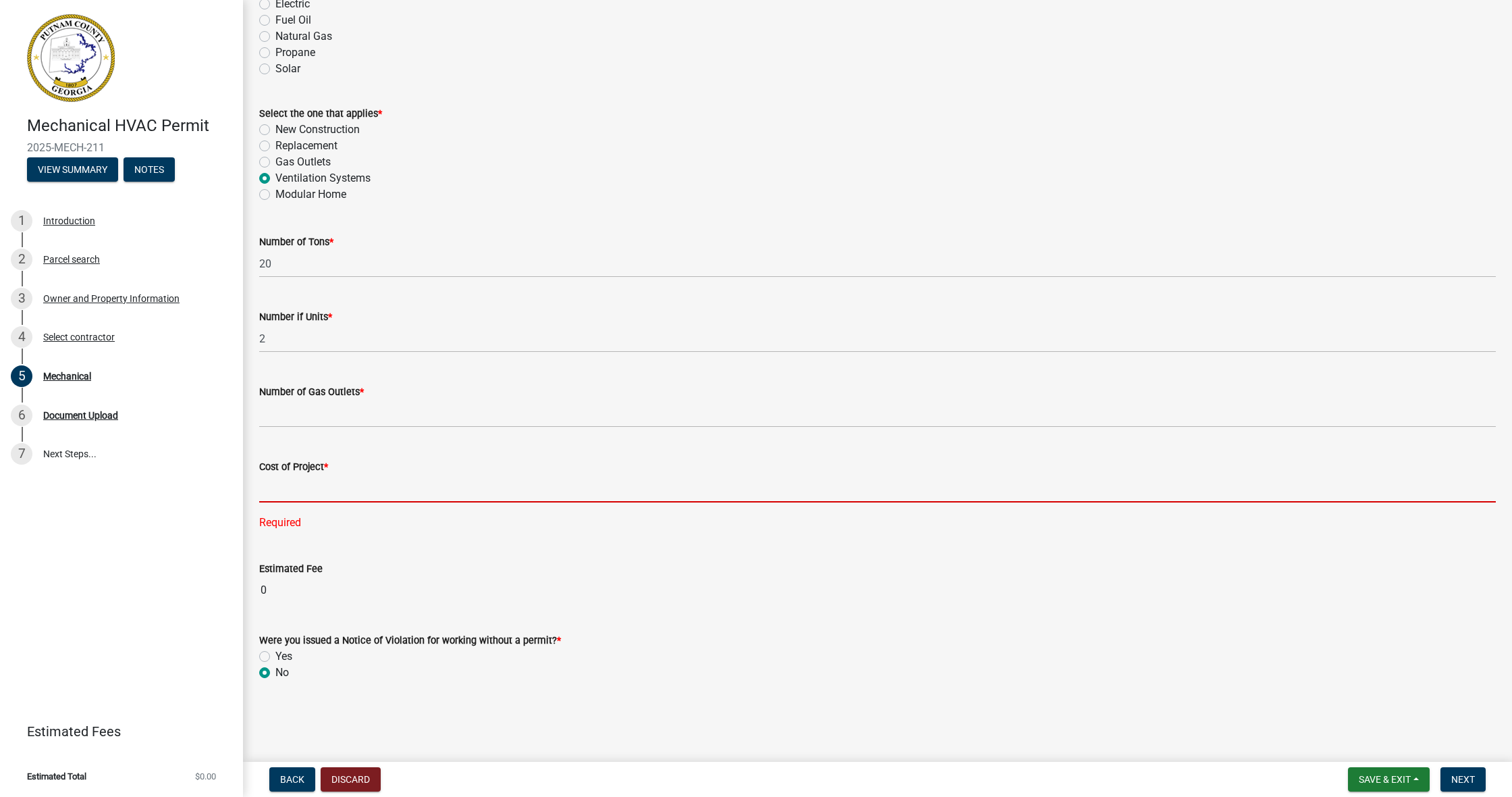
click at [379, 485] on input "text" at bounding box center [877, 488] width 1236 height 27
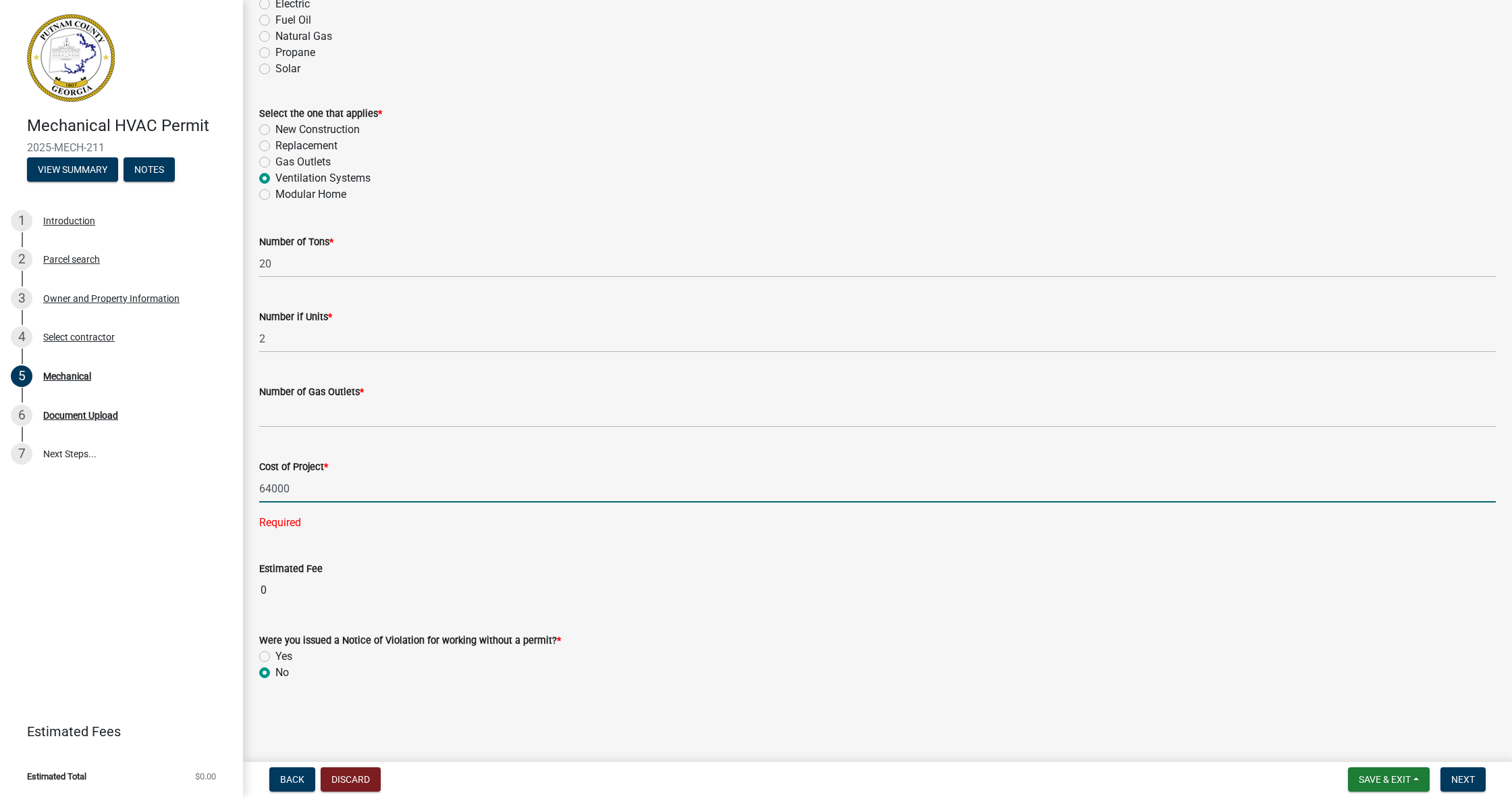
scroll to position [0, 0]
type input "64000"
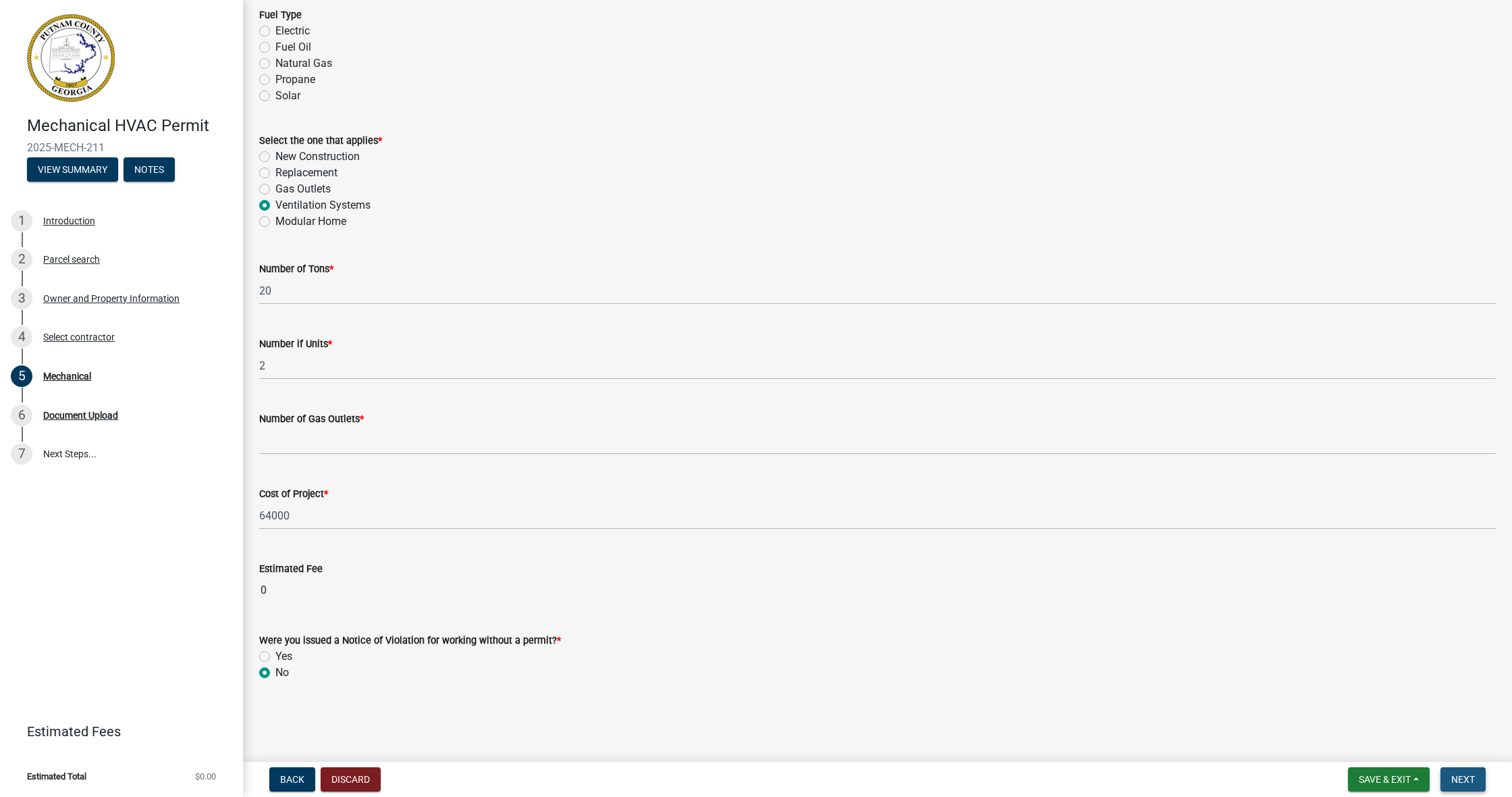
click at [653, 599] on button "Next" at bounding box center [1463, 779] width 45 height 24
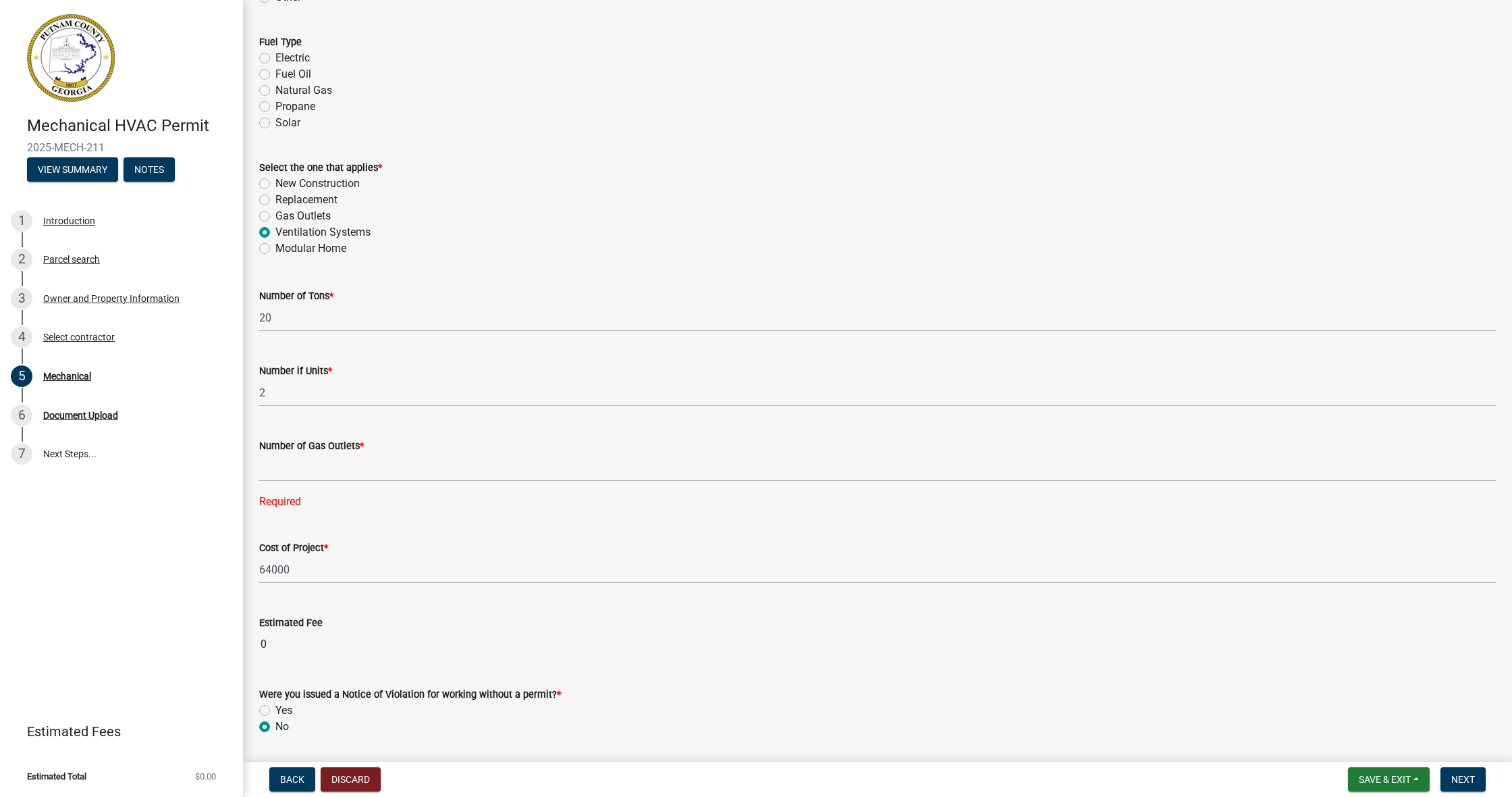
scroll to position [0, 0]
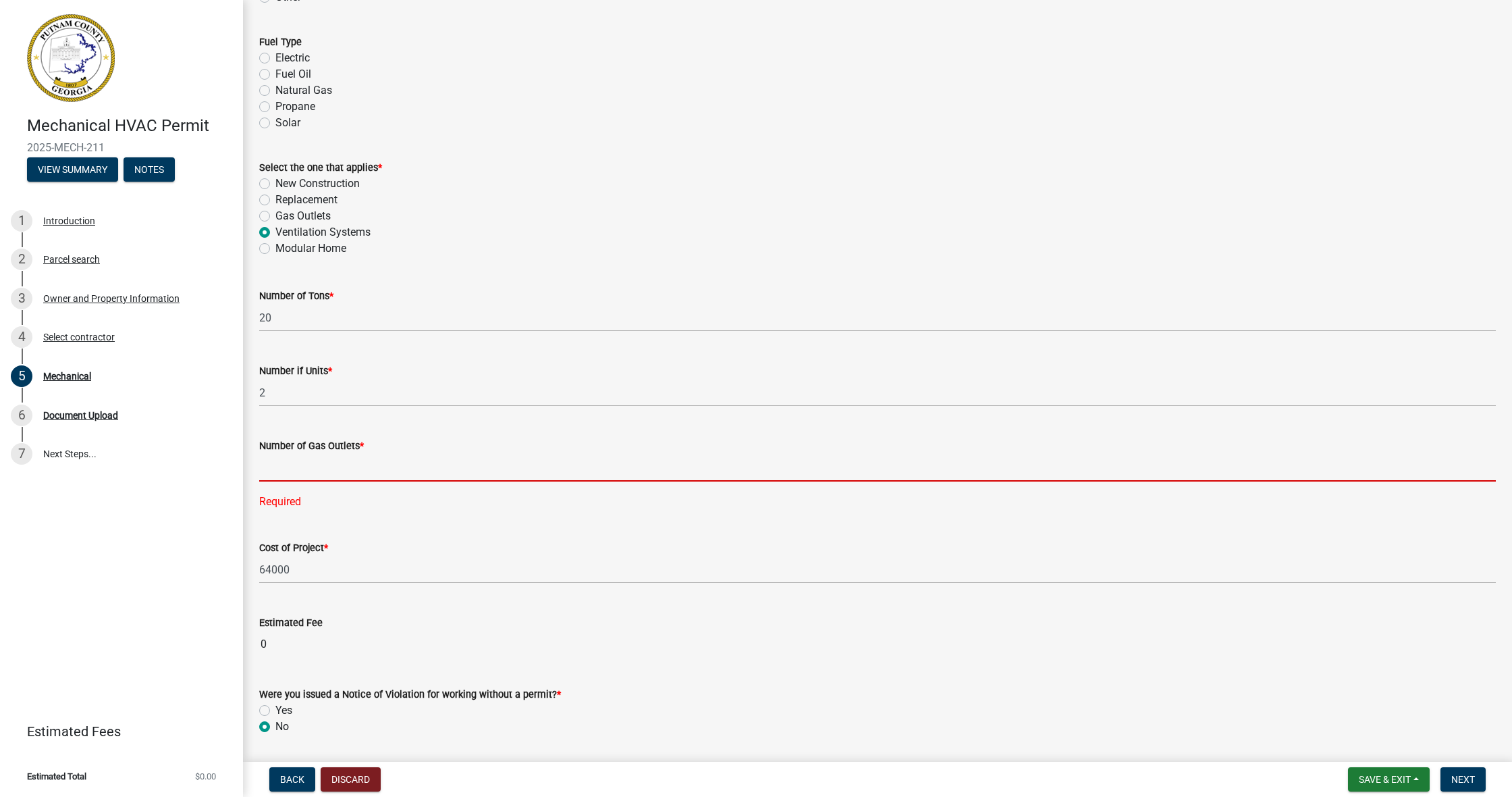
click at [400, 458] on input "text" at bounding box center [877, 467] width 1236 height 27
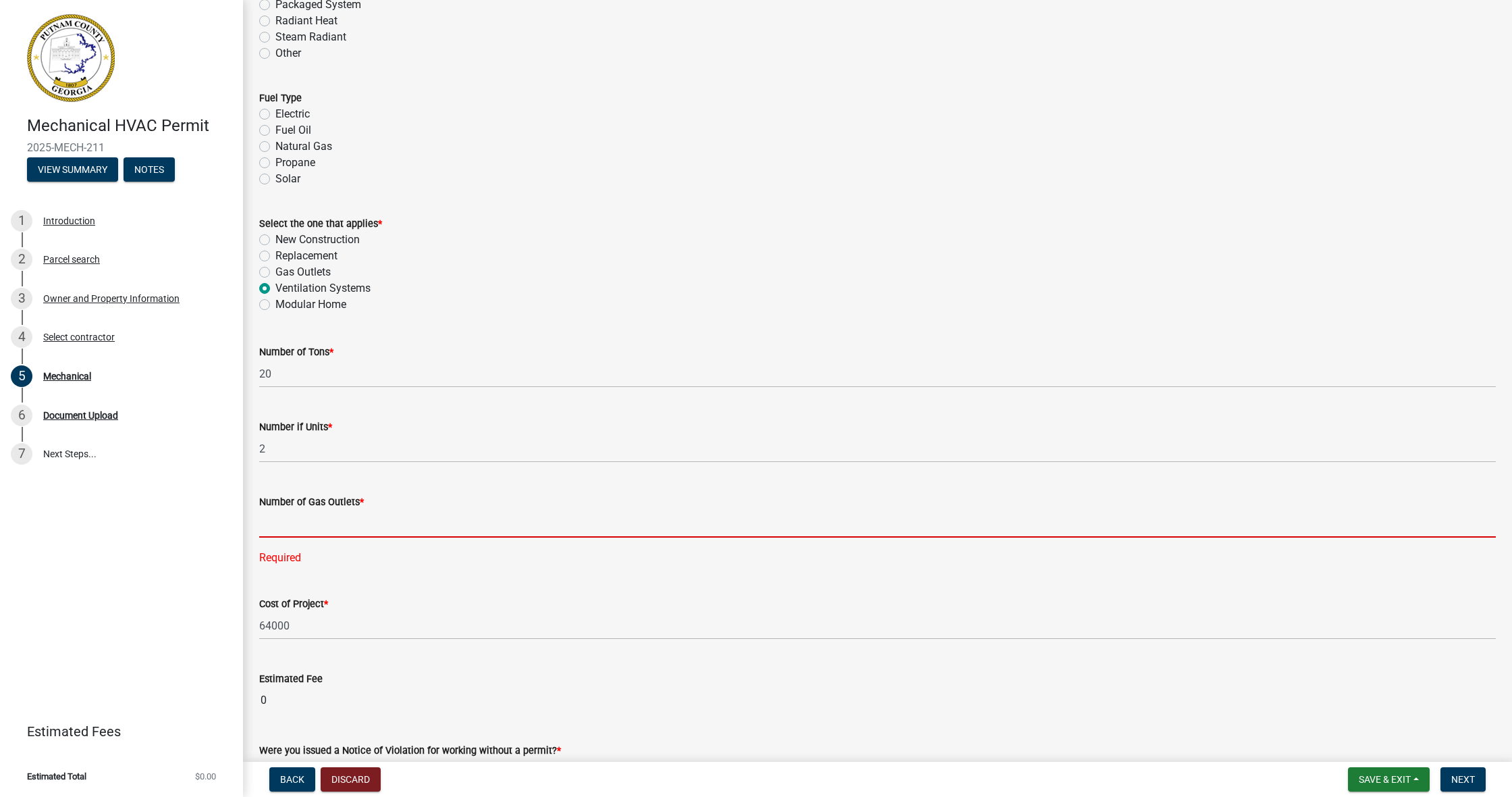
scroll to position [602, 0]
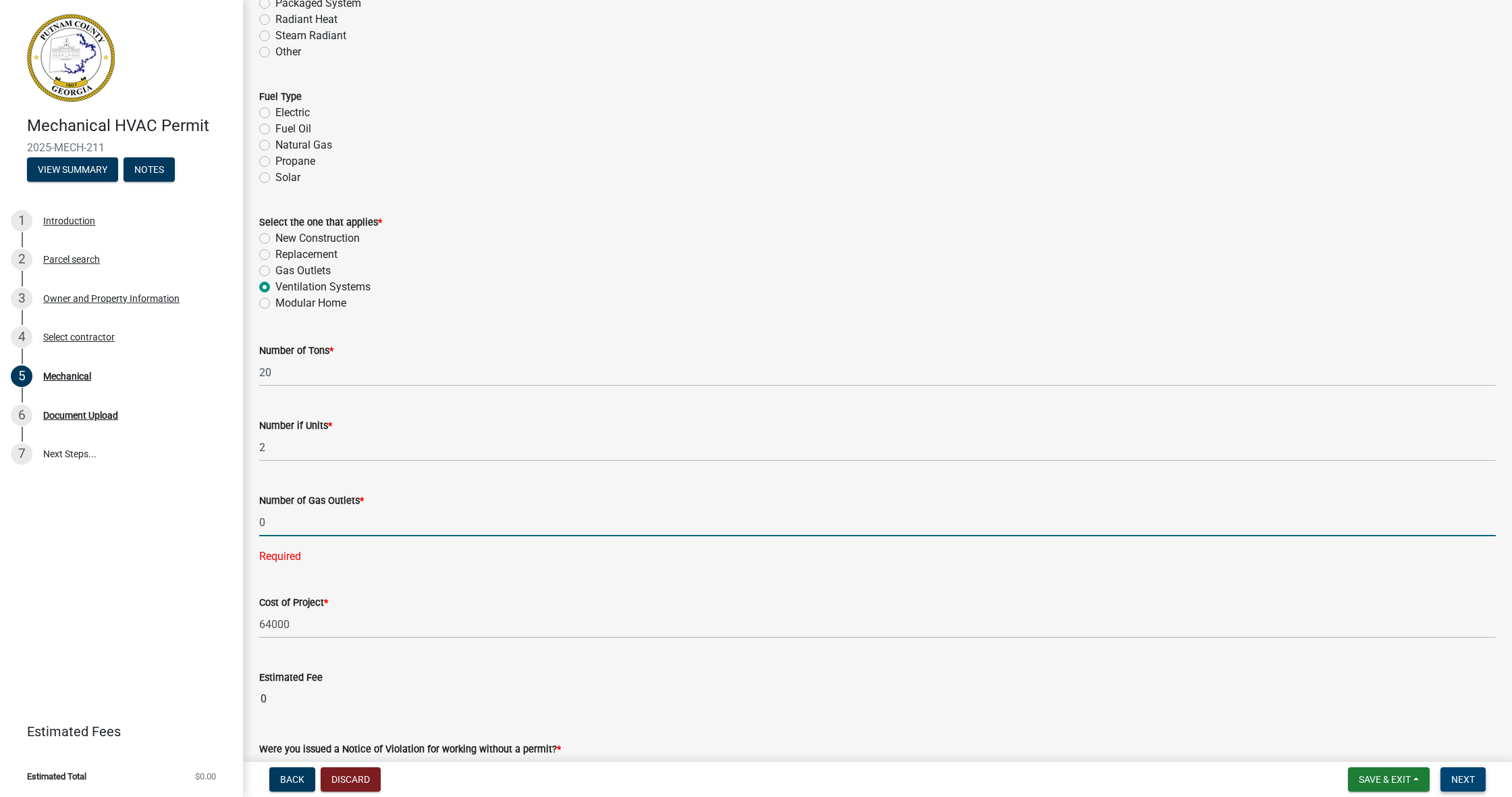
type input "0"
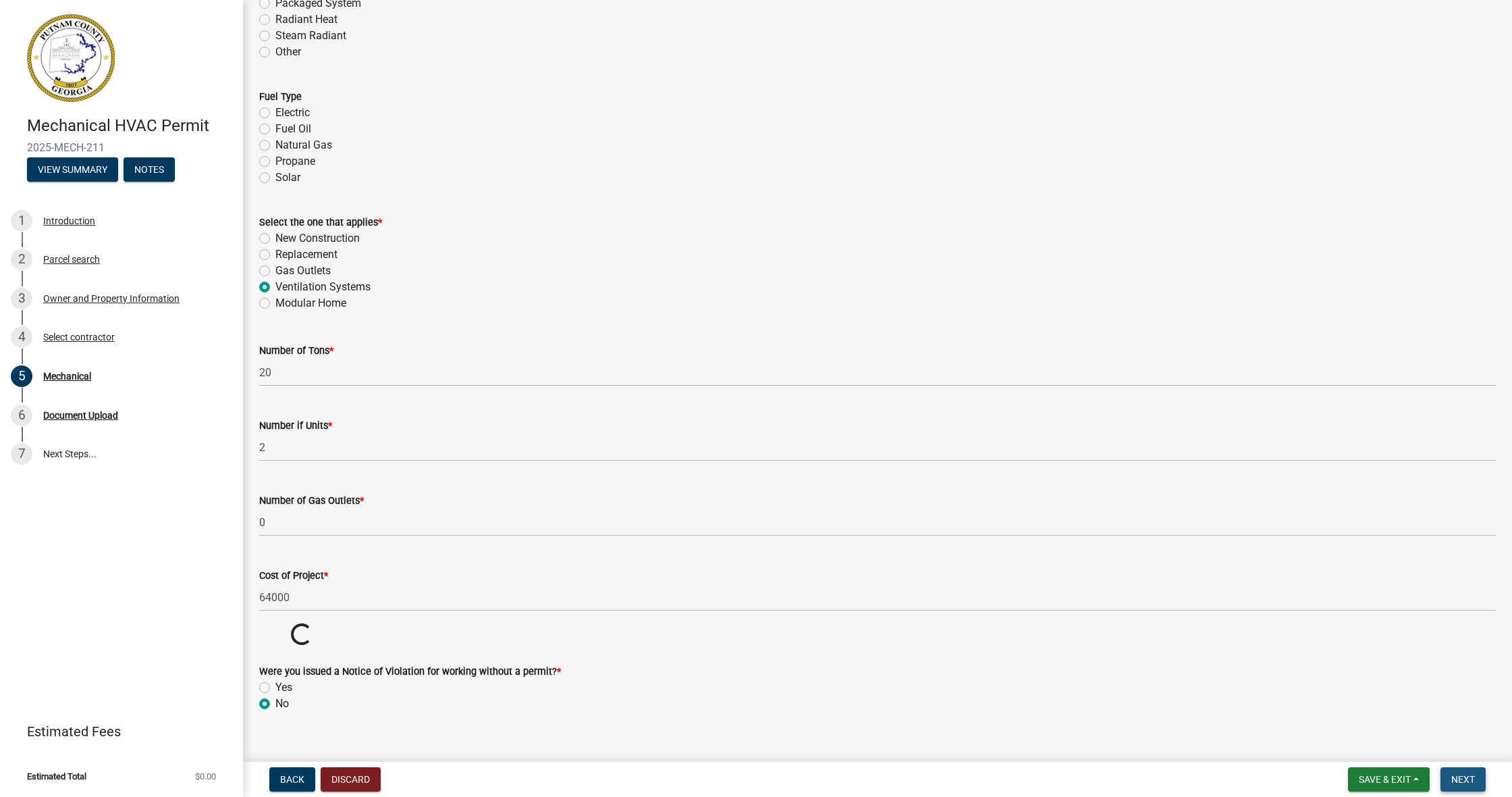
click at [653, 599] on span "Next" at bounding box center [1463, 779] width 24 height 11
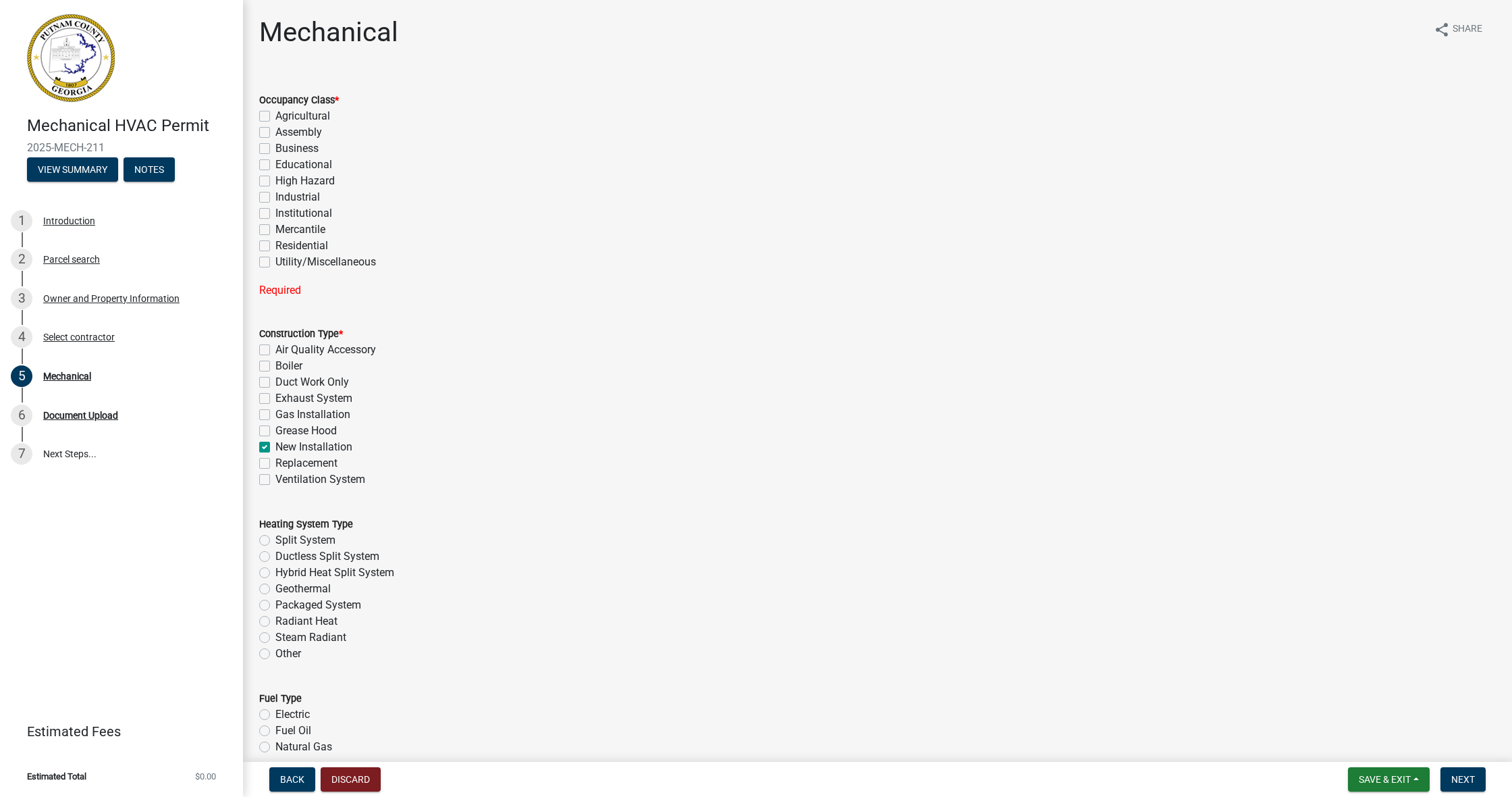
scroll to position [0, 0]
click at [276, 148] on label "Business" at bounding box center [297, 148] width 43 height 16
click at [276, 148] on input "Business" at bounding box center [280, 144] width 9 height 9
checkbox input "true"
checkbox input "false"
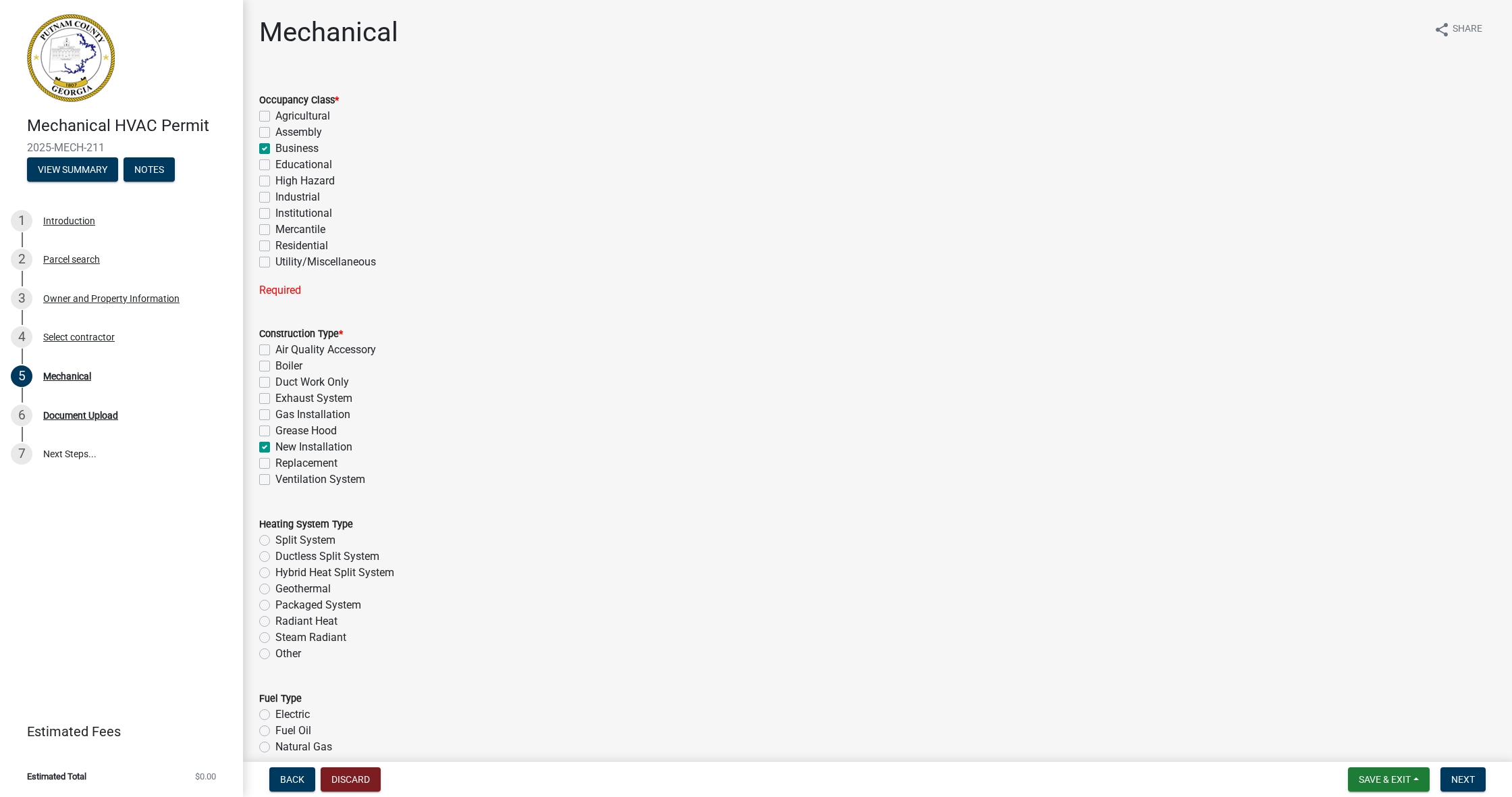
checkbox input "false"
checkbox input "true"
checkbox input "false"
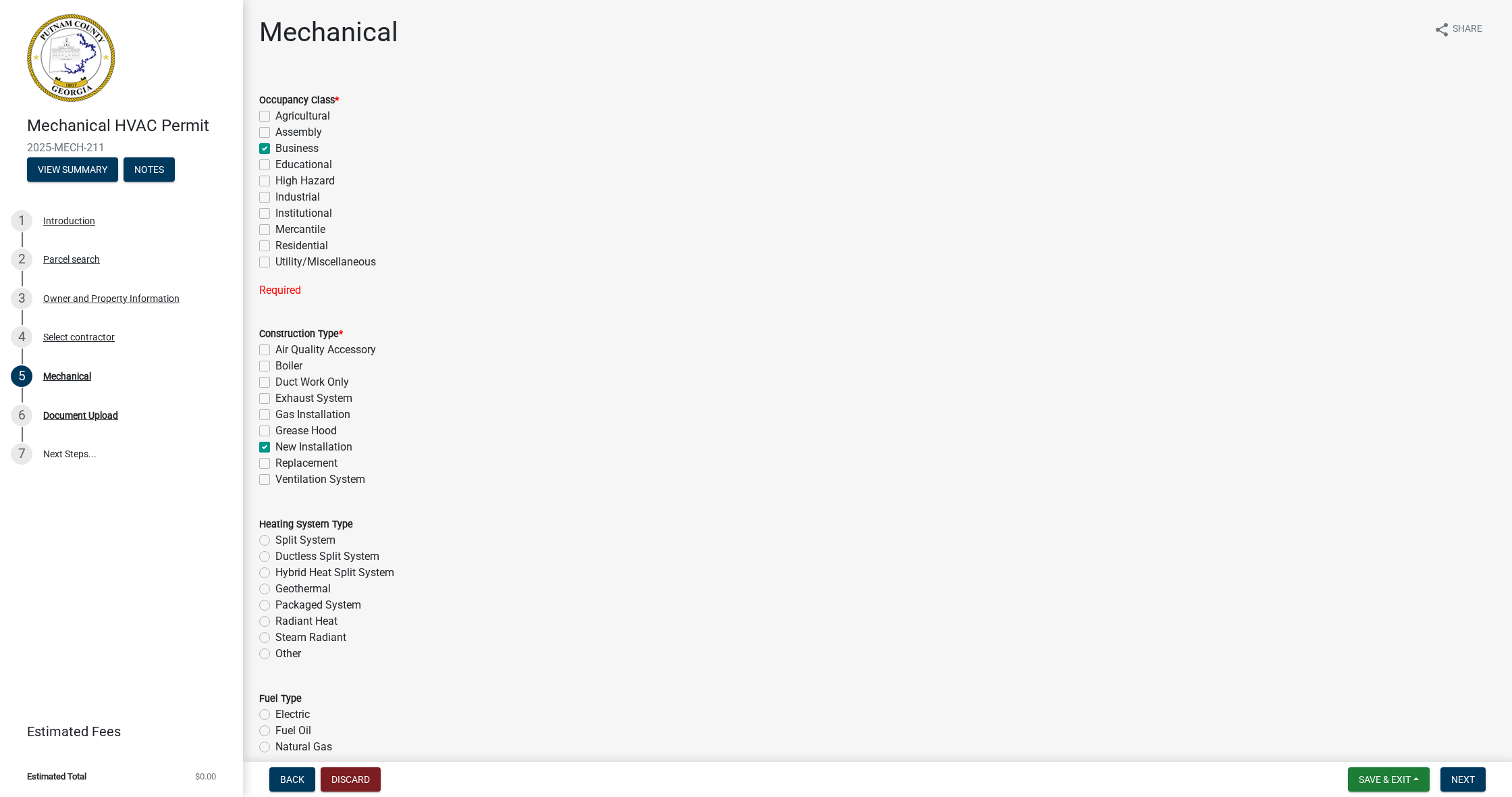
checkbox input "false"
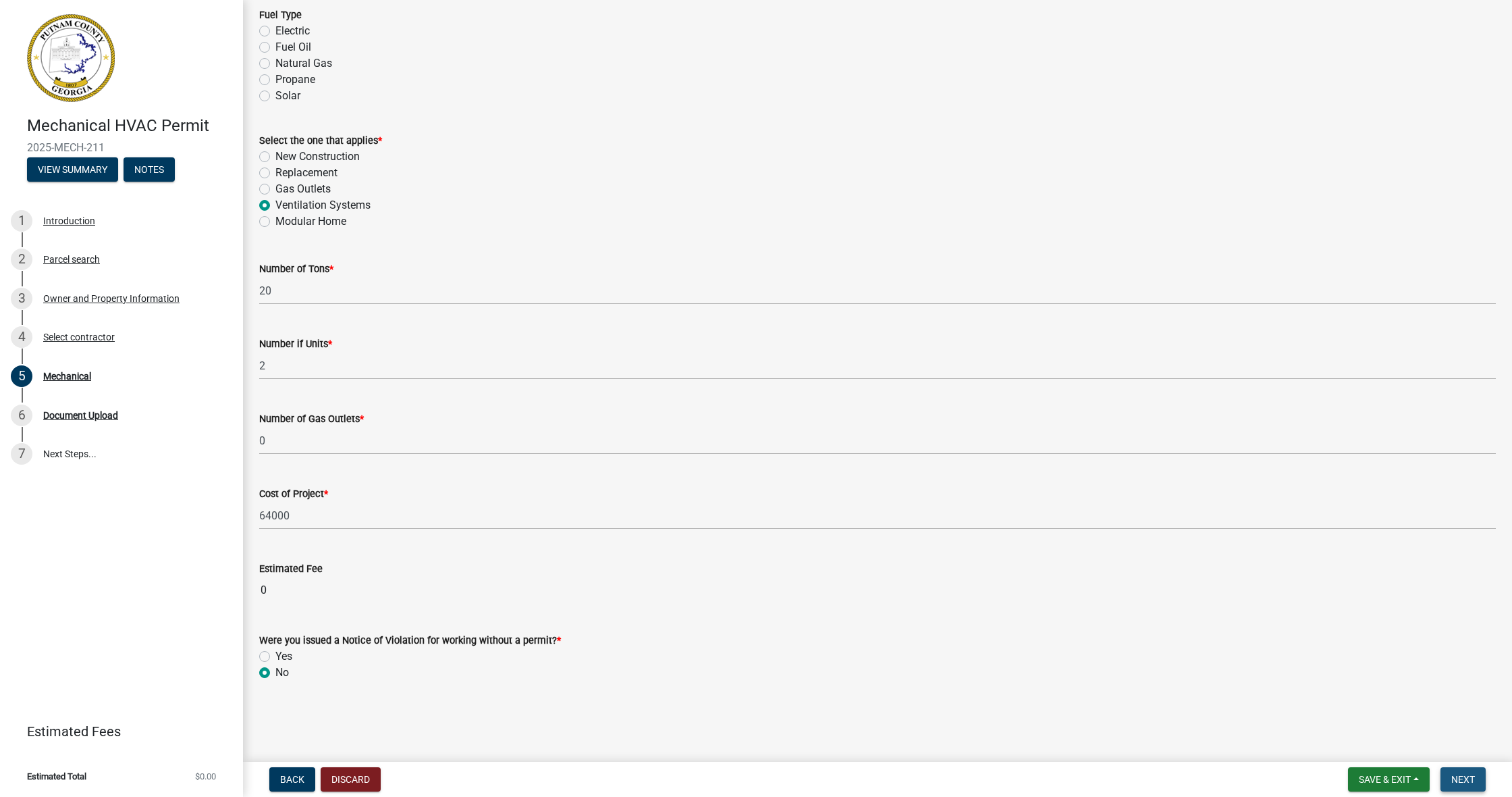
click at [653, 599] on span "Next" at bounding box center [1463, 779] width 24 height 11
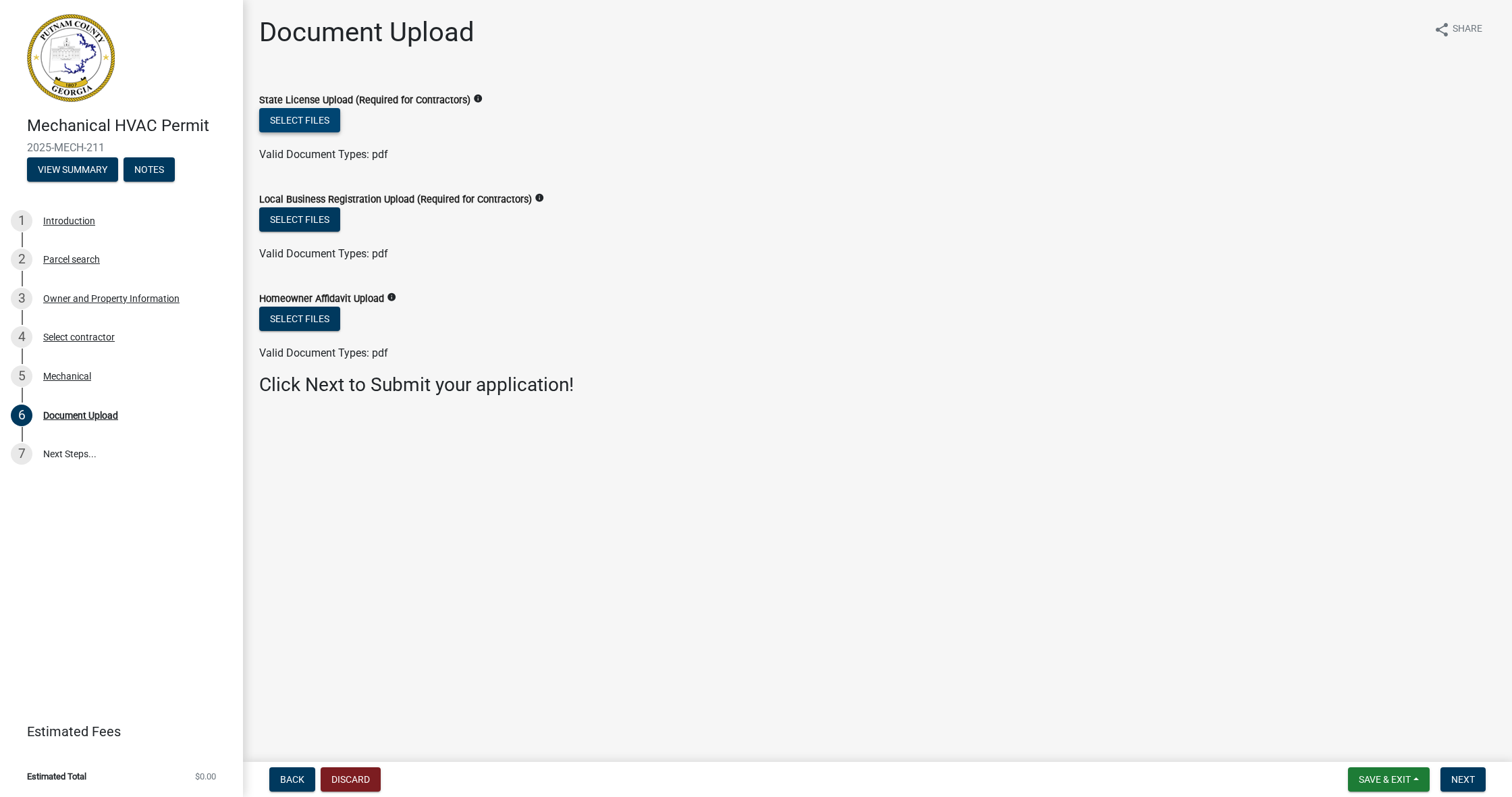
click at [316, 121] on button "Select files" at bounding box center [299, 120] width 81 height 24
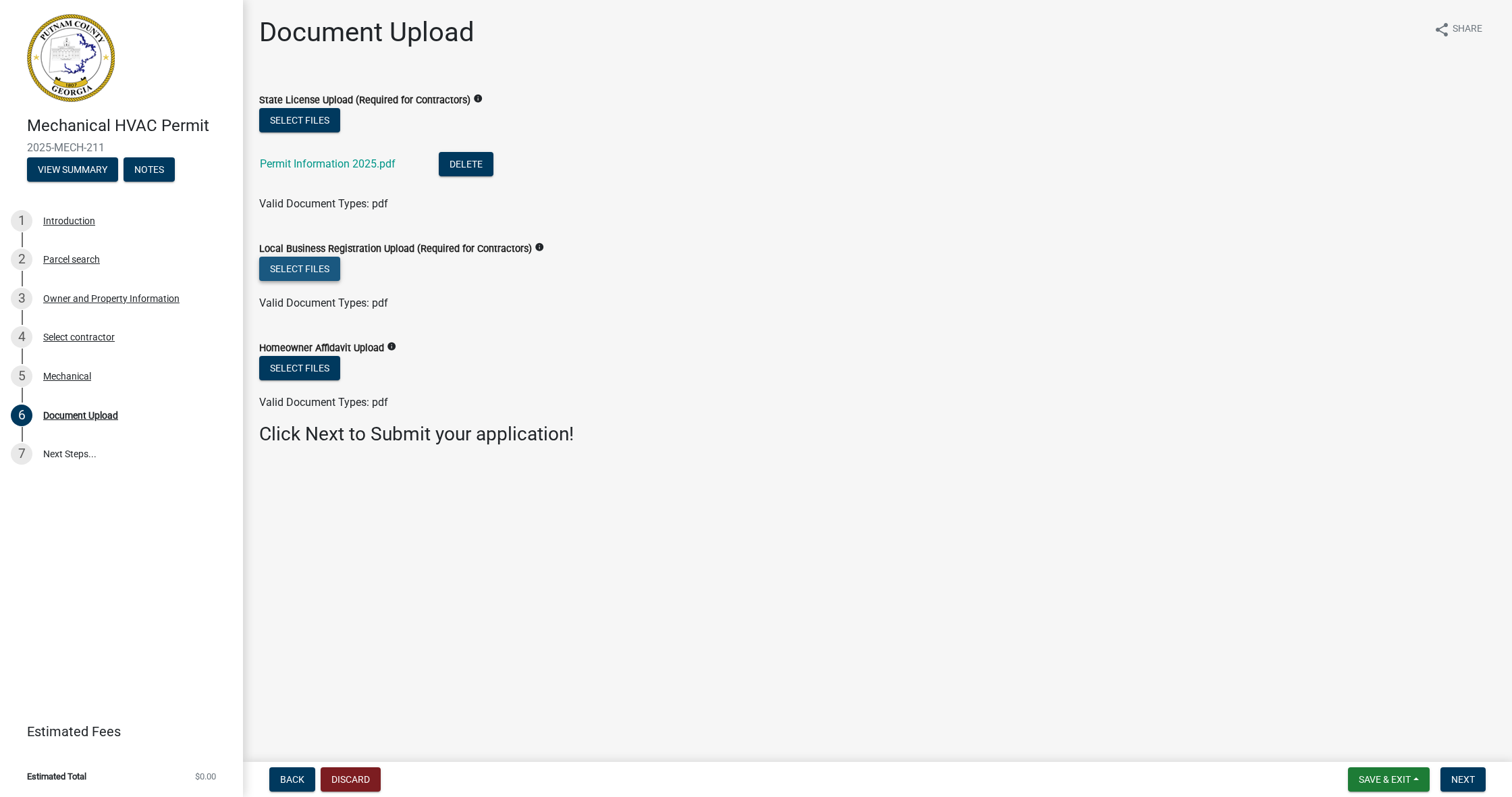
click at [287, 265] on button "Select files" at bounding box center [299, 268] width 81 height 24
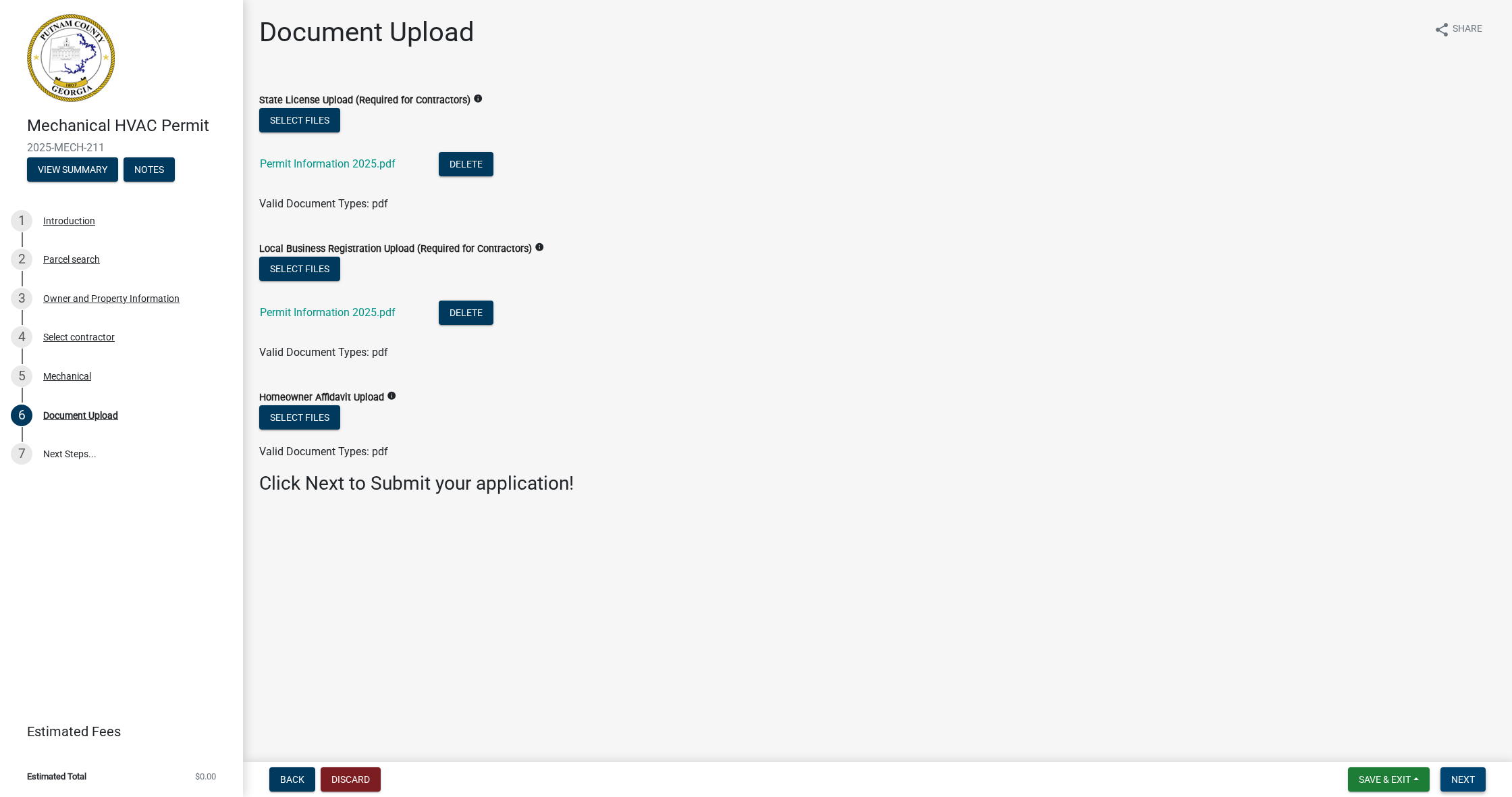
click at [653, 599] on span "Next" at bounding box center [1463, 779] width 24 height 11
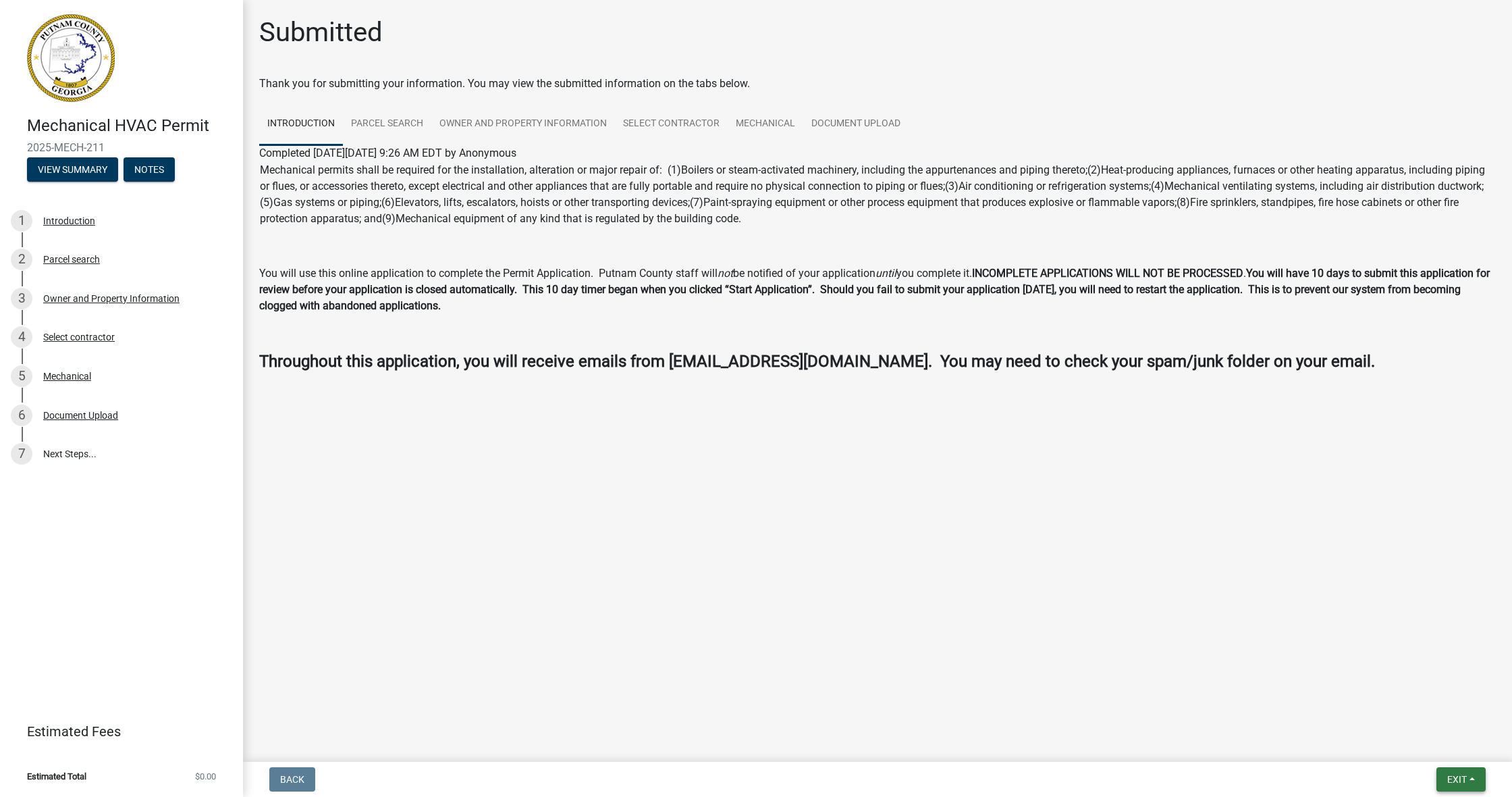
click at [653, 599] on span "Exit" at bounding box center [1456, 779] width 20 height 11
click at [653, 599] on div "Exit Save Save & Exit" at bounding box center [1460, 779] width 49 height 24
click at [653, 599] on button "Save & Exit" at bounding box center [1432, 744] width 108 height 32
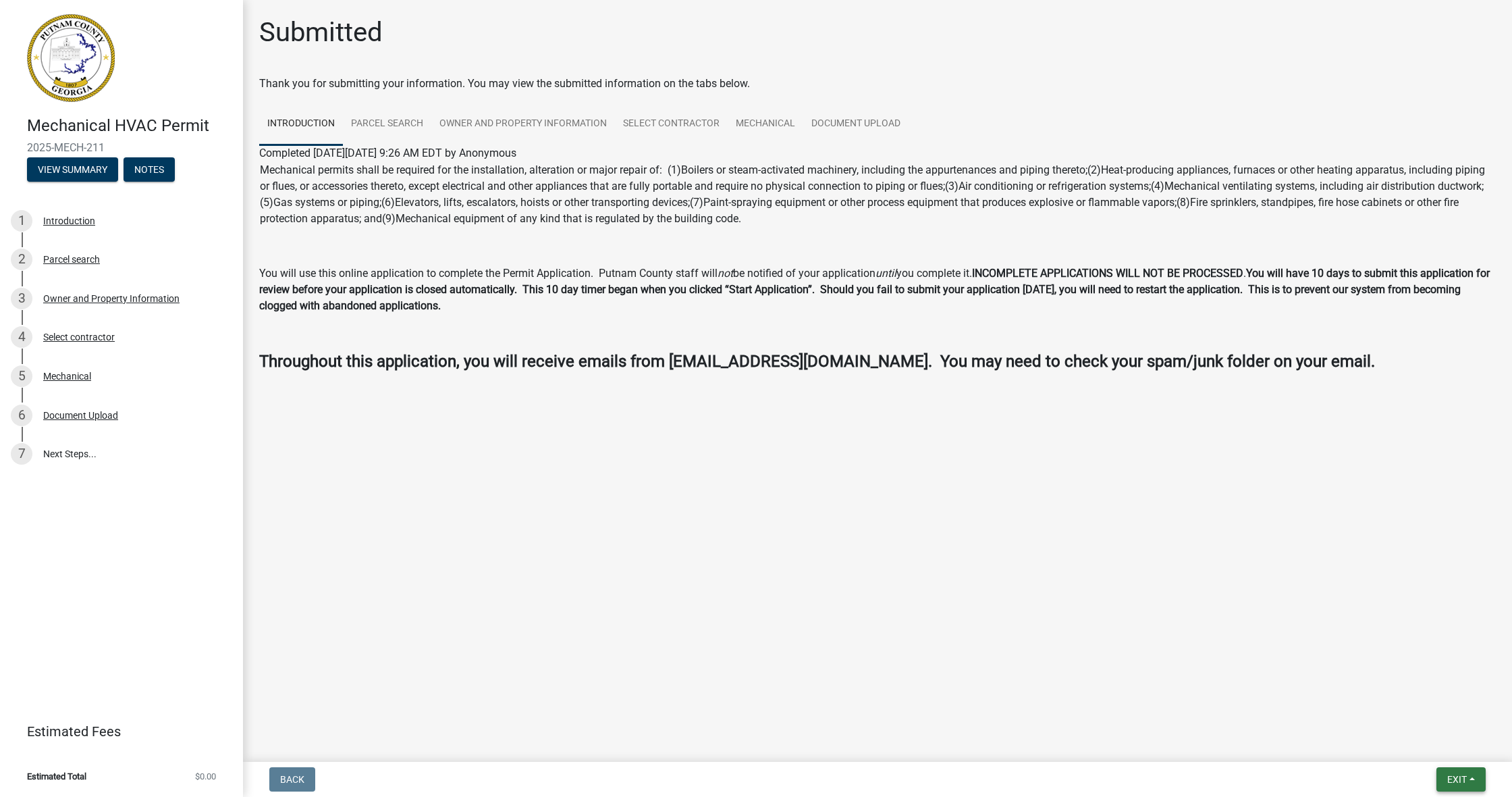
click at [653, 599] on button "Exit" at bounding box center [1460, 779] width 49 height 24
click at [653, 599] on button "Save & Exit" at bounding box center [1432, 744] width 108 height 32
